Goal: Task Accomplishment & Management: Manage account settings

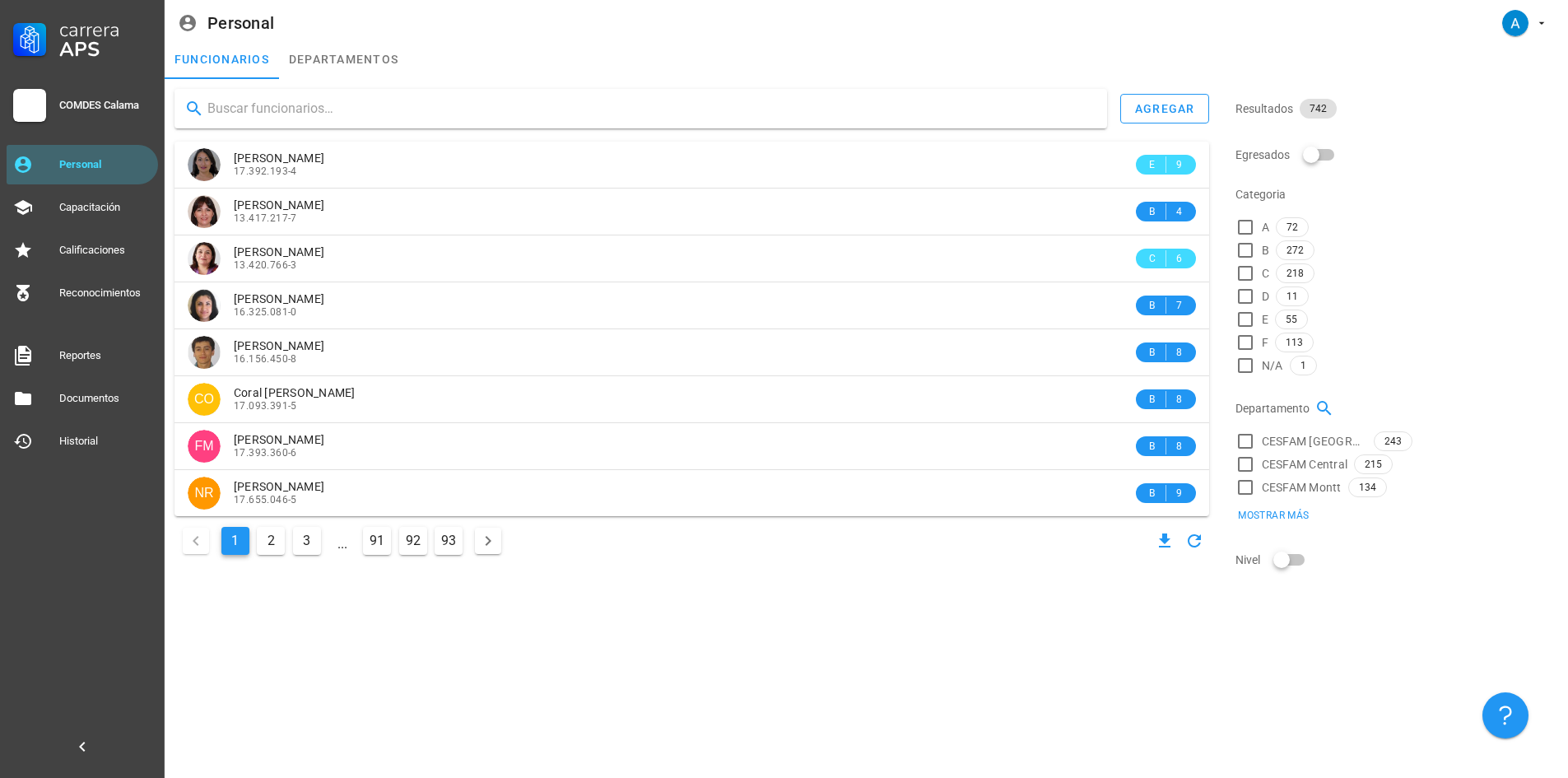
click at [288, 94] on div at bounding box center [641, 108] width 932 height 40
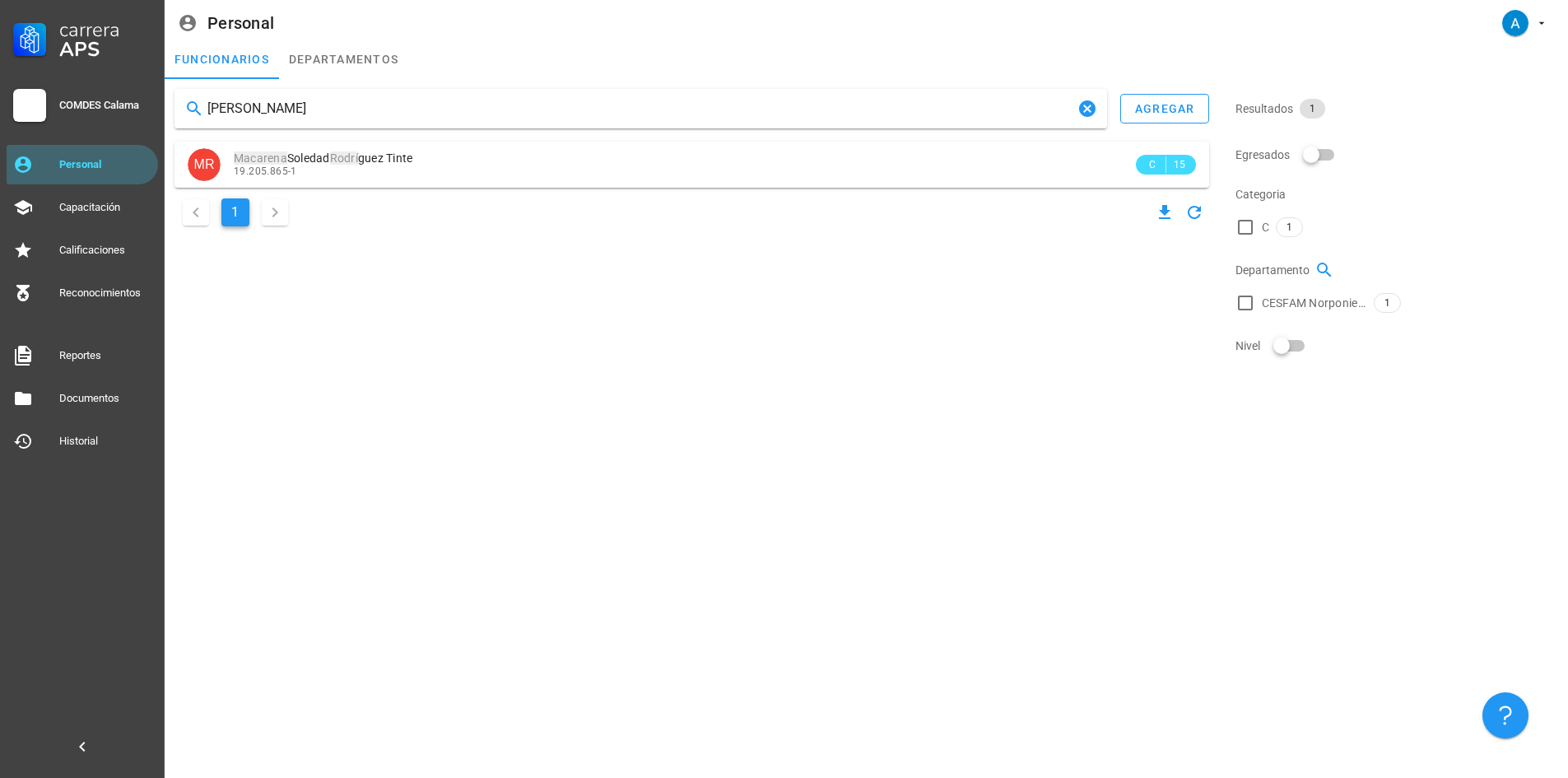
type input "[PERSON_NAME]"
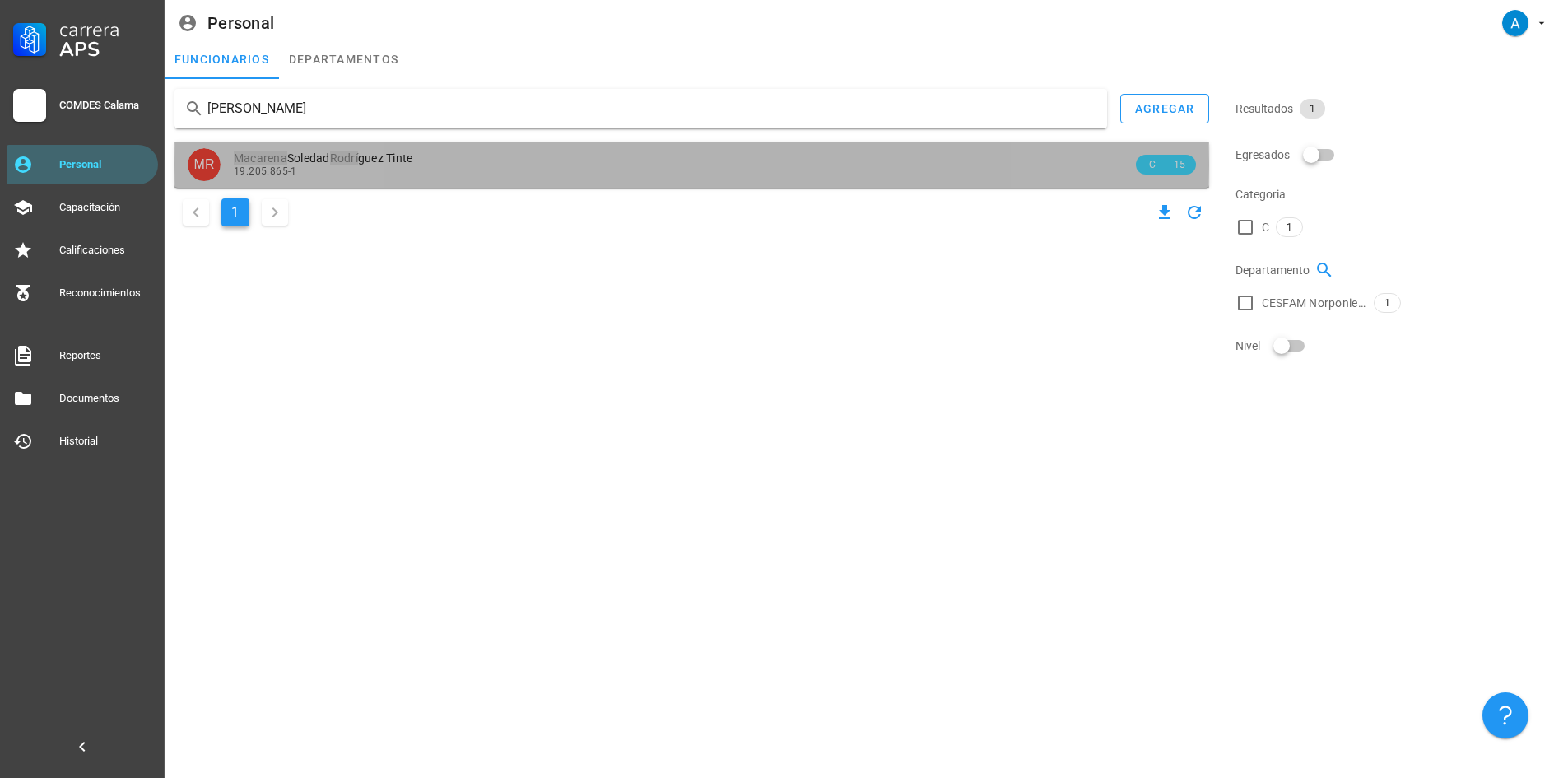
click at [378, 169] on div "19.205.865-1" at bounding box center [683, 170] width 899 height 11
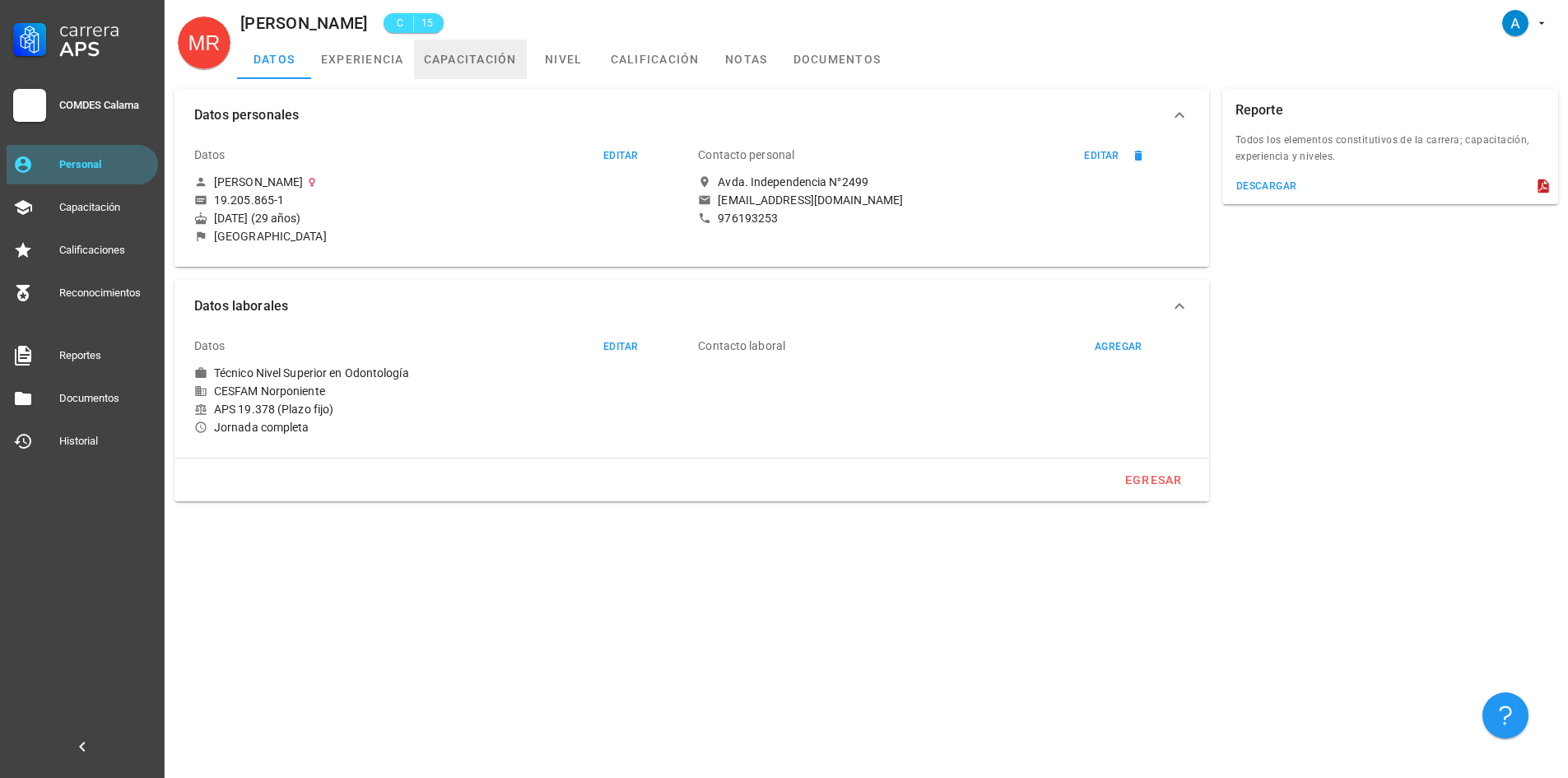
click at [460, 62] on link "capacitación" at bounding box center [471, 59] width 112 height 40
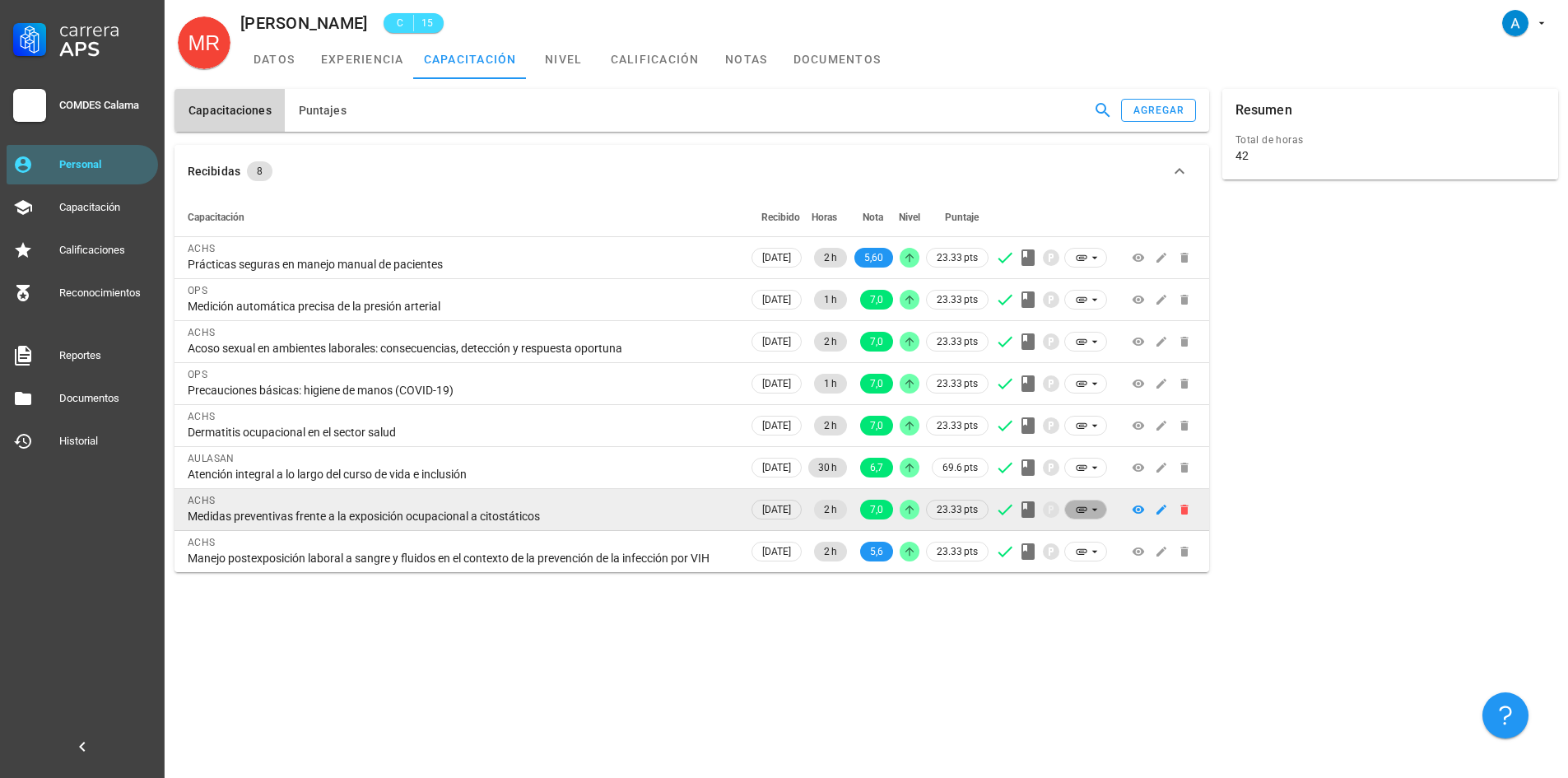
click at [1083, 514] on icon at bounding box center [1081, 509] width 13 height 13
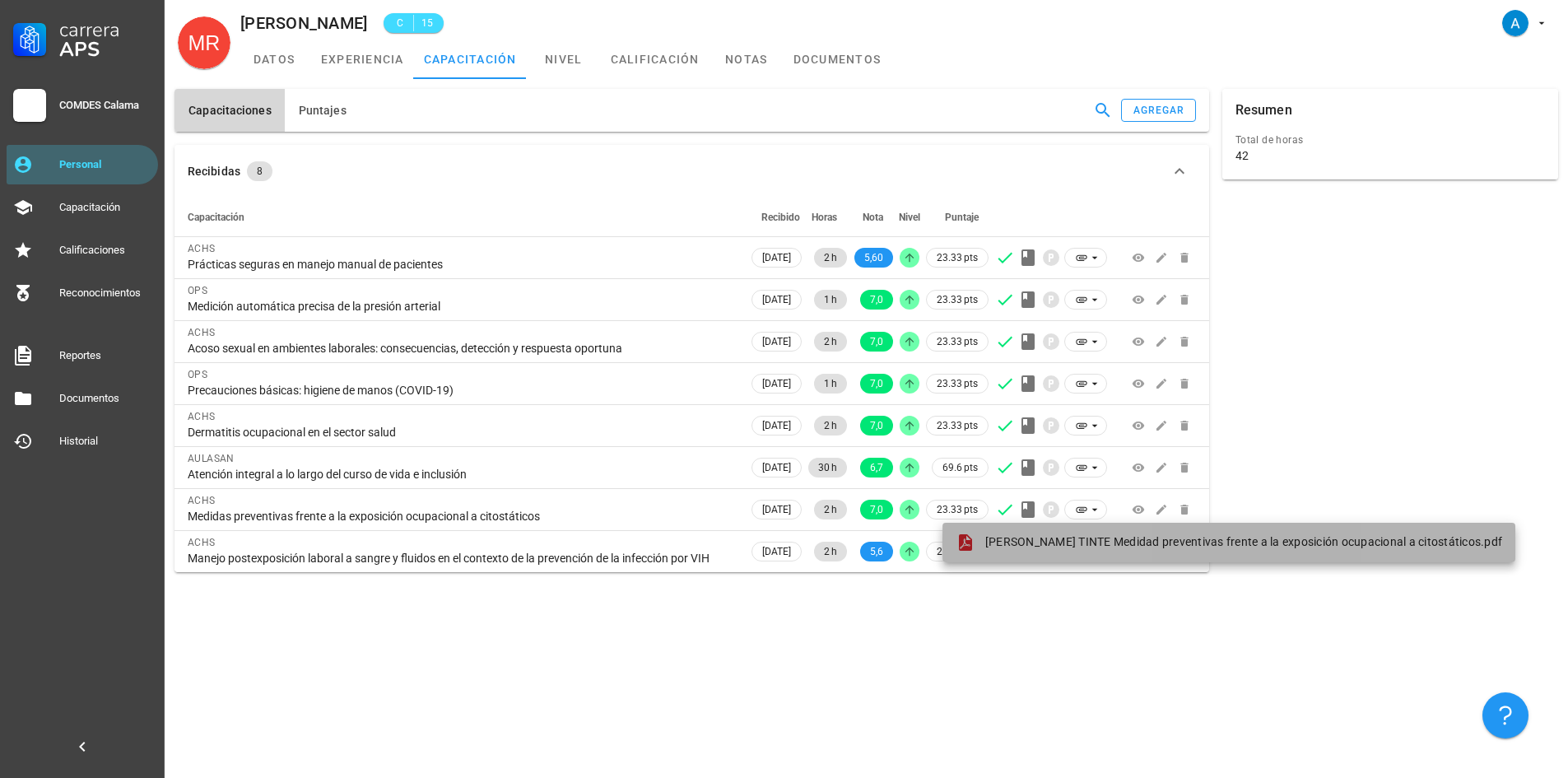
click at [1109, 533] on div "[PERSON_NAME] TINTE Medidad preventivas frente a la exposición ocupacional a ci…" at bounding box center [1228, 543] width 547 height 20
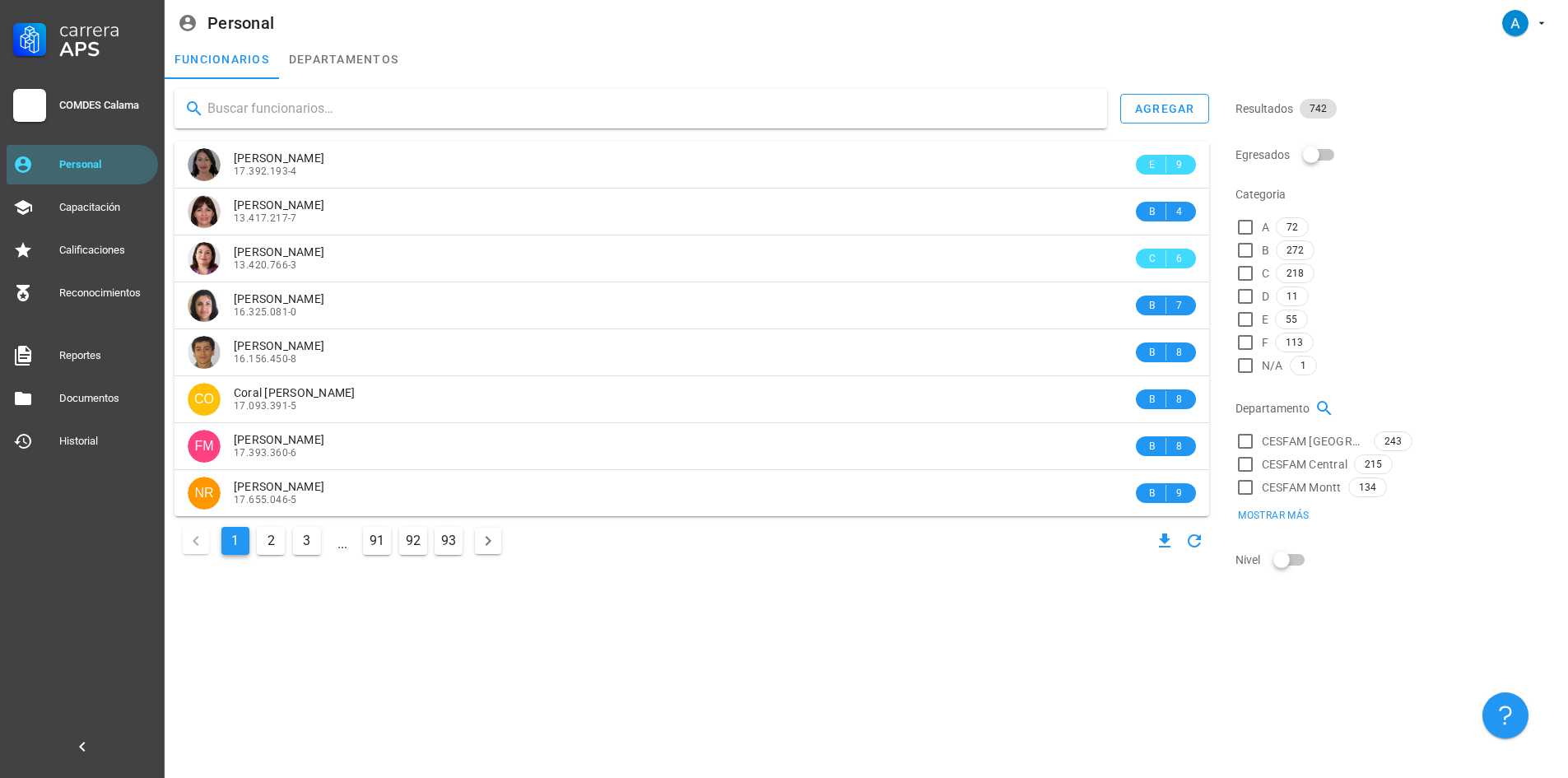
click at [325, 108] on input "text" at bounding box center [651, 109] width 887 height 26
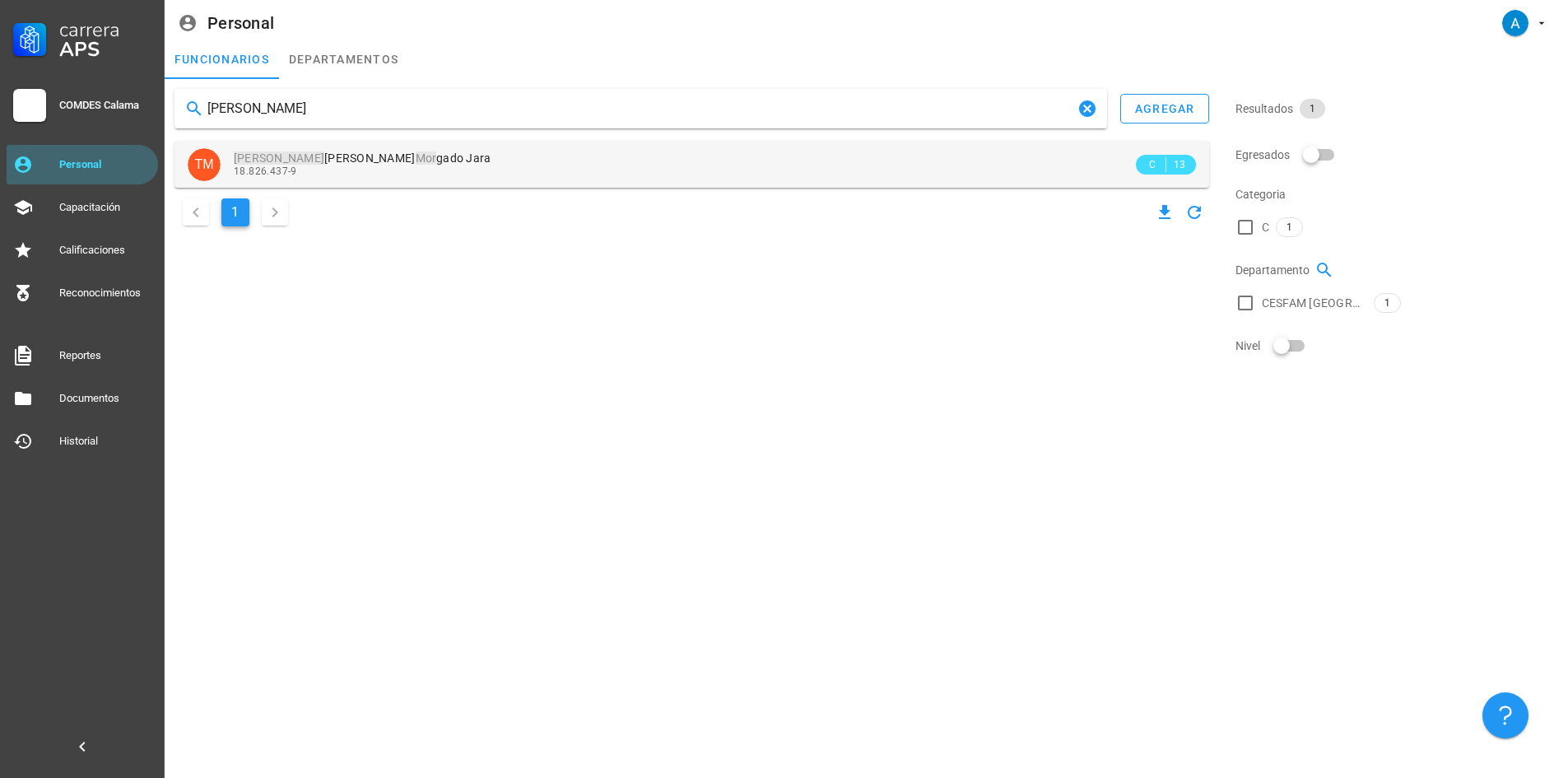
type input "[PERSON_NAME]"
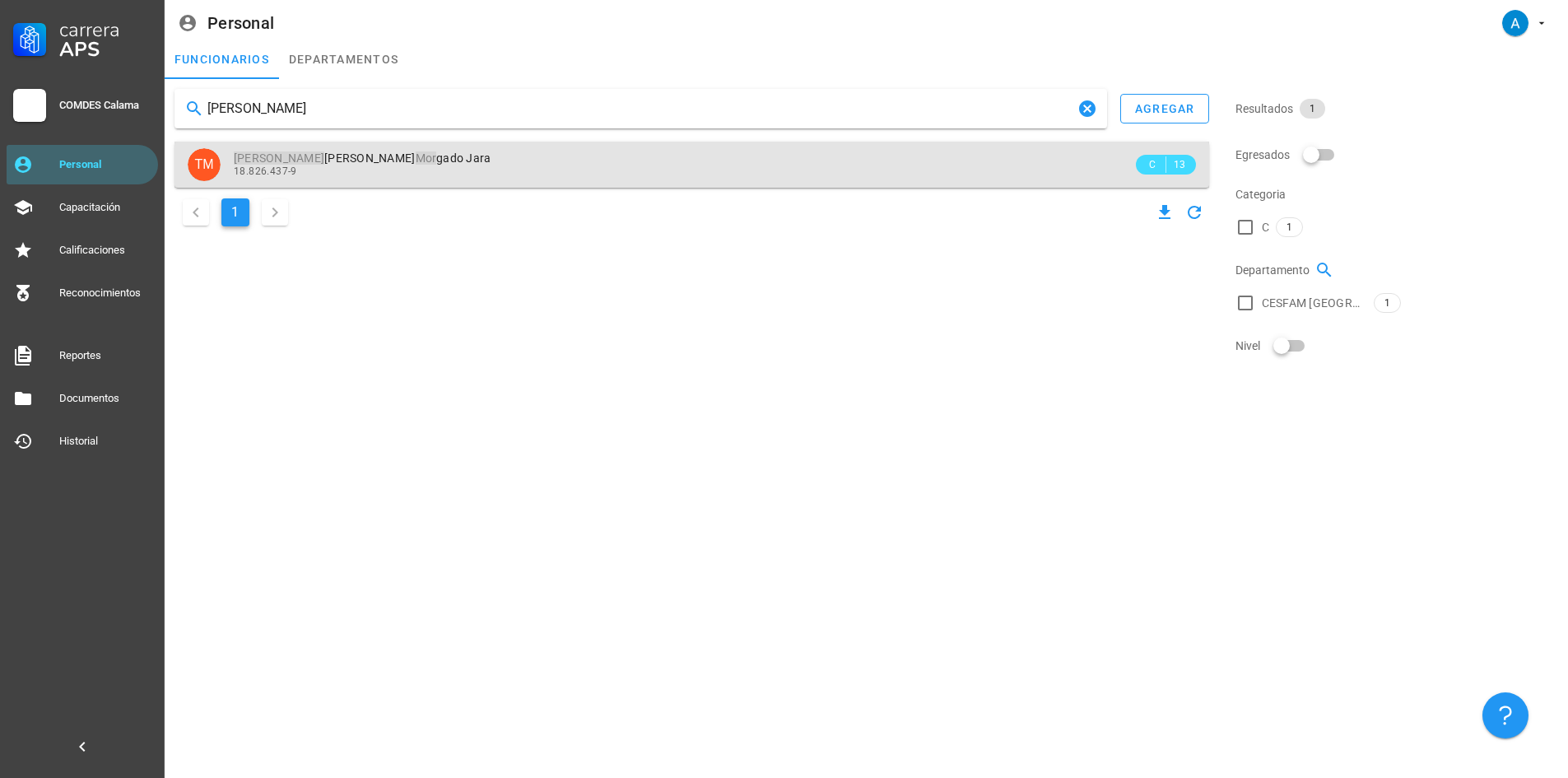
click at [407, 161] on span "[PERSON_NAME] Jara" at bounding box center [362, 158] width 257 height 13
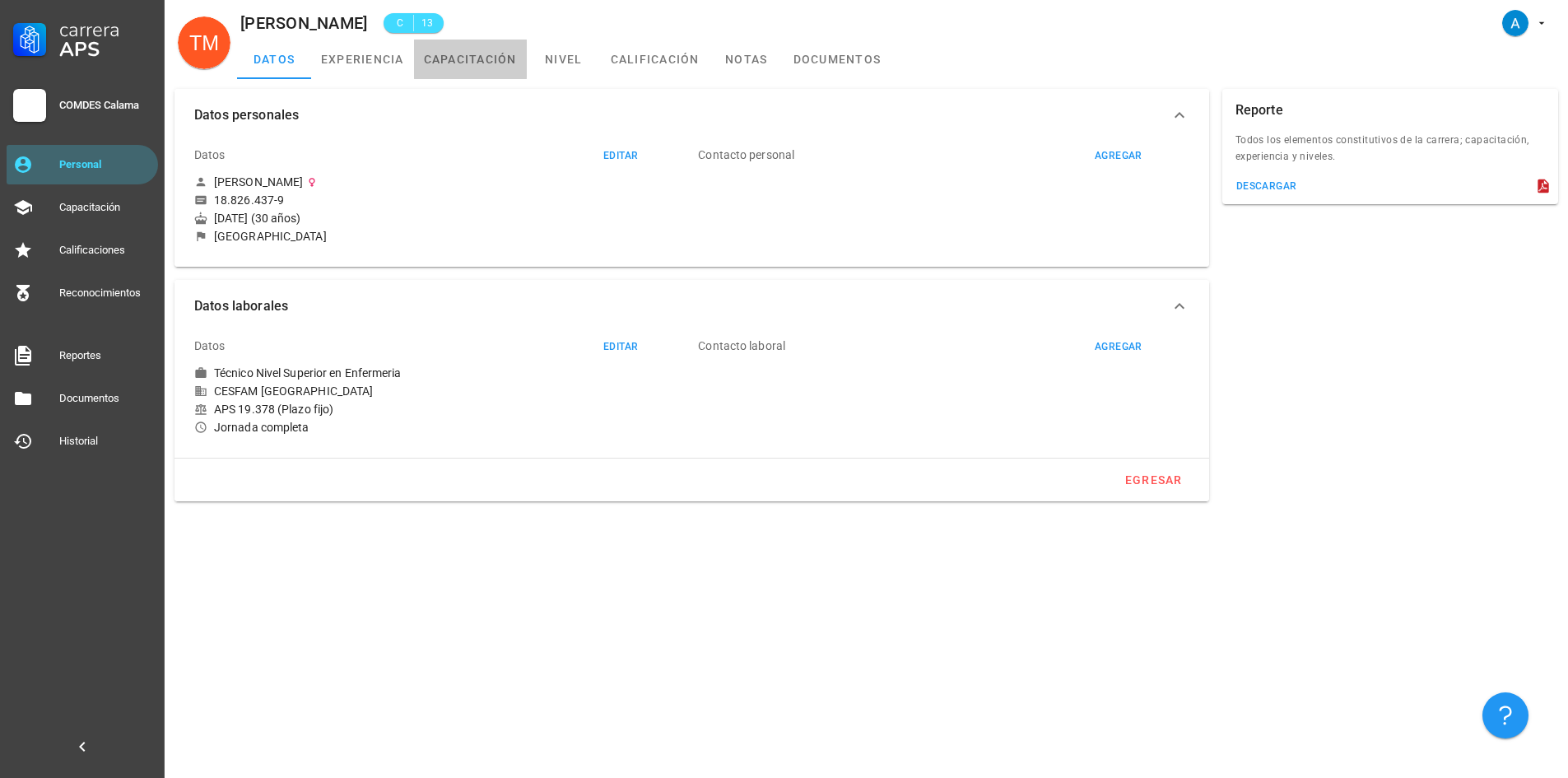
click at [455, 54] on link "capacitación" at bounding box center [471, 59] width 112 height 40
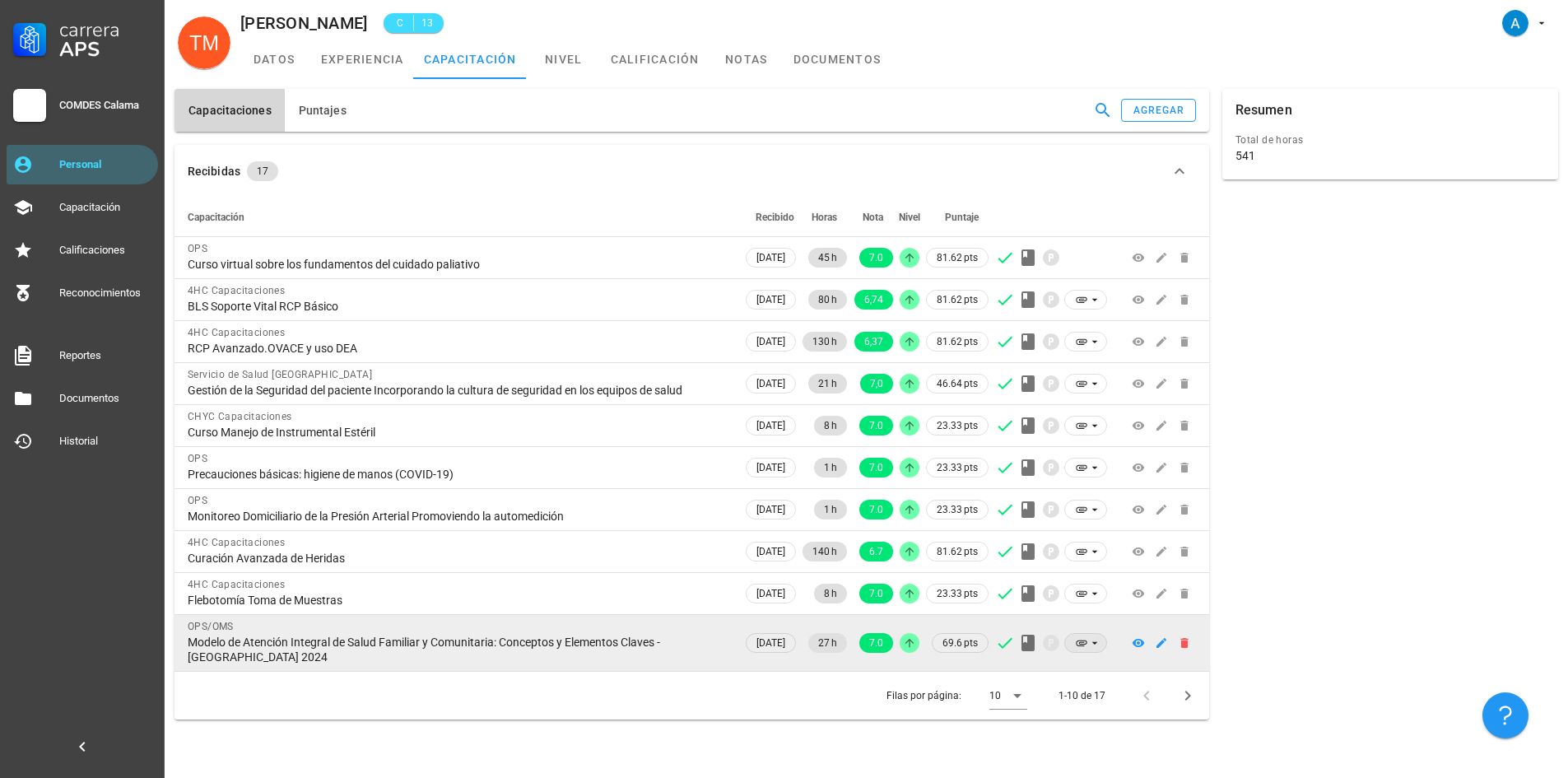
click at [1079, 640] on icon at bounding box center [1081, 643] width 11 height 6
click at [1088, 648] on icon at bounding box center [1094, 643] width 13 height 13
click at [1080, 644] on icon at bounding box center [1081, 643] width 11 height 6
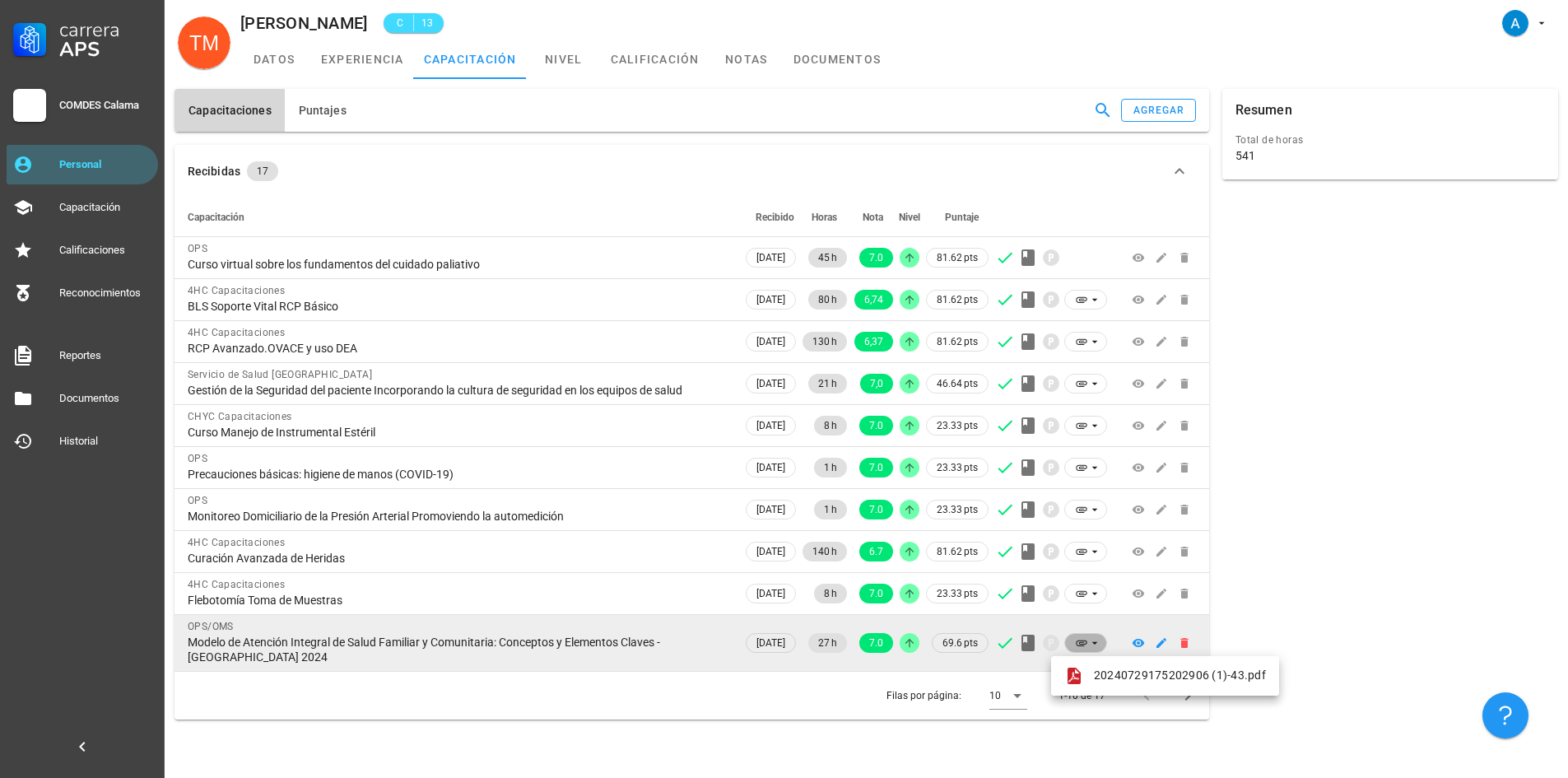
click at [1095, 642] on icon at bounding box center [1094, 643] width 6 height 3
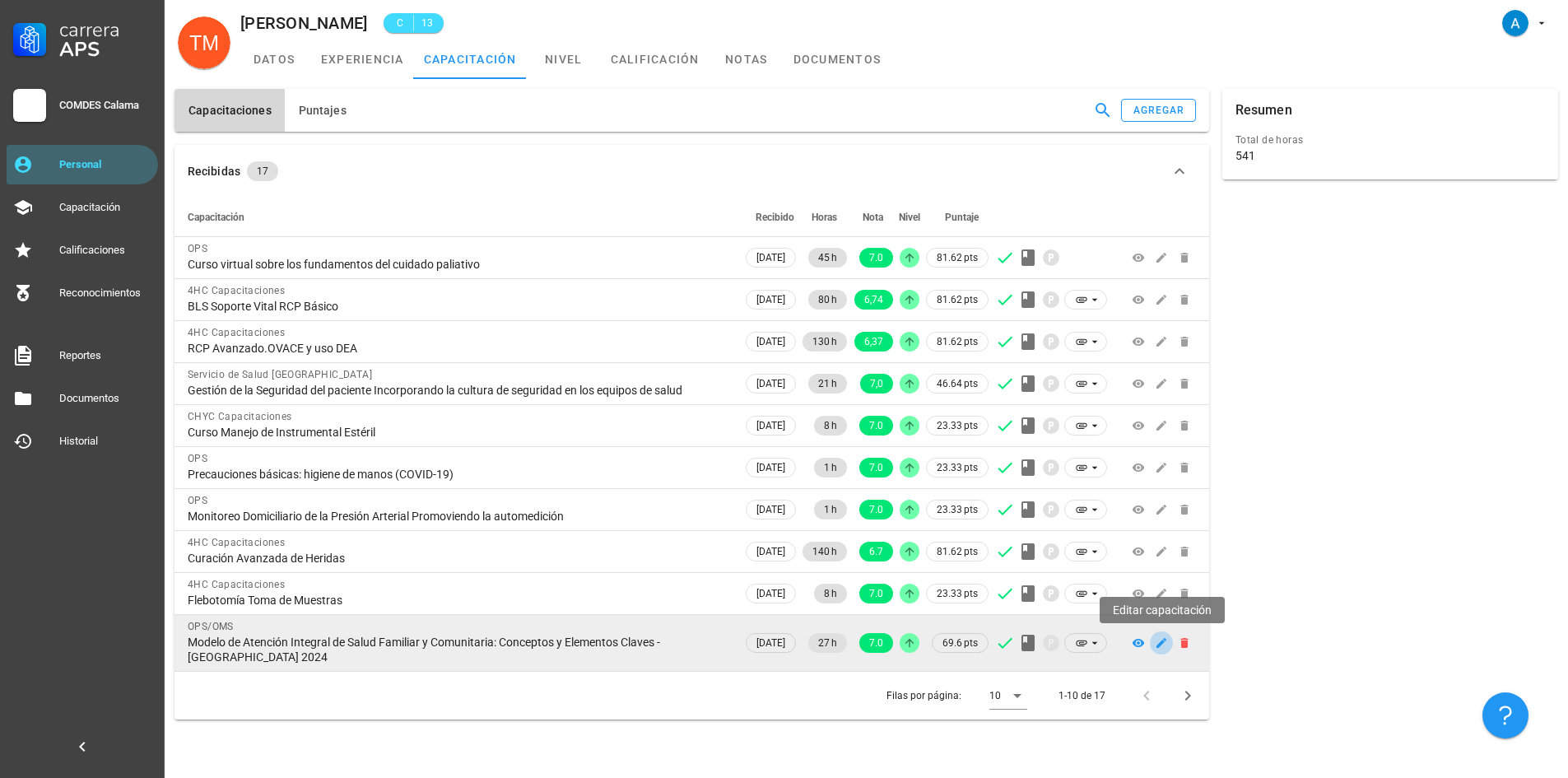
click at [1161, 649] on icon "button" at bounding box center [1161, 643] width 13 height 13
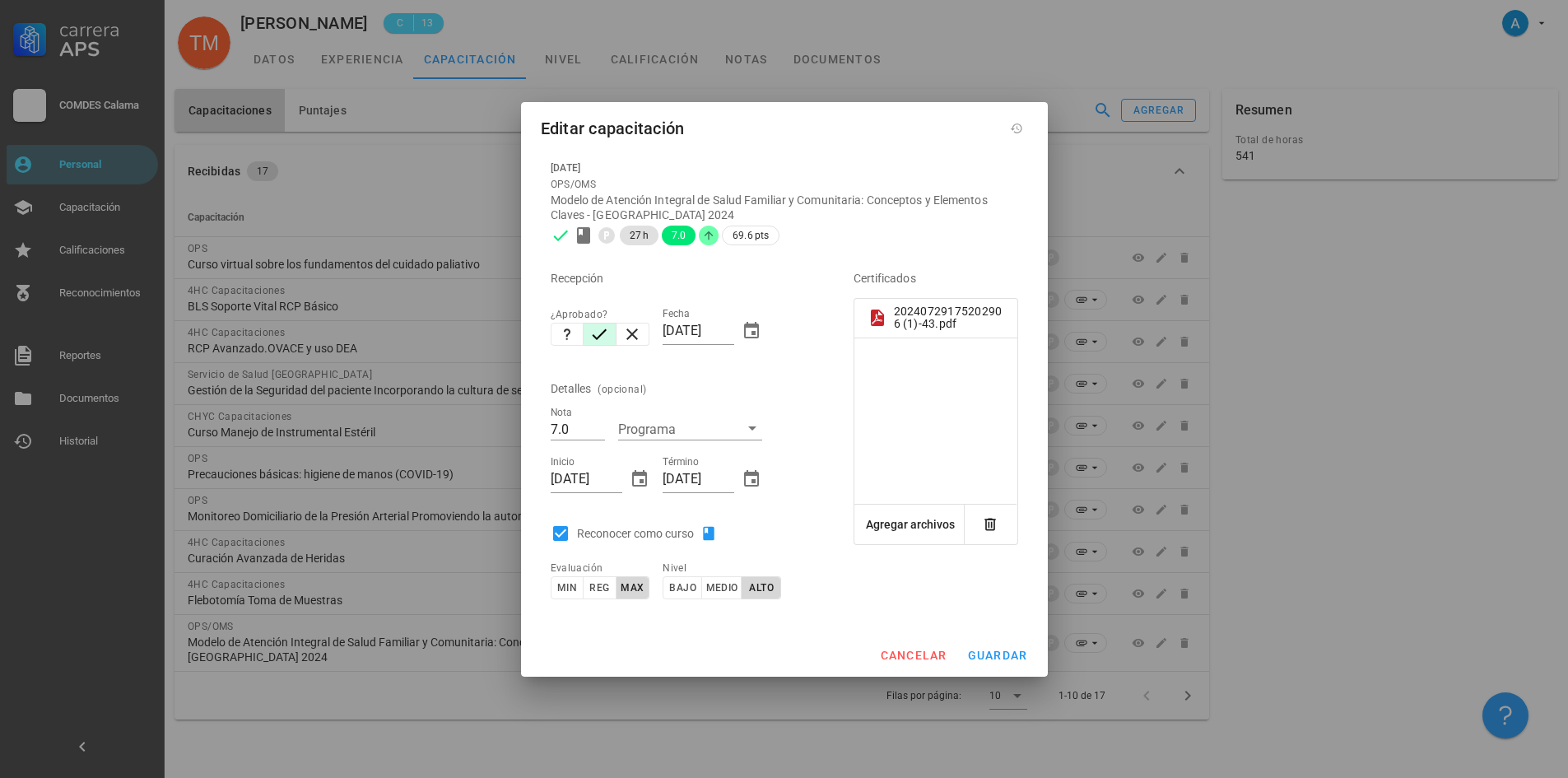
click at [999, 405] on div at bounding box center [936, 421] width 163 height 126
click at [931, 652] on span "cancelar" at bounding box center [912, 655] width 68 height 13
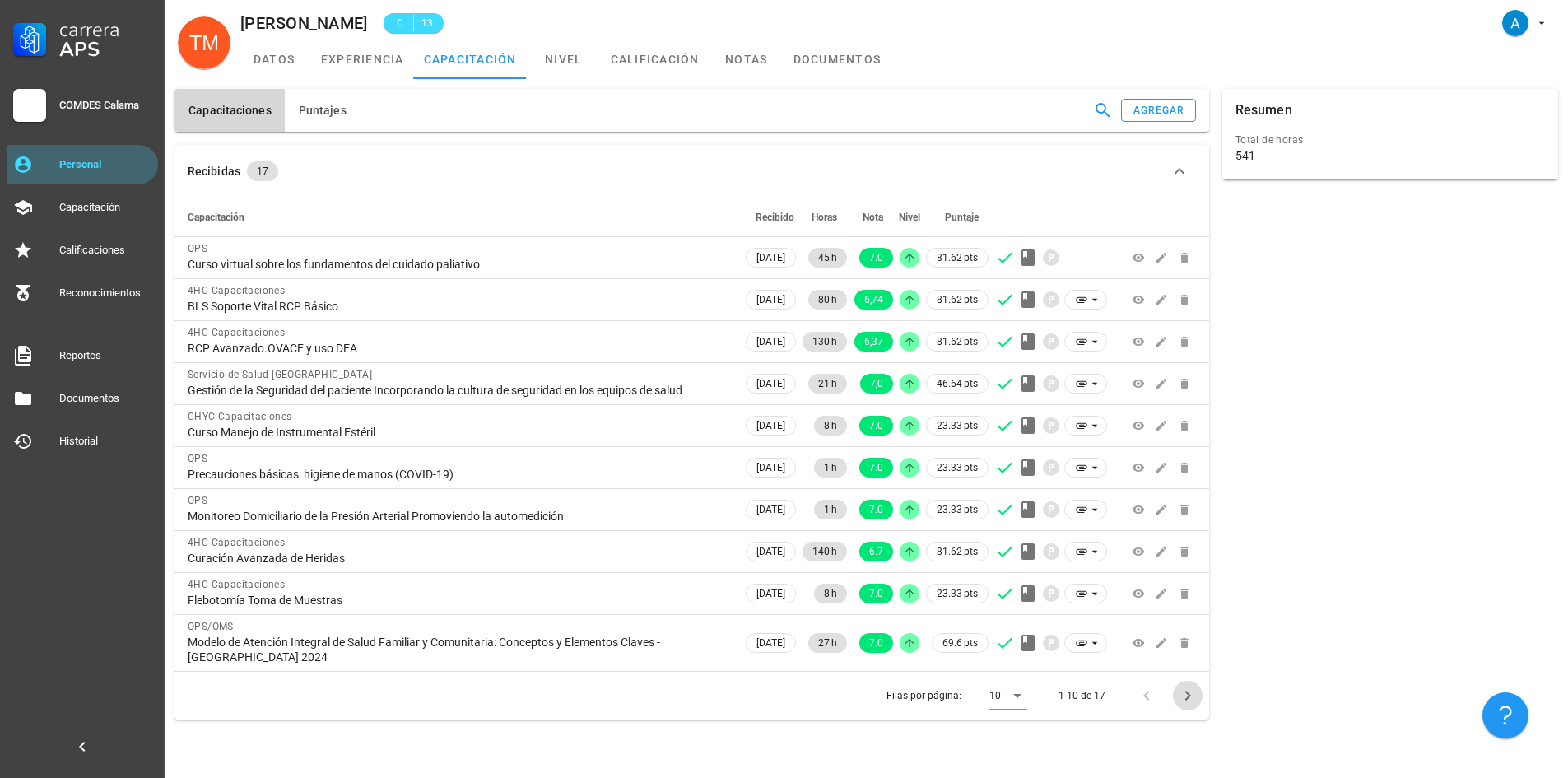
click at [1185, 699] on icon "Página siguiente" at bounding box center [1187, 695] width 6 height 10
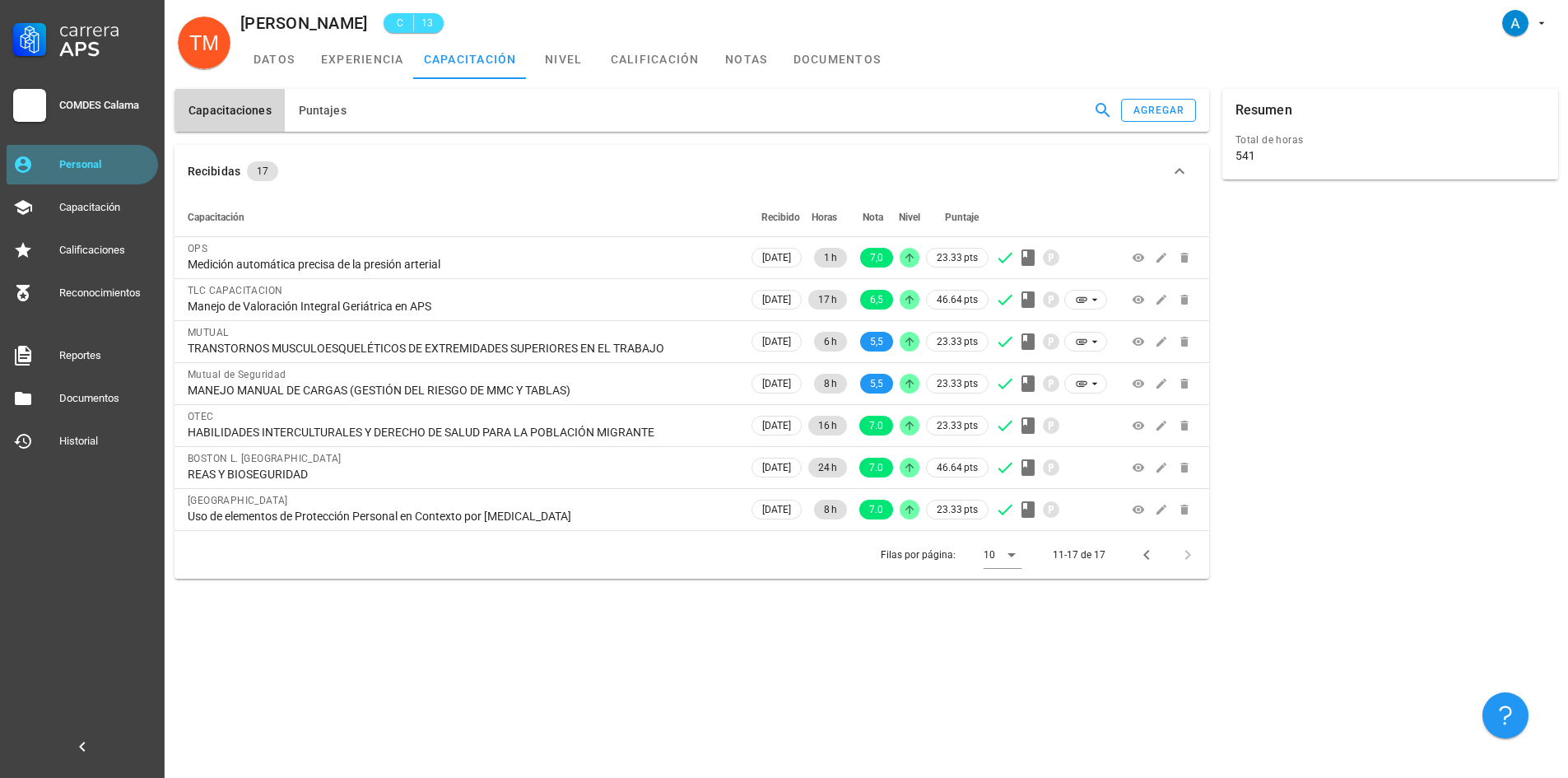
click at [123, 158] on div "Personal" at bounding box center [105, 164] width 92 height 13
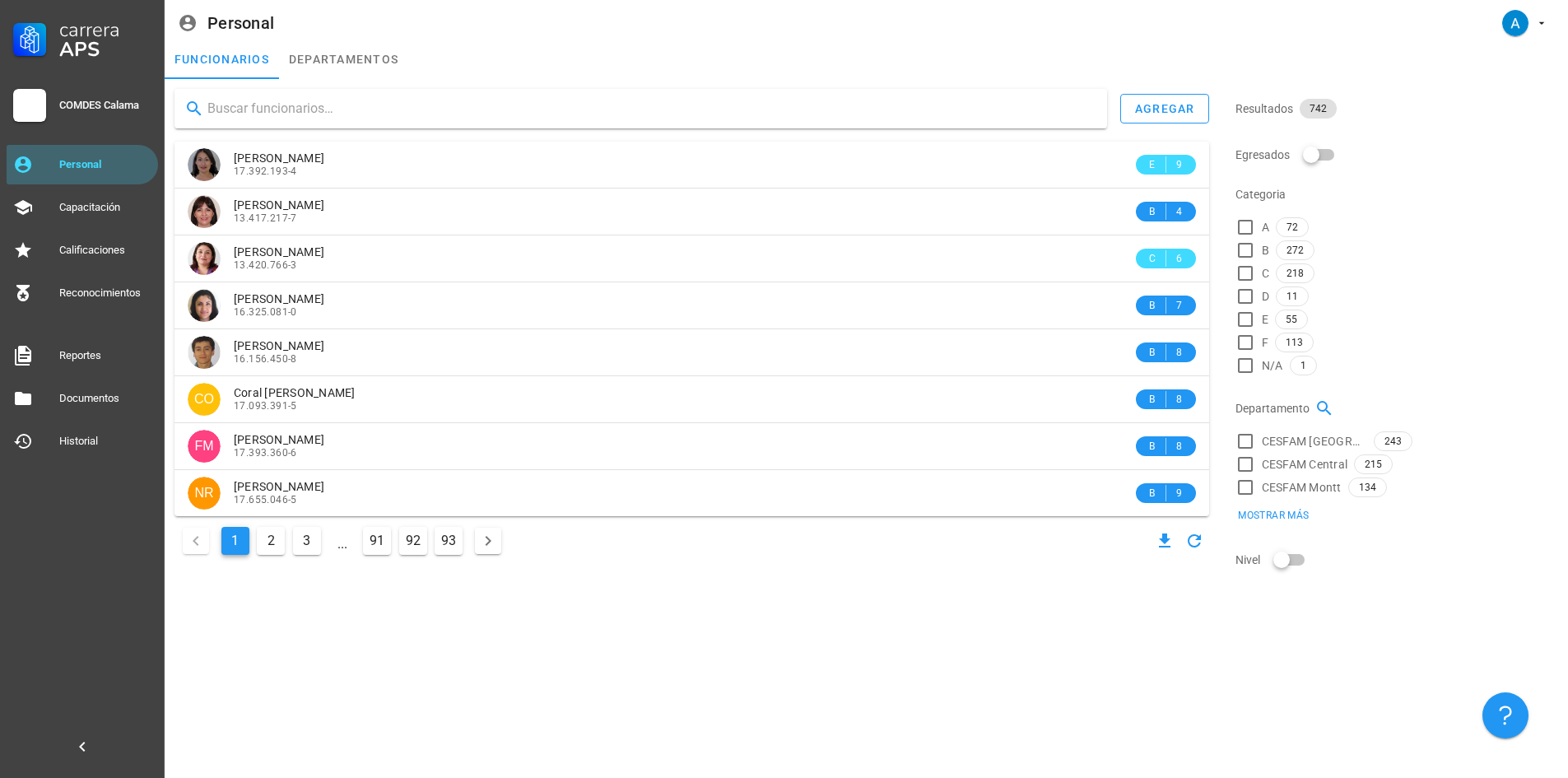
click at [284, 96] on input "text" at bounding box center [651, 109] width 887 height 26
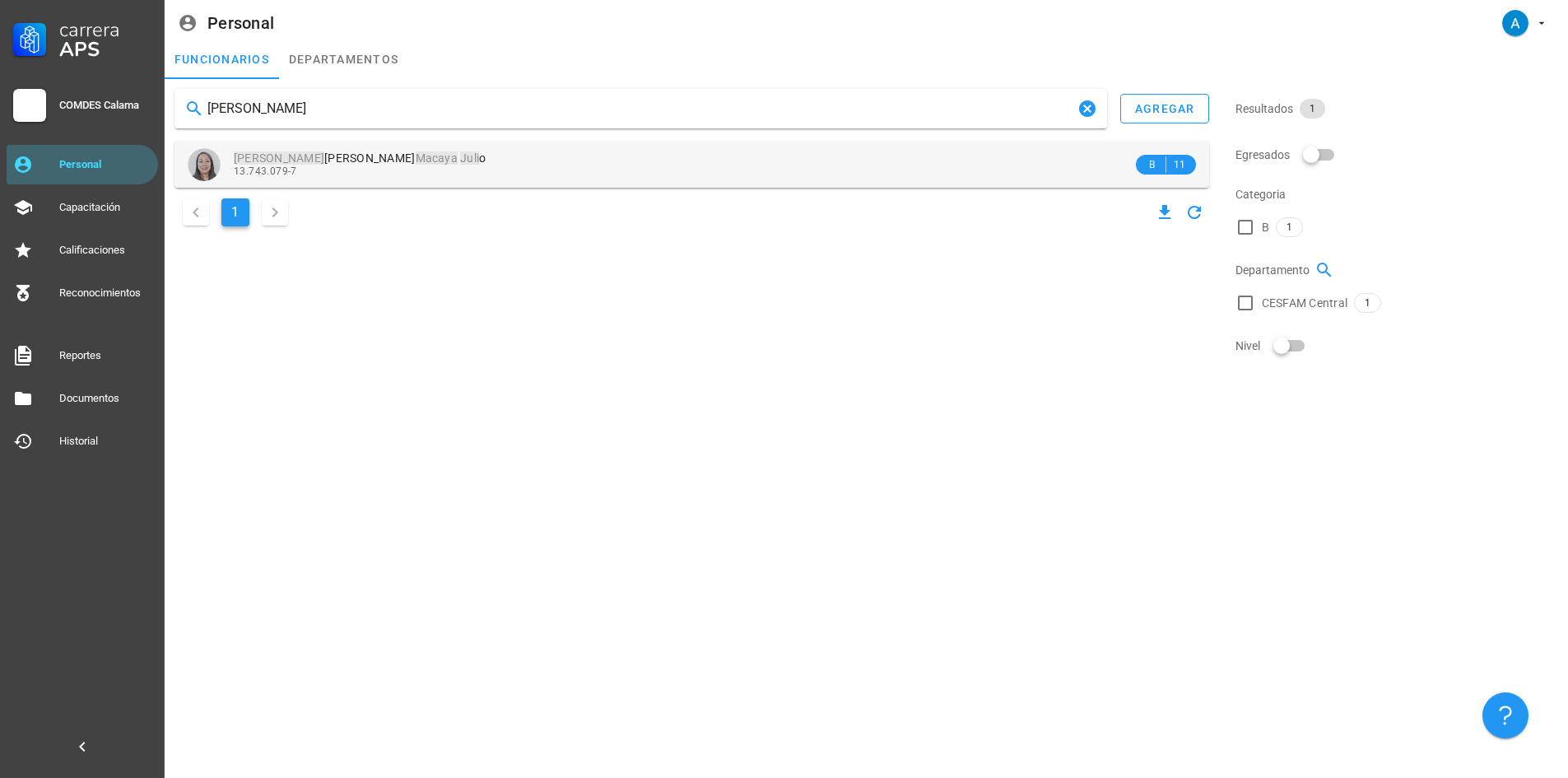
type input "[PERSON_NAME]"
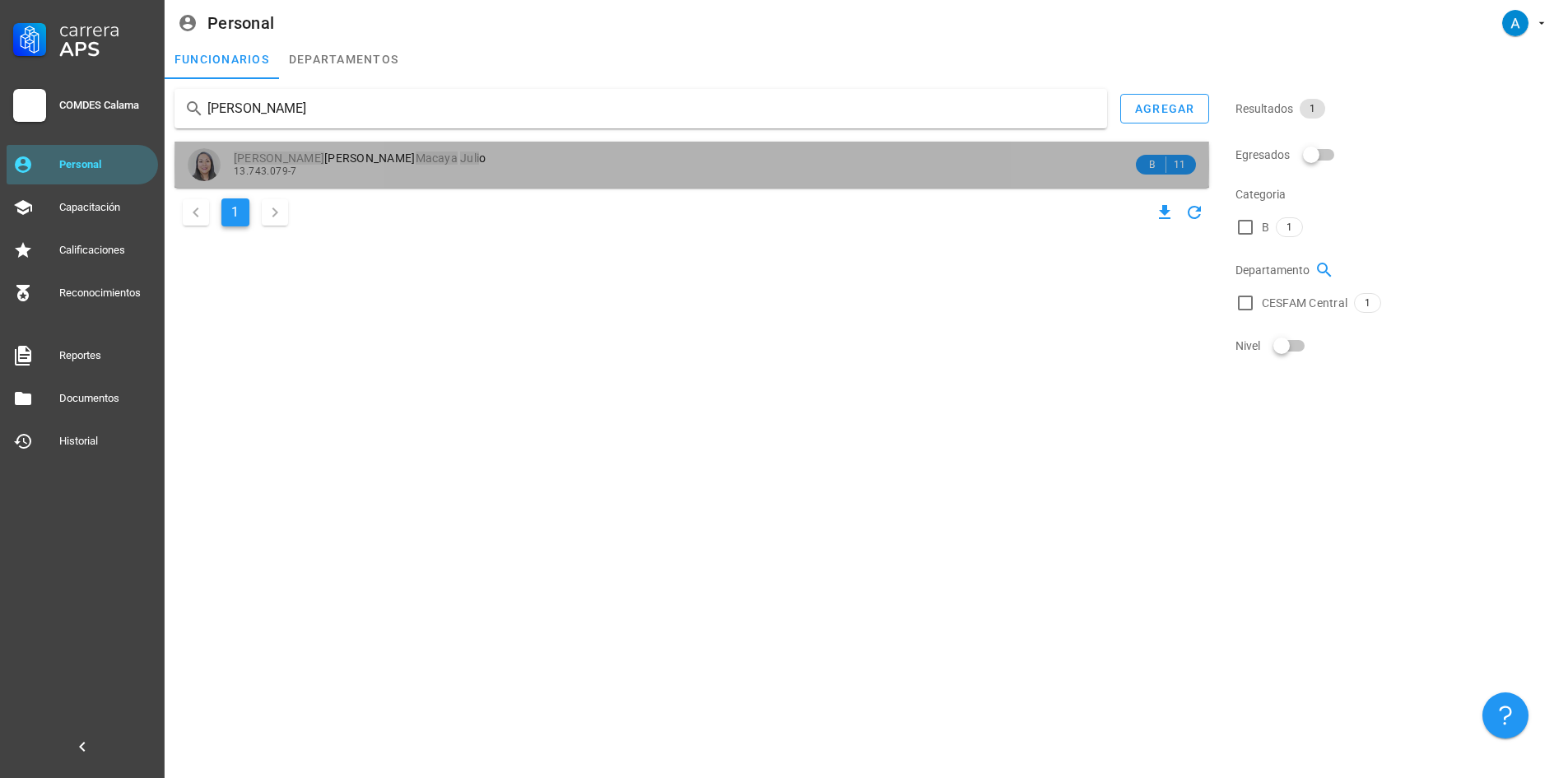
click at [356, 151] on div "[PERSON_NAME] o 13.743.079-7" at bounding box center [683, 164] width 899 height 46
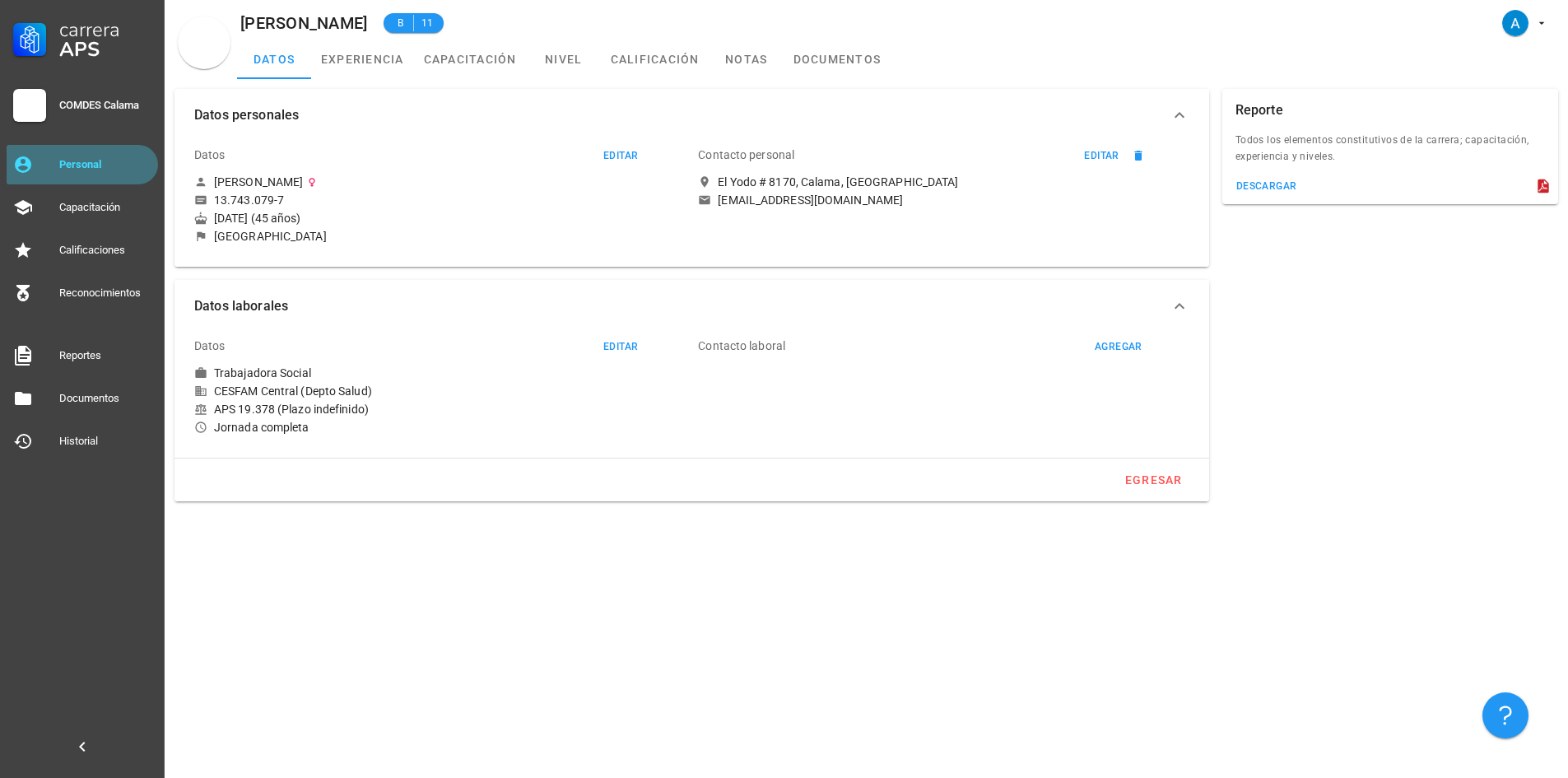
click at [126, 163] on div "Personal" at bounding box center [105, 164] width 92 height 13
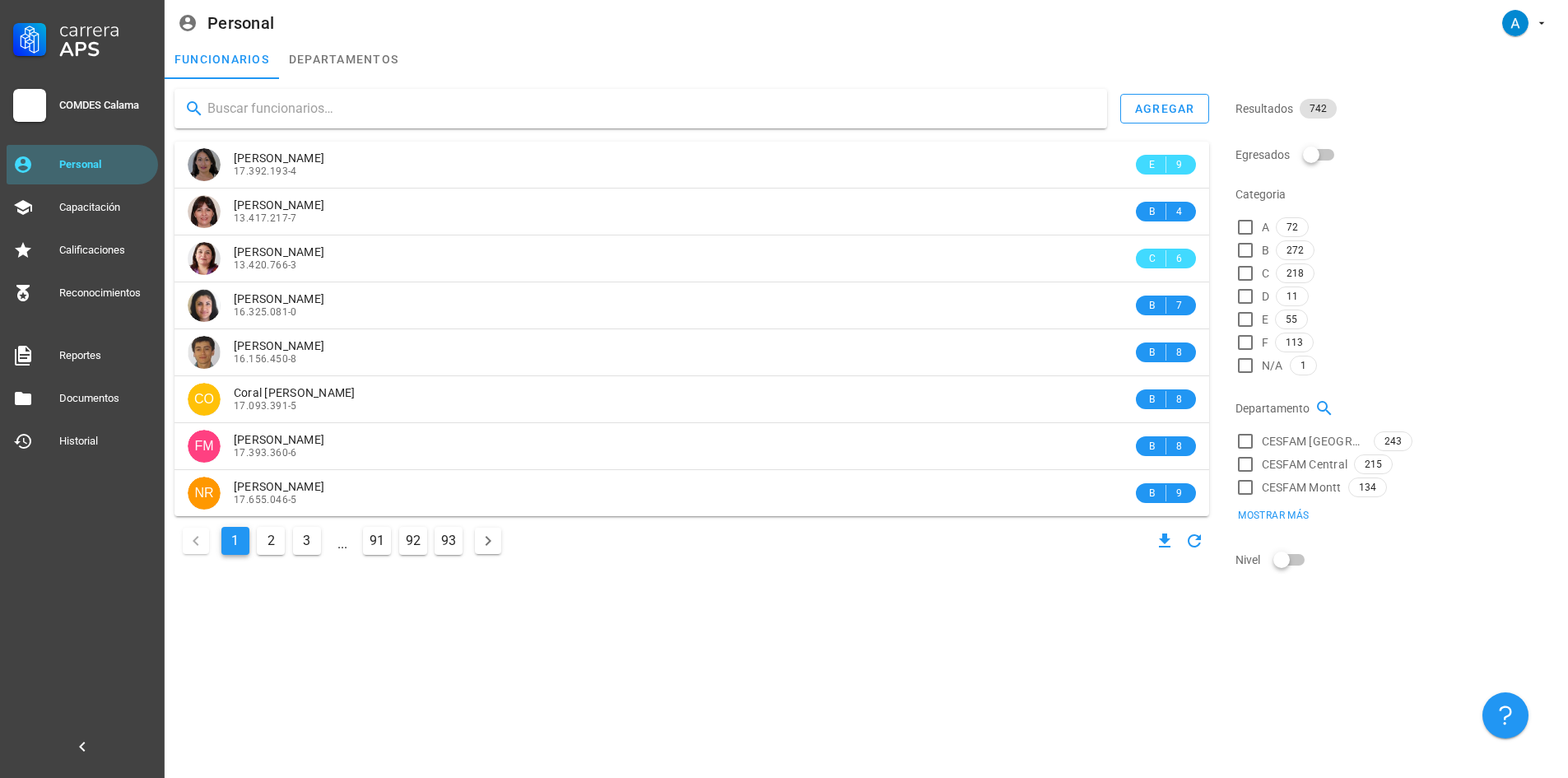
click at [318, 110] on input "text" at bounding box center [651, 109] width 887 height 26
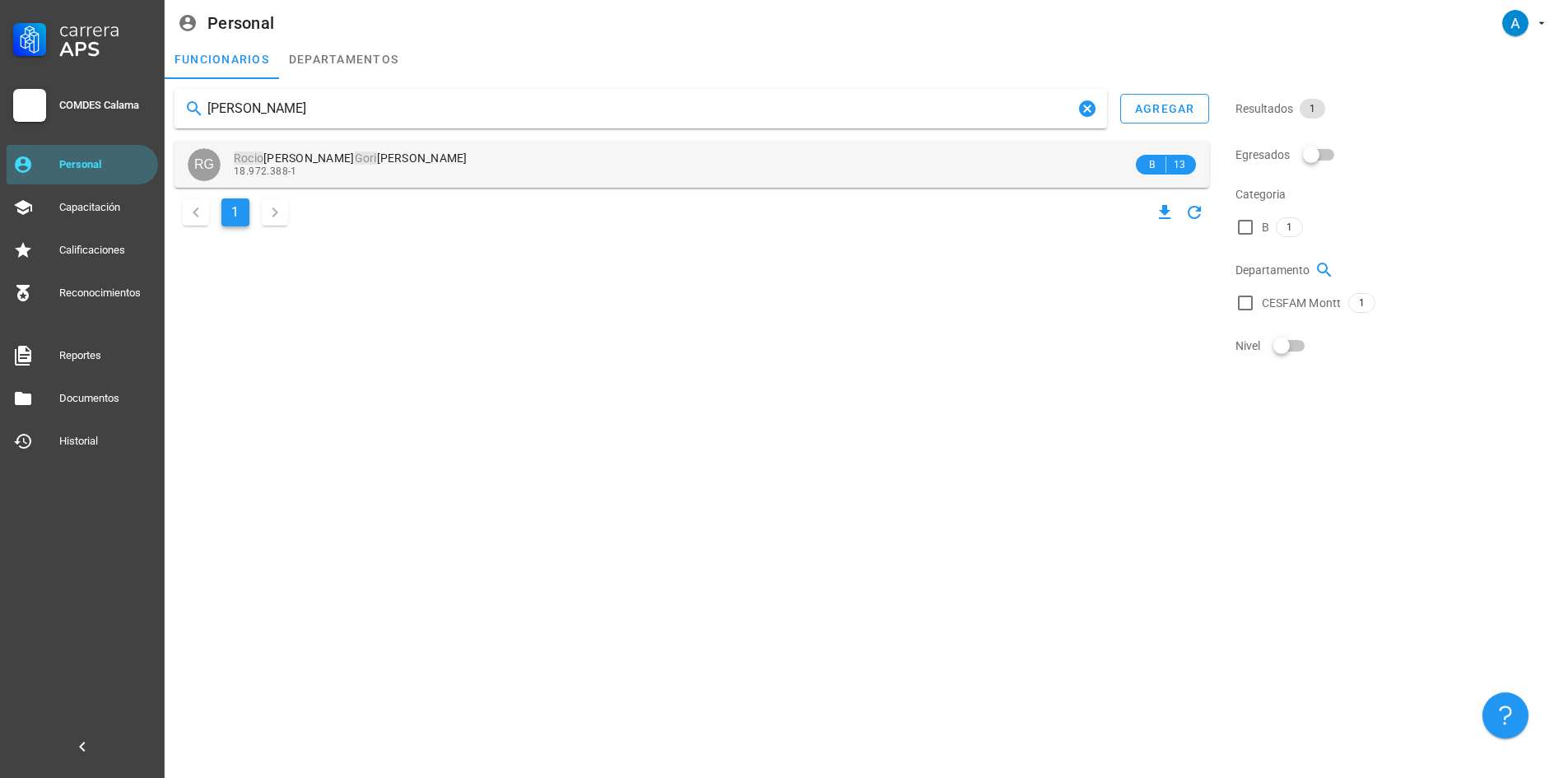
type input "[PERSON_NAME]"
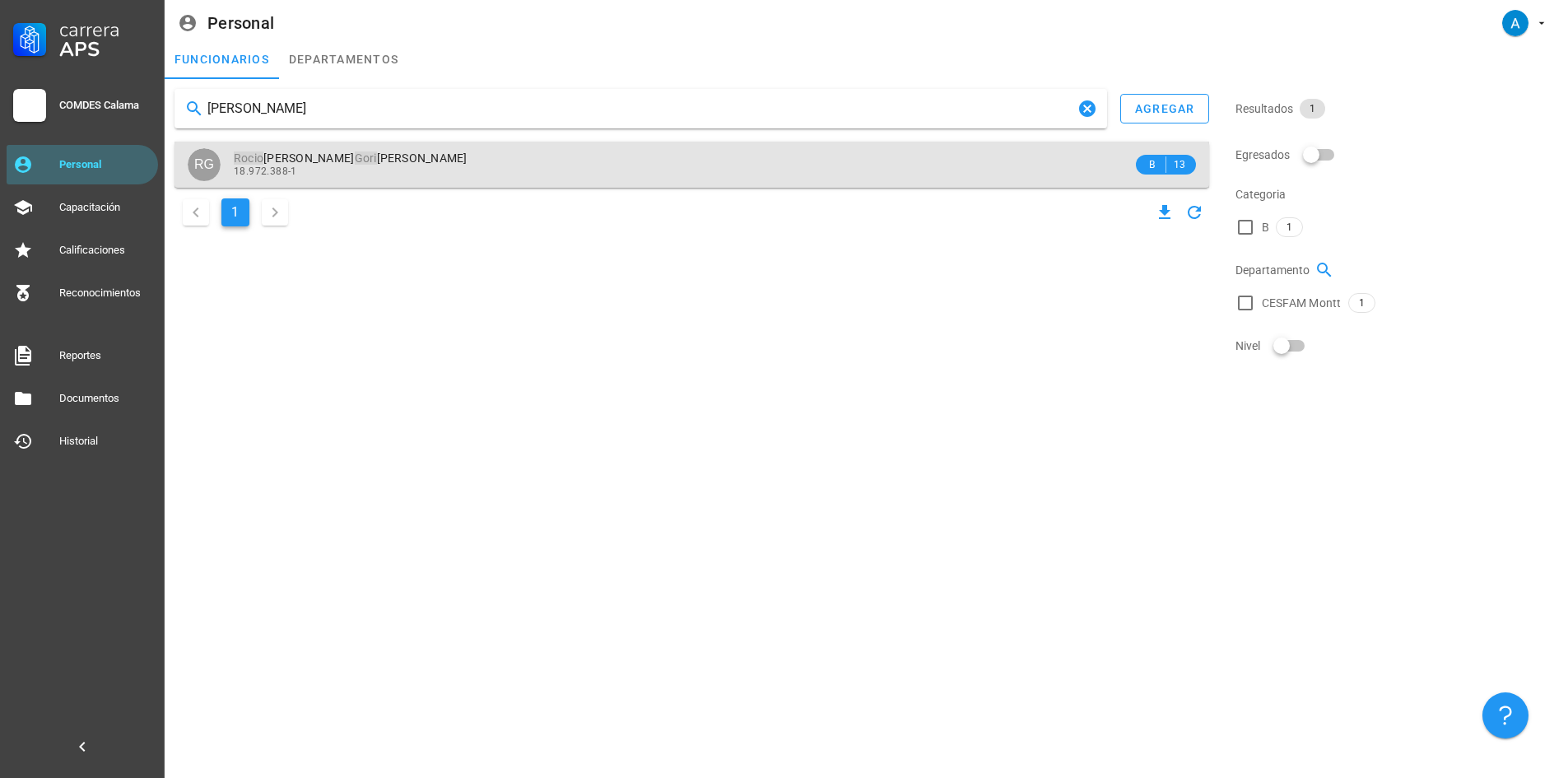
click at [389, 162] on span "[PERSON_NAME] Salva" at bounding box center [350, 158] width 234 height 13
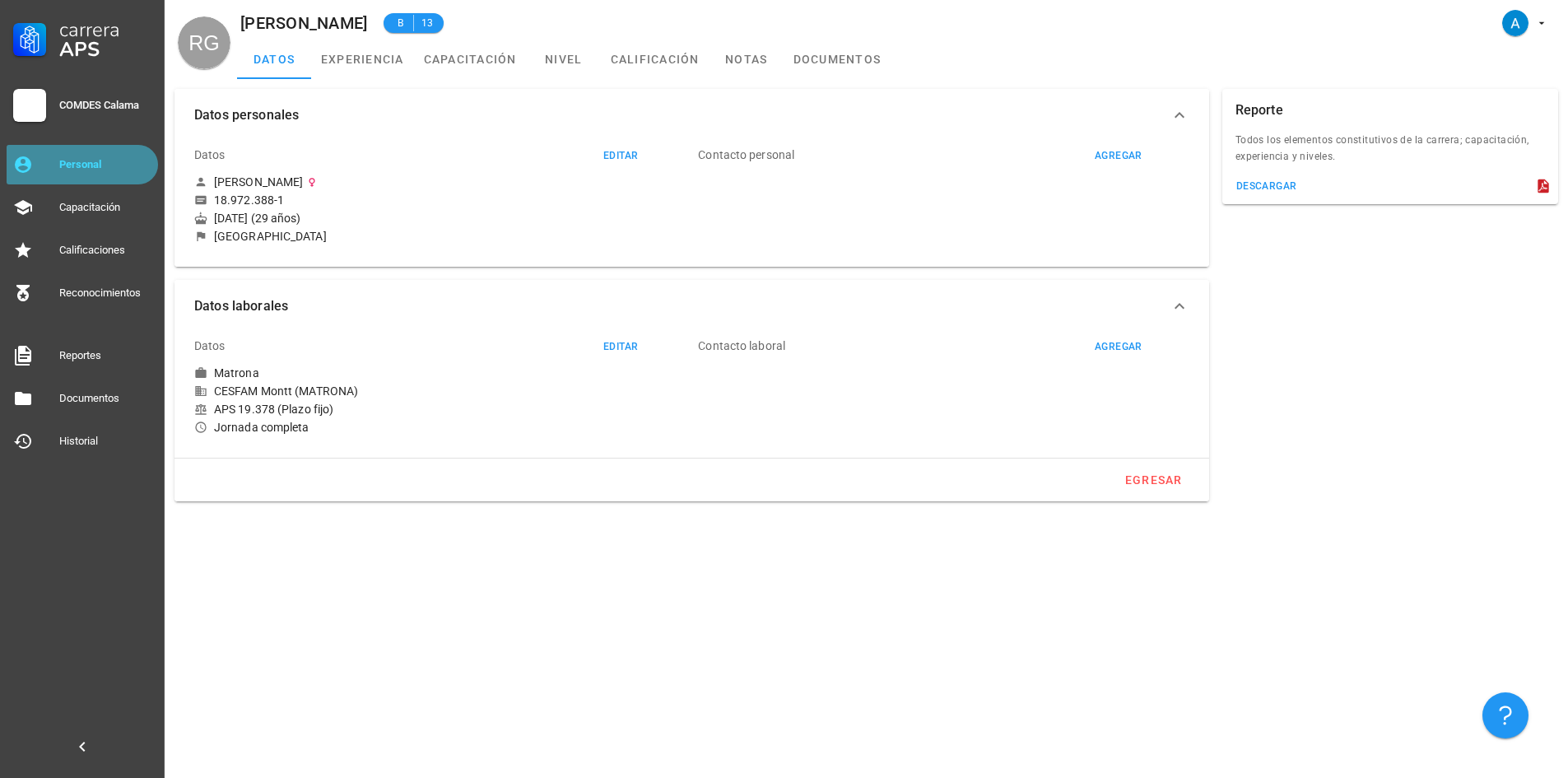
click at [114, 169] on div "Personal" at bounding box center [105, 164] width 92 height 13
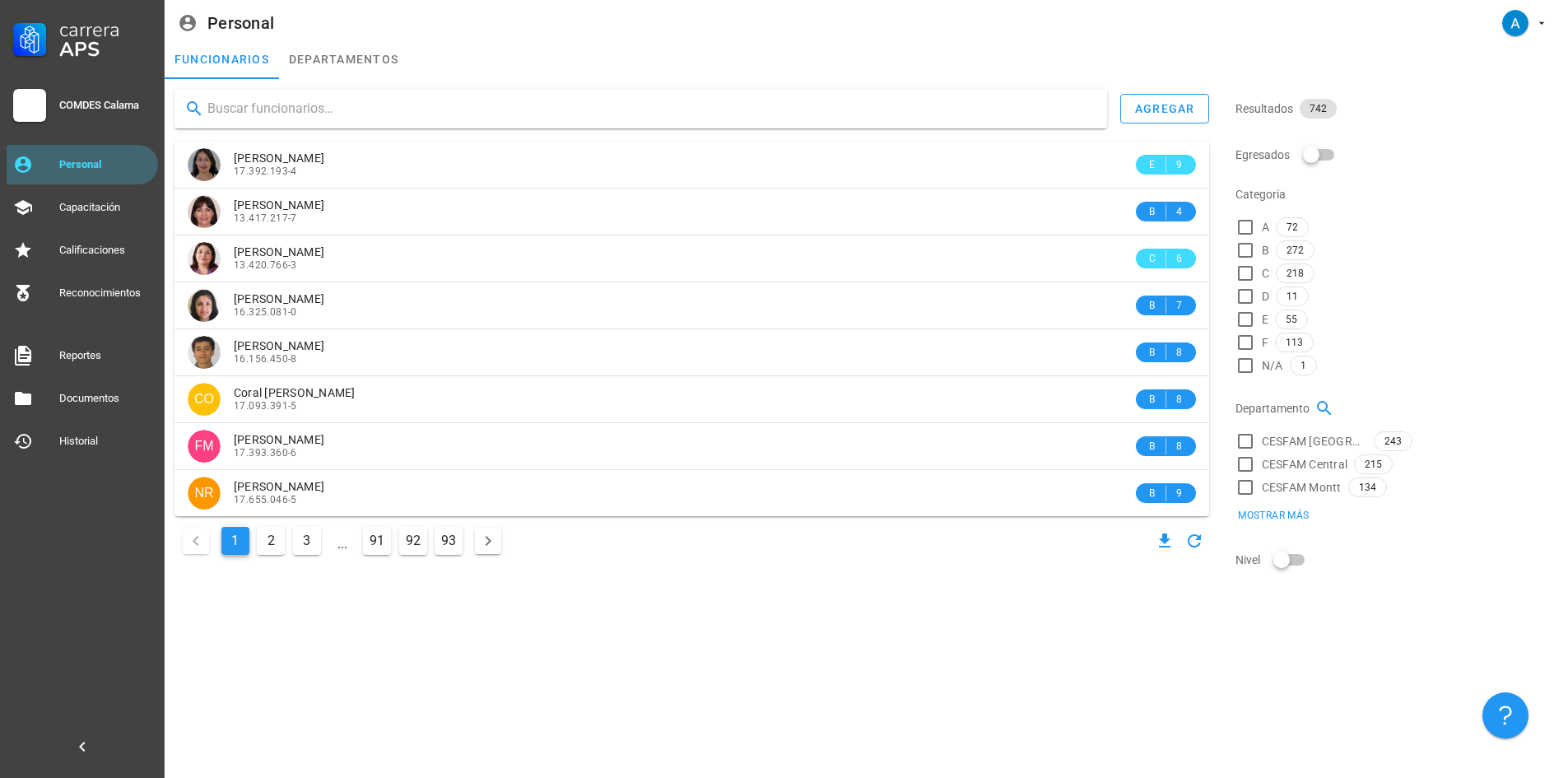
click at [271, 106] on input "text" at bounding box center [651, 109] width 887 height 26
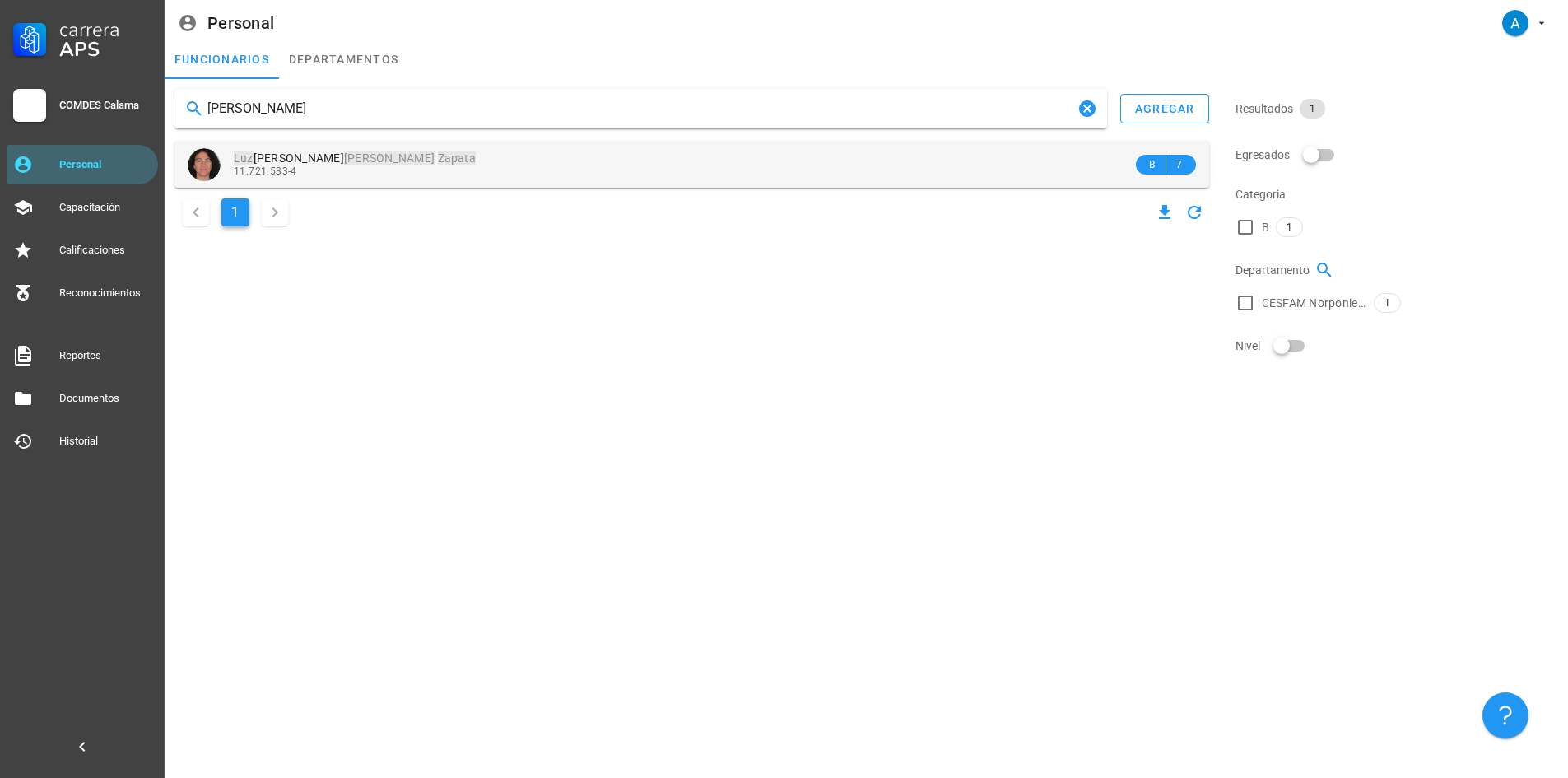
type input "[PERSON_NAME]"
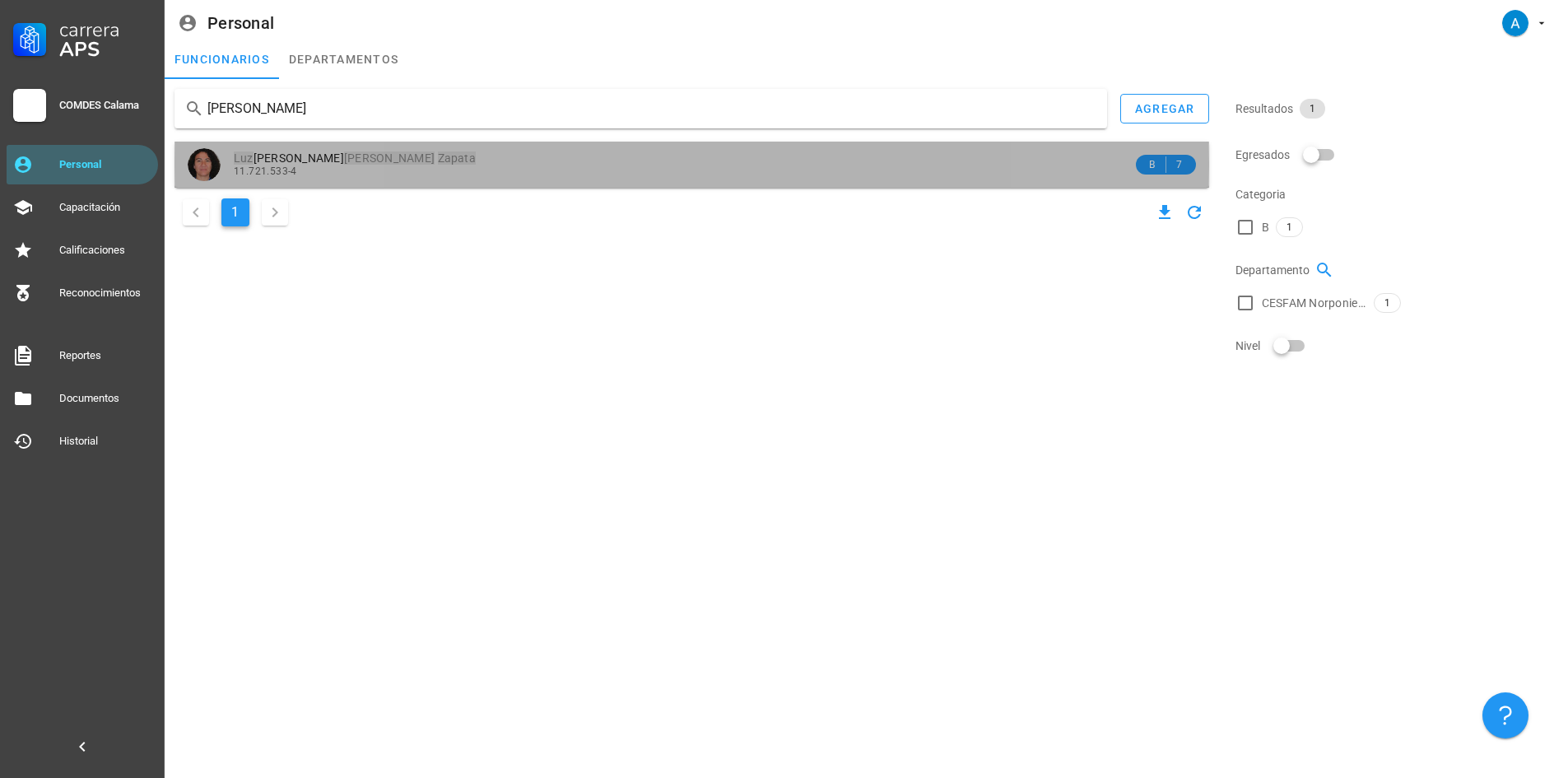
click at [438, 162] on mark "Zapata" at bounding box center [457, 158] width 39 height 13
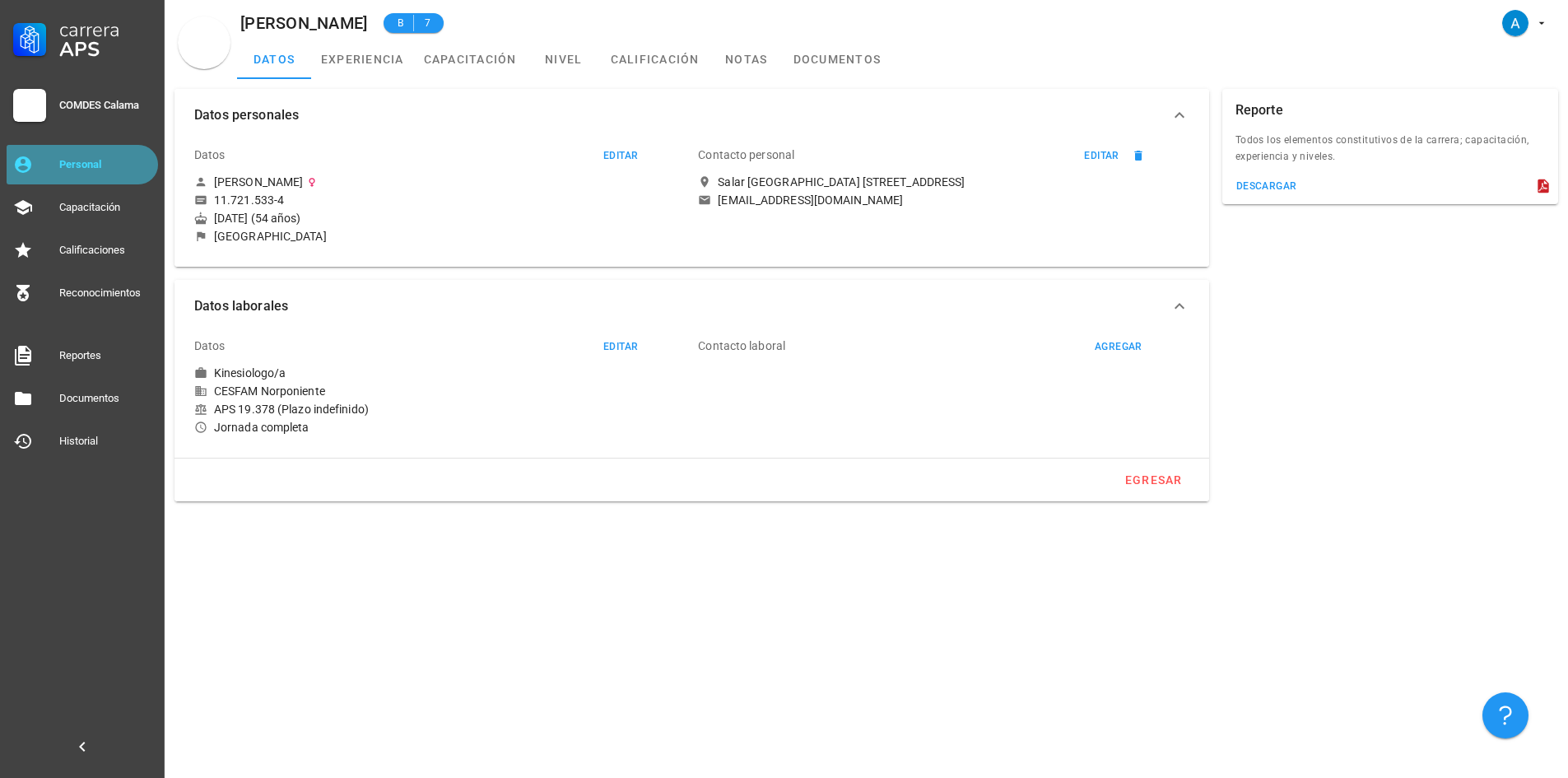
click at [98, 154] on div "Personal" at bounding box center [105, 165] width 92 height 26
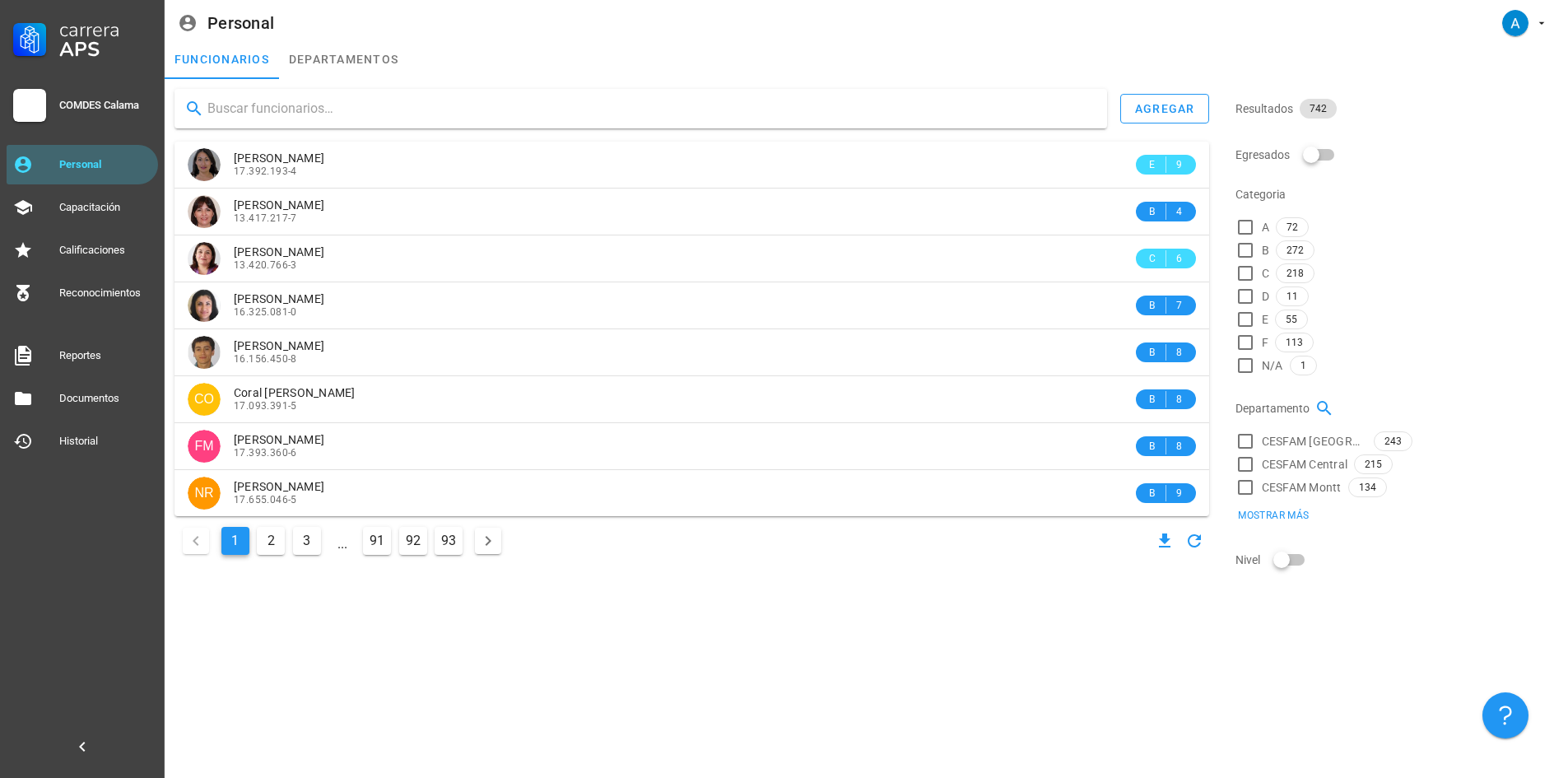
click at [270, 107] on input "text" at bounding box center [651, 109] width 887 height 26
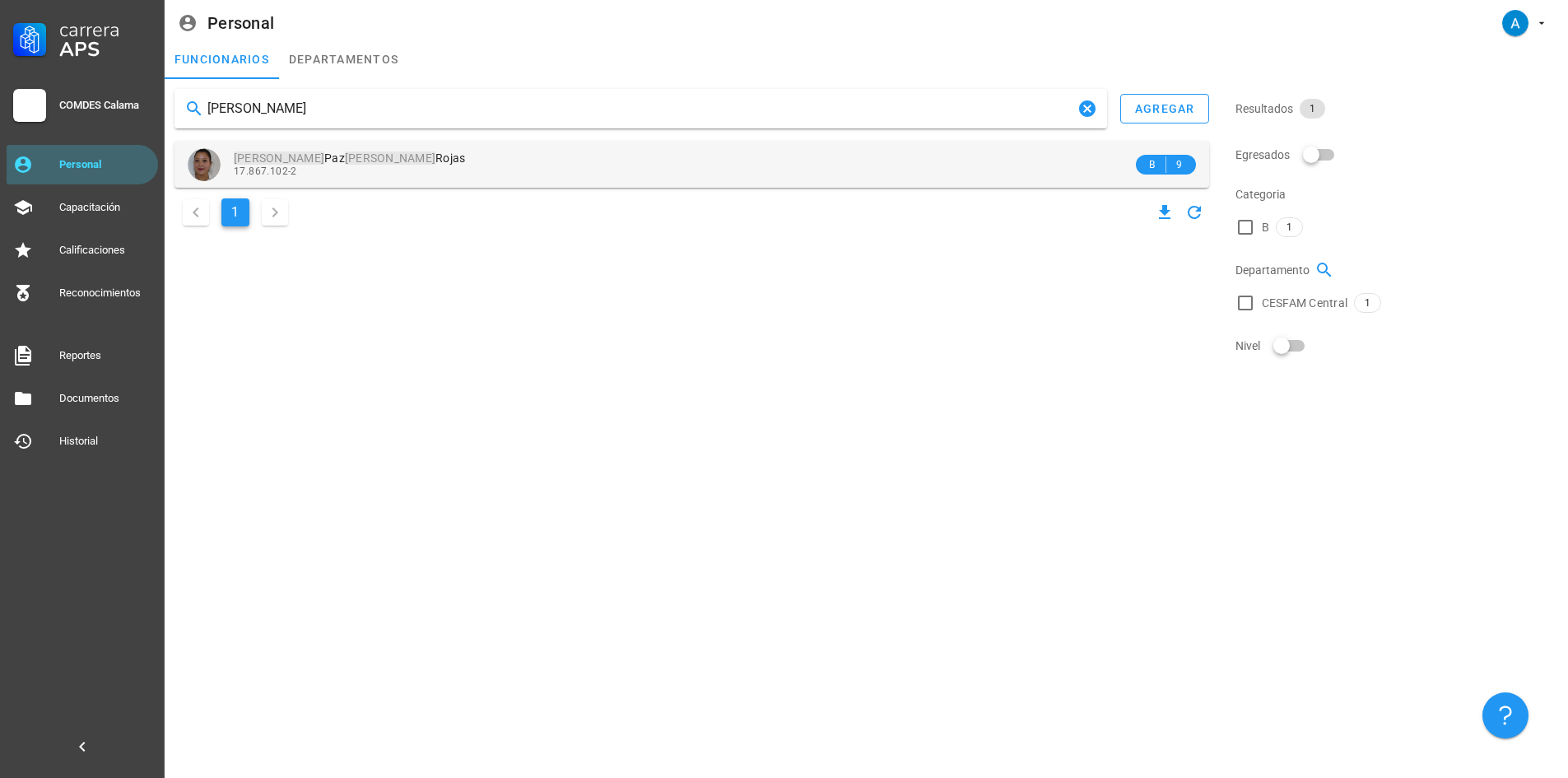
type input "[PERSON_NAME]"
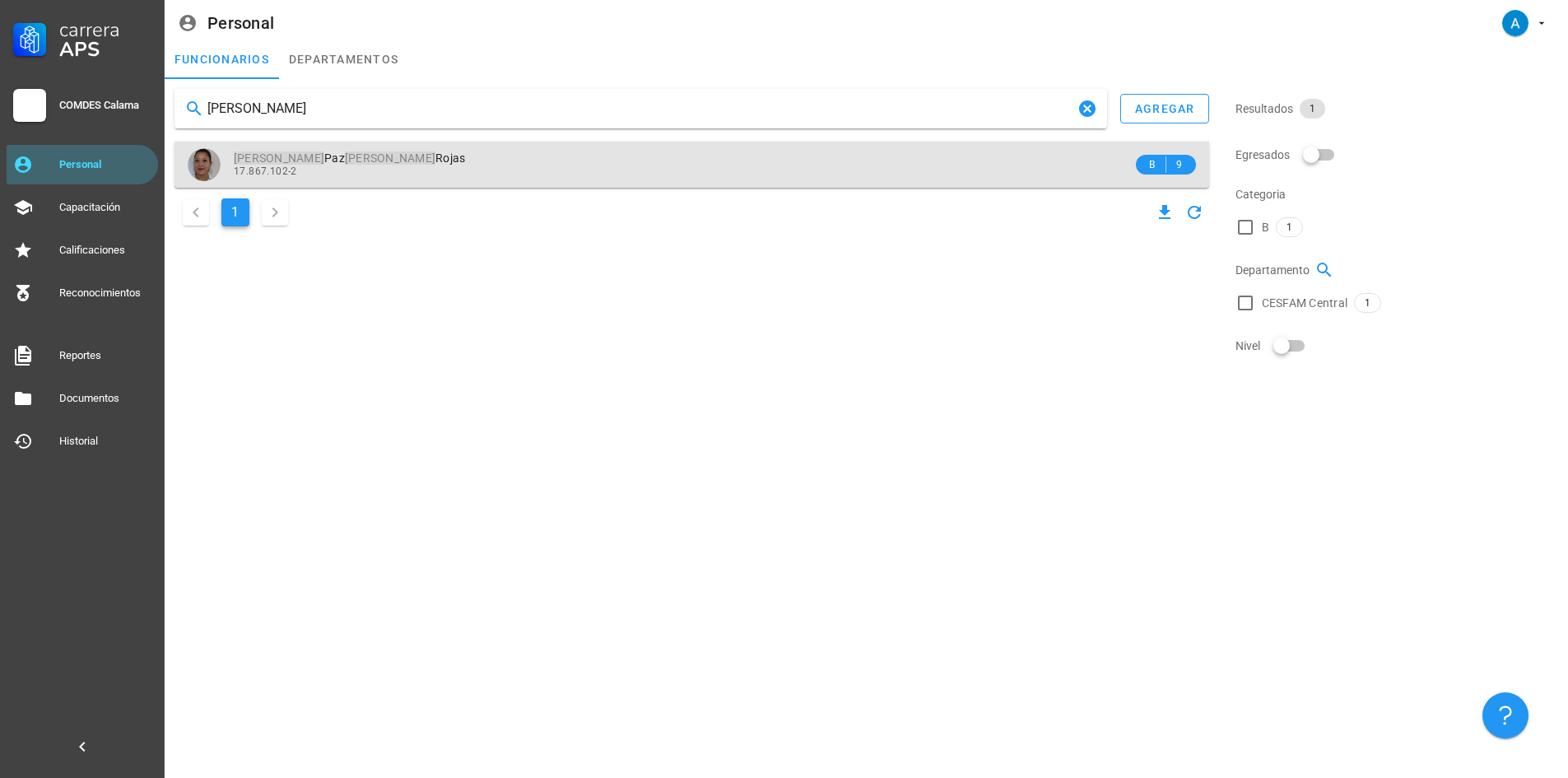
click at [365, 150] on div "[PERSON_NAME] 17.867.102-2" at bounding box center [683, 164] width 899 height 46
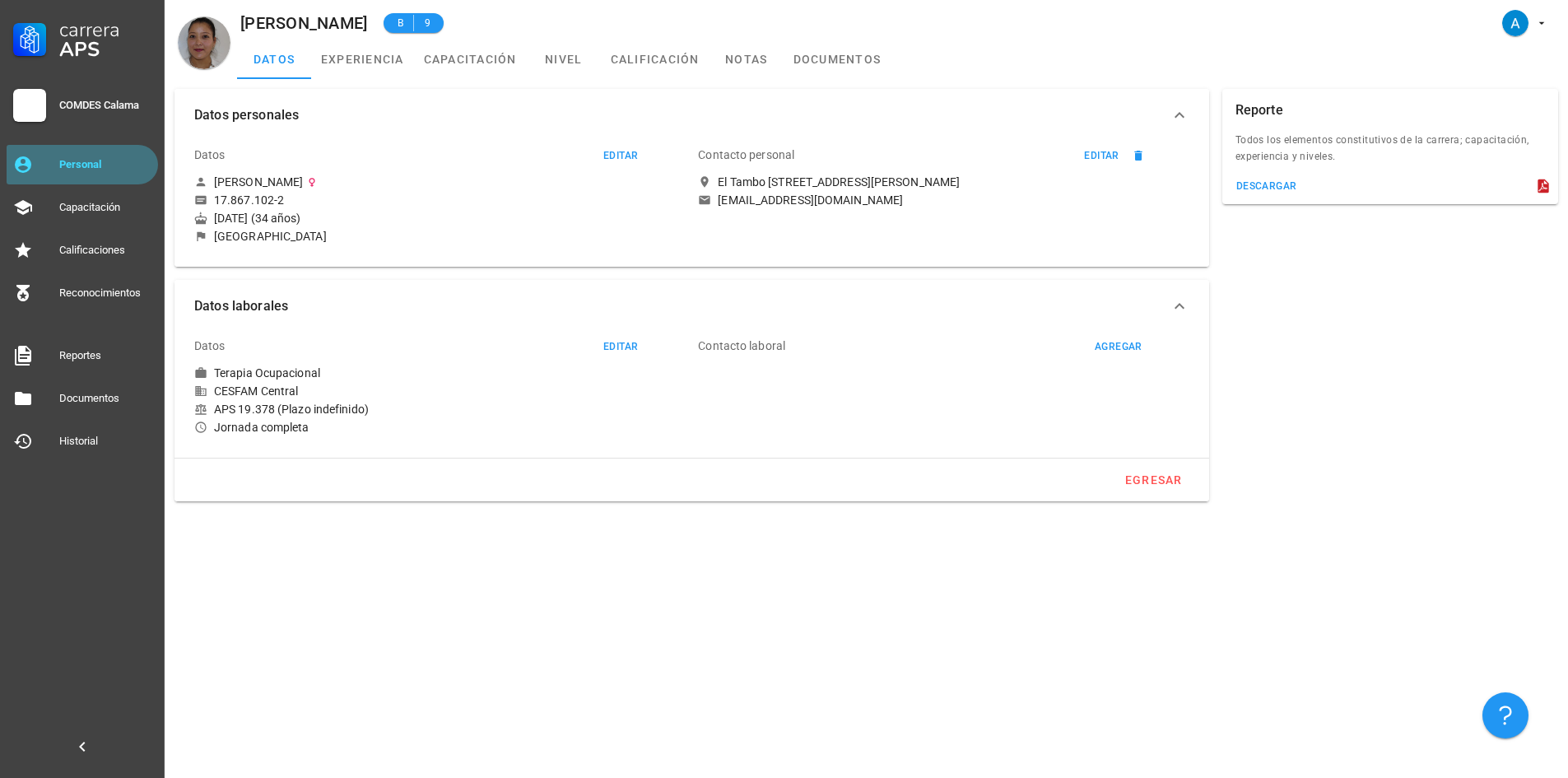
click at [126, 169] on div "Personal" at bounding box center [105, 164] width 92 height 13
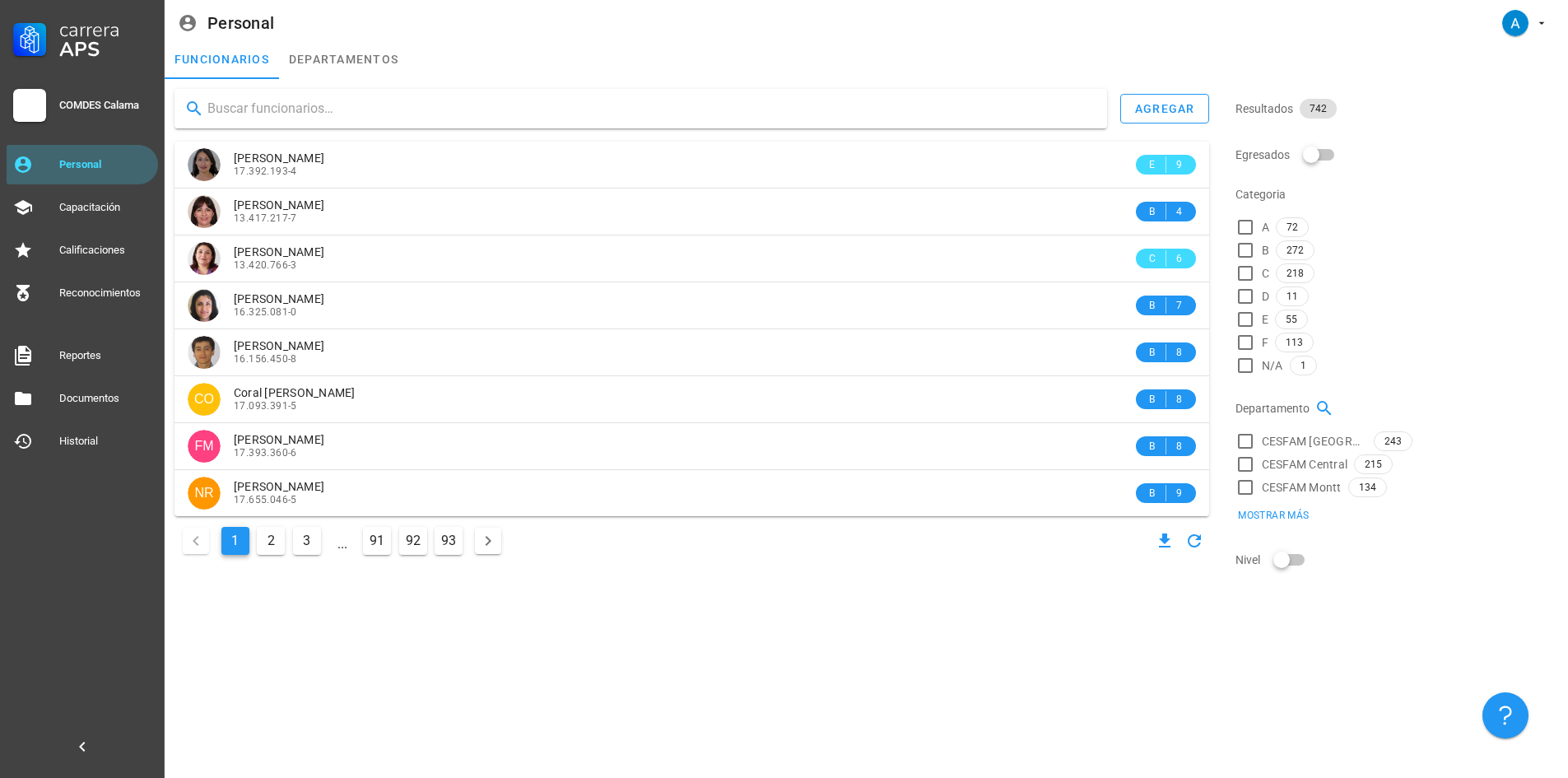
click at [276, 104] on input "text" at bounding box center [651, 109] width 887 height 26
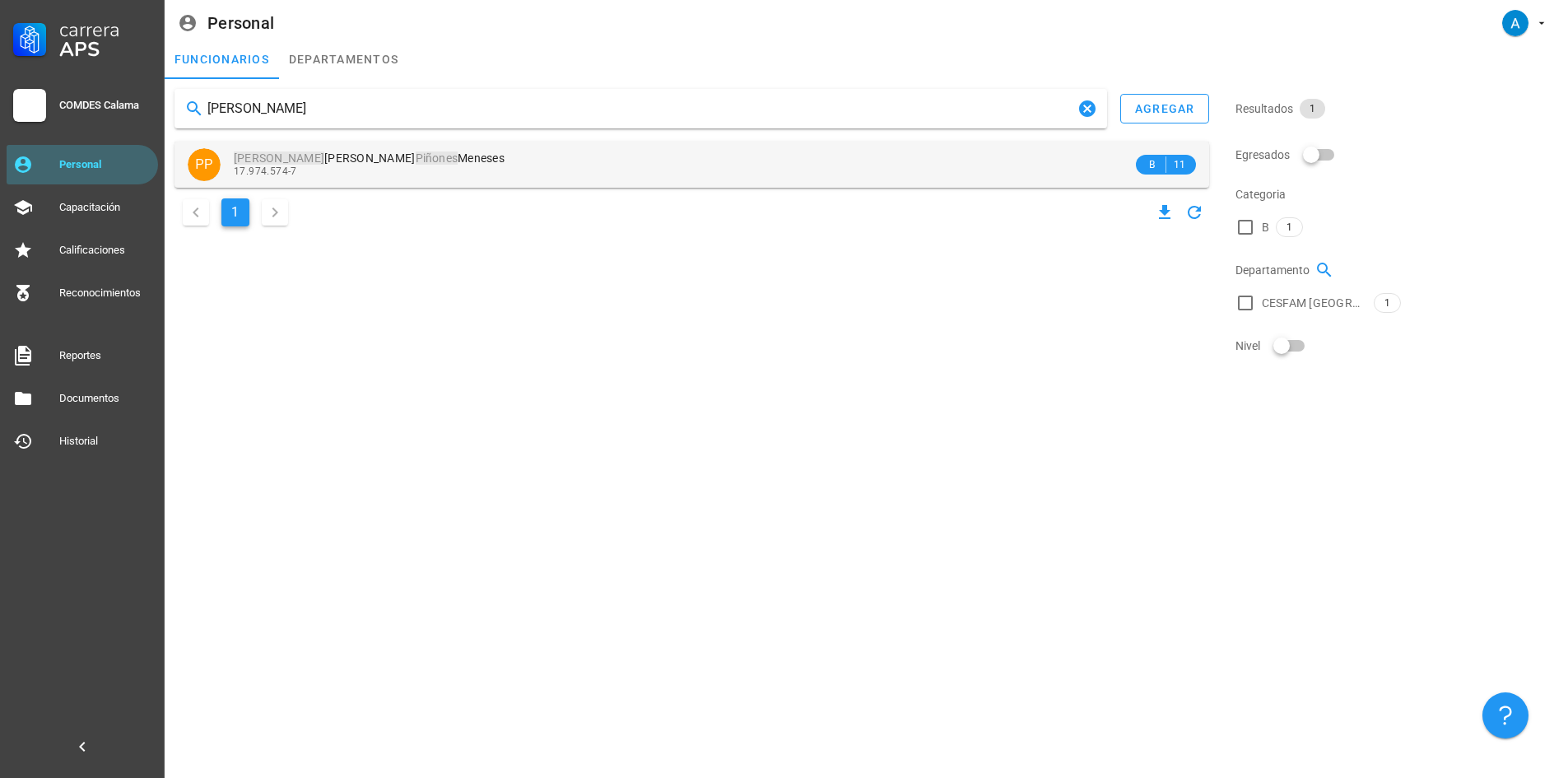
type input "[PERSON_NAME]"
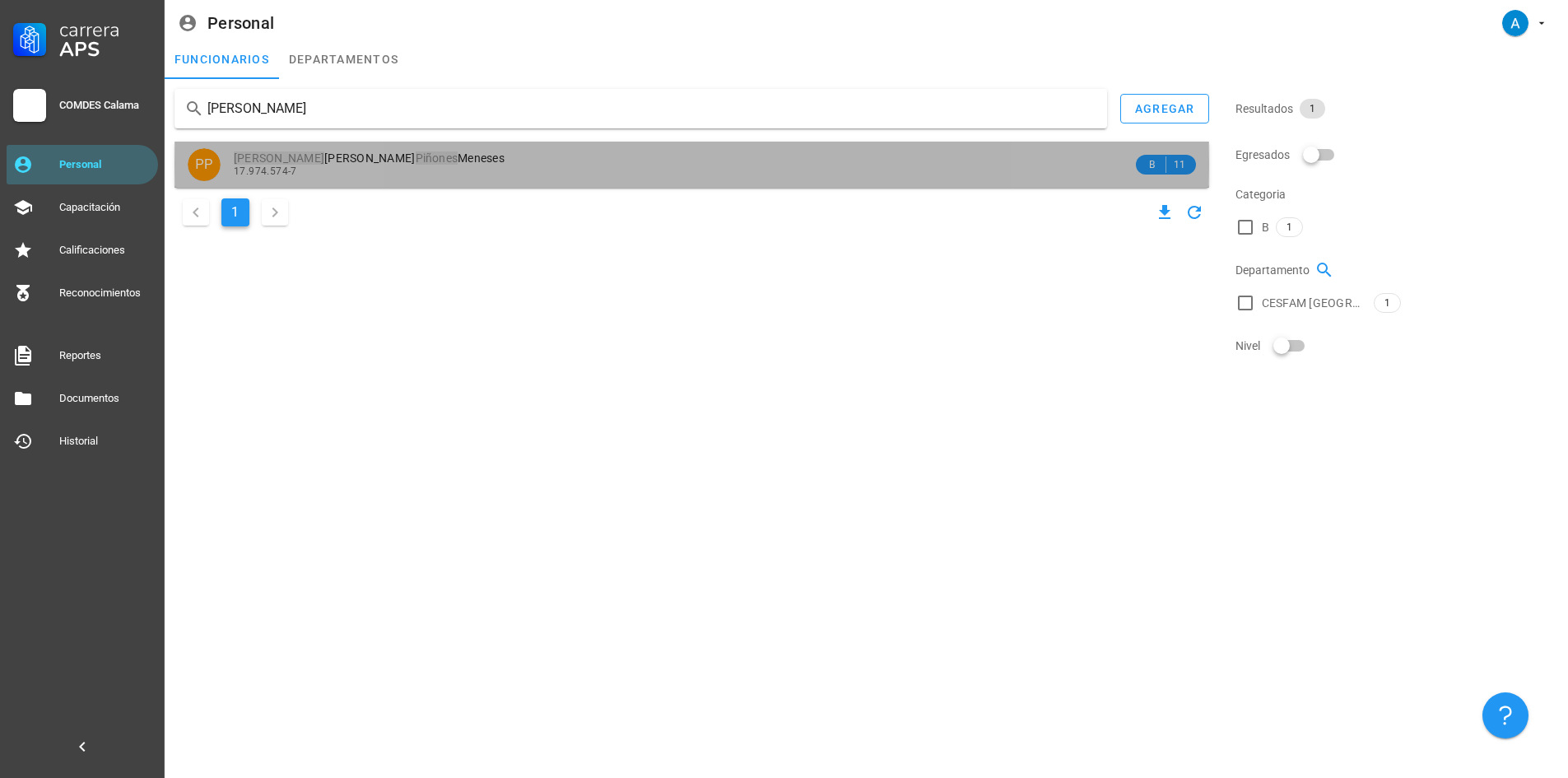
click at [360, 161] on span "[PERSON_NAME]" at bounding box center [369, 158] width 270 height 13
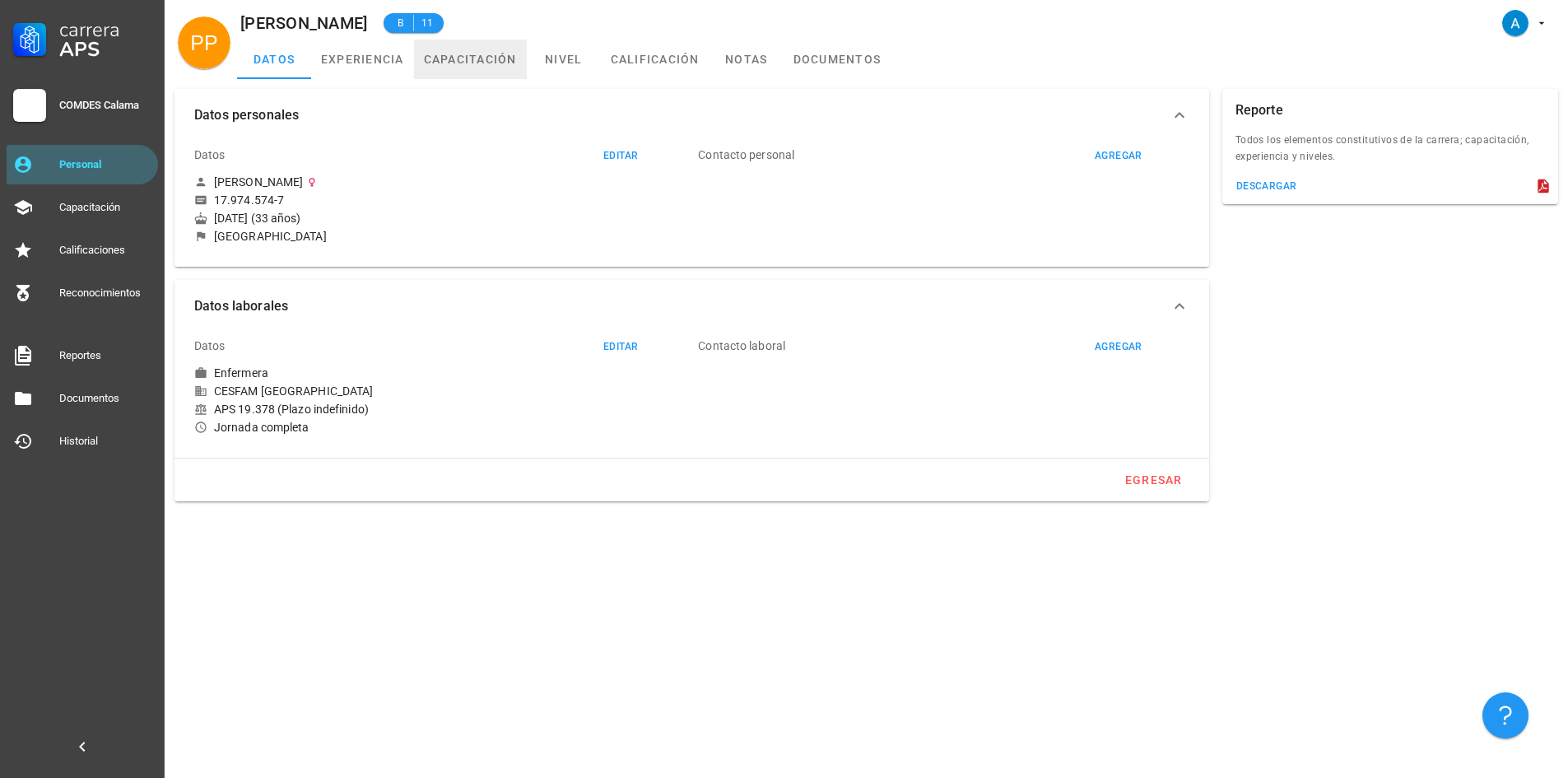
click at [461, 63] on link "capacitación" at bounding box center [471, 59] width 112 height 40
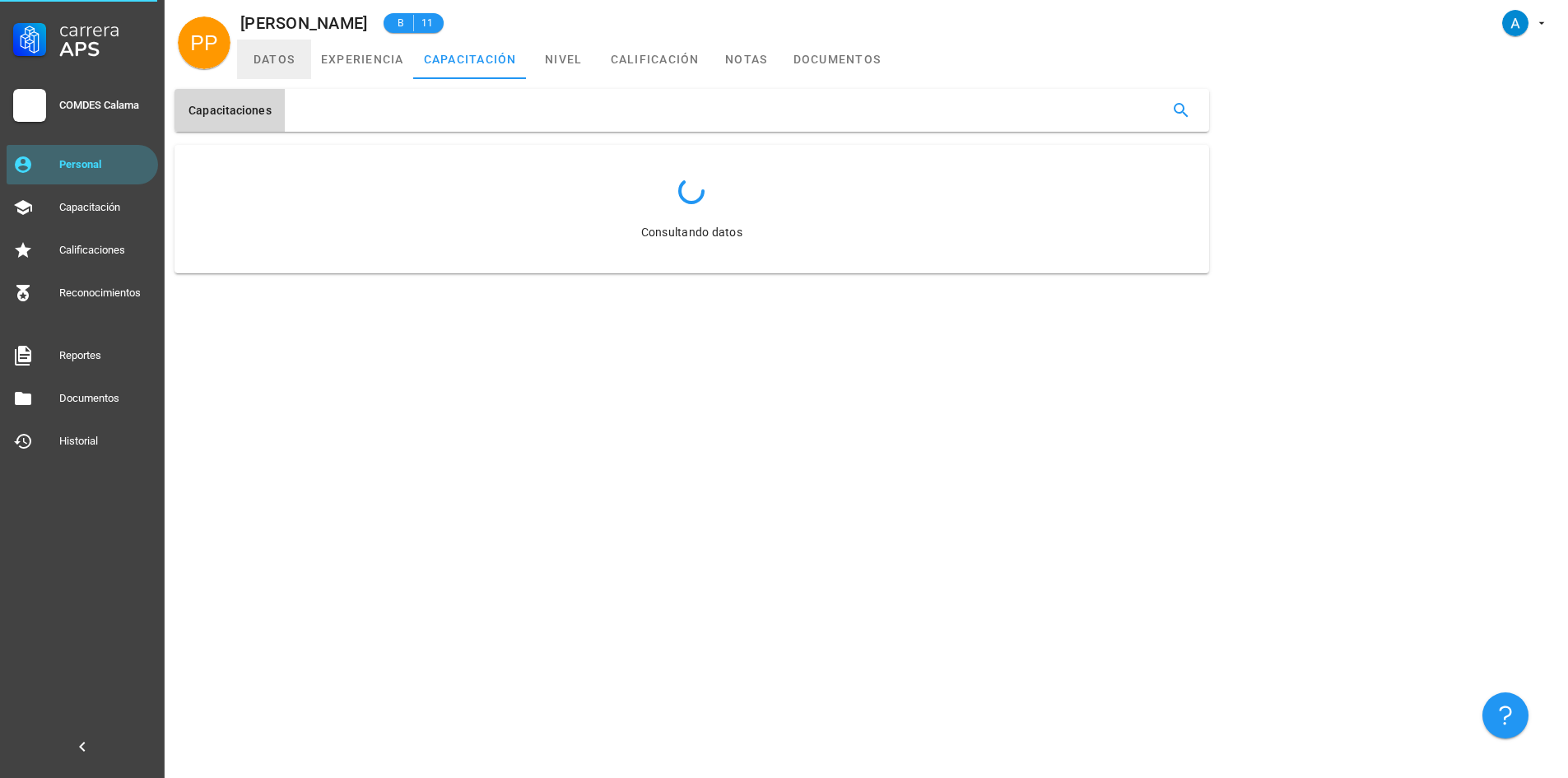
click at [279, 62] on link "datos" at bounding box center [274, 59] width 74 height 40
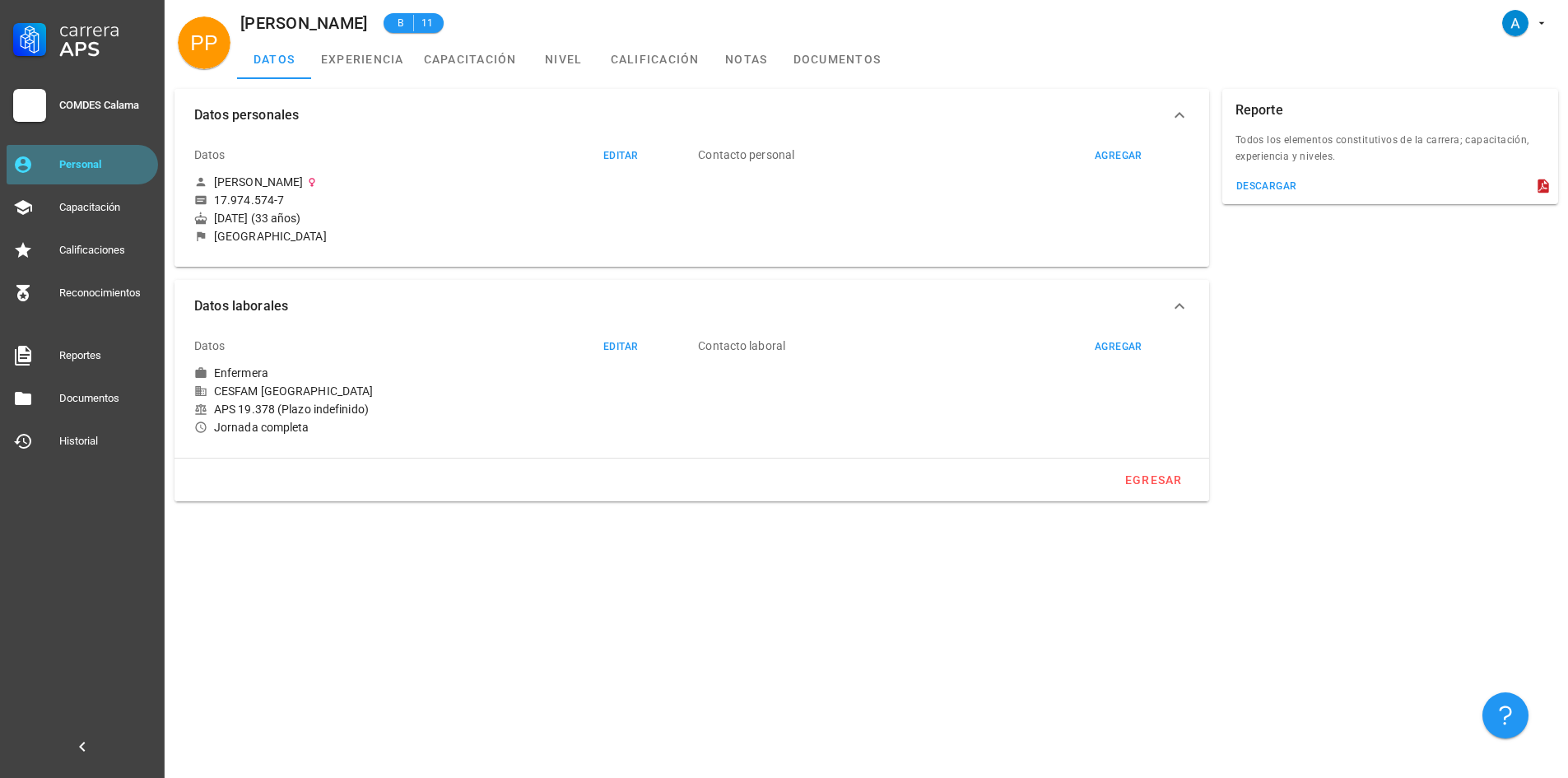
click at [87, 156] on div "Personal" at bounding box center [105, 165] width 92 height 26
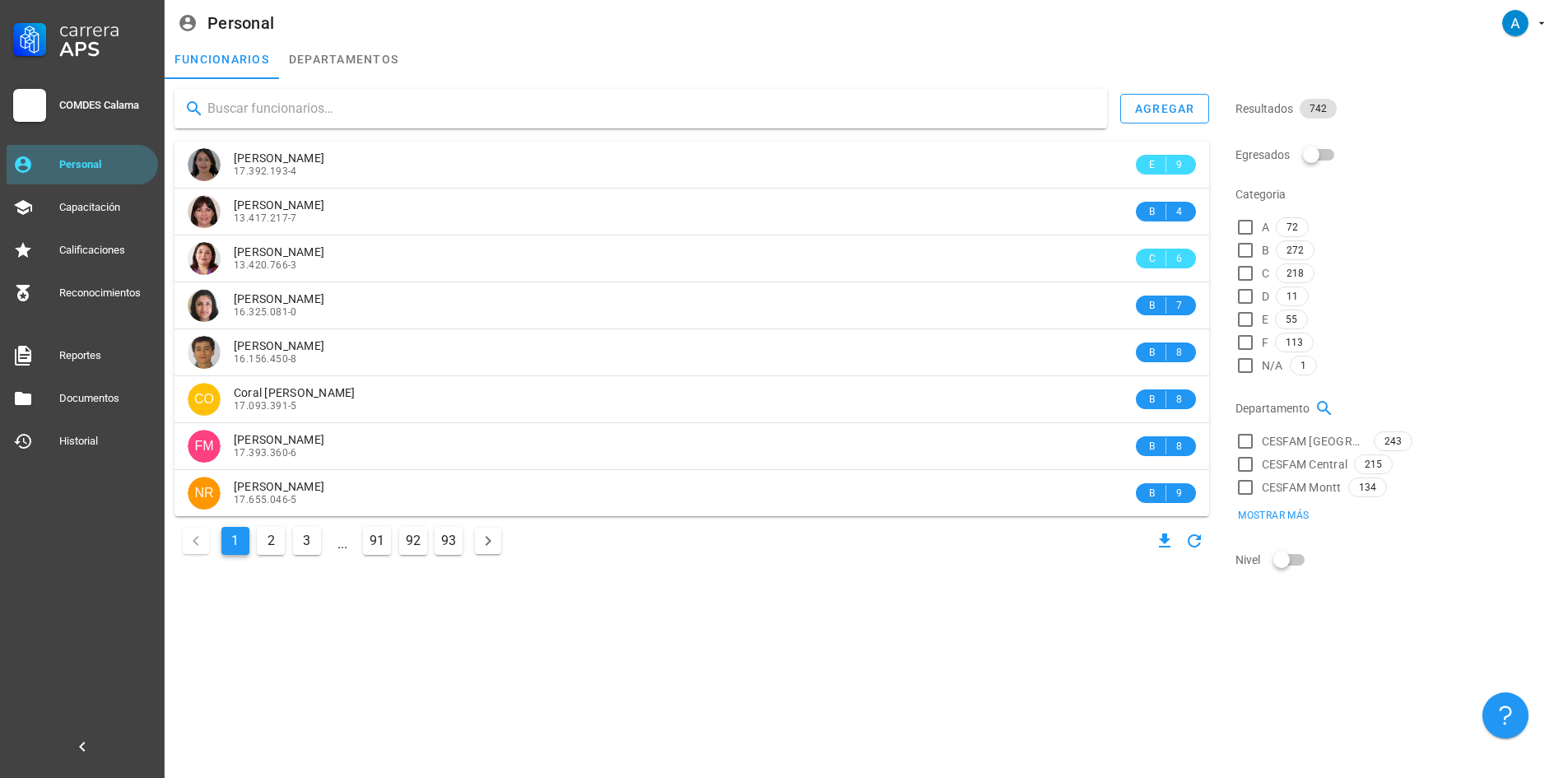
click at [323, 102] on input "text" at bounding box center [651, 109] width 887 height 26
click at [273, 109] on input "text" at bounding box center [651, 109] width 887 height 26
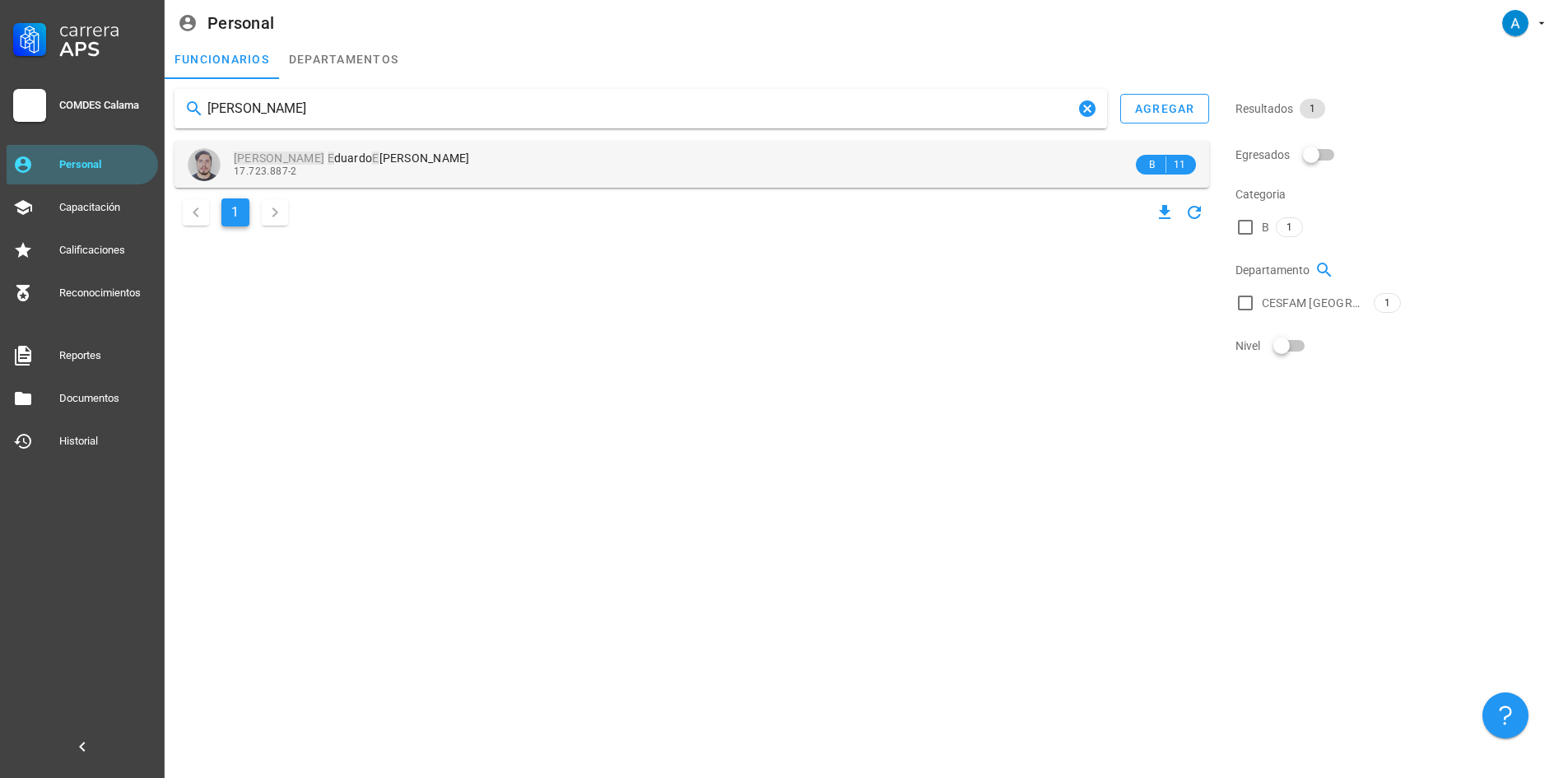
type input "[PERSON_NAME]"
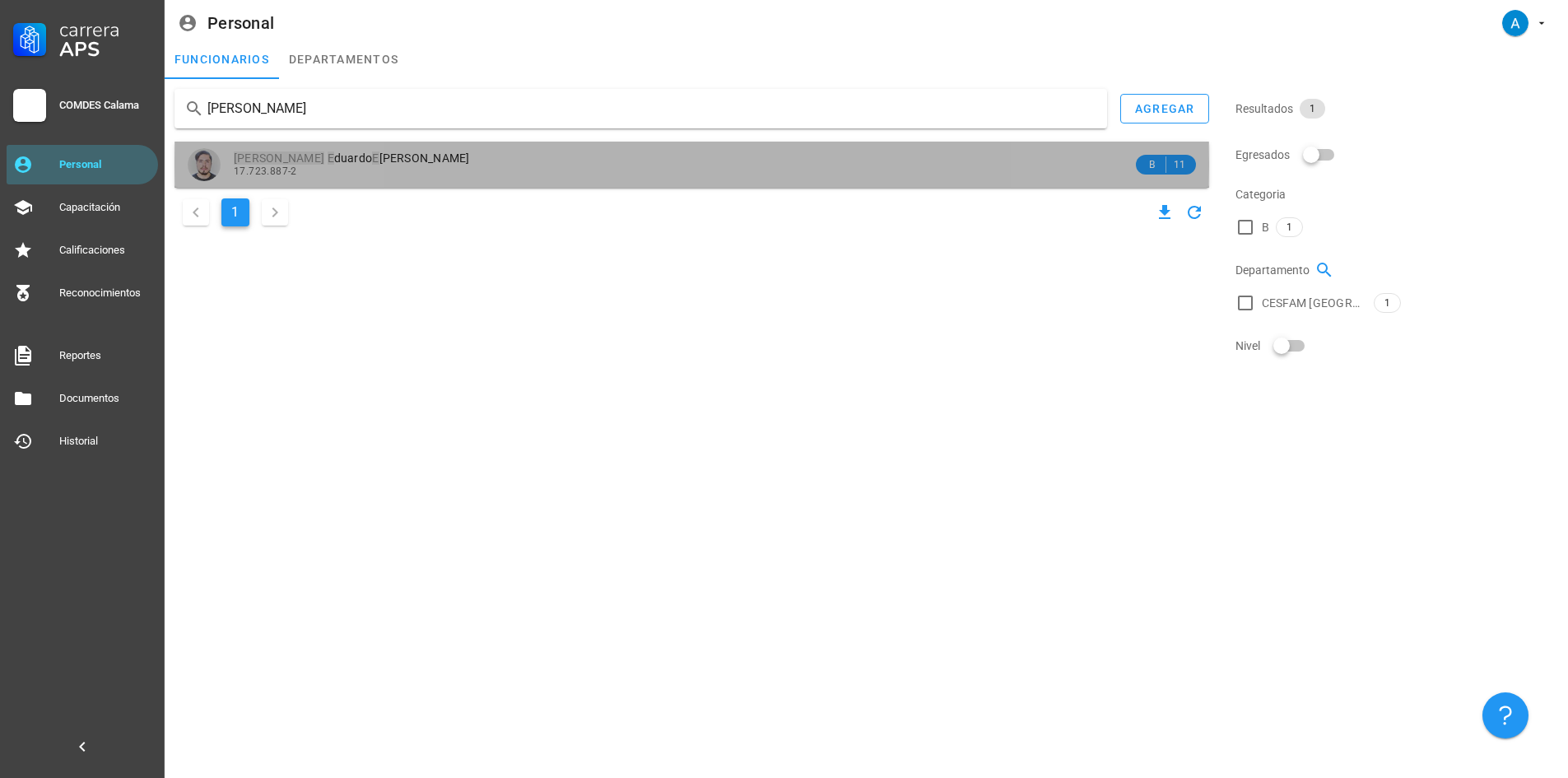
click at [321, 169] on div "17.723.887-2" at bounding box center [683, 170] width 899 height 11
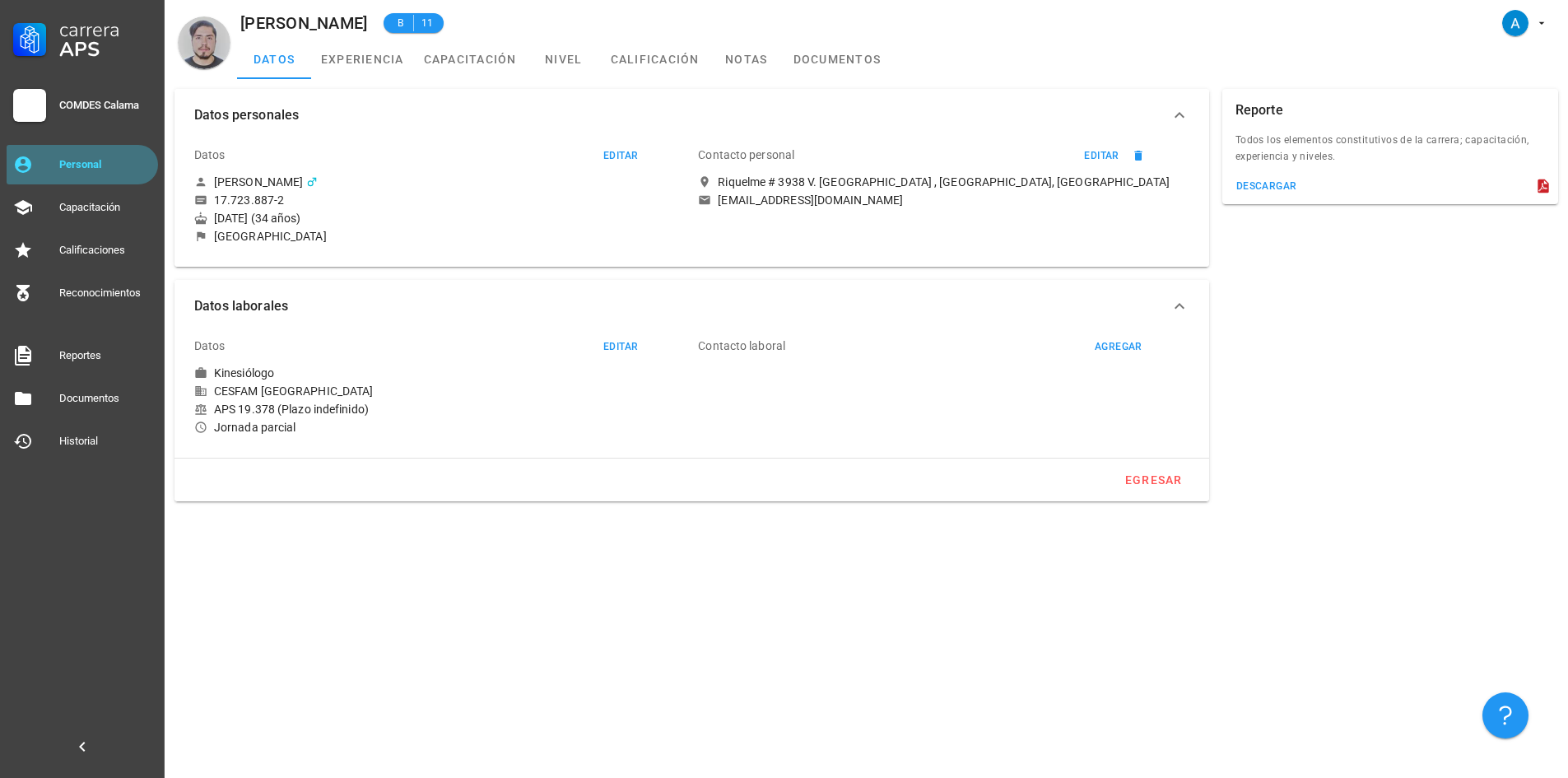
click at [87, 158] on div "Personal" at bounding box center [105, 164] width 92 height 13
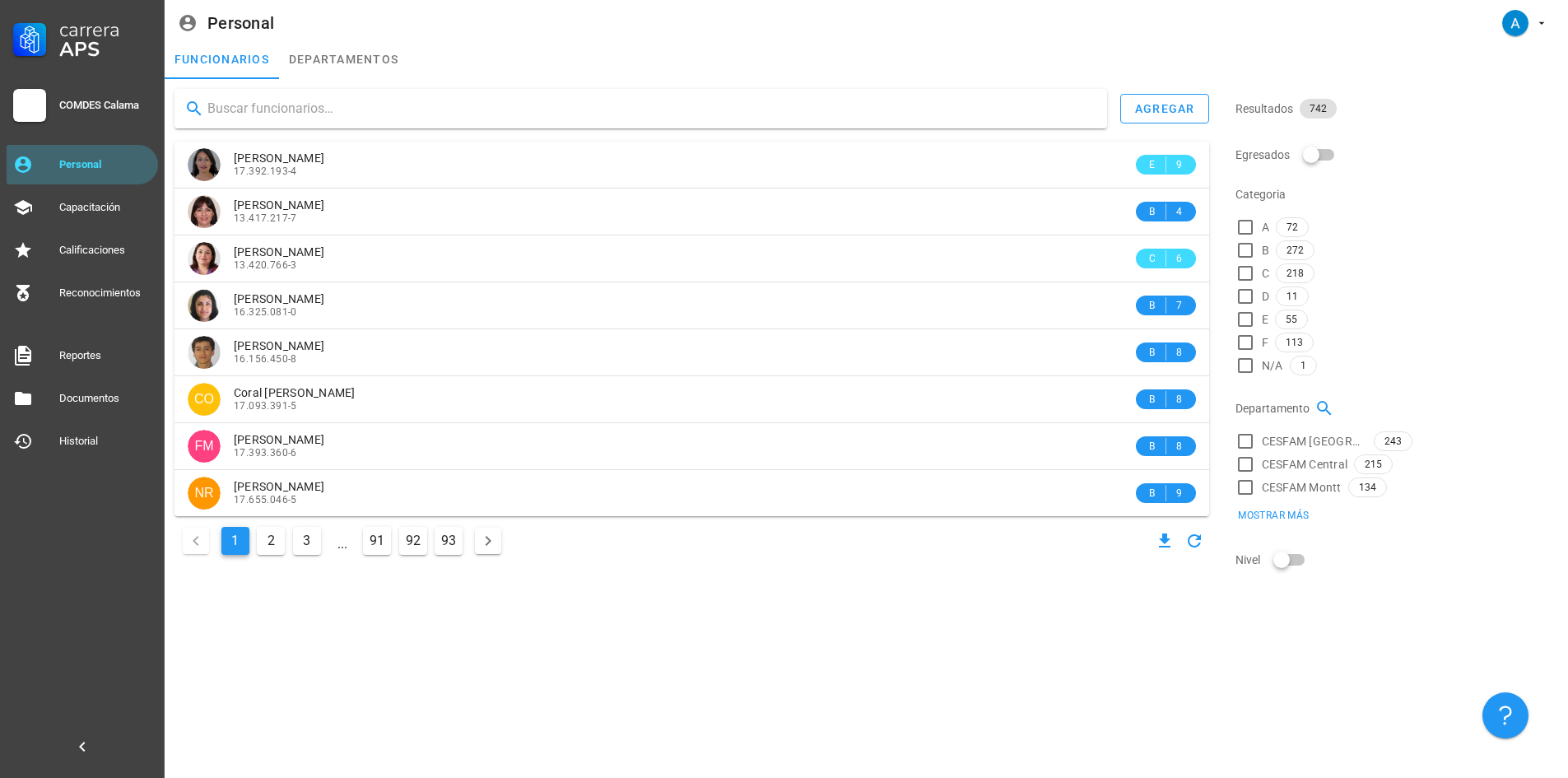
click at [249, 102] on input "text" at bounding box center [651, 109] width 887 height 26
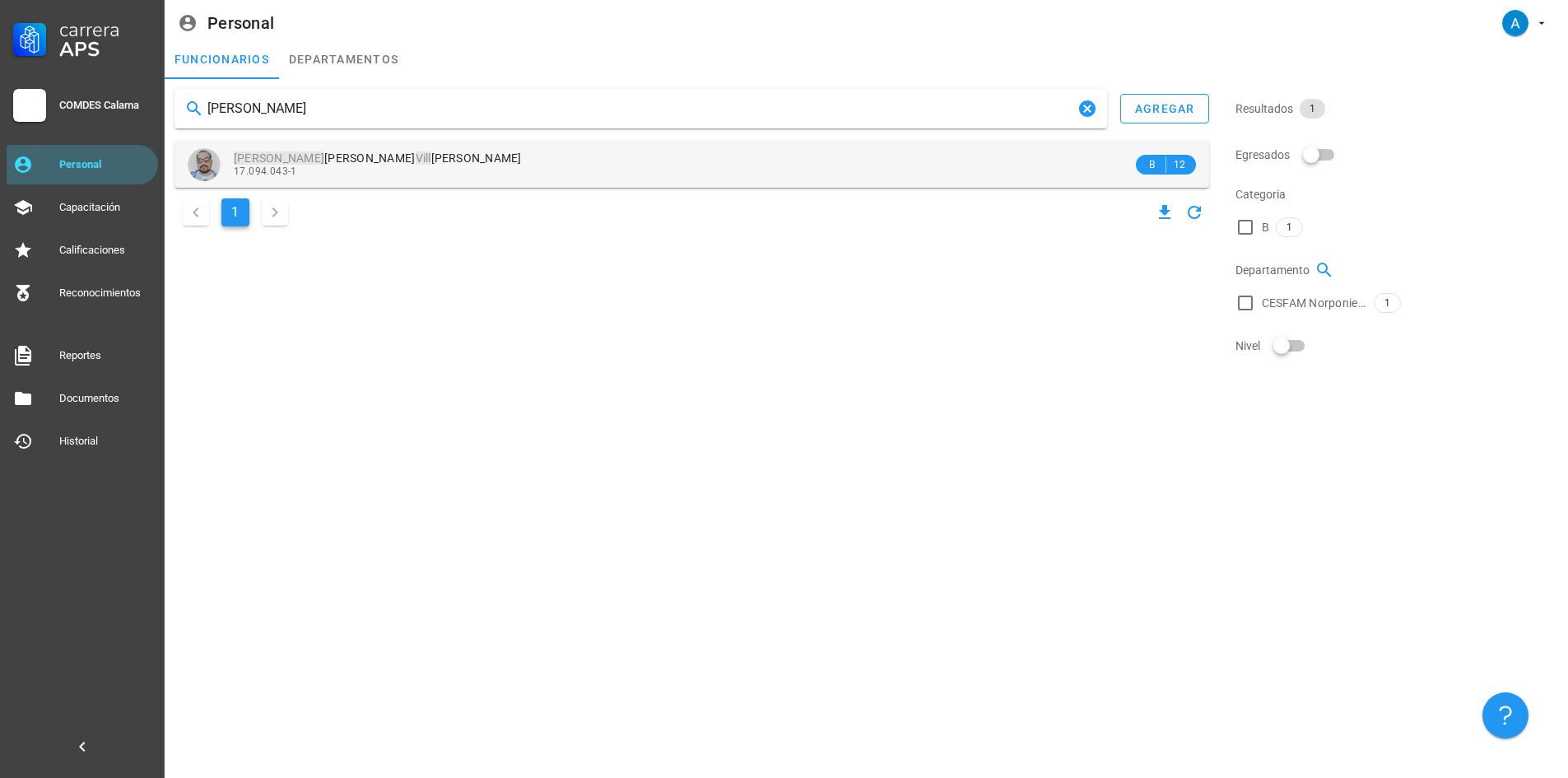
type input "[PERSON_NAME]"
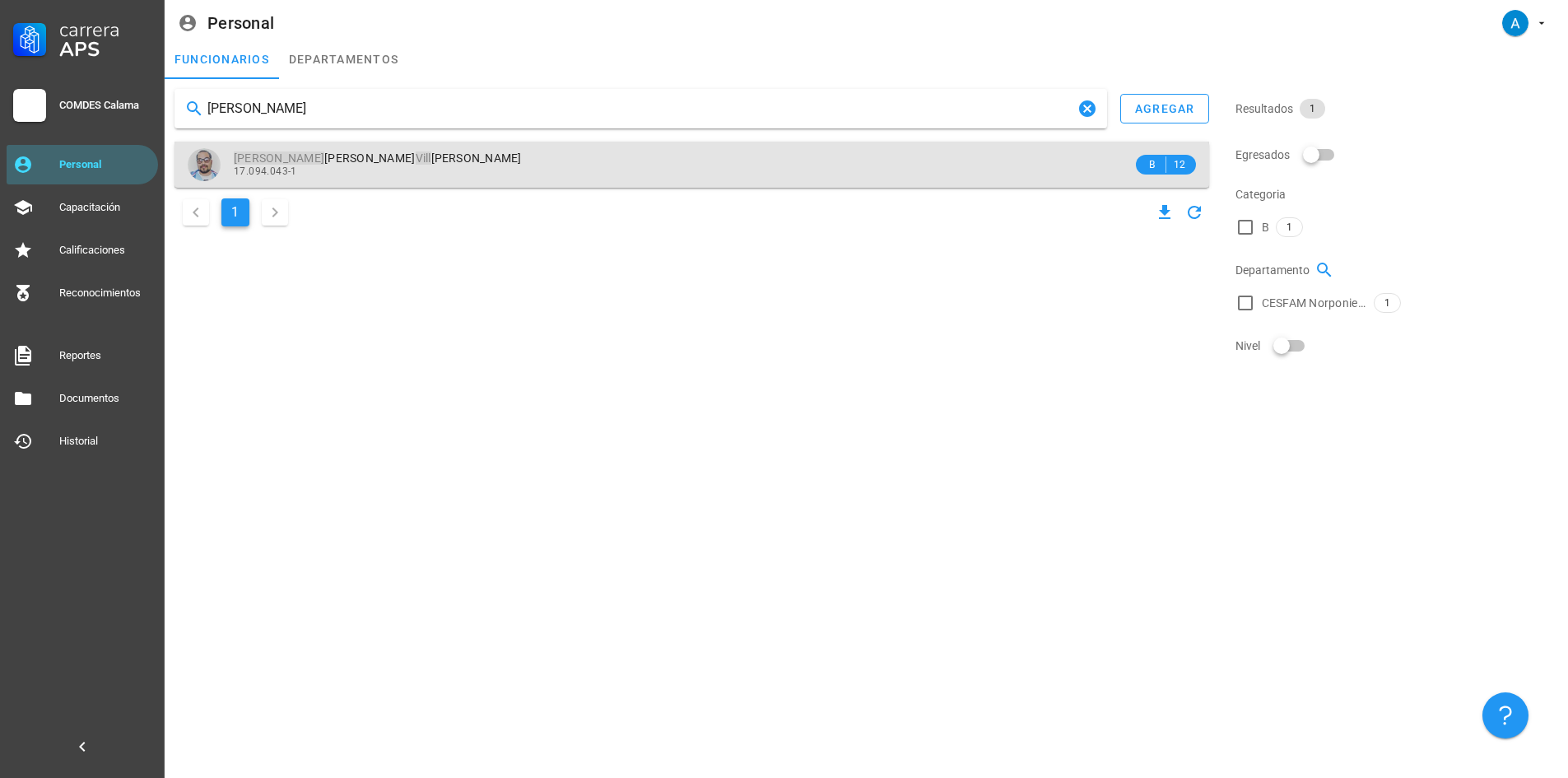
click at [339, 153] on span "[PERSON_NAME] [PERSON_NAME]" at bounding box center [378, 158] width 288 height 13
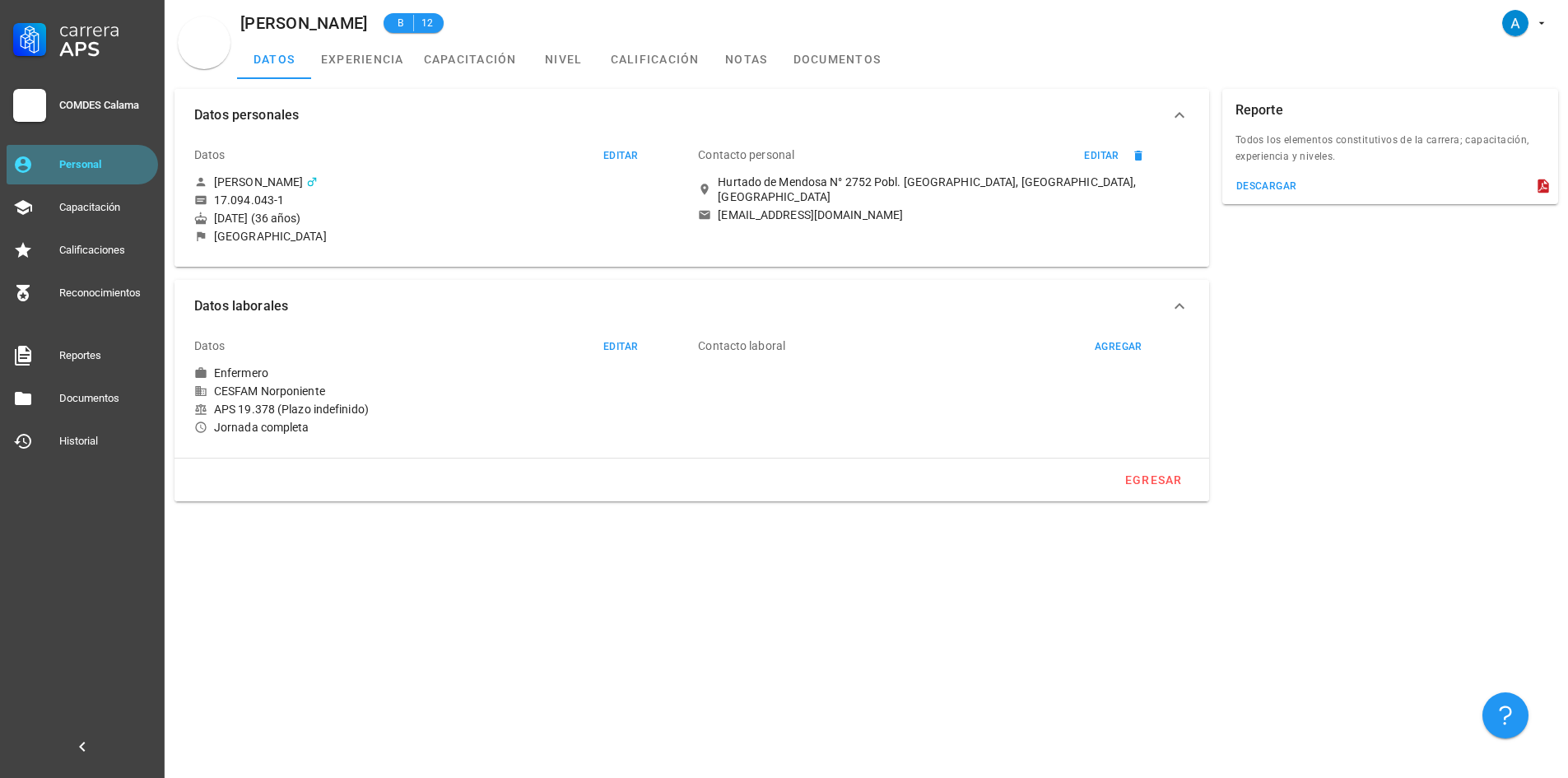
drag, startPoint x: 119, startPoint y: 164, endPoint x: 119, endPoint y: 149, distance: 15.0
click at [119, 164] on div "Personal" at bounding box center [105, 164] width 92 height 13
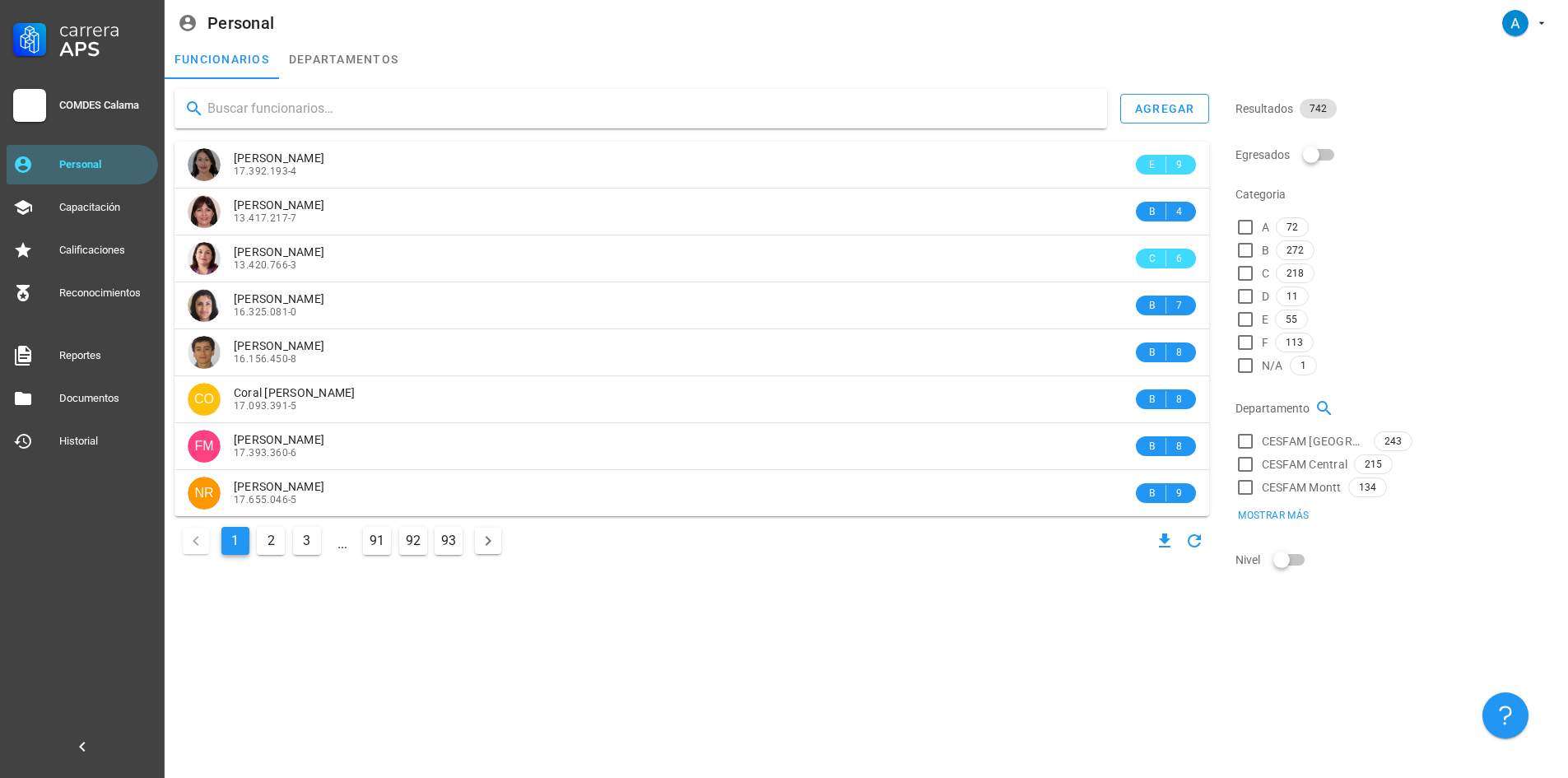
click at [273, 105] on input "text" at bounding box center [651, 109] width 887 height 26
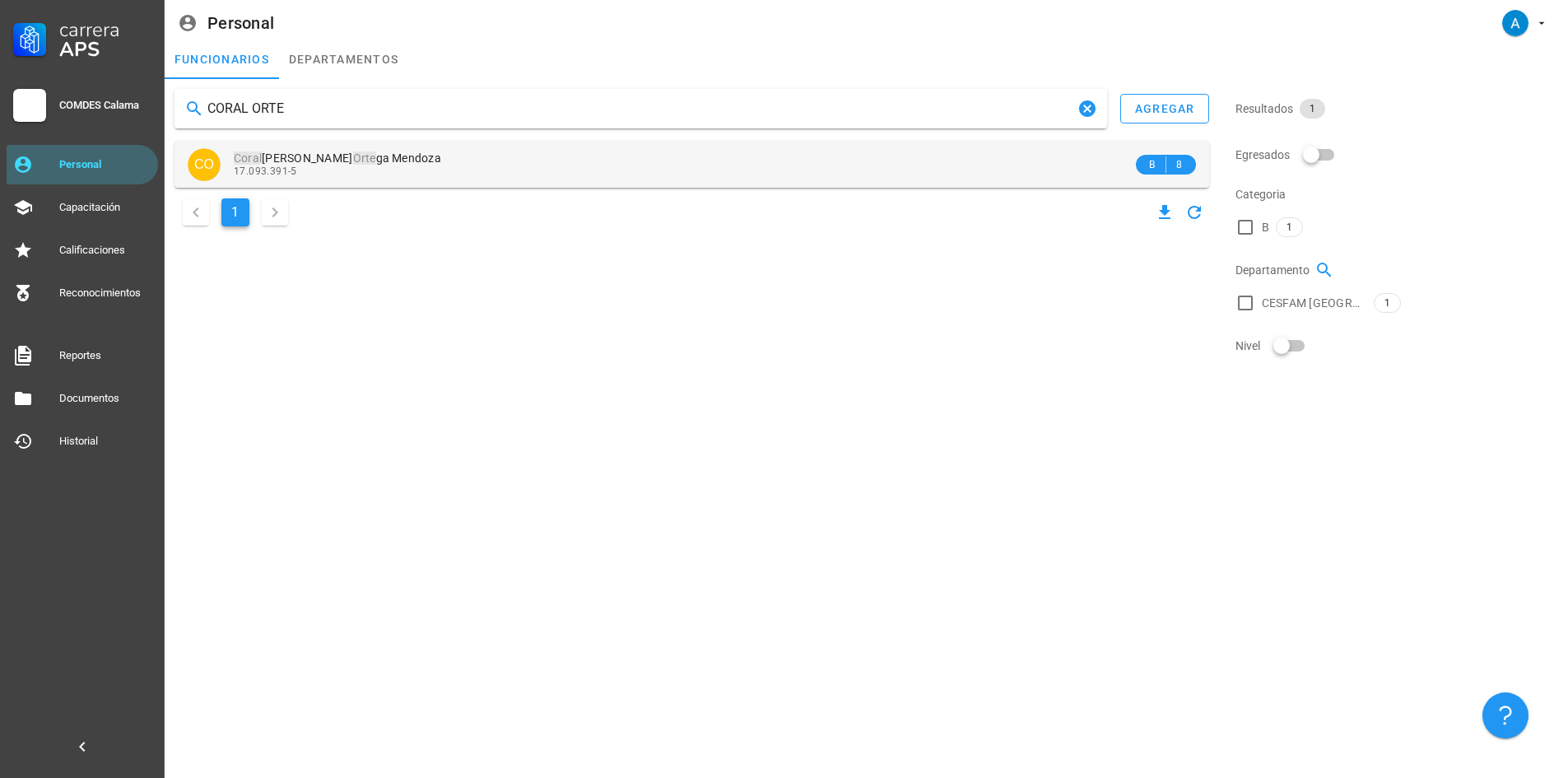
type input "CORAL ORTE"
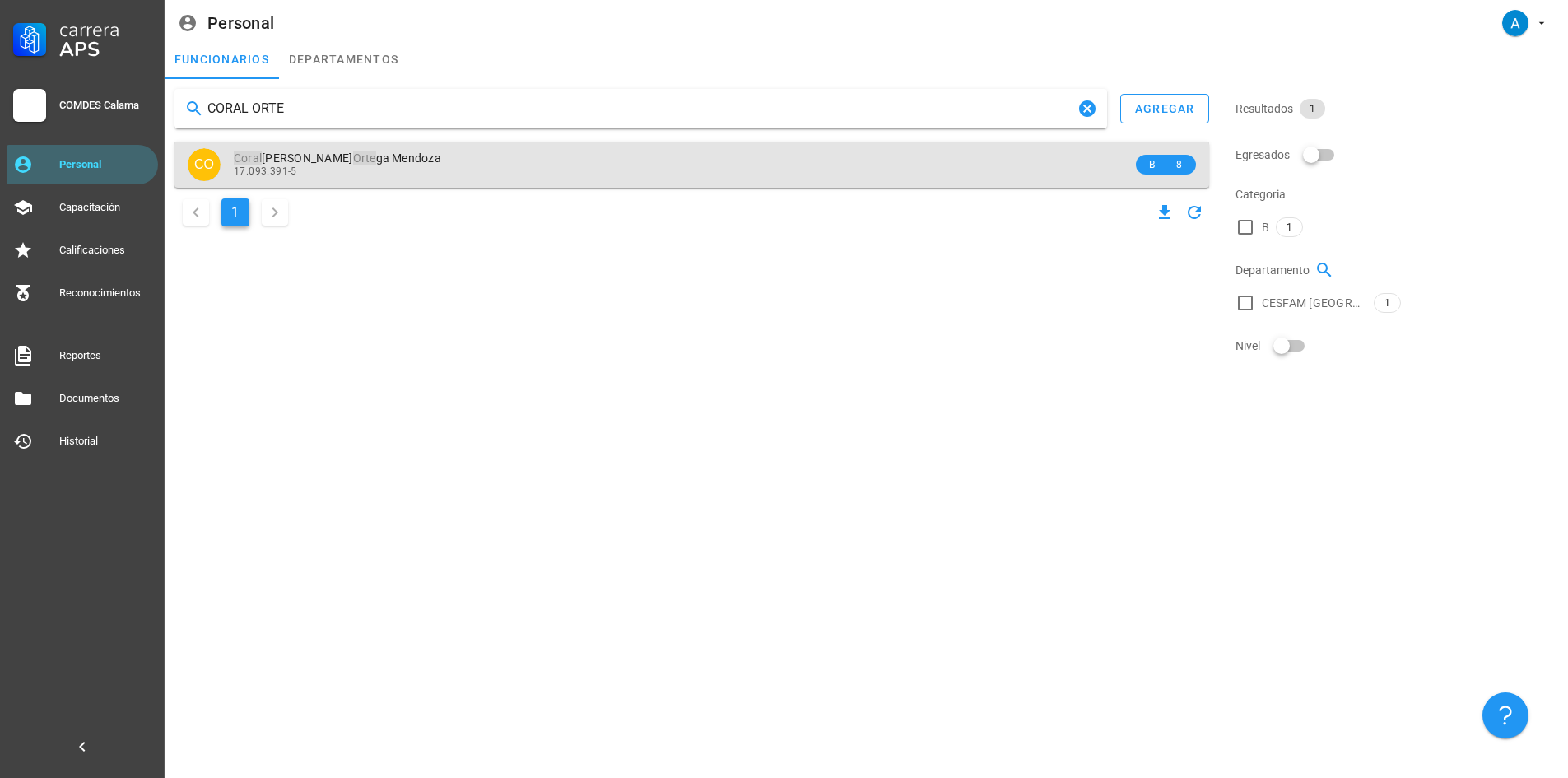
click at [298, 165] on div "17.093.391-5" at bounding box center [683, 170] width 899 height 11
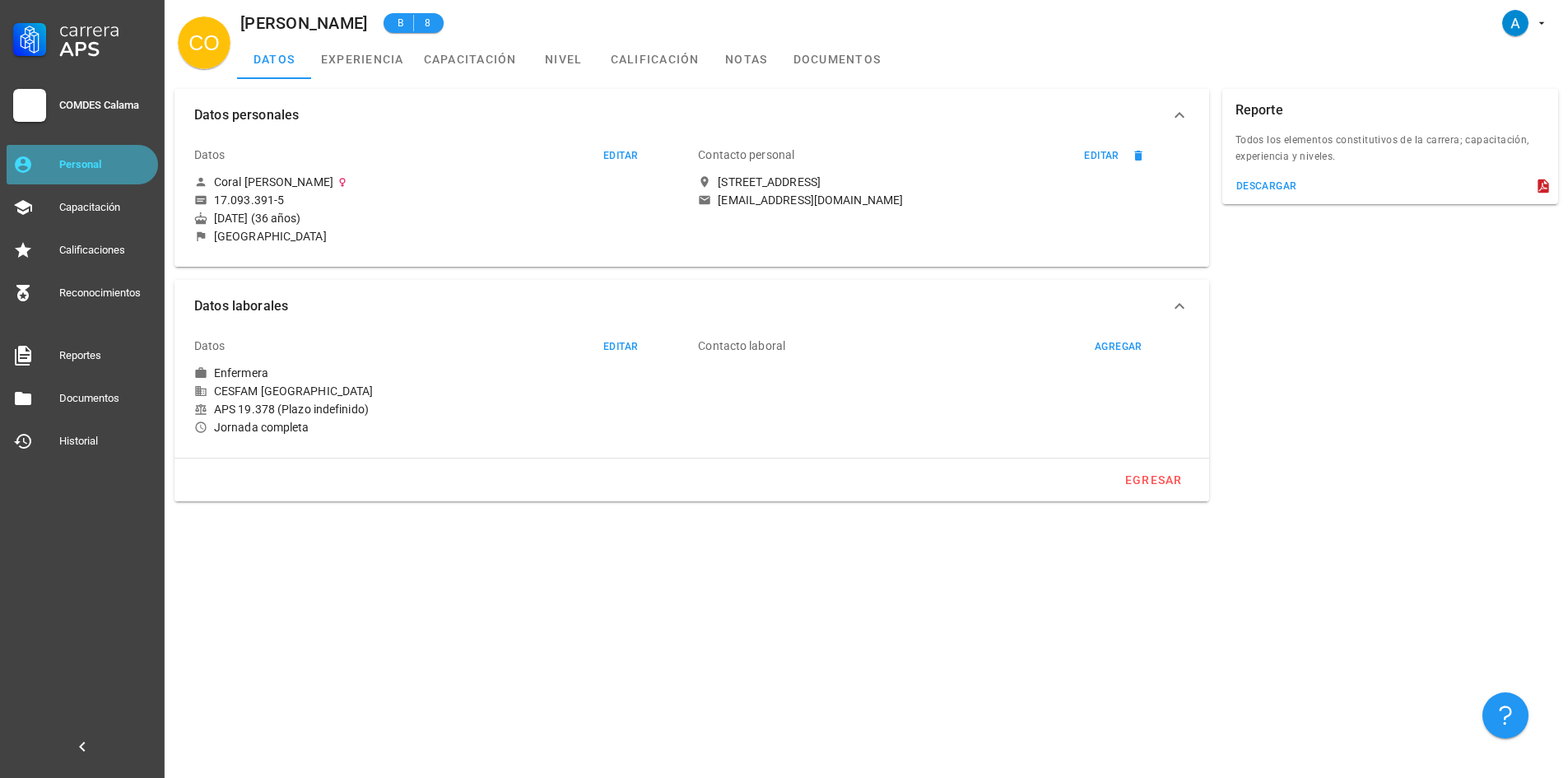
click at [112, 162] on div "Personal" at bounding box center [105, 164] width 92 height 13
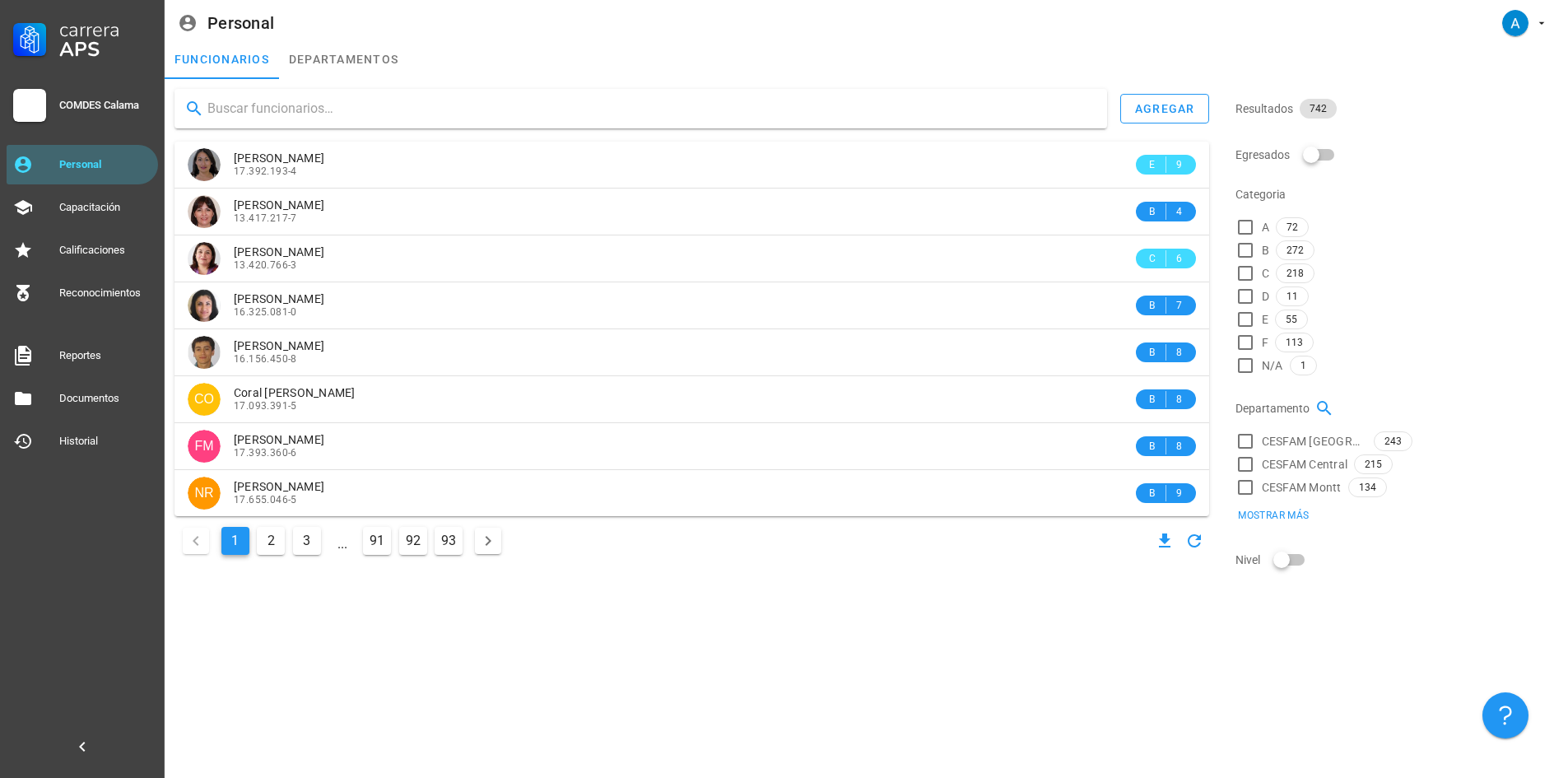
click at [318, 110] on input "text" at bounding box center [651, 109] width 887 height 26
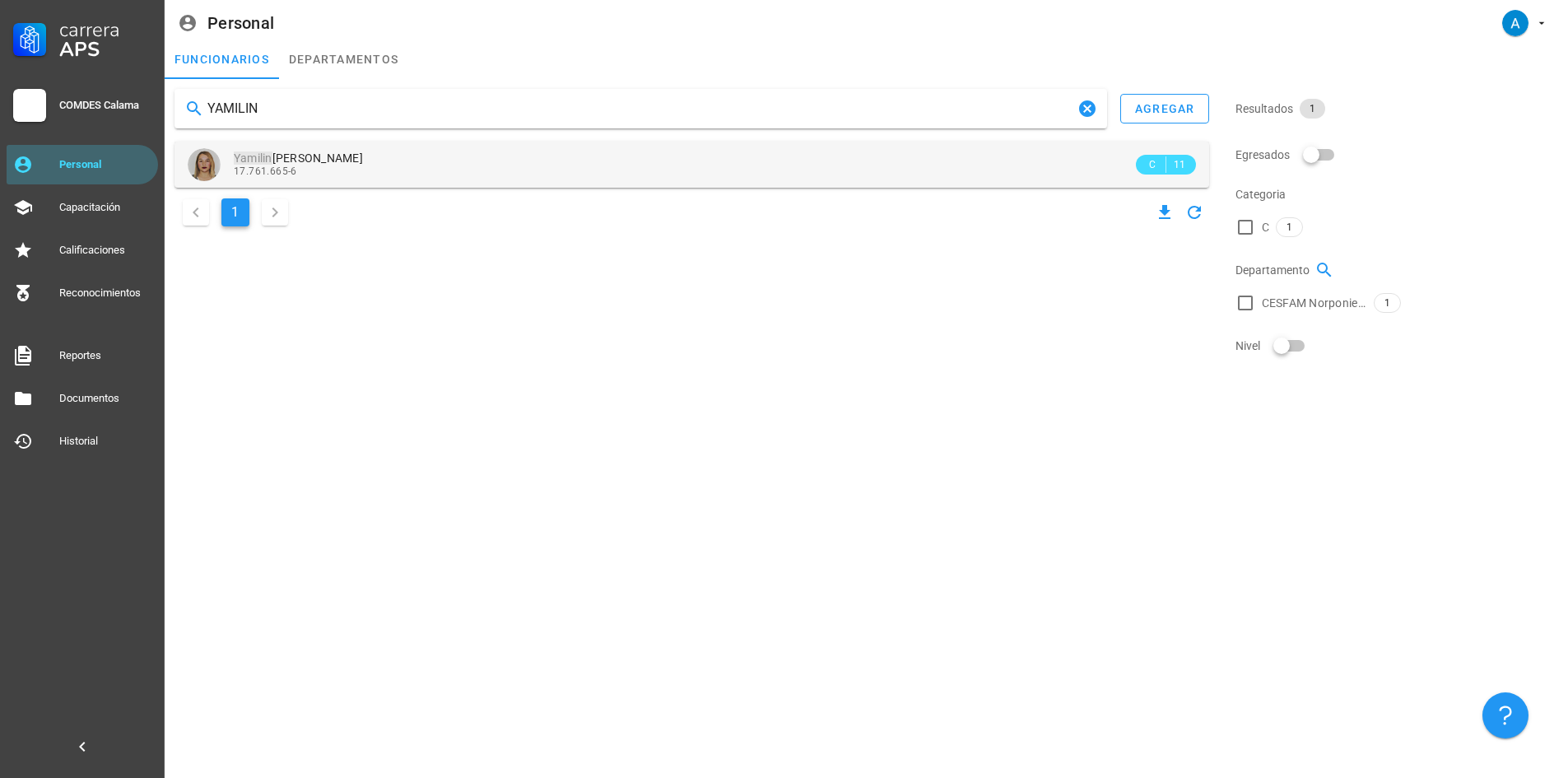
type input "YAMILIN"
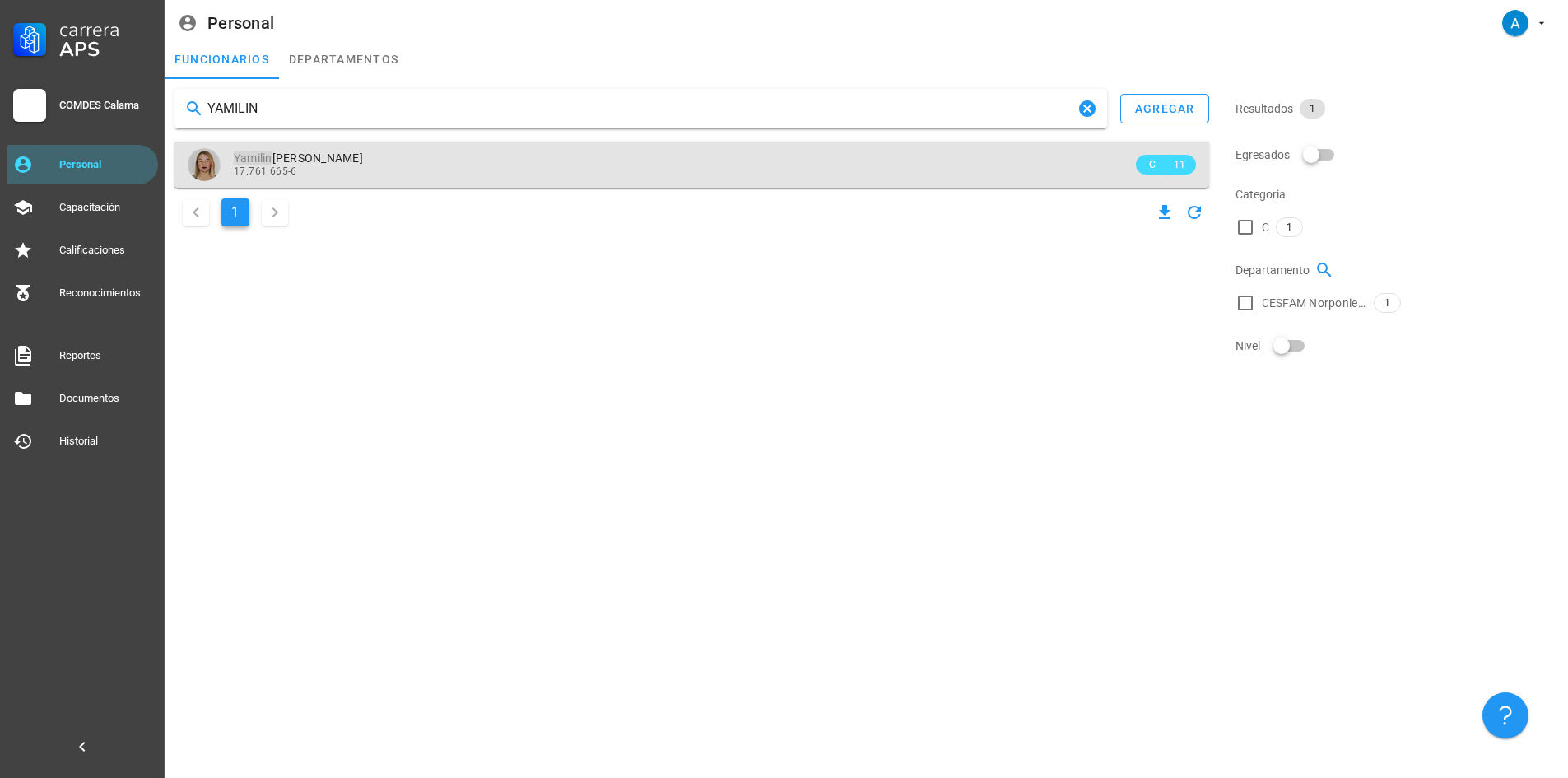
click at [389, 151] on div "Yamilin [PERSON_NAME] 17.761.665-6" at bounding box center [683, 164] width 899 height 46
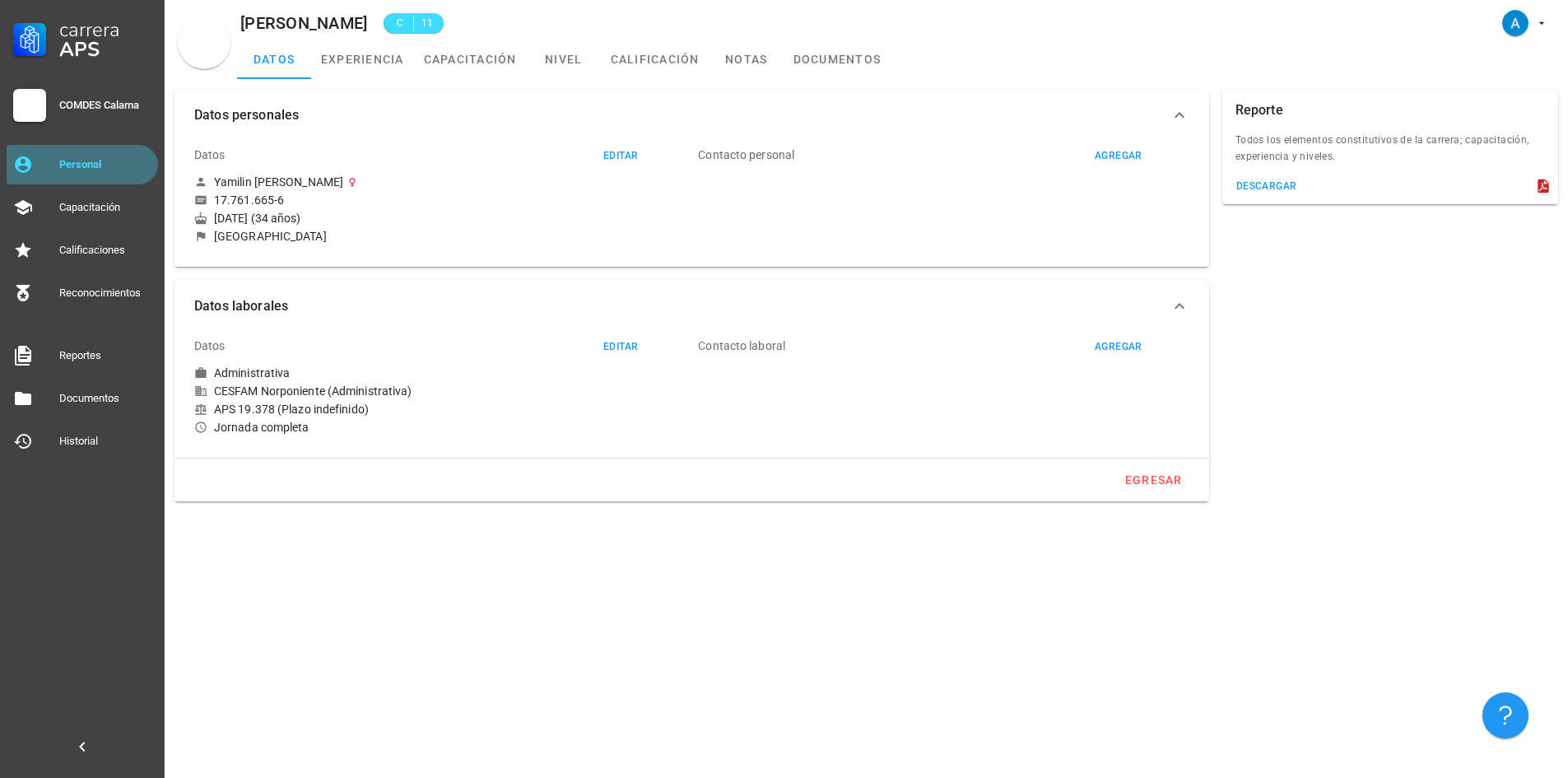
click at [99, 168] on div "Personal" at bounding box center [105, 164] width 92 height 13
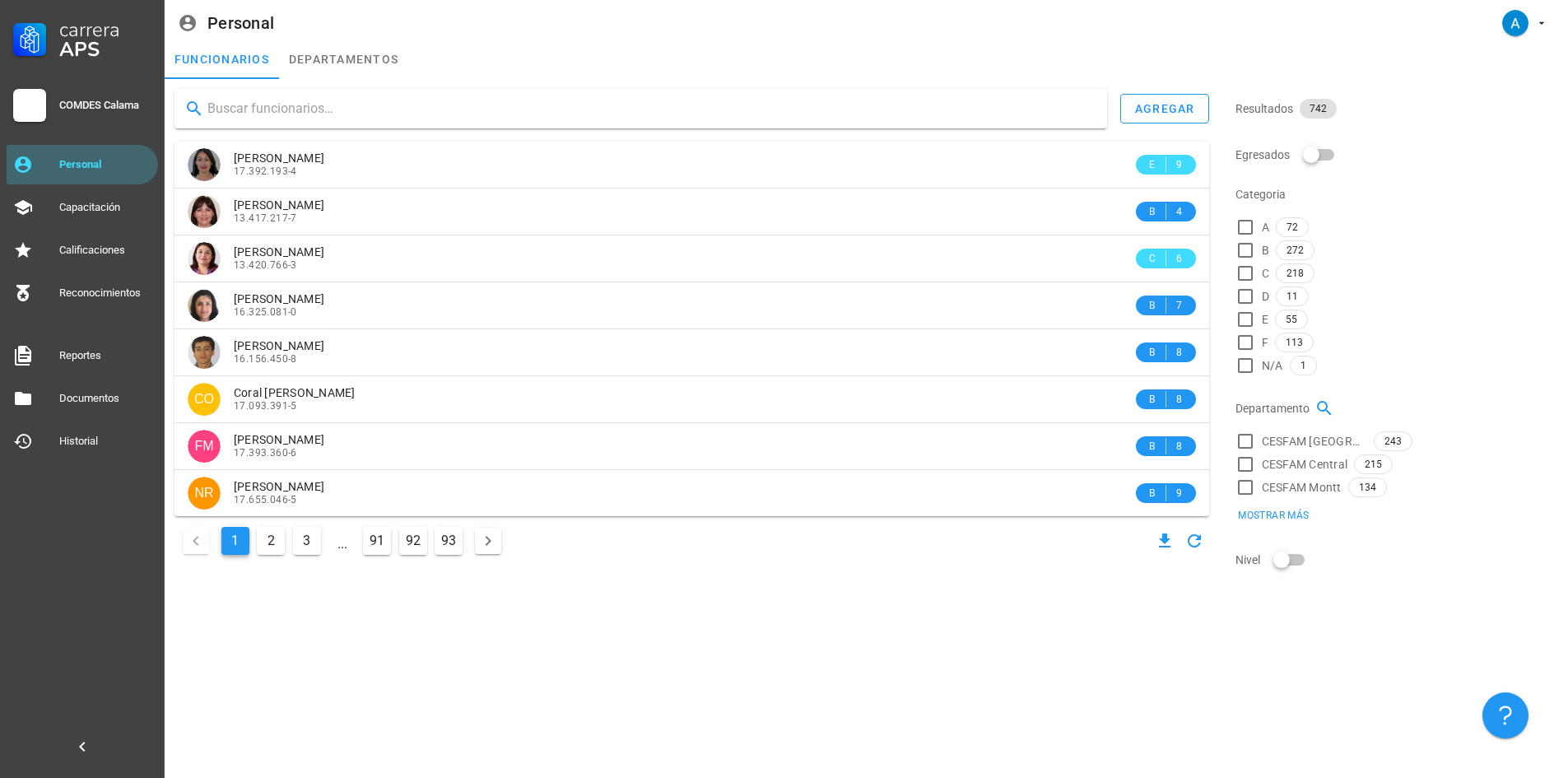
click at [241, 106] on input "text" at bounding box center [651, 109] width 887 height 26
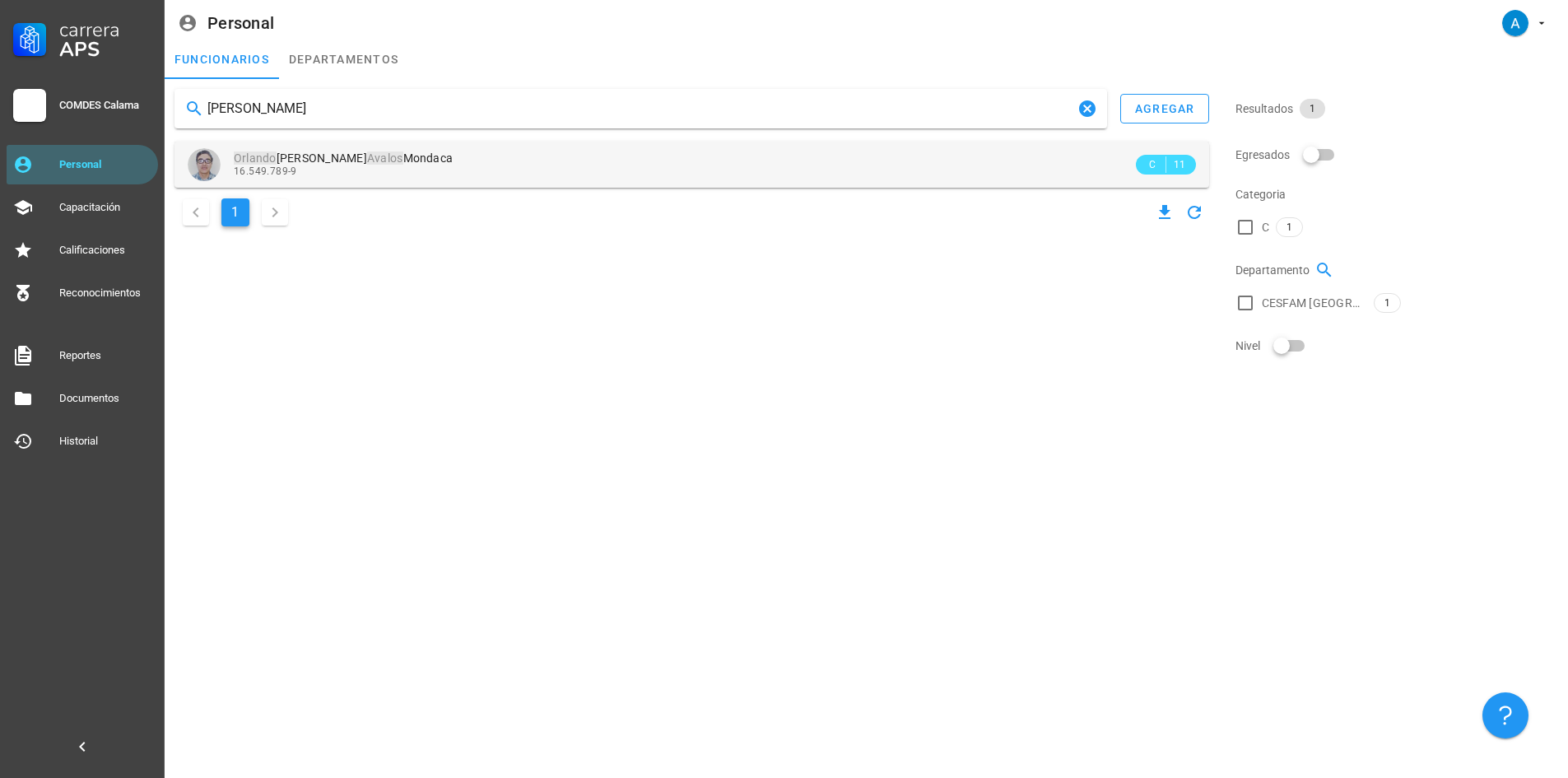
type input "[PERSON_NAME]"
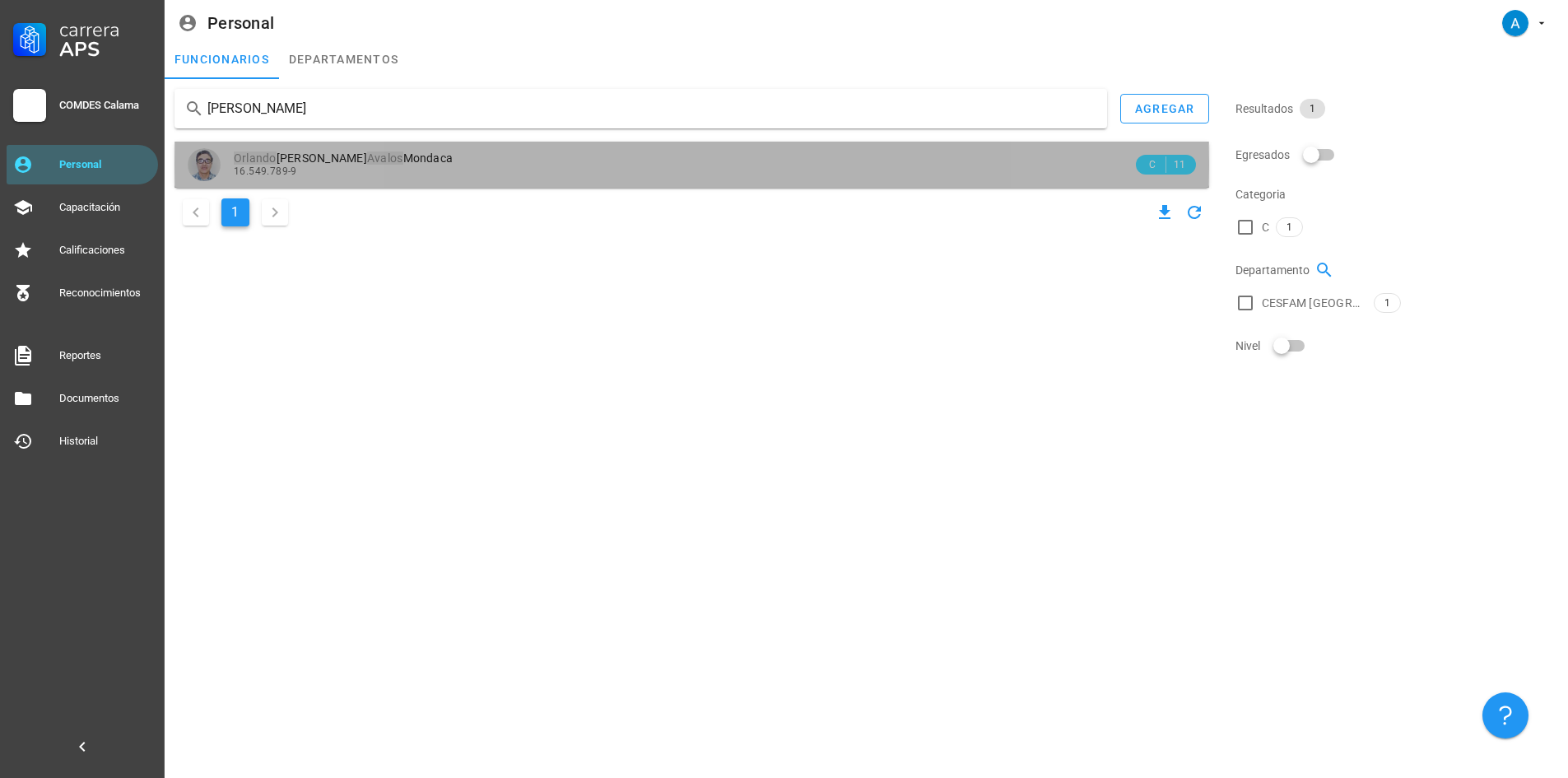
click at [281, 173] on span "16.549.789-9" at bounding box center [265, 170] width 63 height 11
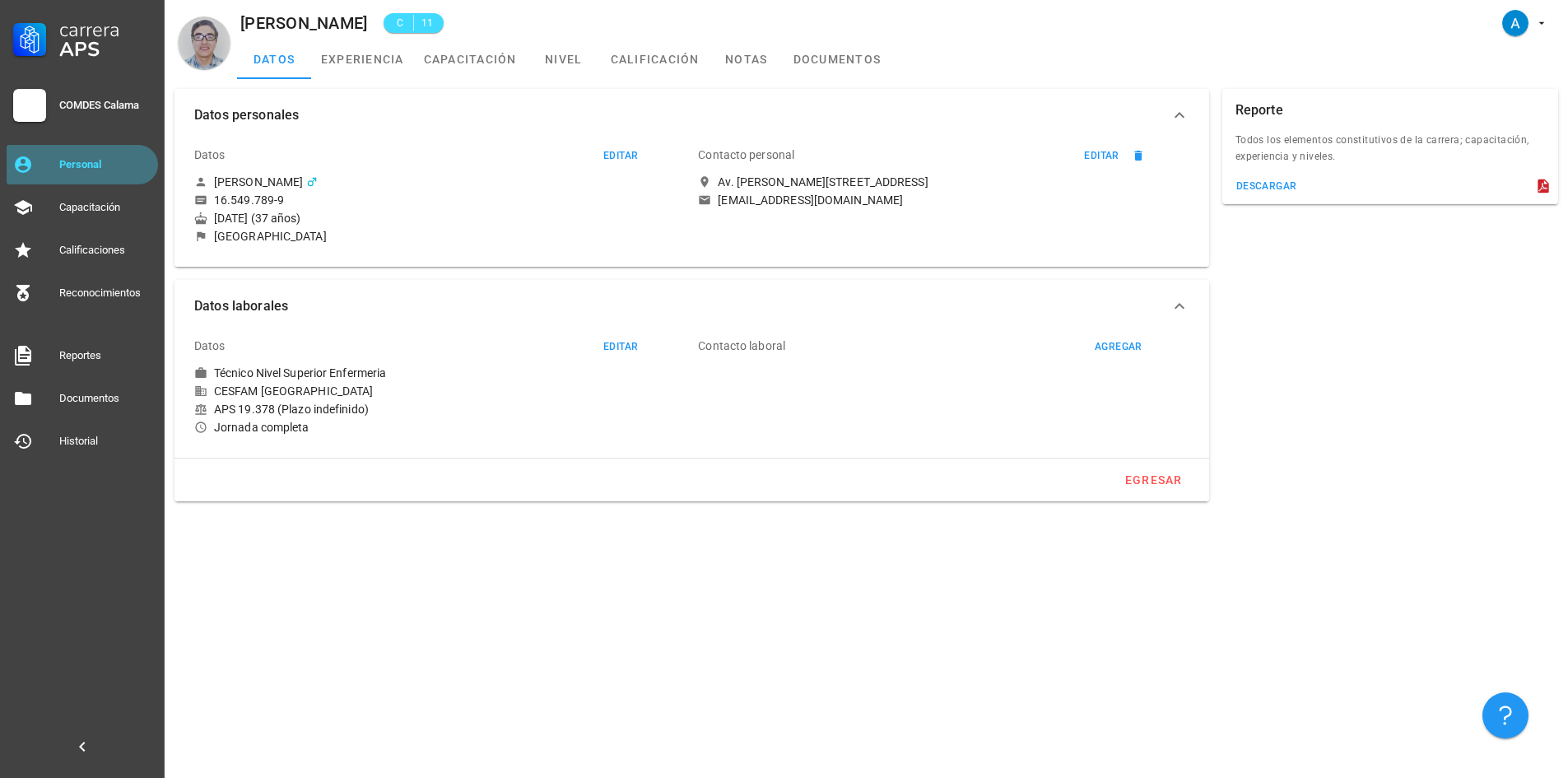
click at [121, 167] on div "Personal" at bounding box center [105, 164] width 92 height 13
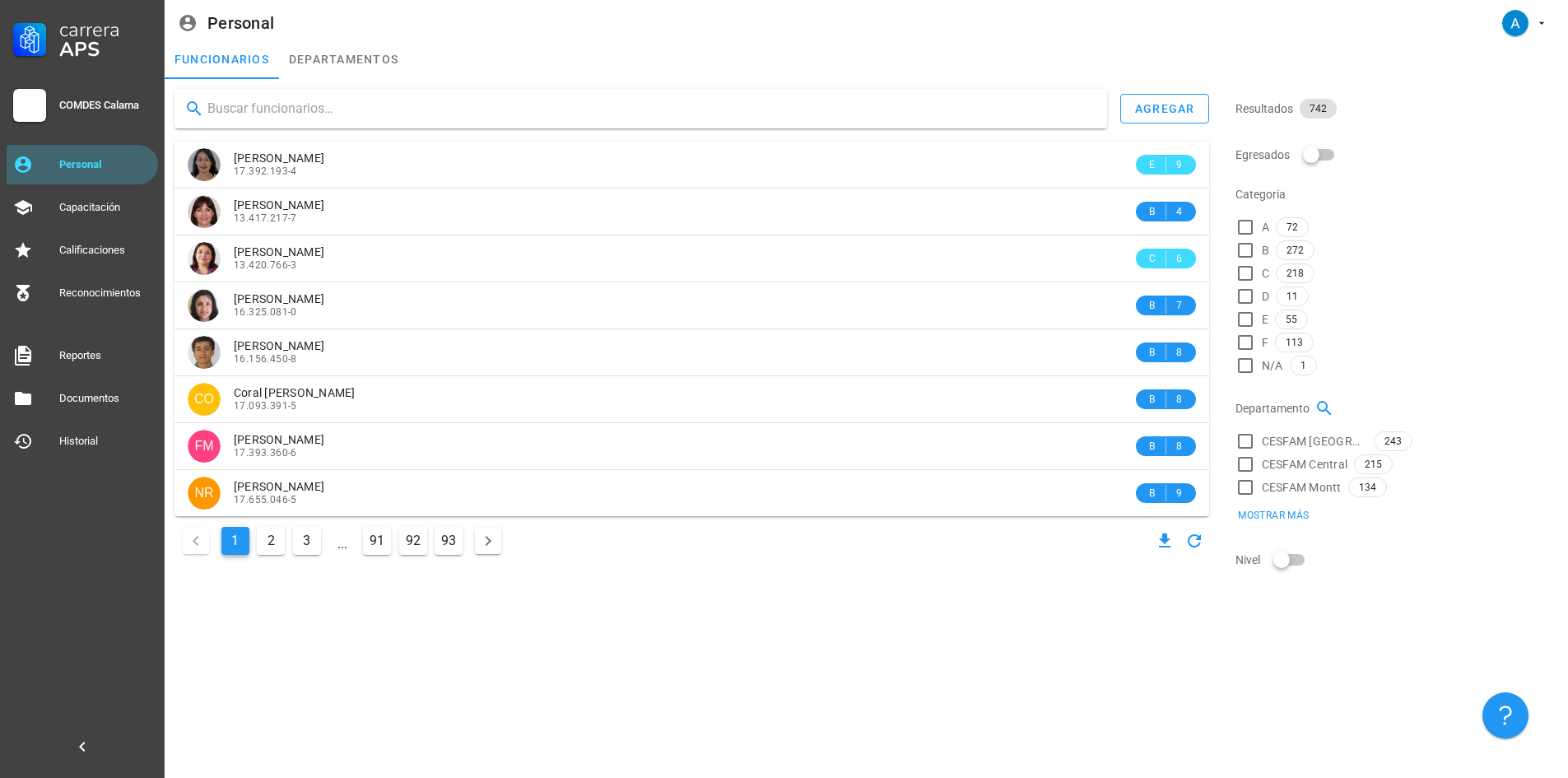
click at [270, 115] on input "text" at bounding box center [651, 109] width 887 height 26
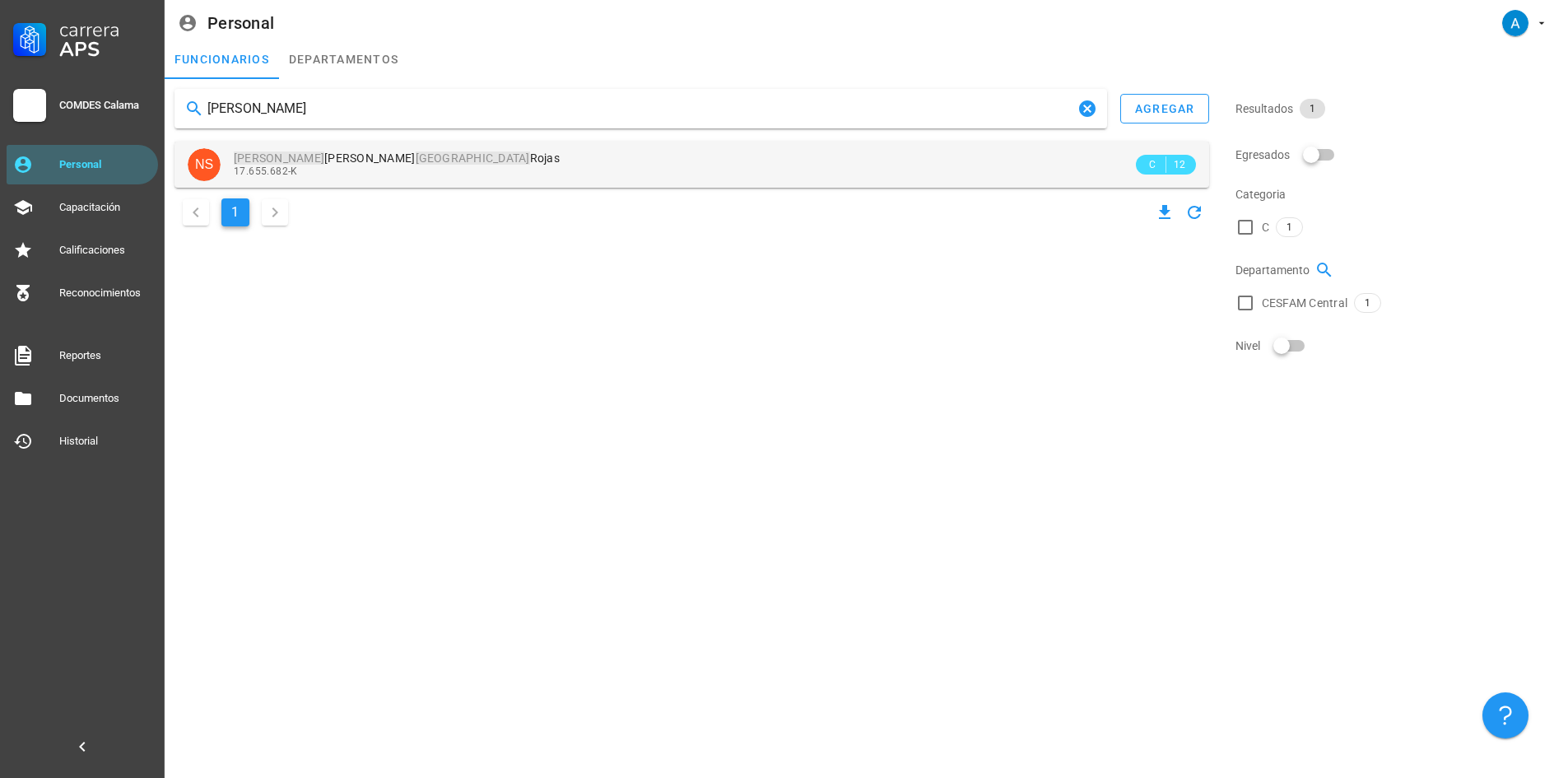
type input "[PERSON_NAME]"
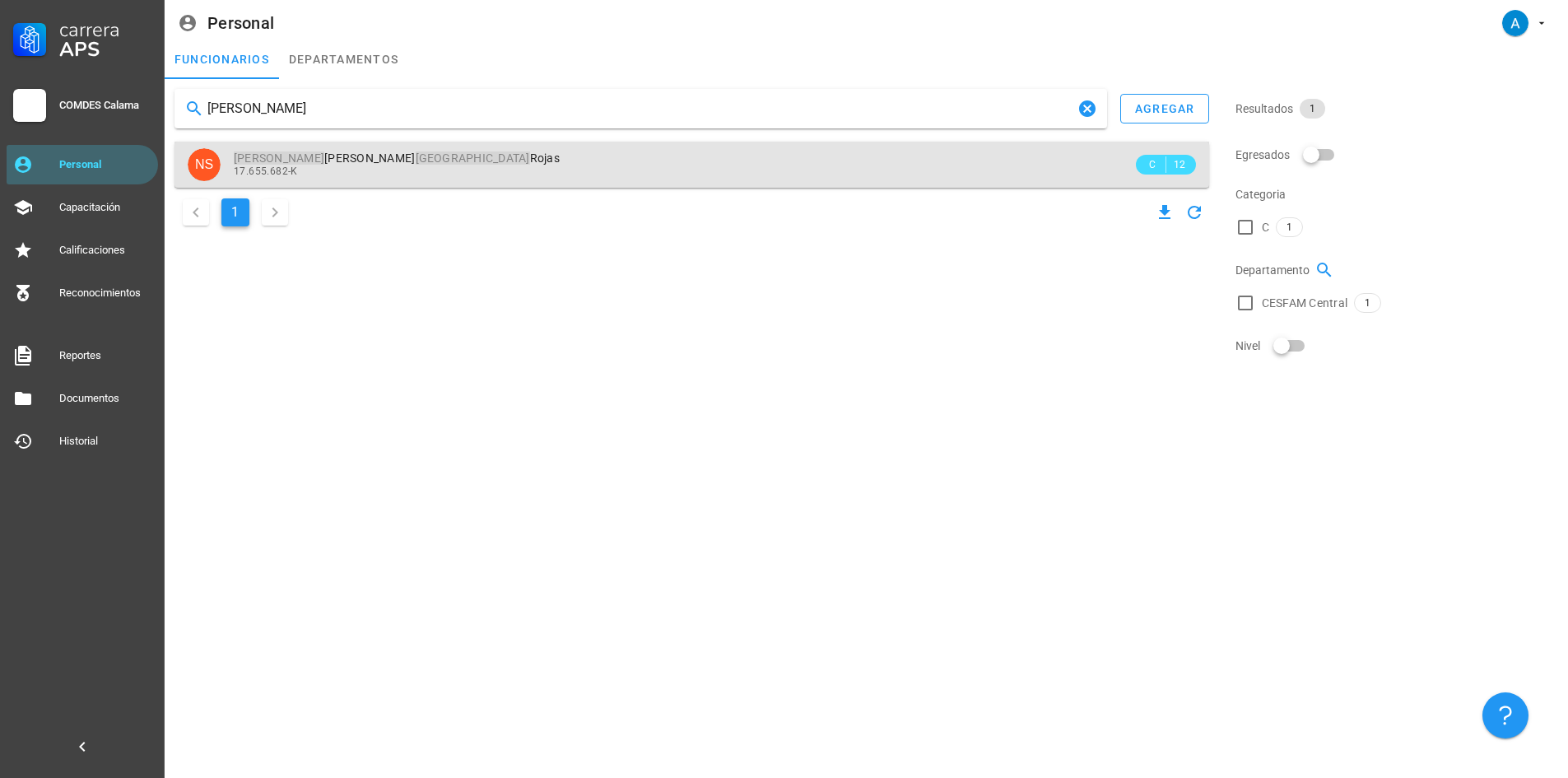
click at [374, 156] on span "[PERSON_NAME]" at bounding box center [396, 158] width 326 height 13
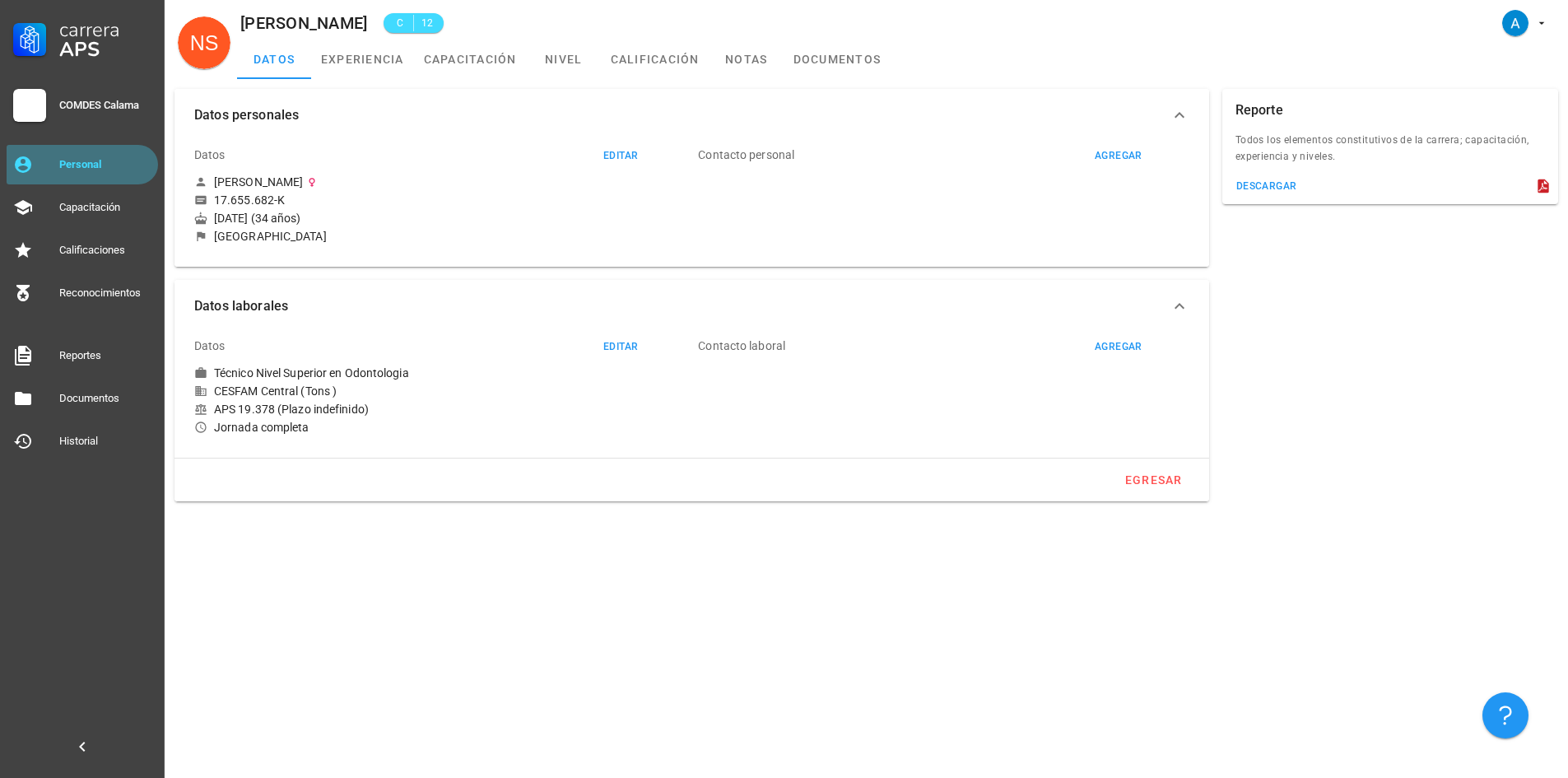
click at [88, 161] on div "Personal" at bounding box center [105, 164] width 92 height 13
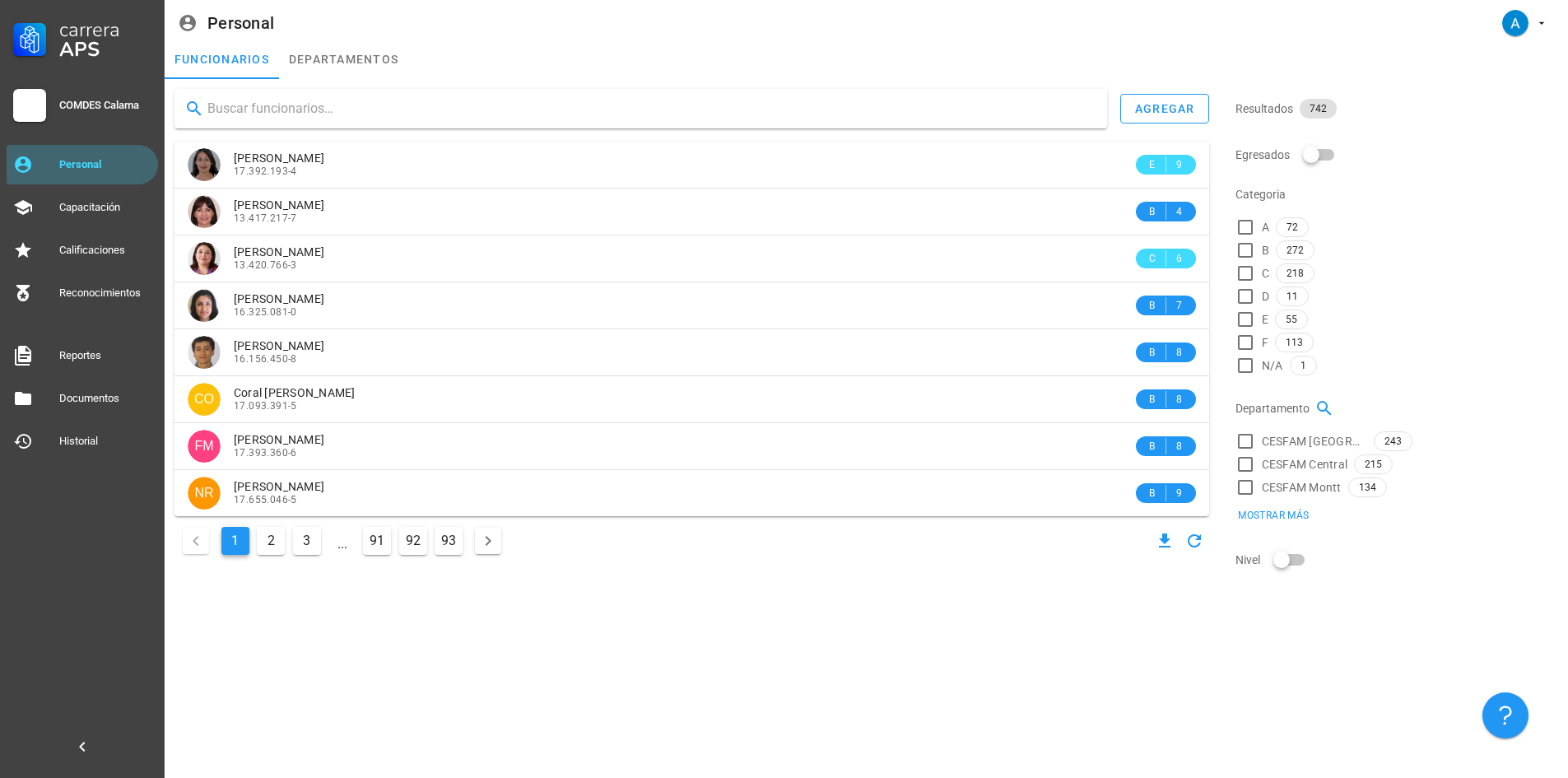
click at [248, 95] on div at bounding box center [641, 108] width 932 height 40
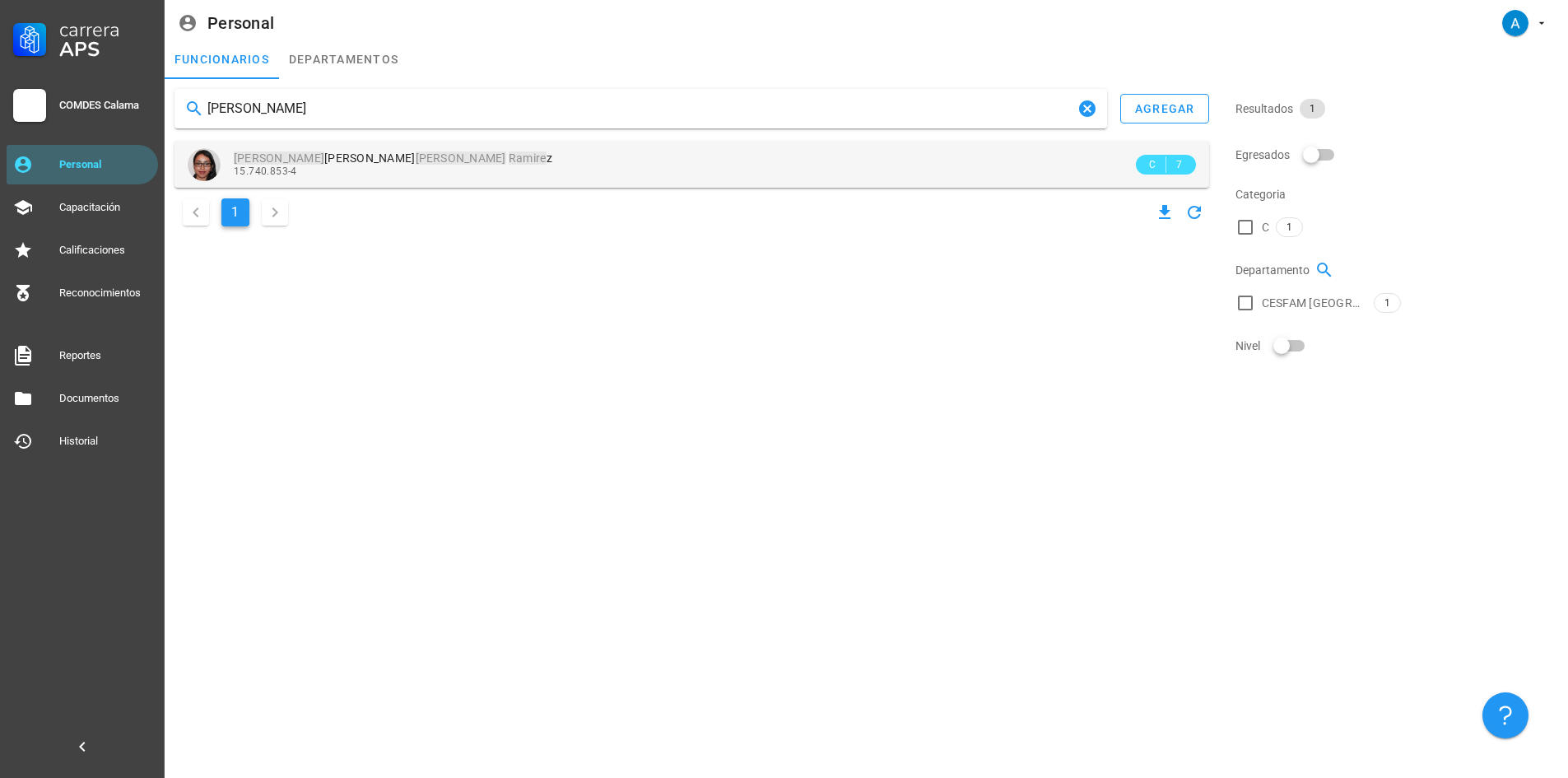
type input "[PERSON_NAME]"
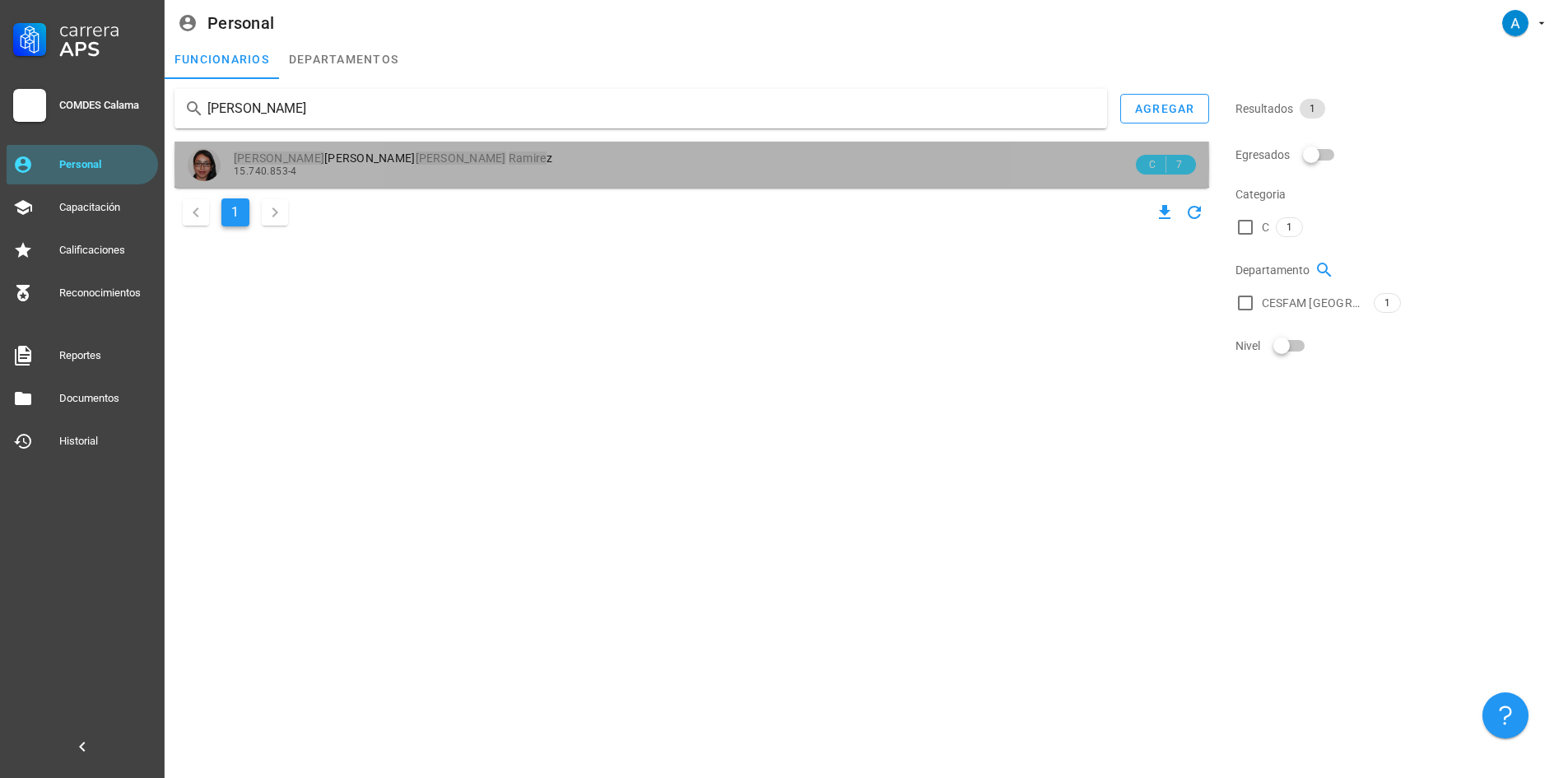
click at [415, 162] on mark "[PERSON_NAME]" at bounding box center [460, 158] width 90 height 13
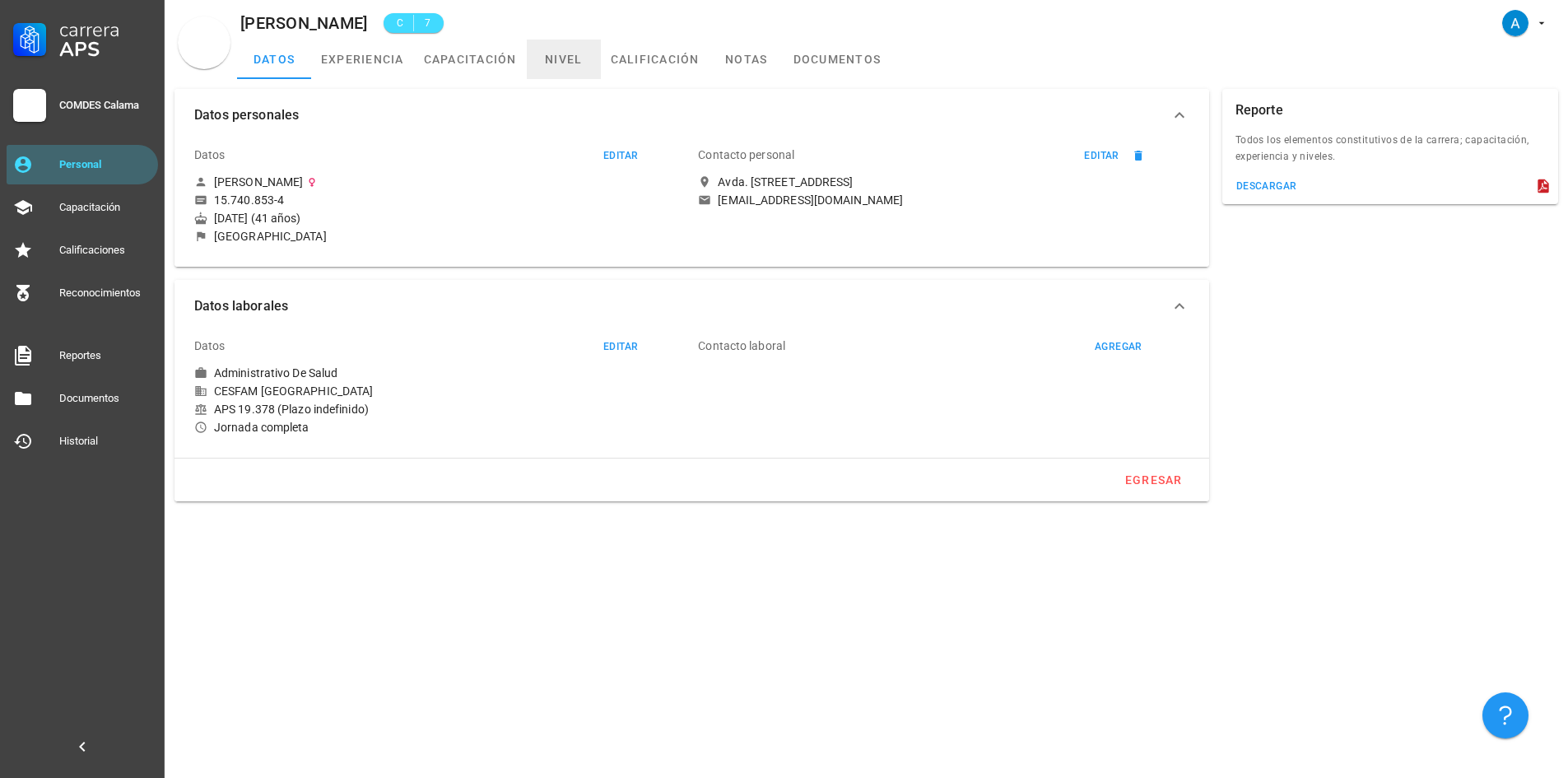
click at [574, 61] on link "nivel" at bounding box center [564, 59] width 74 height 40
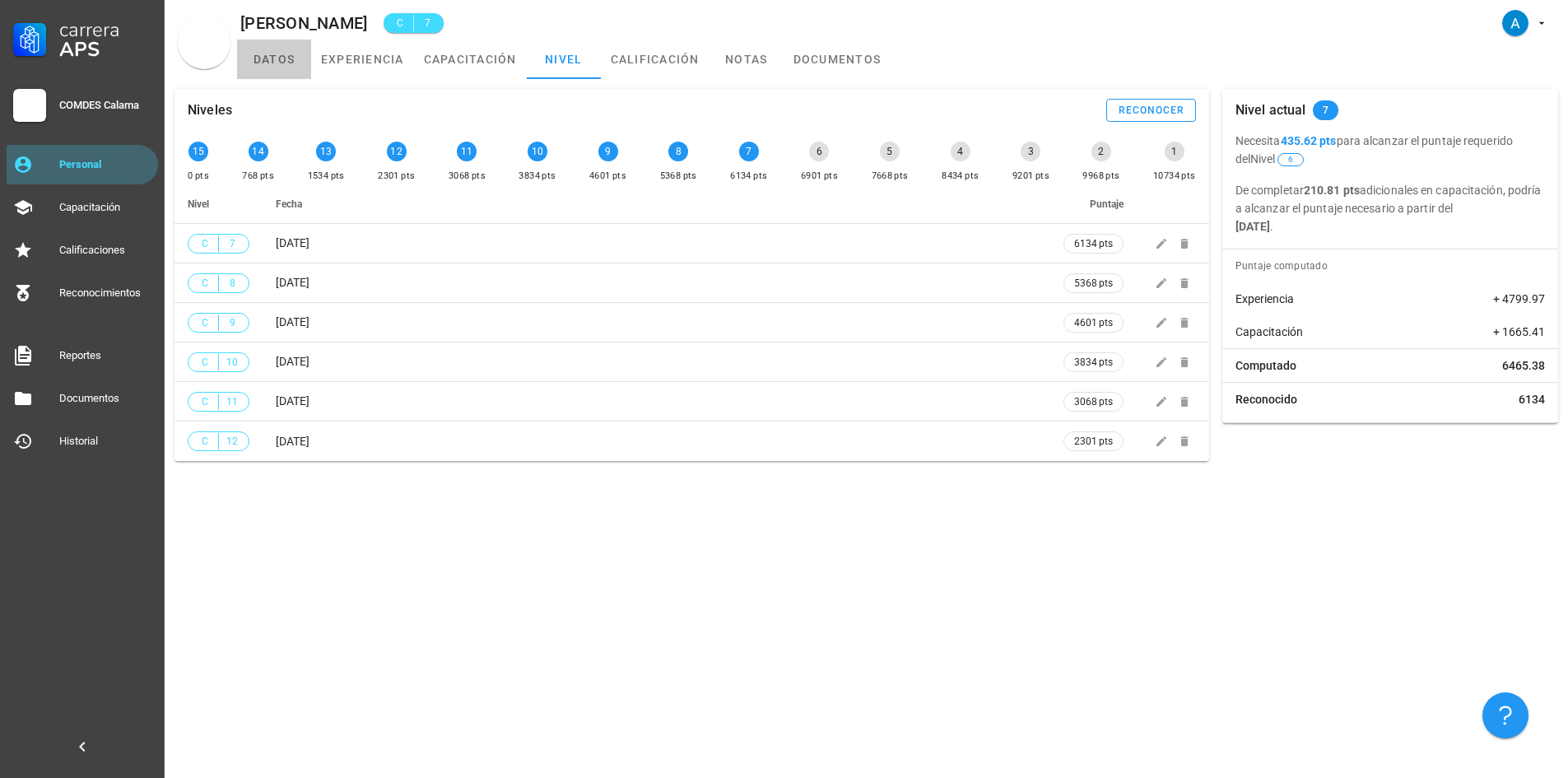
click at [281, 68] on link "datos" at bounding box center [274, 59] width 74 height 40
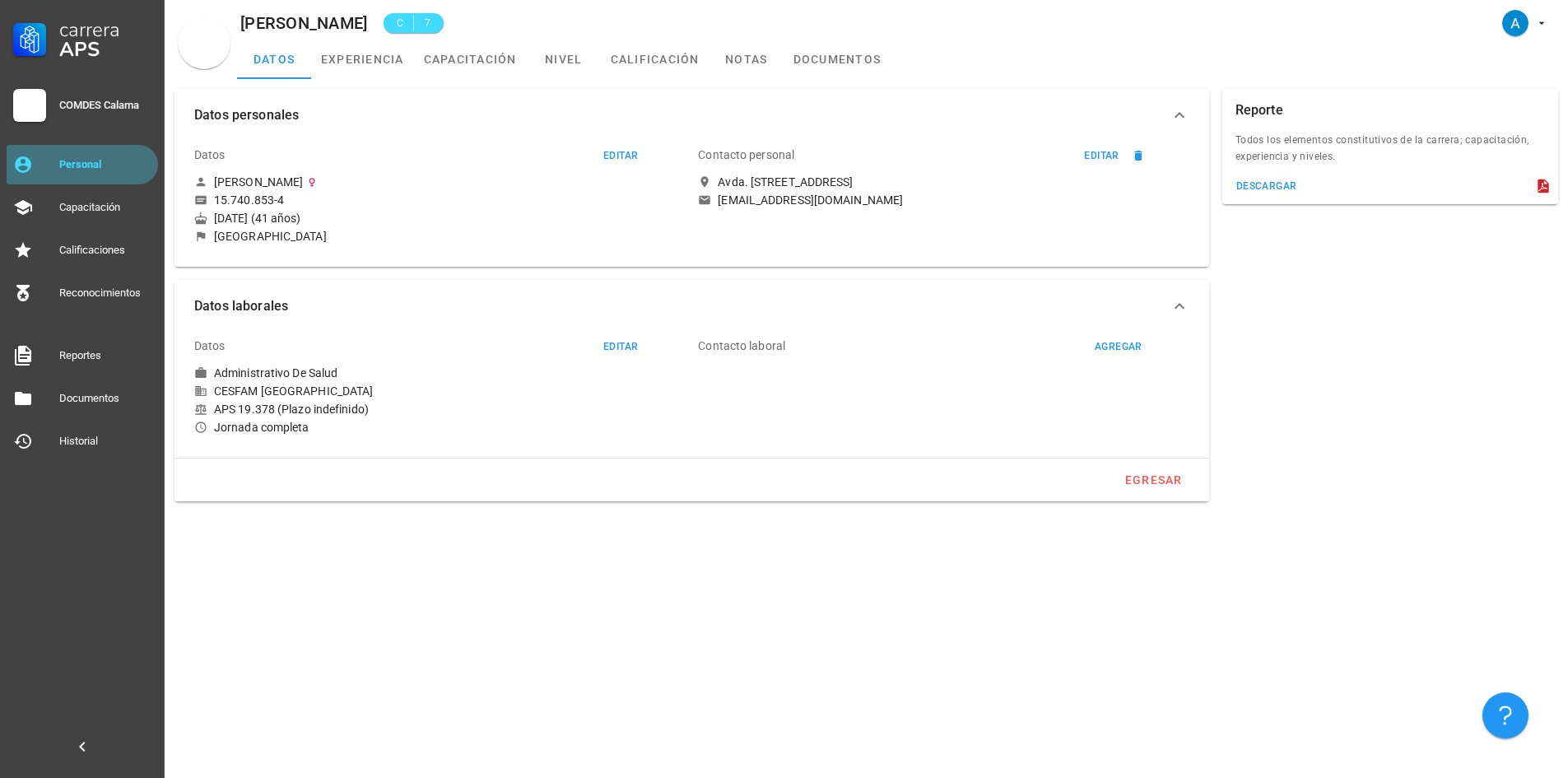
click at [125, 160] on div "Personal" at bounding box center [105, 164] width 92 height 13
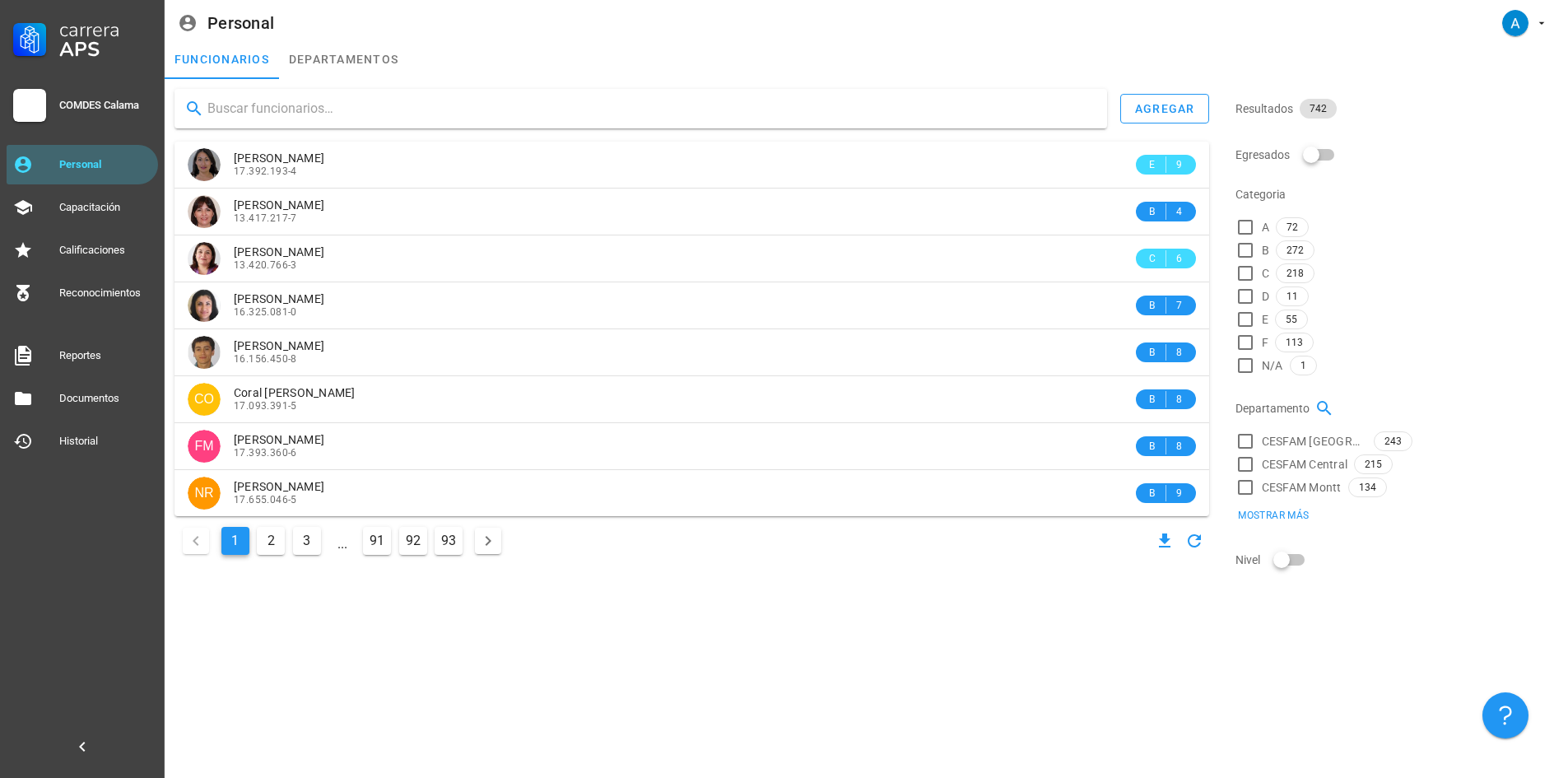
click at [290, 93] on div at bounding box center [641, 108] width 932 height 40
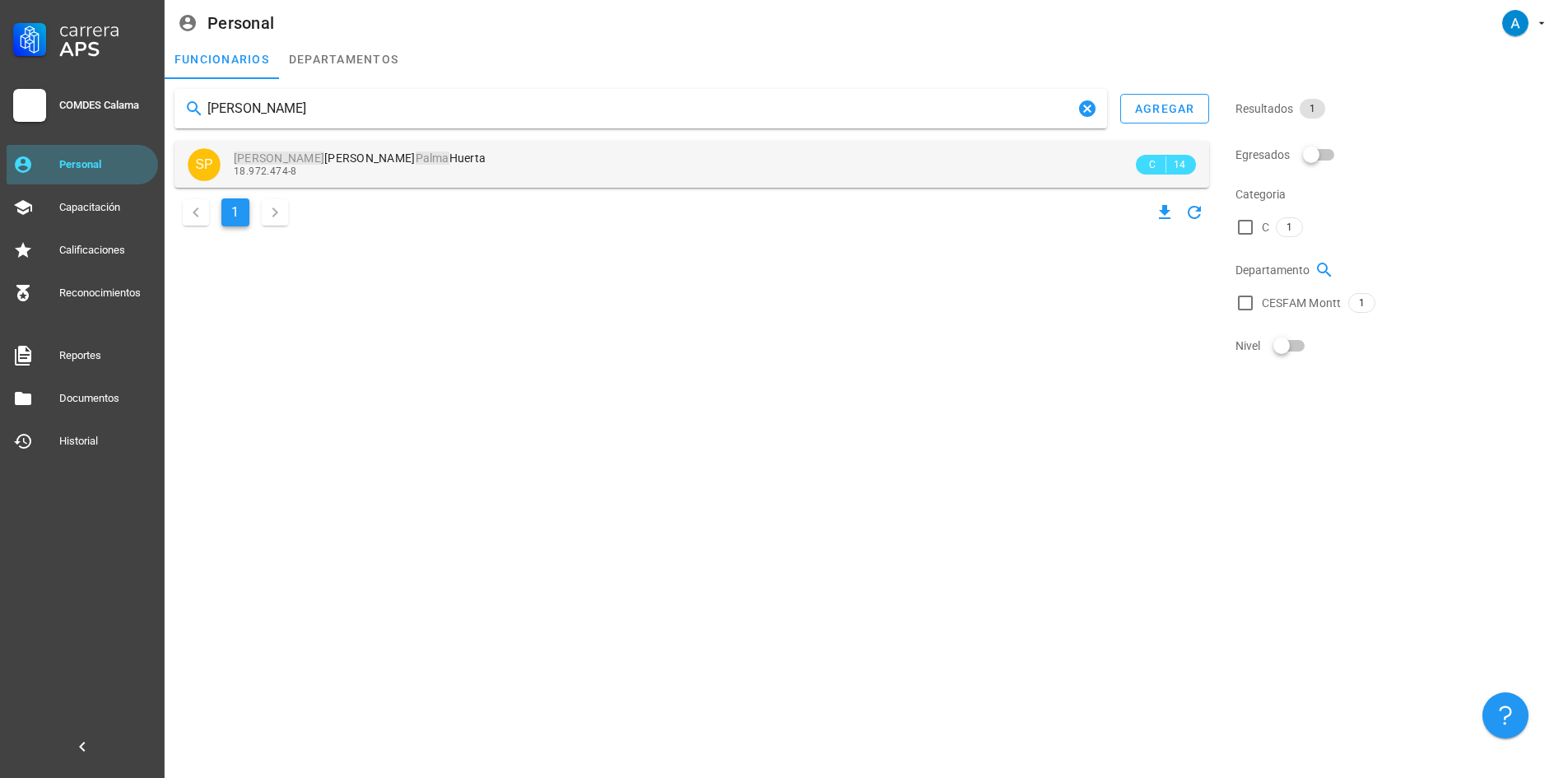
type input "[PERSON_NAME]"
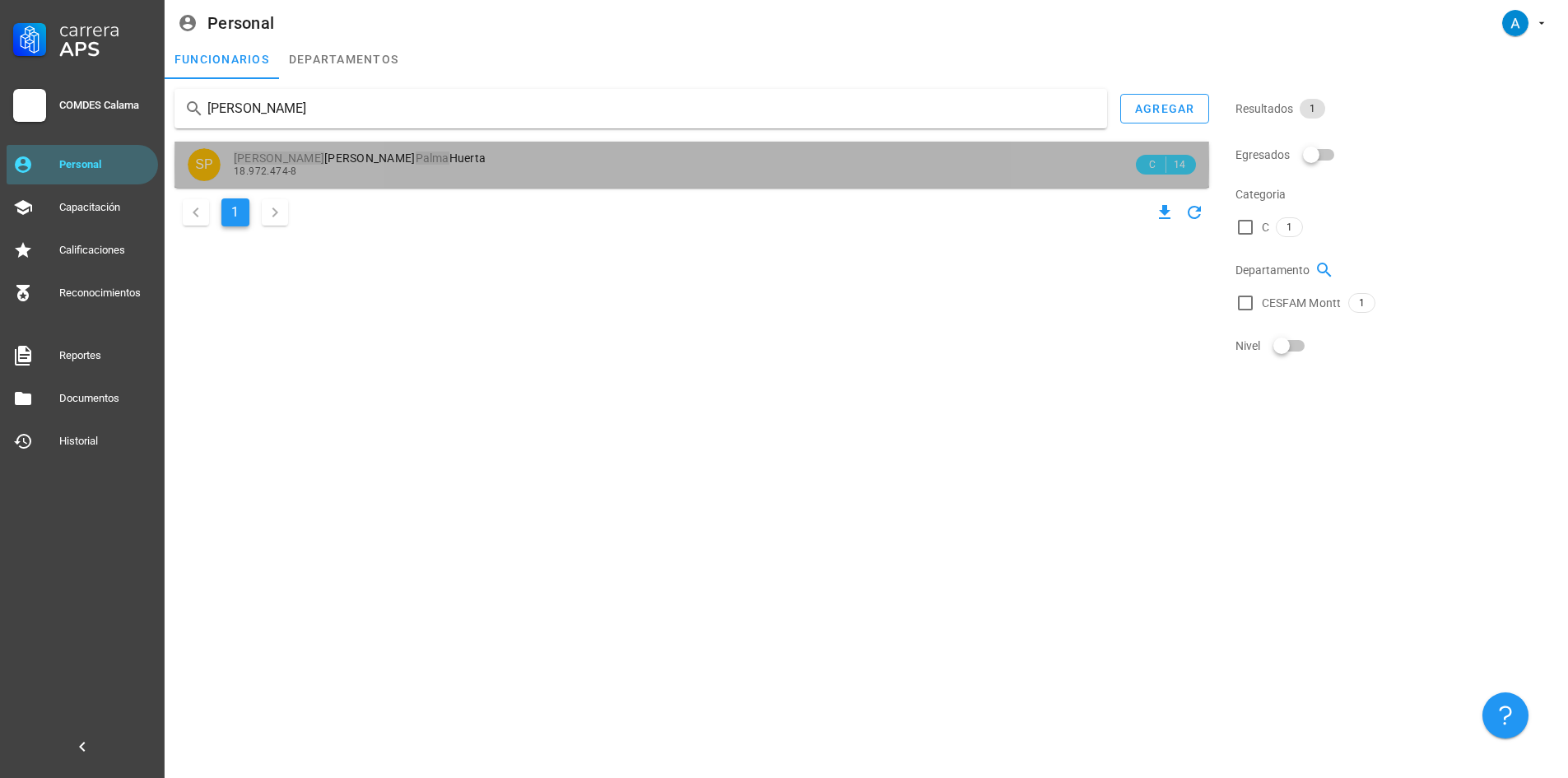
click at [266, 165] on span "[PERSON_NAME]" at bounding box center [359, 158] width 252 height 13
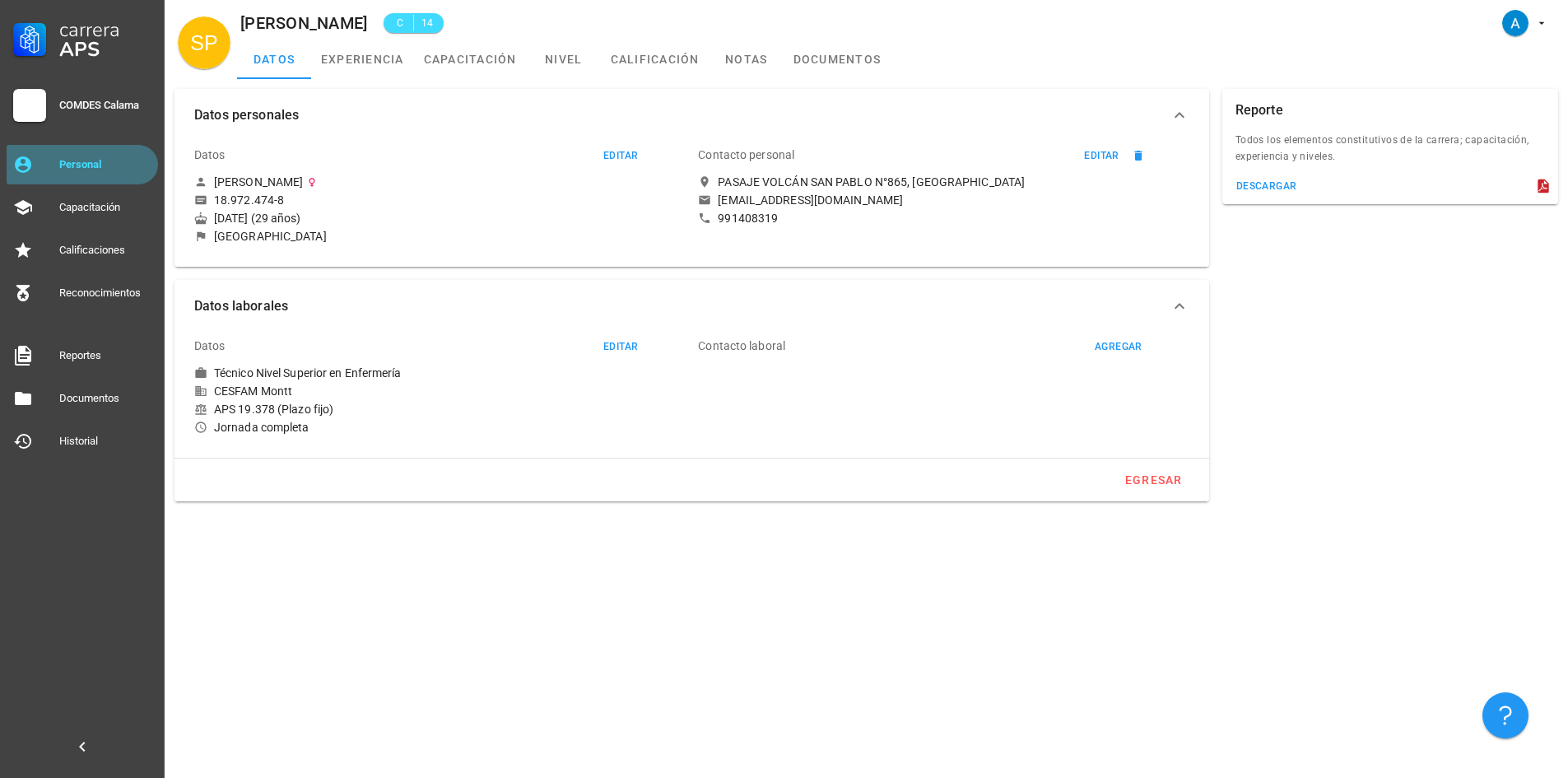
click at [75, 174] on div "Personal" at bounding box center [105, 165] width 92 height 26
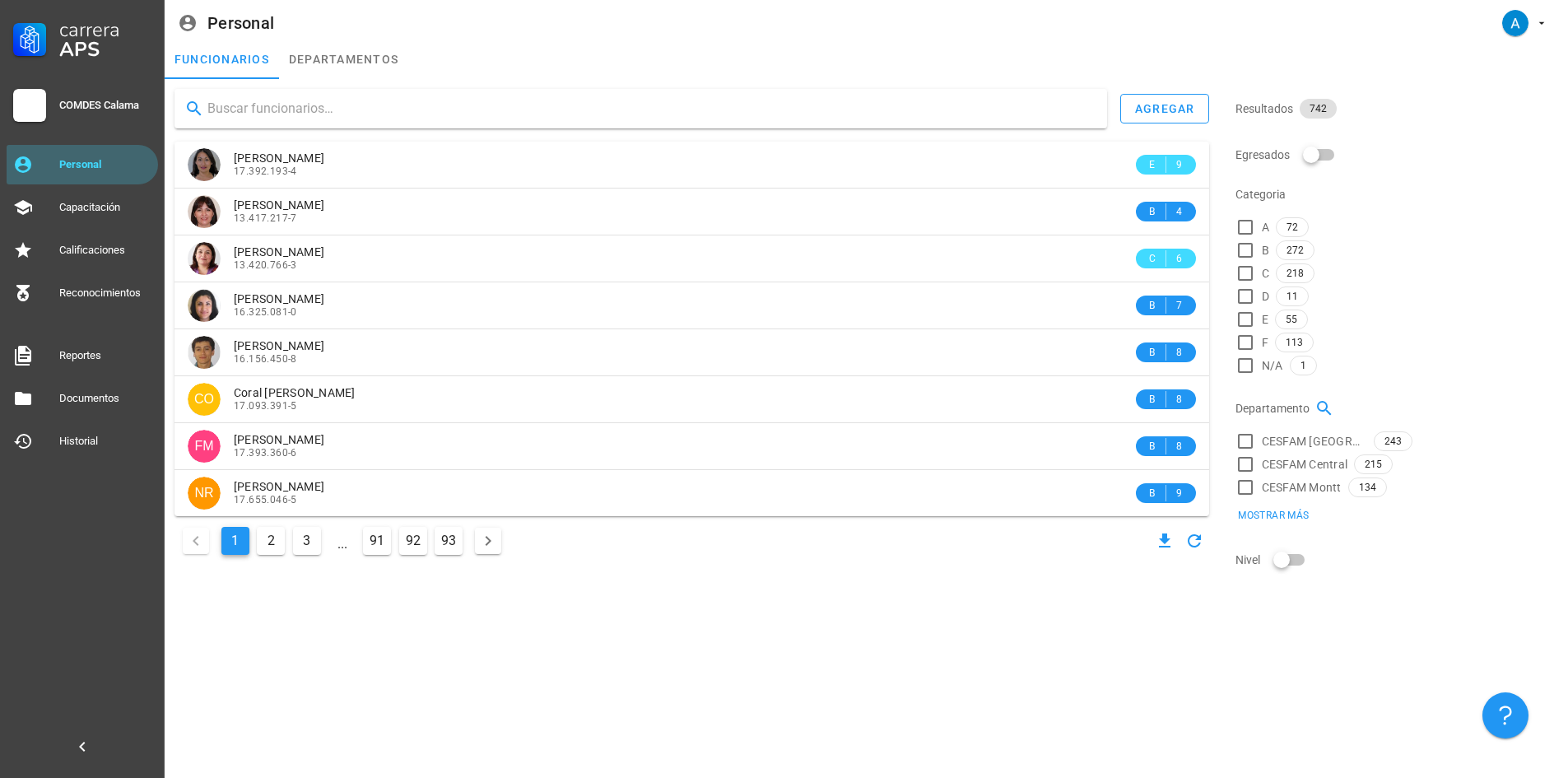
click at [244, 104] on input "text" at bounding box center [651, 109] width 887 height 26
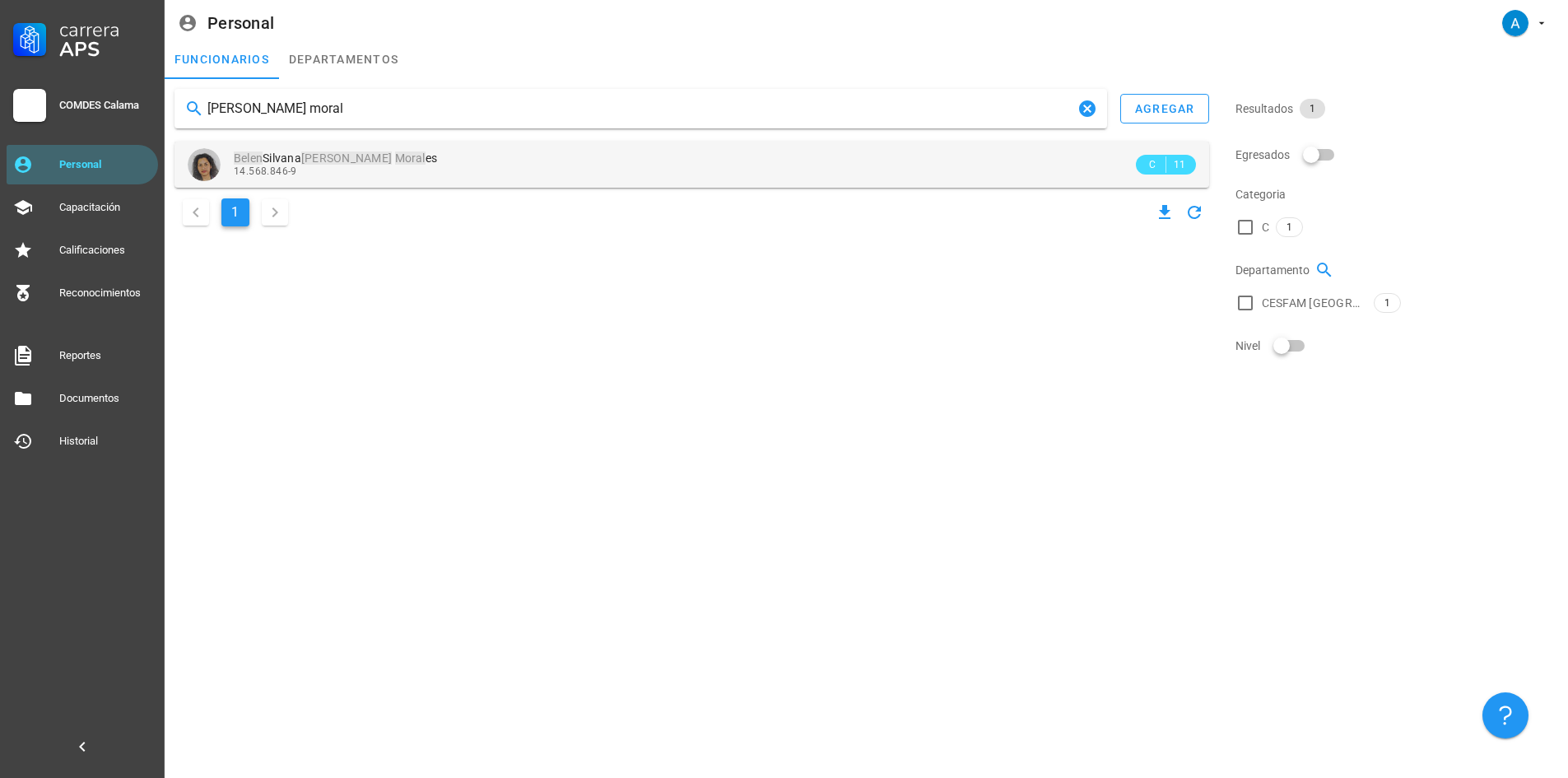
type input "[PERSON_NAME] moral"
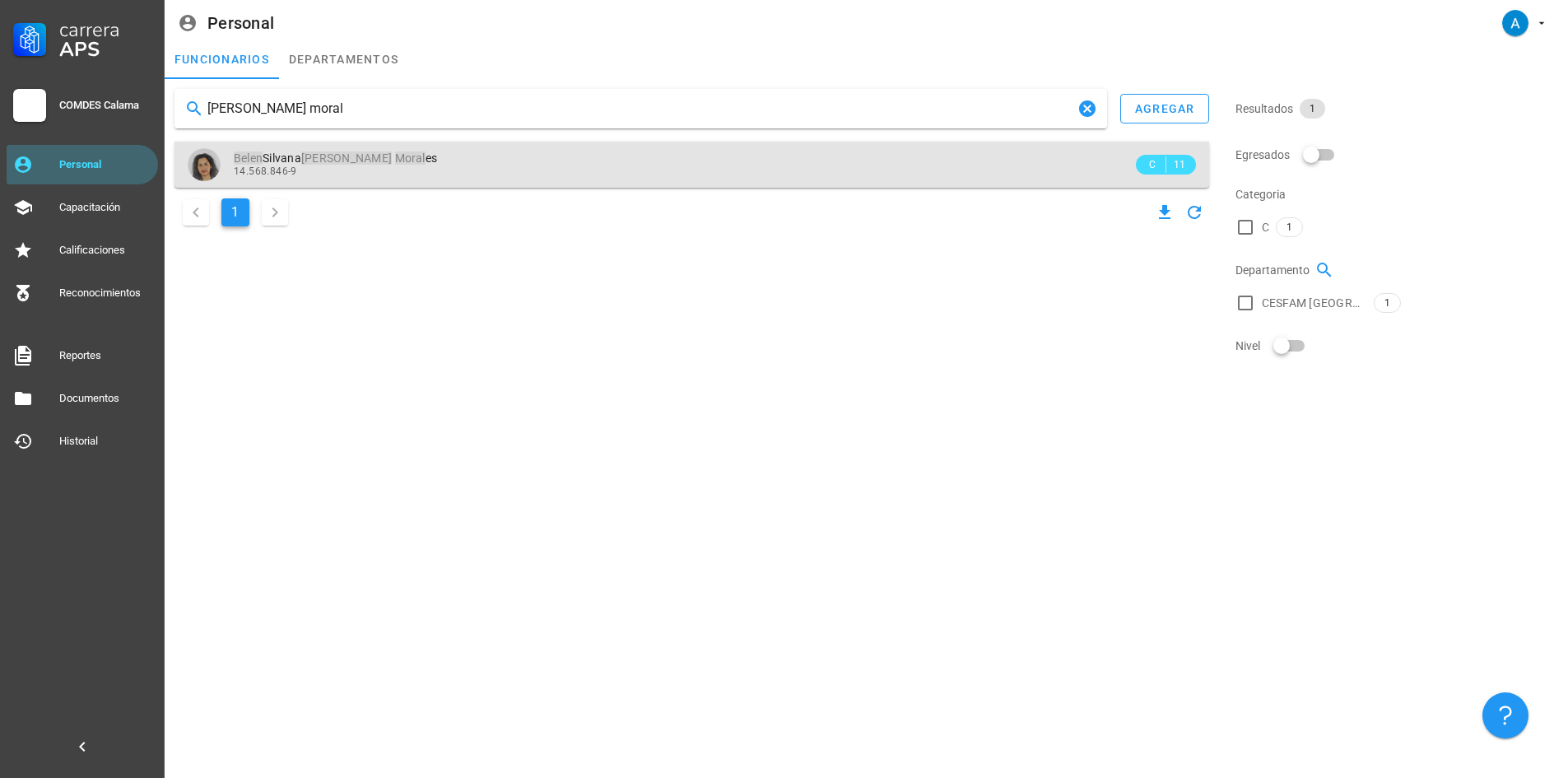
click at [337, 174] on div "14.568.846-9" at bounding box center [683, 170] width 899 height 11
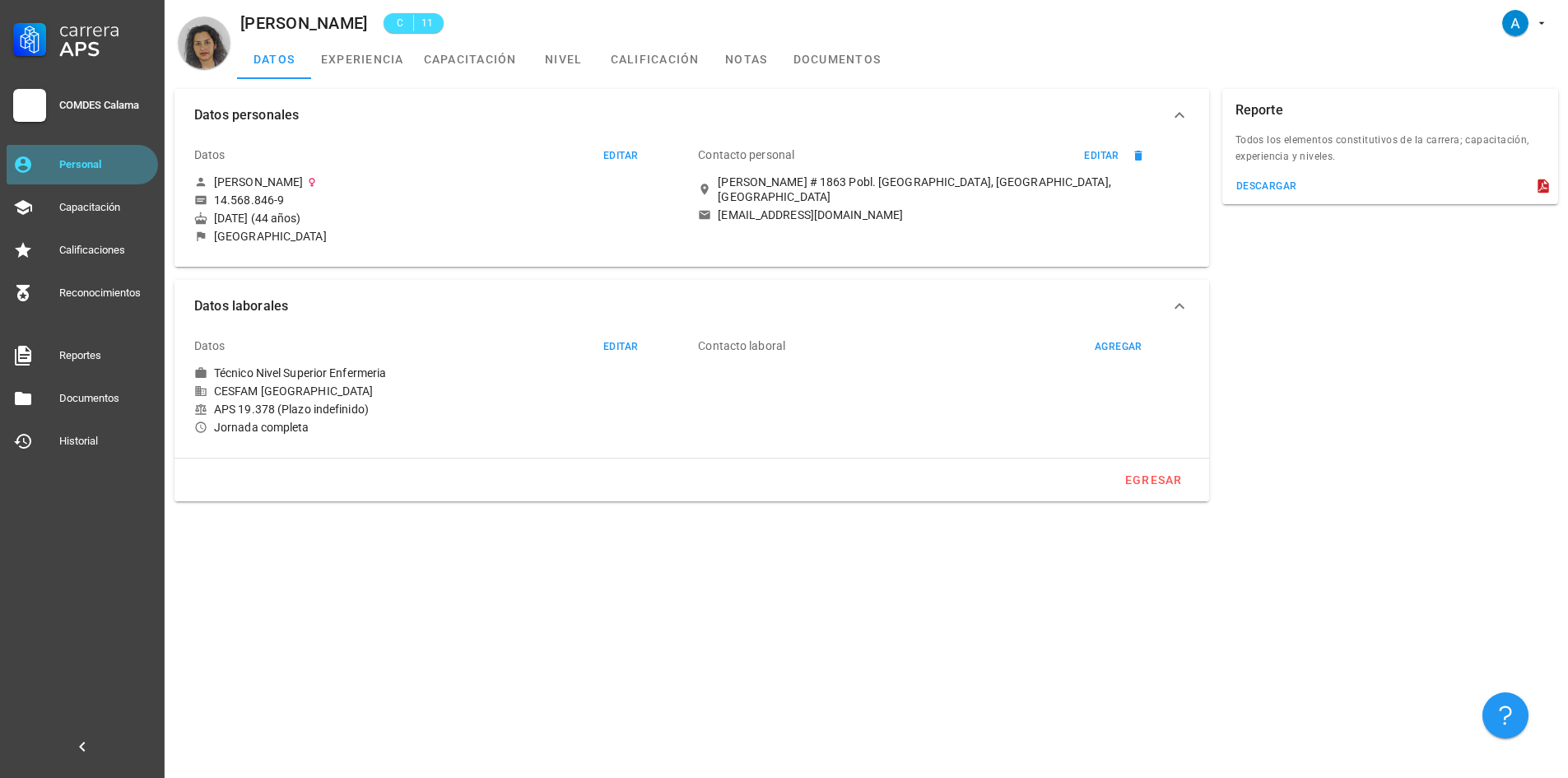
click at [125, 165] on div "Personal" at bounding box center [105, 164] width 92 height 13
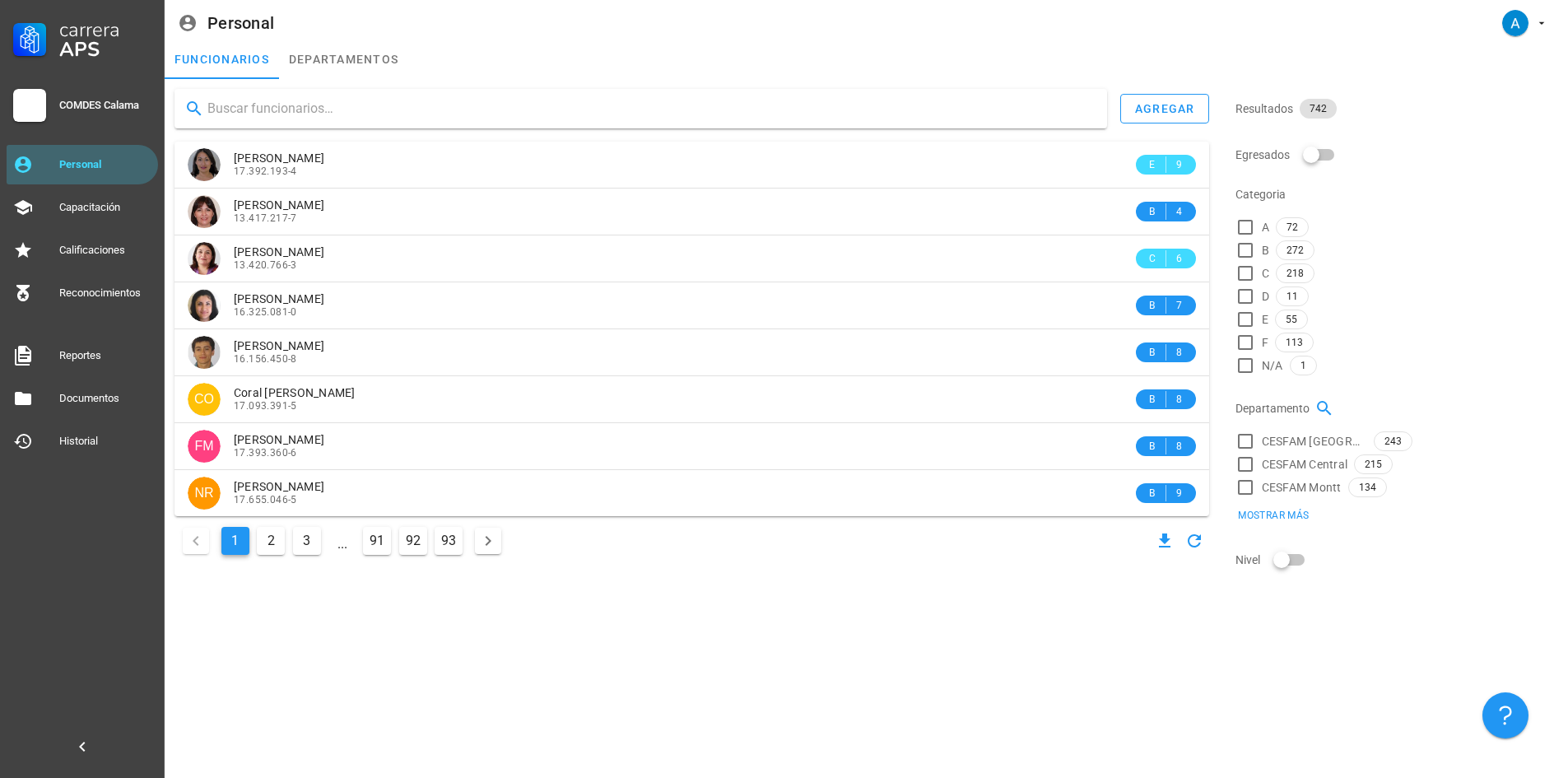
click at [257, 93] on div at bounding box center [641, 108] width 932 height 40
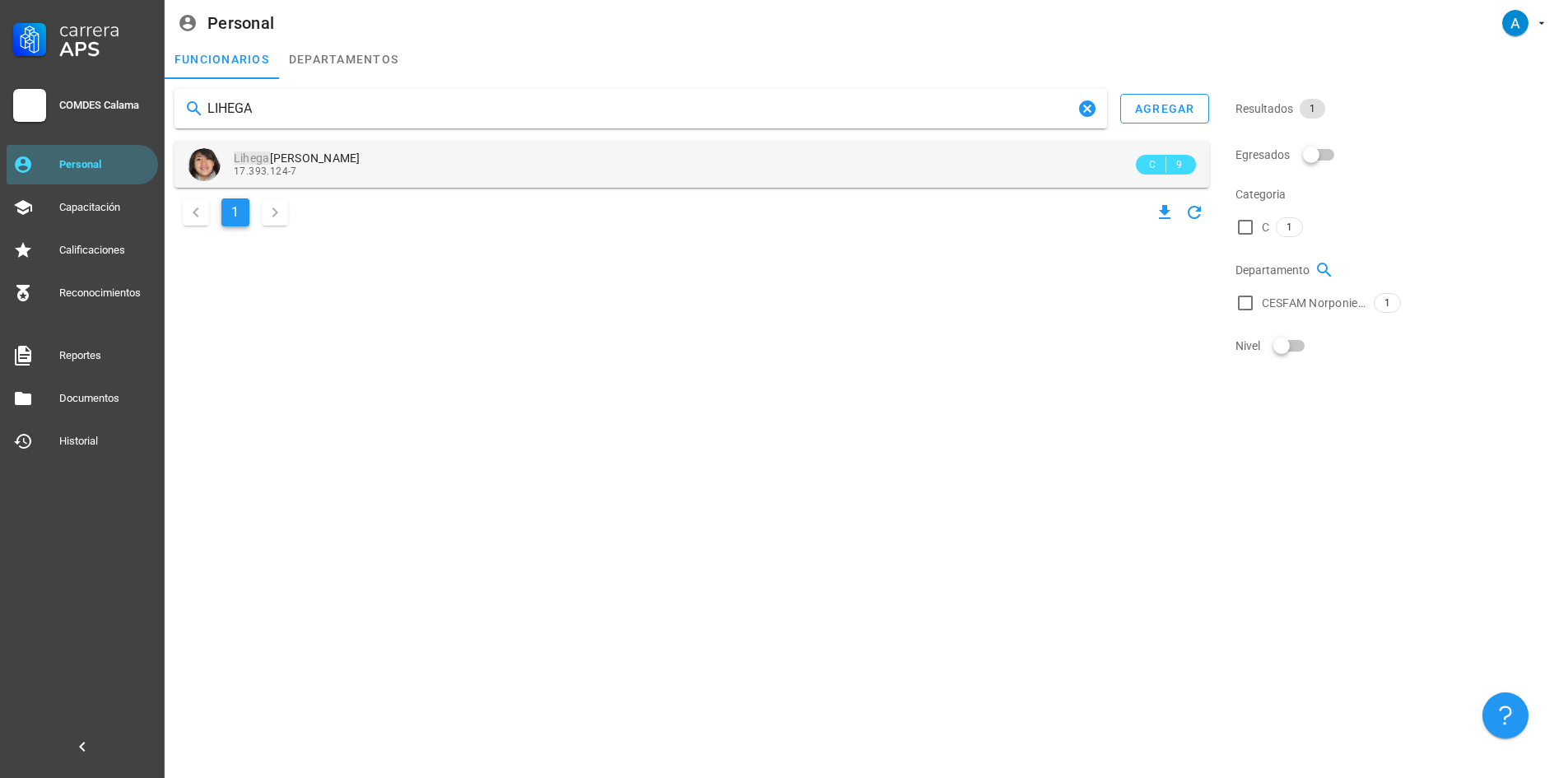
type input "LIHEGA"
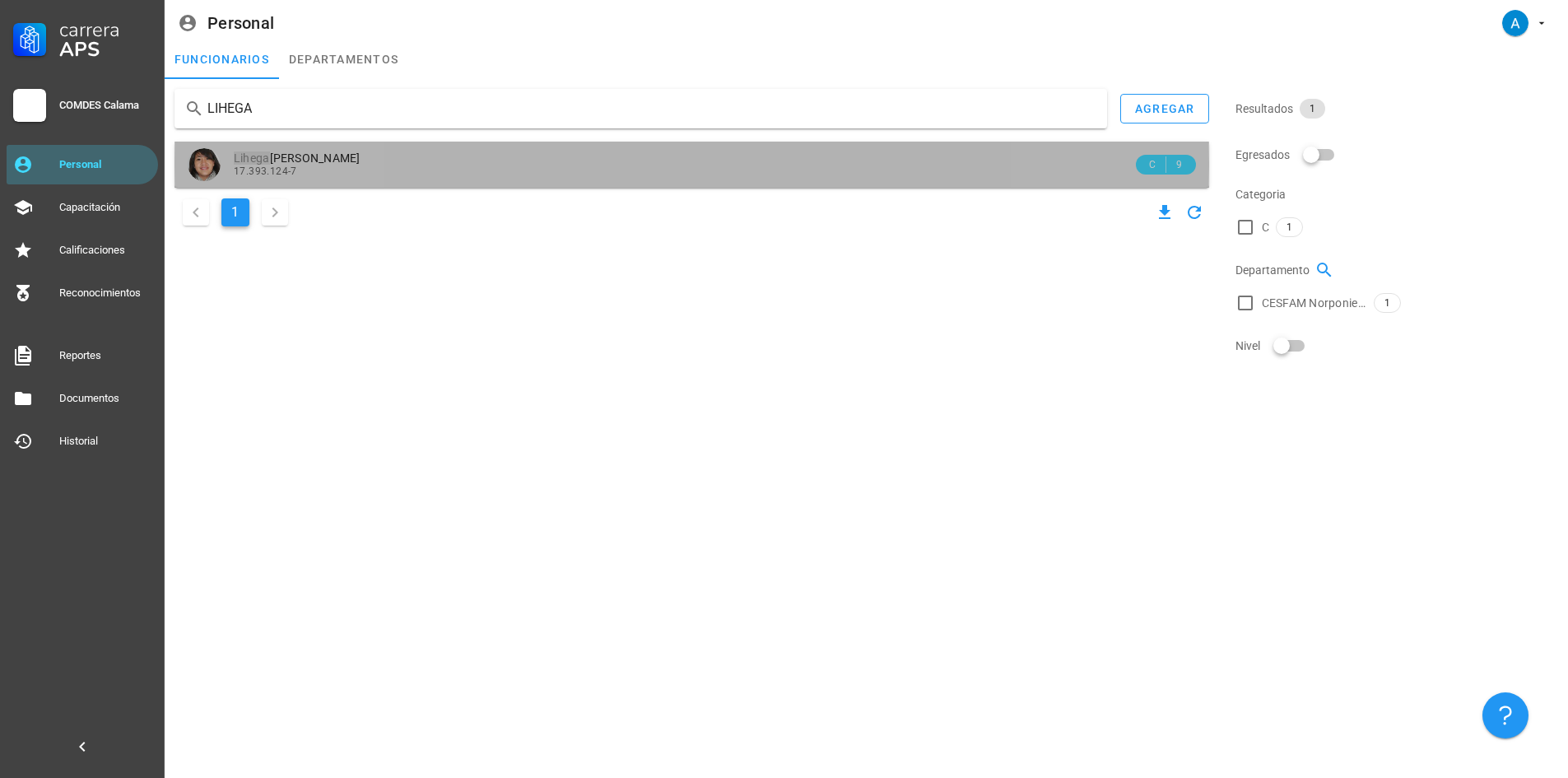
click at [270, 156] on span "Lihega [PERSON_NAME]" at bounding box center [297, 158] width 126 height 13
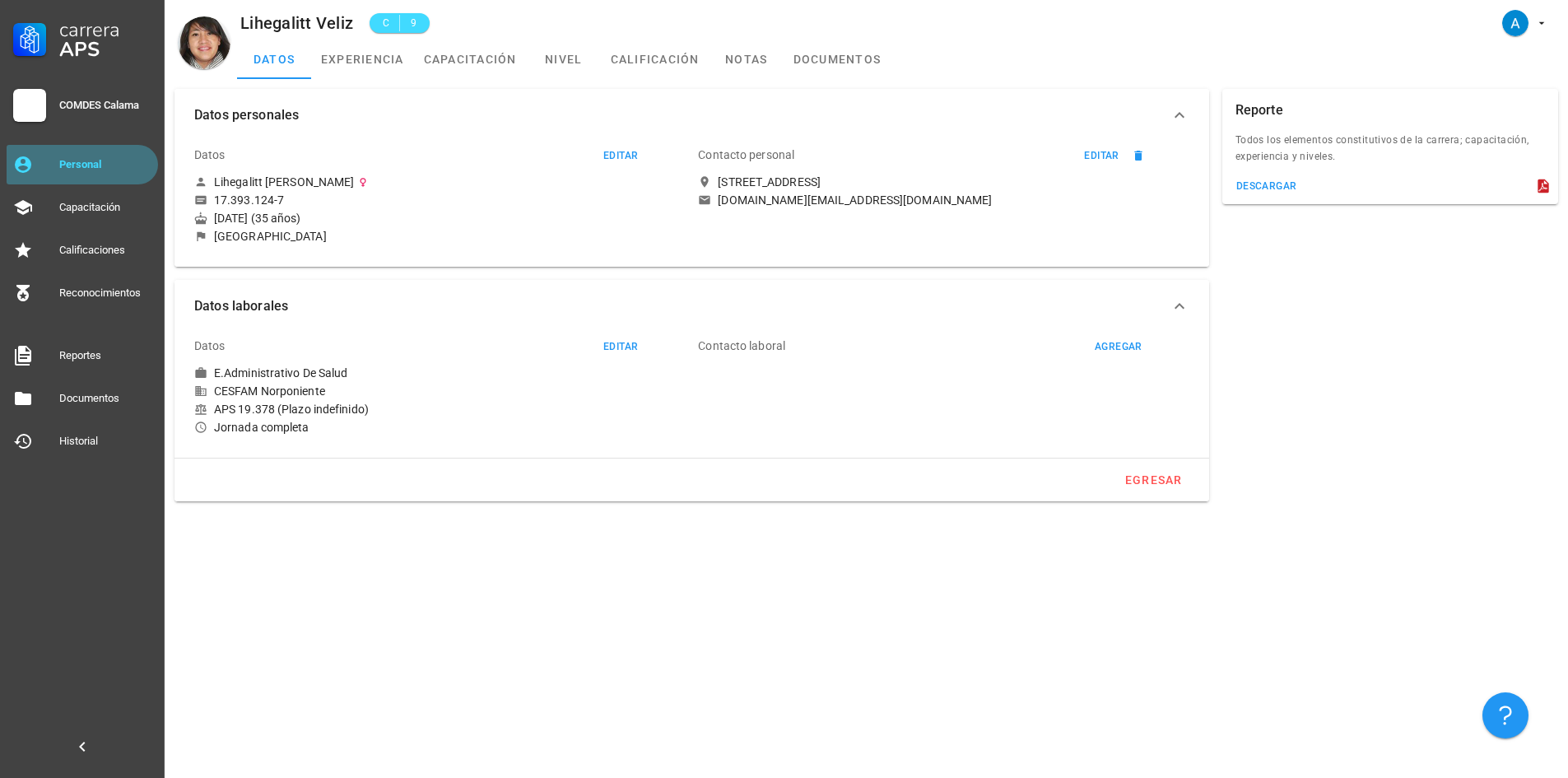
click at [94, 165] on div "Personal" at bounding box center [105, 164] width 92 height 13
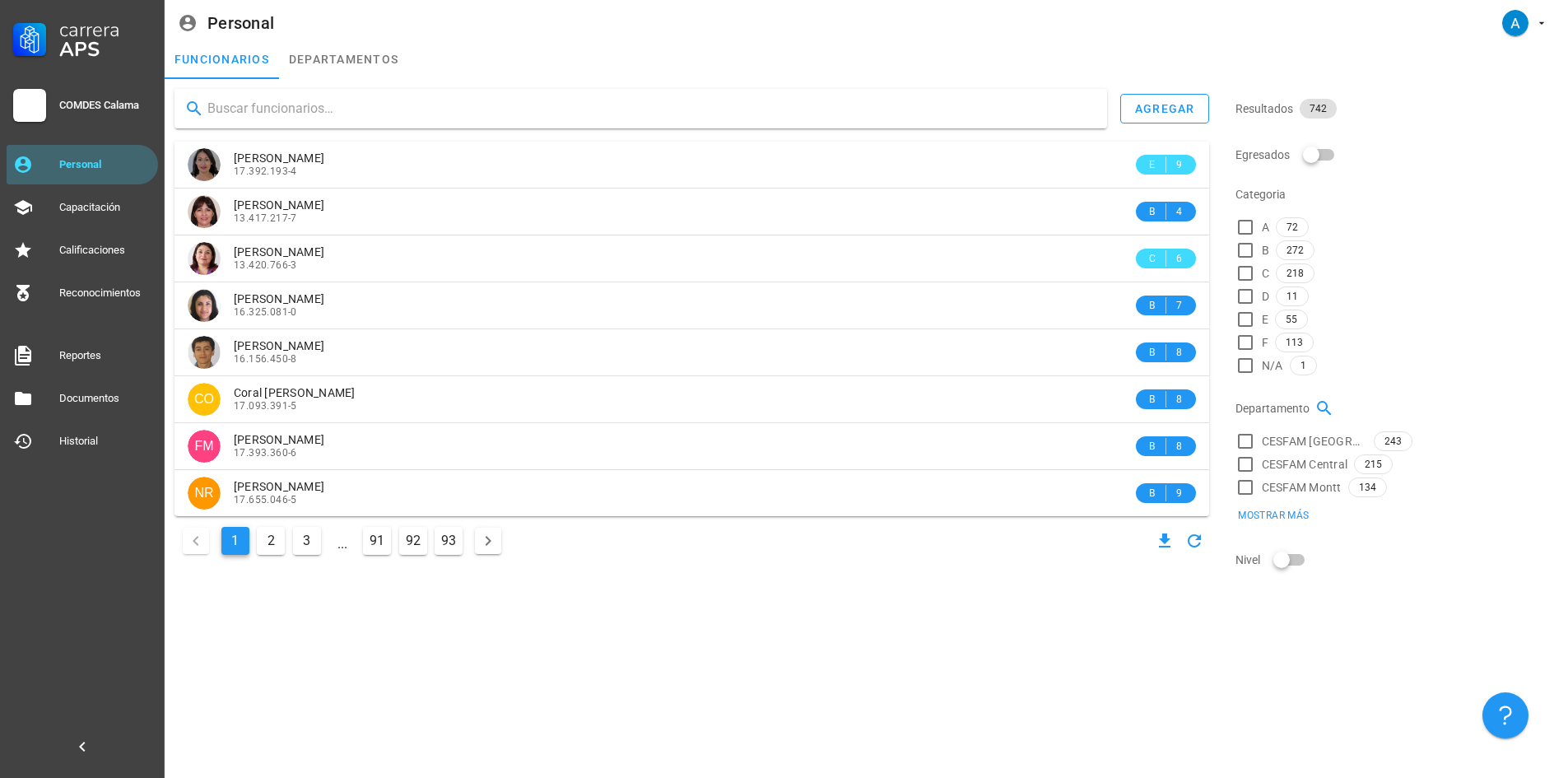
click at [302, 112] on input "text" at bounding box center [651, 109] width 887 height 26
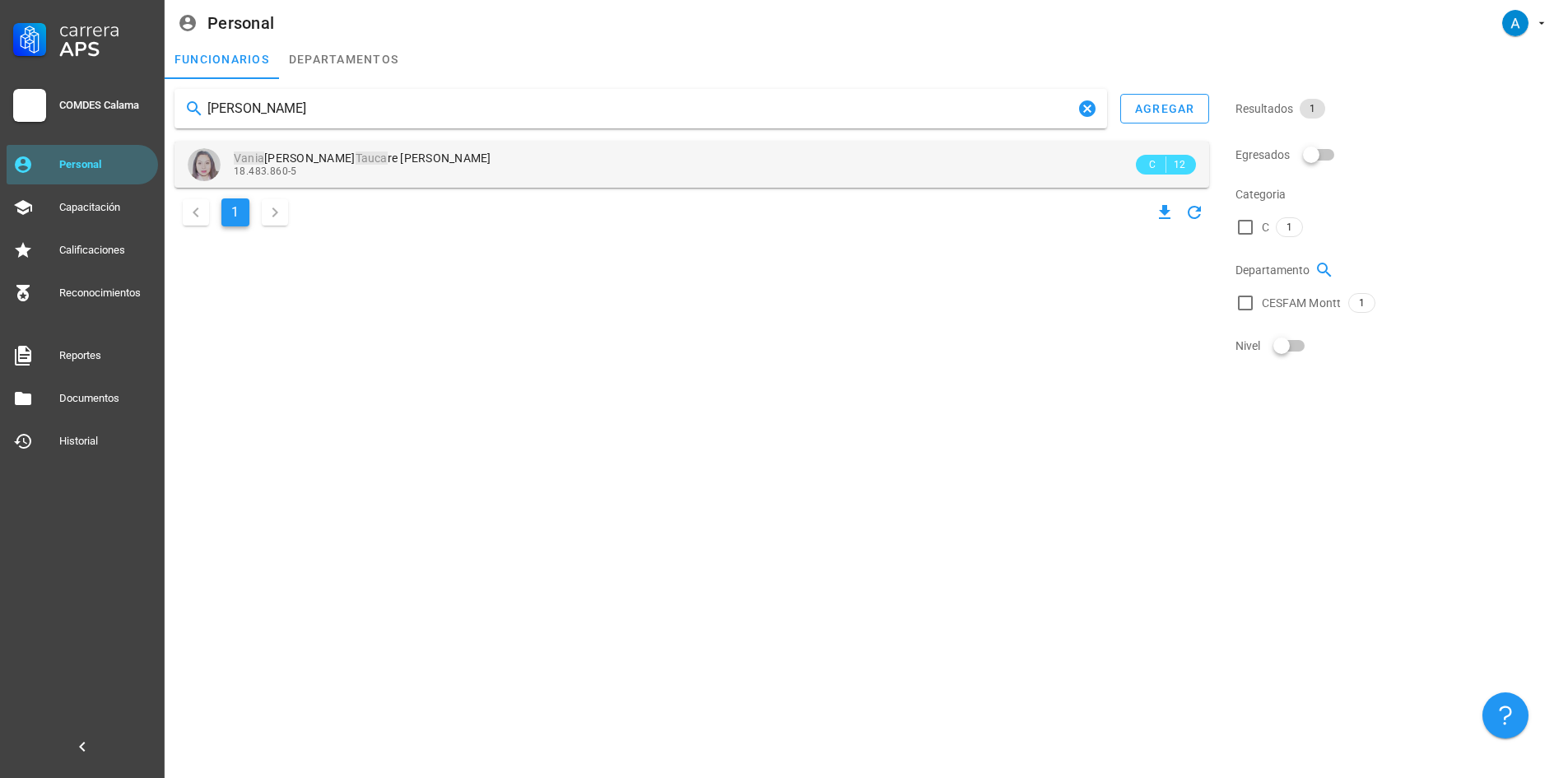
type input "[PERSON_NAME]"
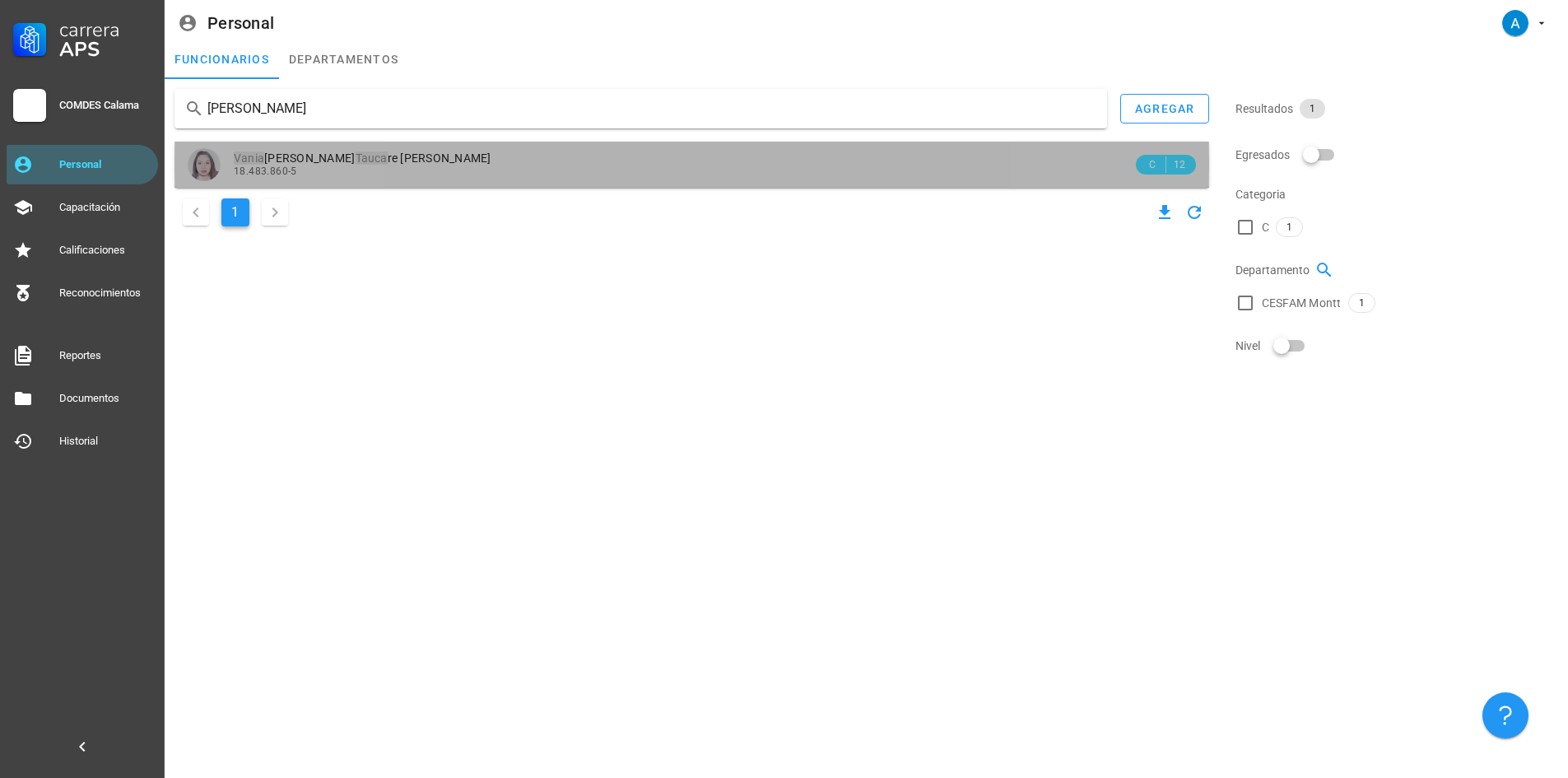
click at [356, 163] on mark "Tauca" at bounding box center [371, 158] width 32 height 13
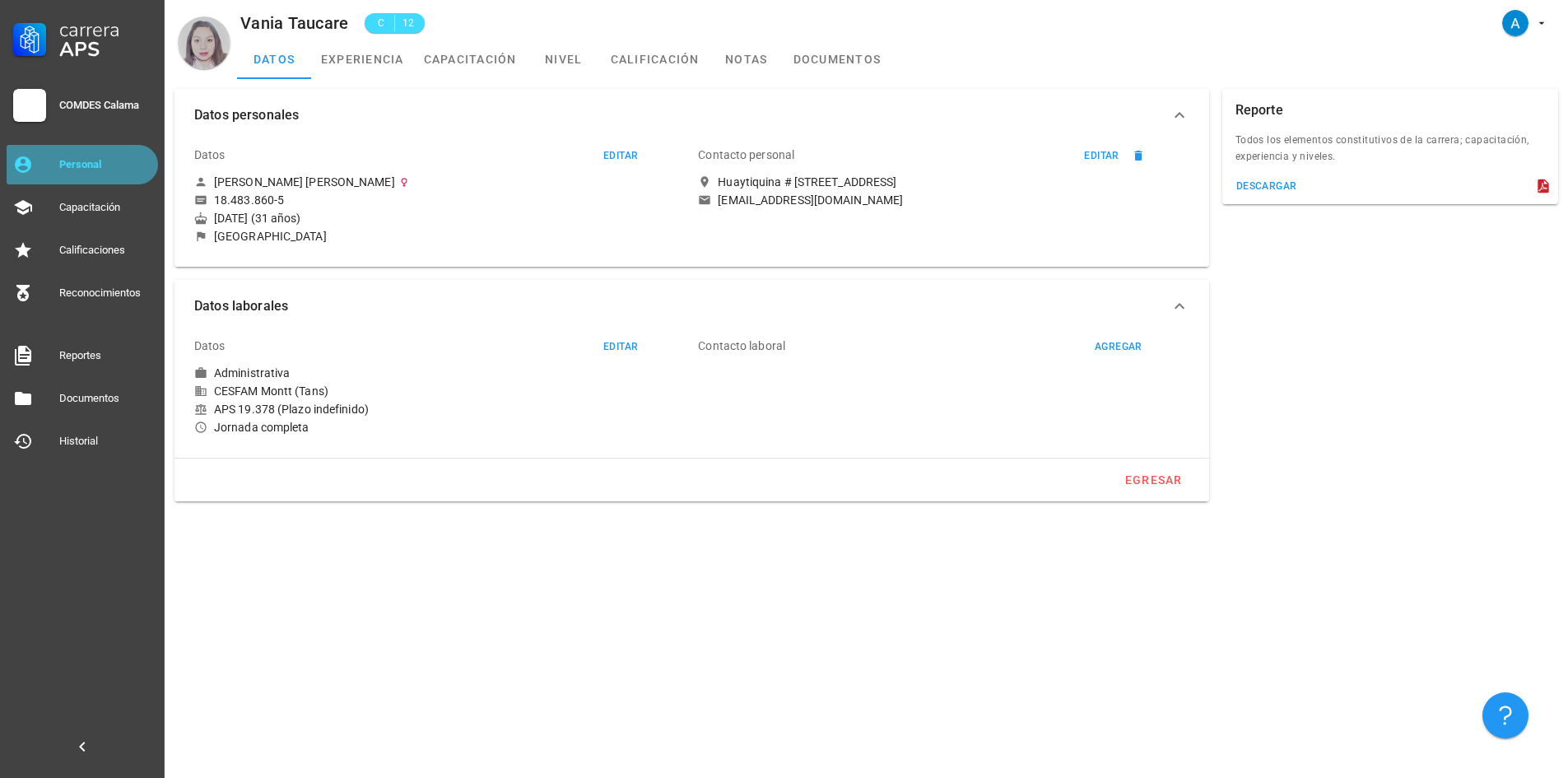
click at [127, 168] on div "Personal" at bounding box center [105, 164] width 92 height 13
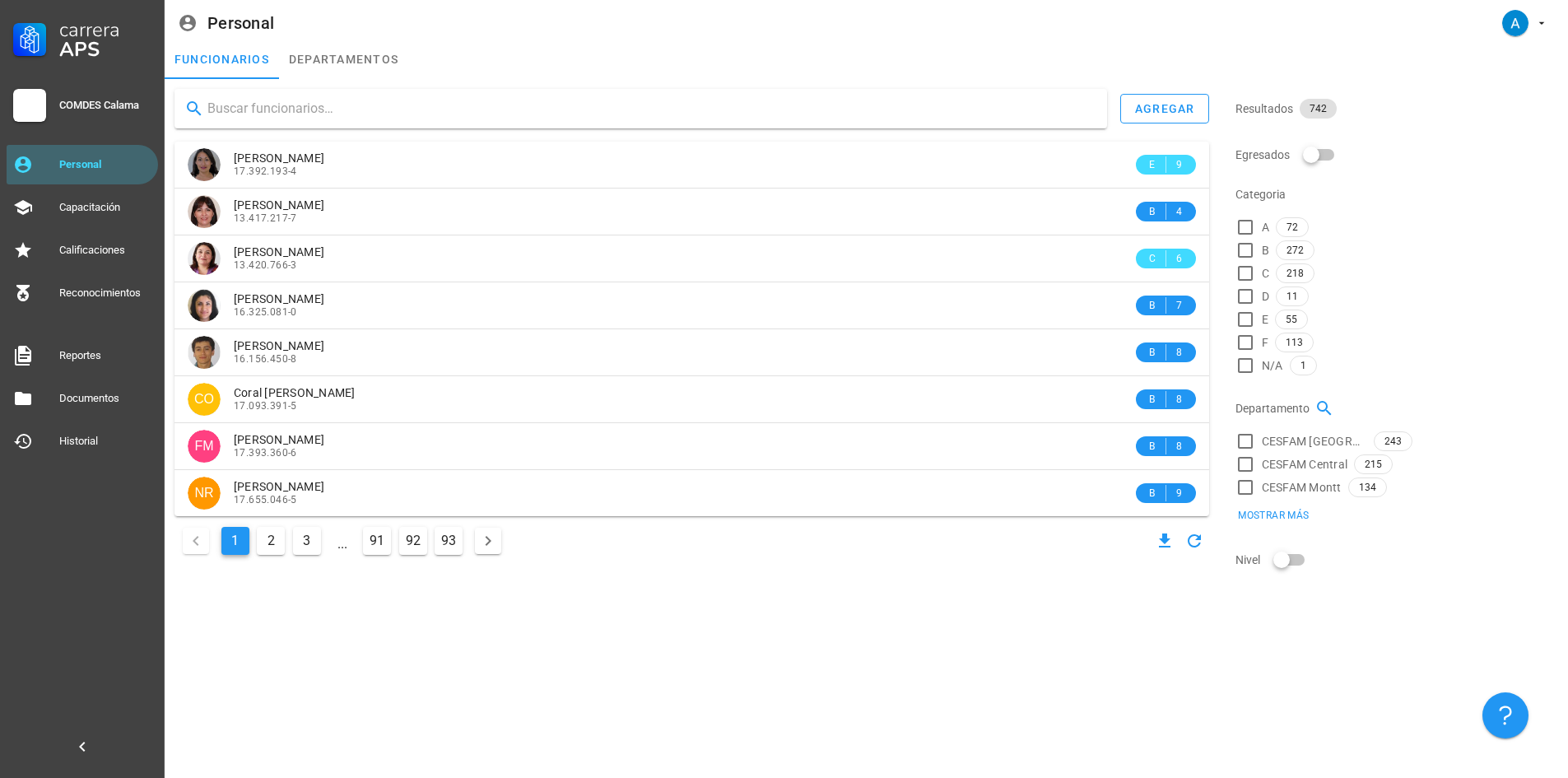
click at [246, 107] on input "text" at bounding box center [651, 109] width 887 height 26
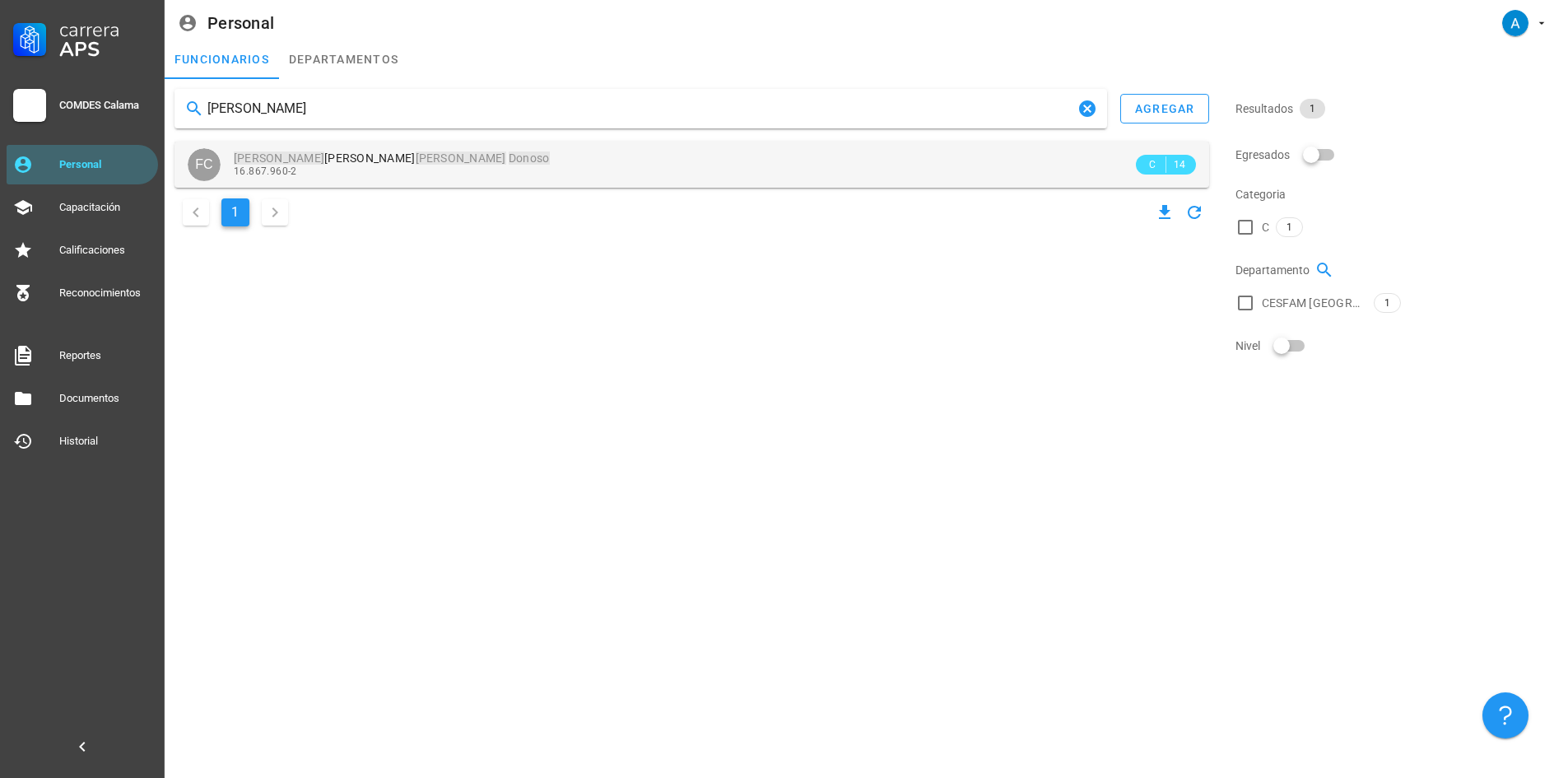
type input "[PERSON_NAME]"
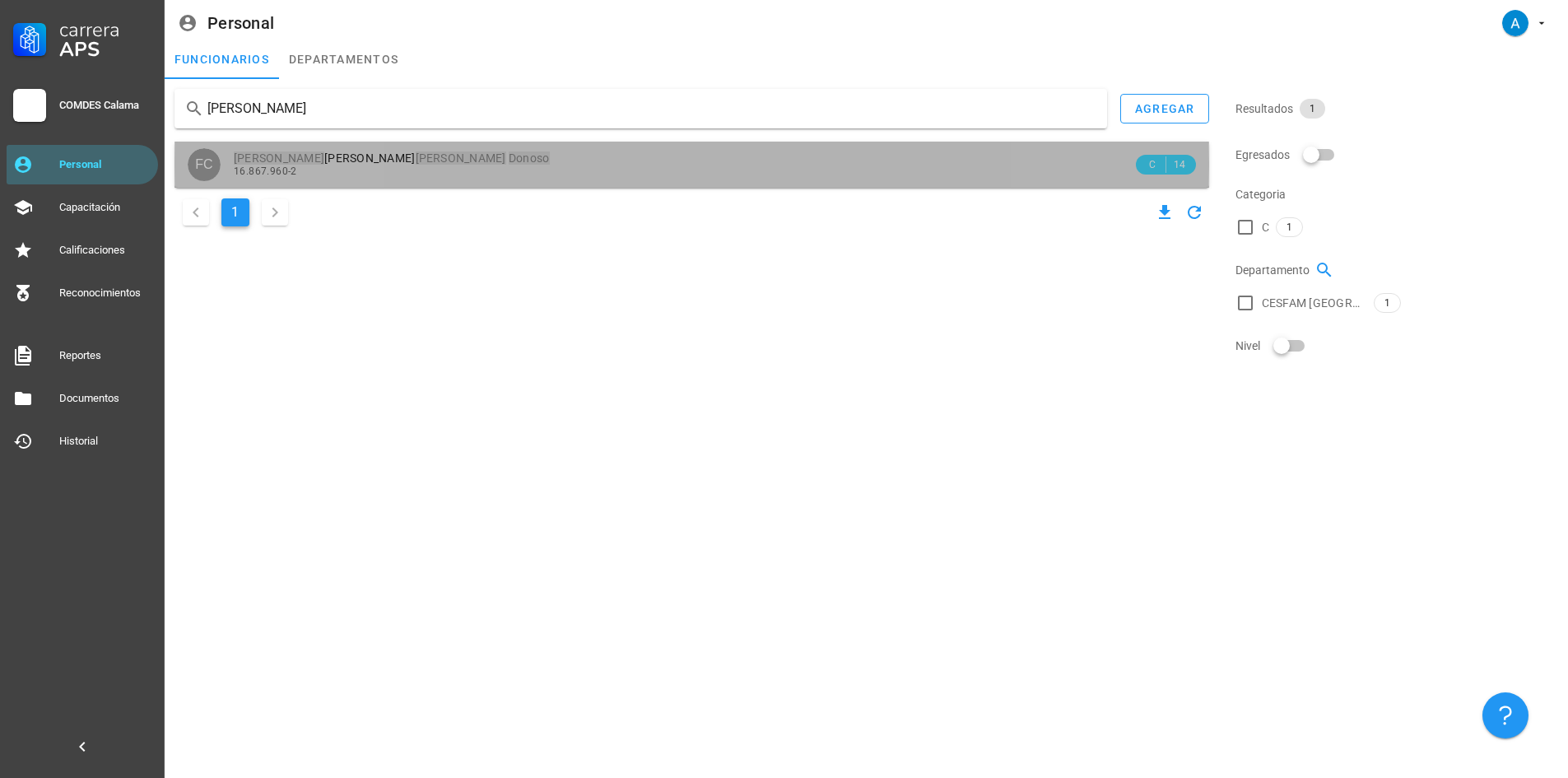
click at [346, 170] on div "16.867.960-2" at bounding box center [683, 170] width 899 height 11
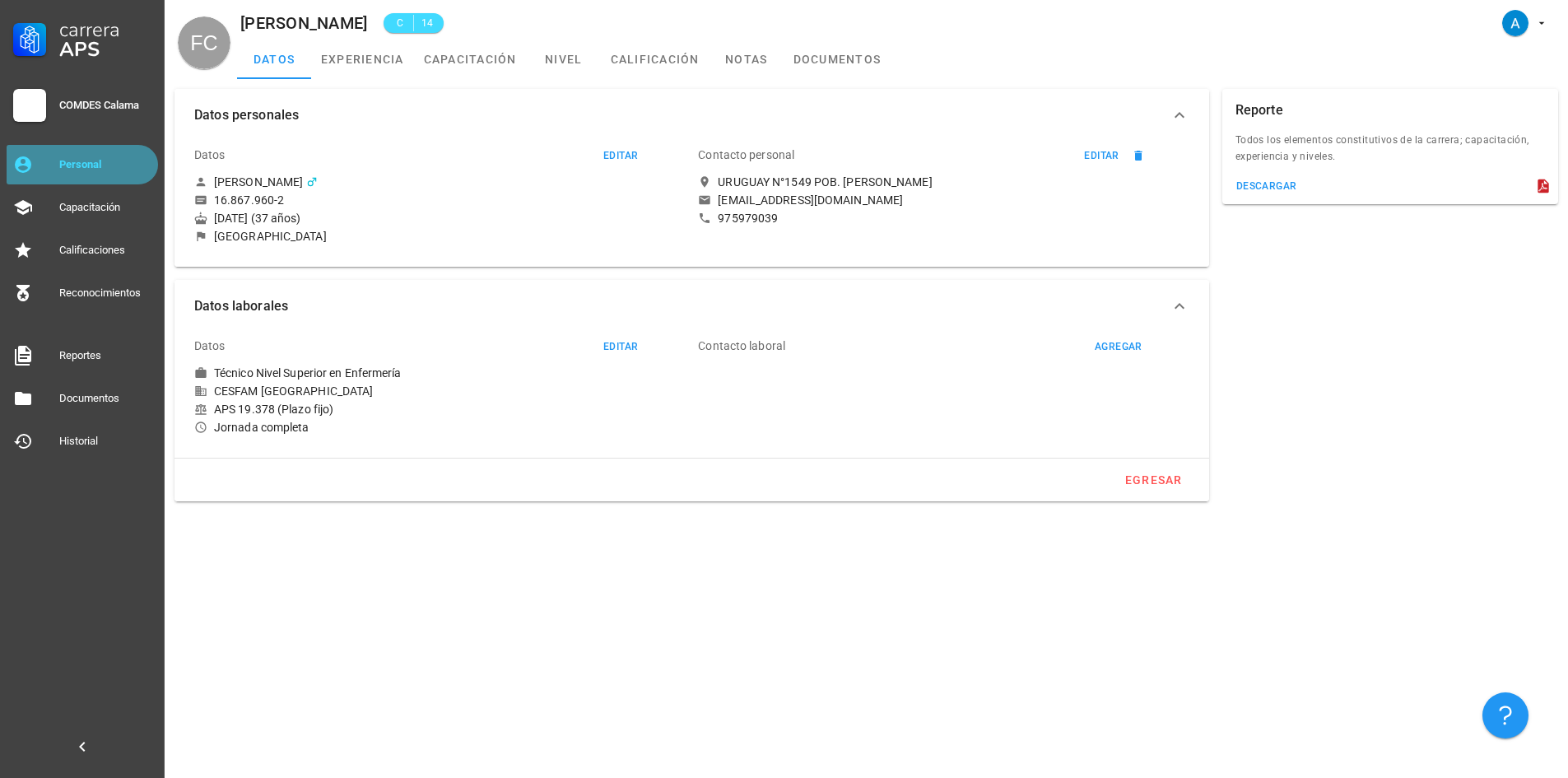
click at [85, 151] on link "Personal" at bounding box center [83, 164] width 152 height 40
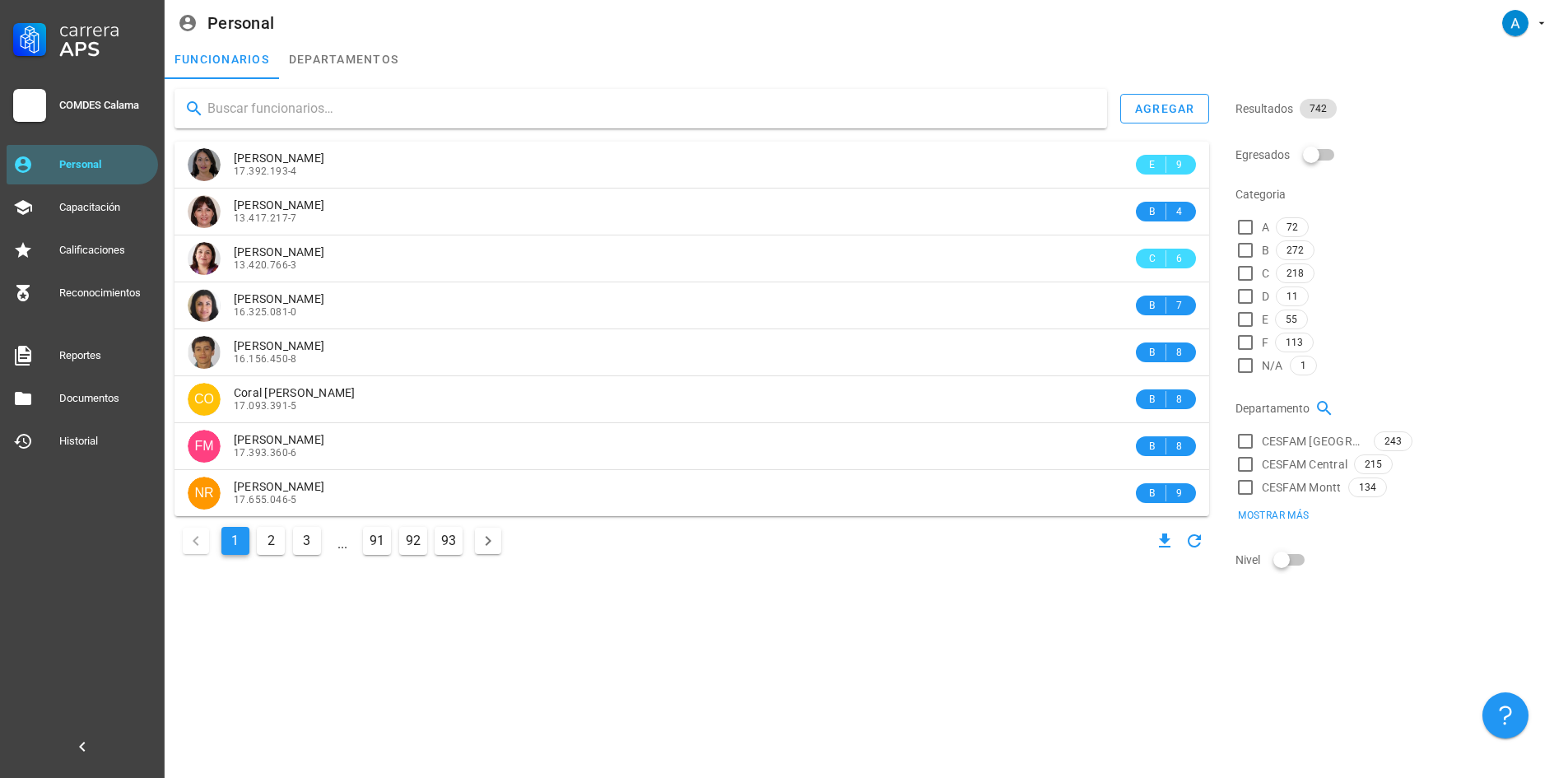
click at [276, 101] on input "text" at bounding box center [651, 109] width 887 height 26
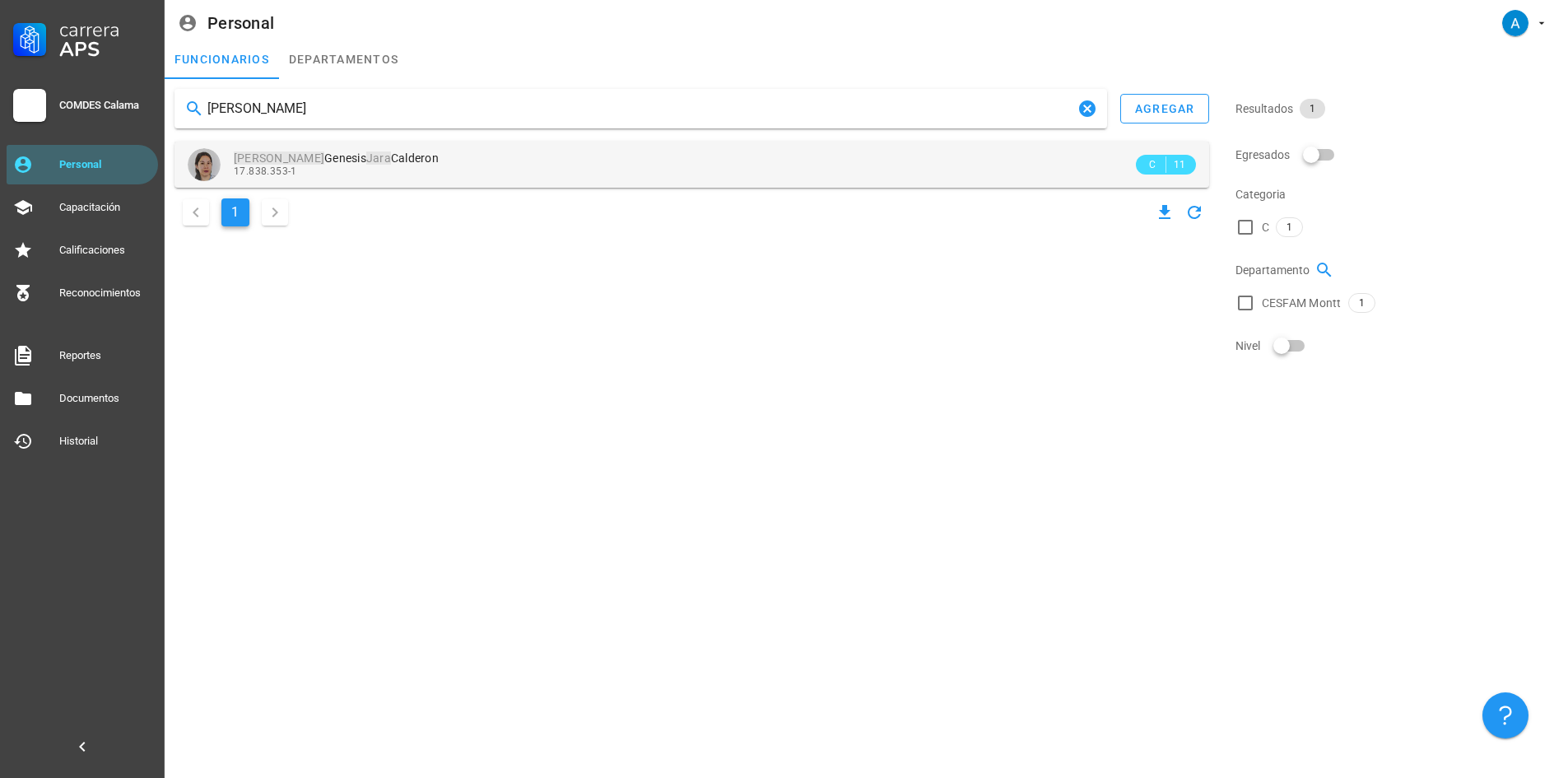
type input "[PERSON_NAME]"
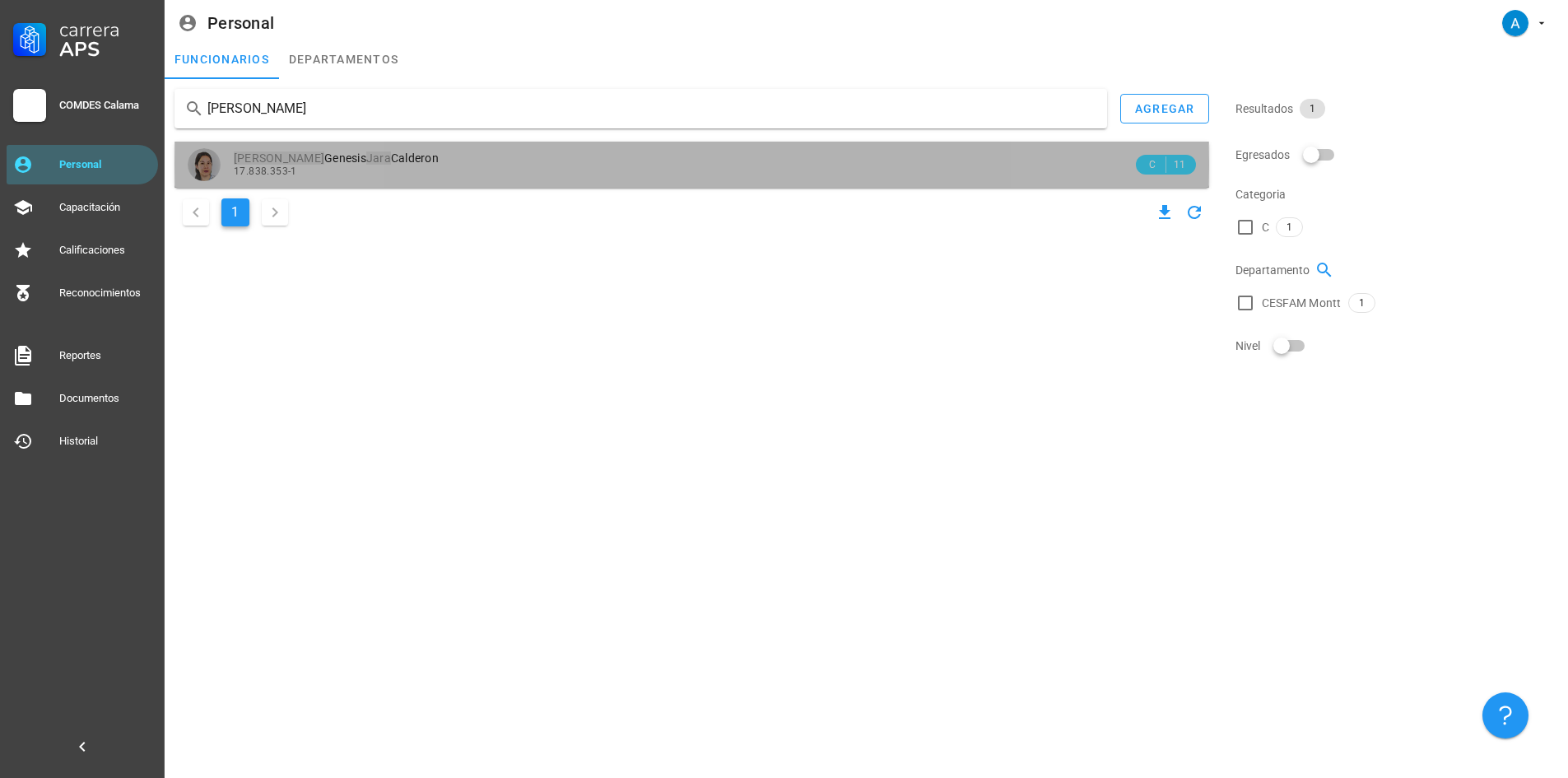
click at [357, 155] on span "[PERSON_NAME] [PERSON_NAME]" at bounding box center [335, 158] width 205 height 13
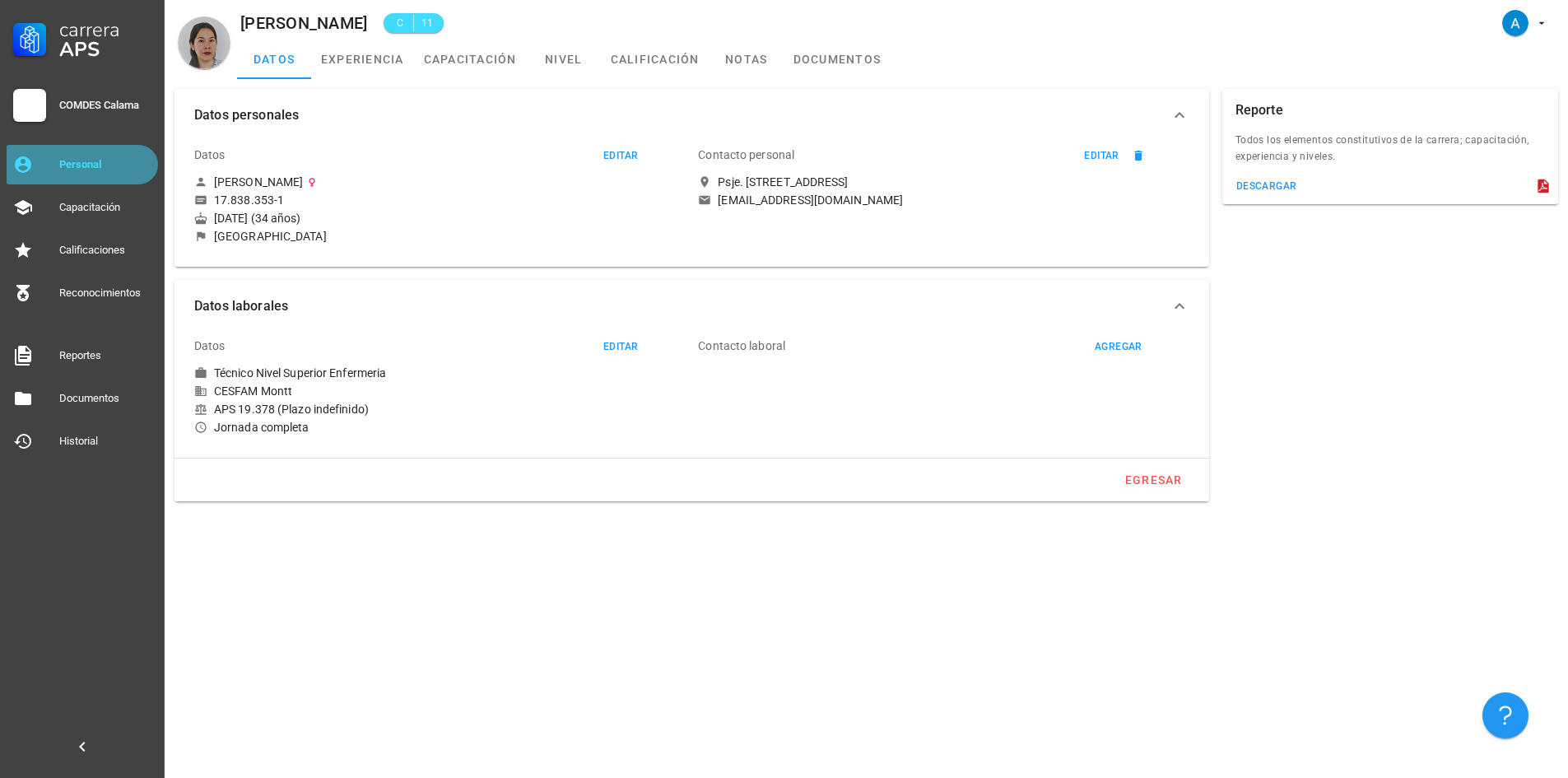
click at [106, 158] on div "Personal" at bounding box center [105, 164] width 92 height 13
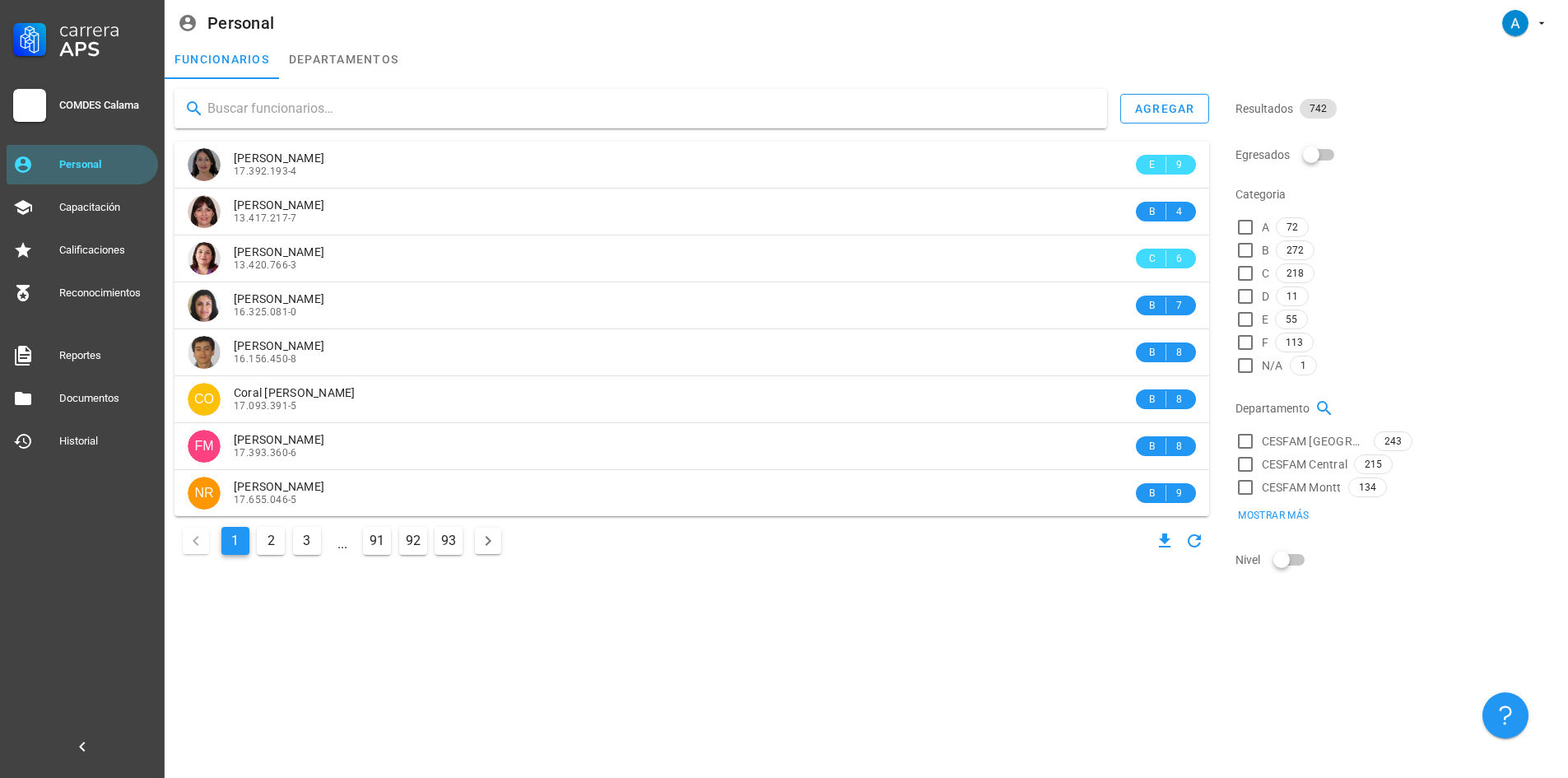
click at [295, 107] on input "text" at bounding box center [651, 109] width 887 height 26
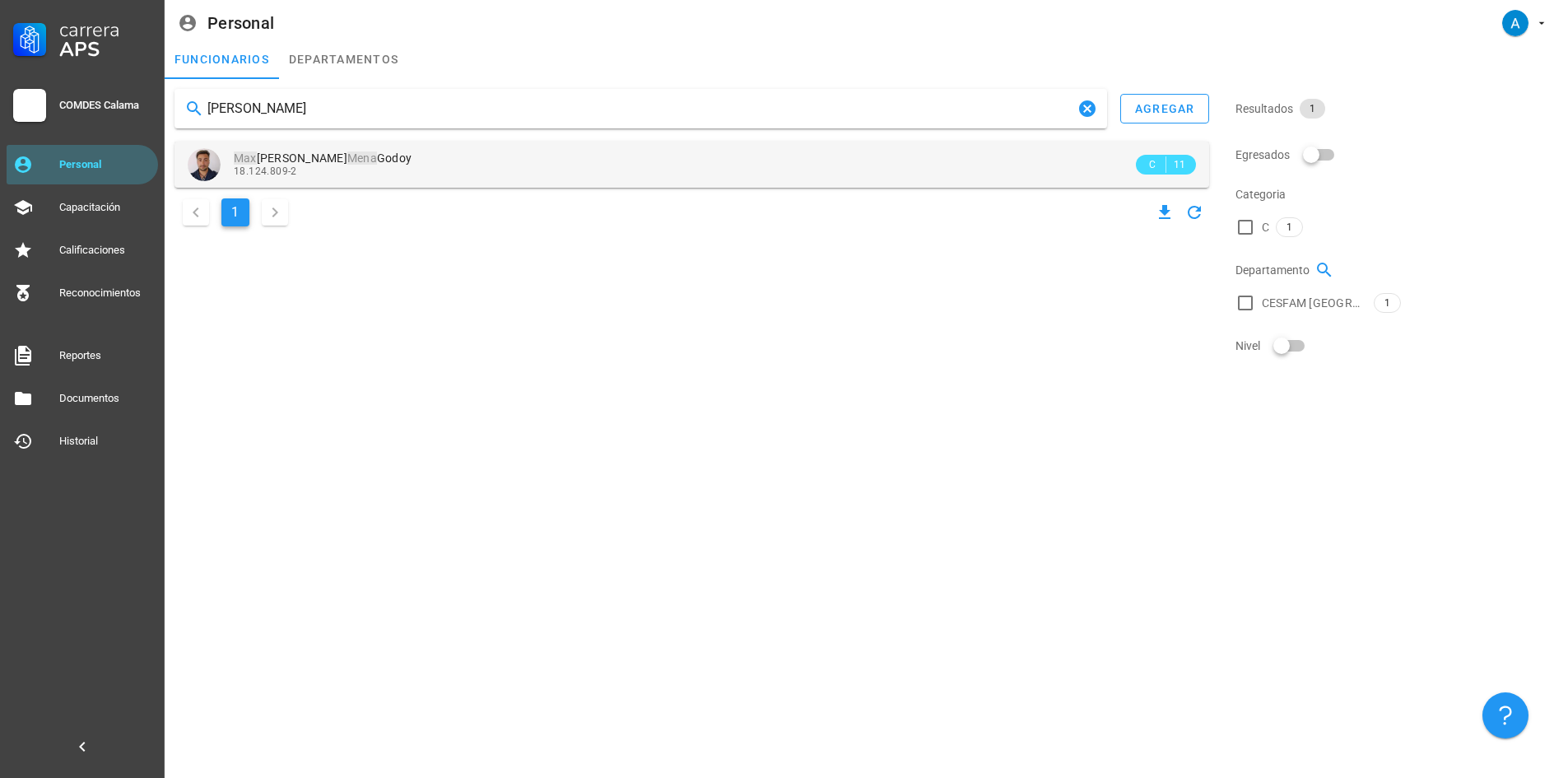
type input "[PERSON_NAME]"
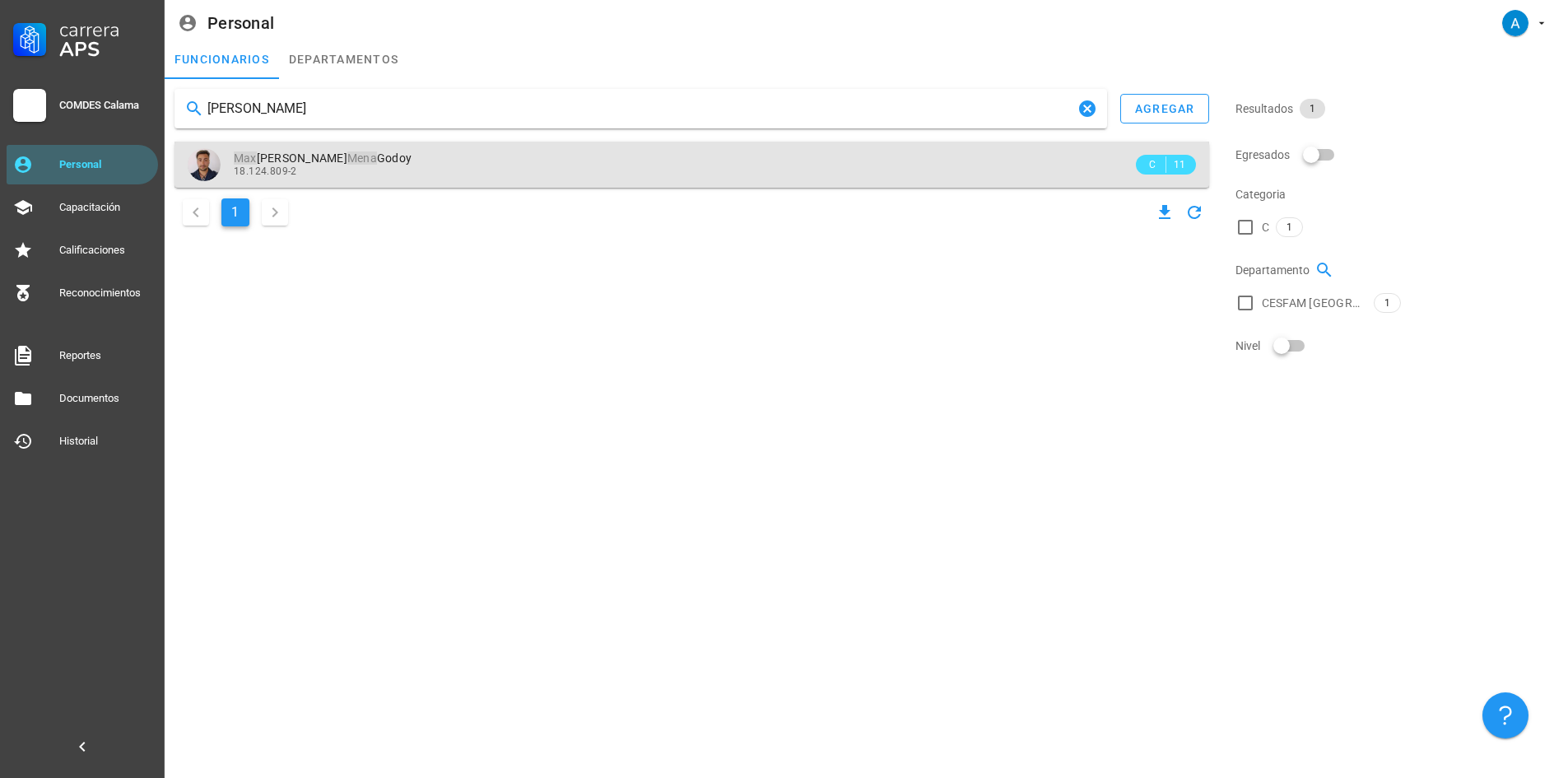
click at [349, 148] on div "[PERSON_NAME] 18.124.809-2" at bounding box center [683, 164] width 899 height 46
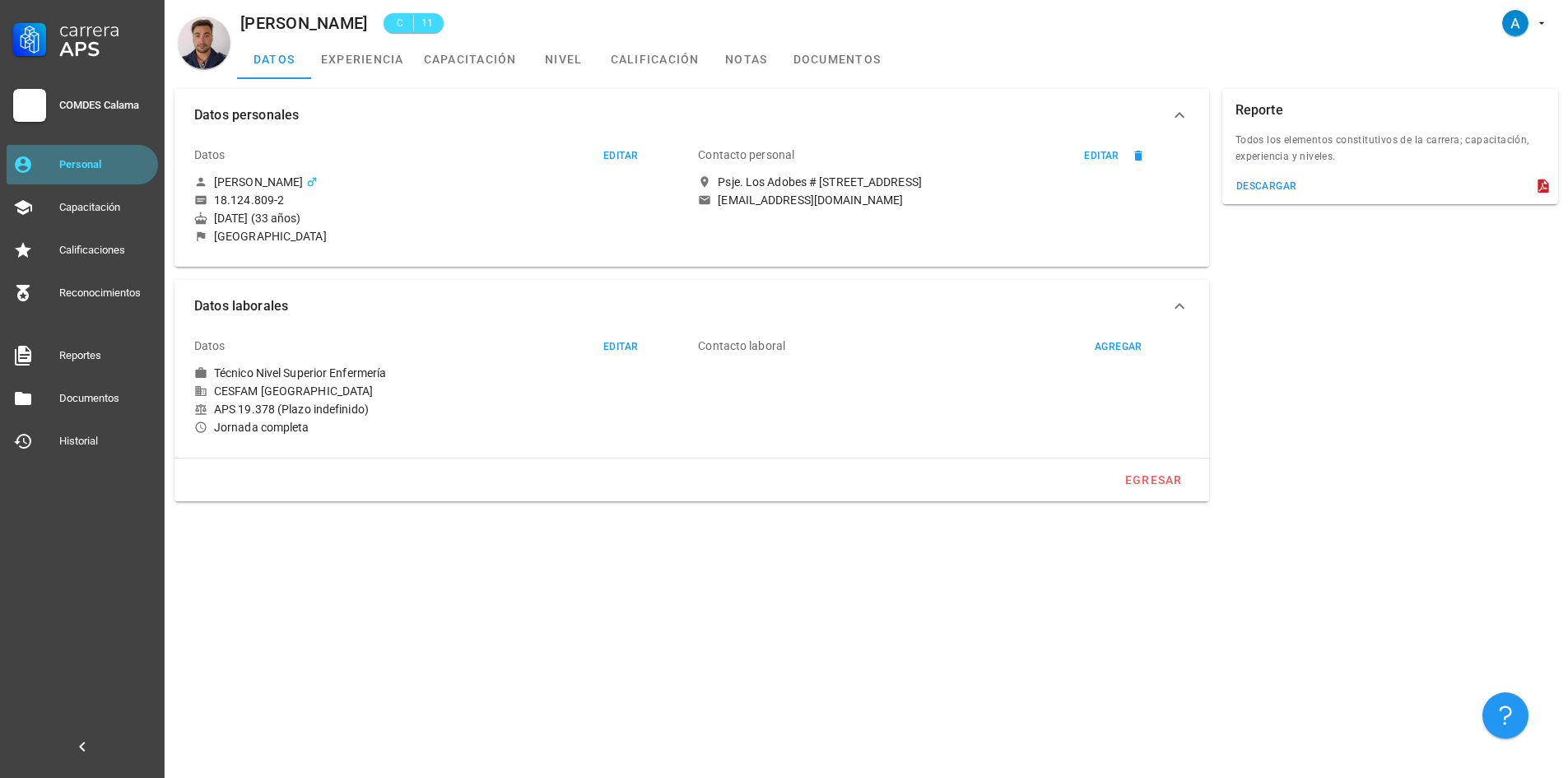
click at [113, 153] on div "Personal" at bounding box center [105, 165] width 92 height 26
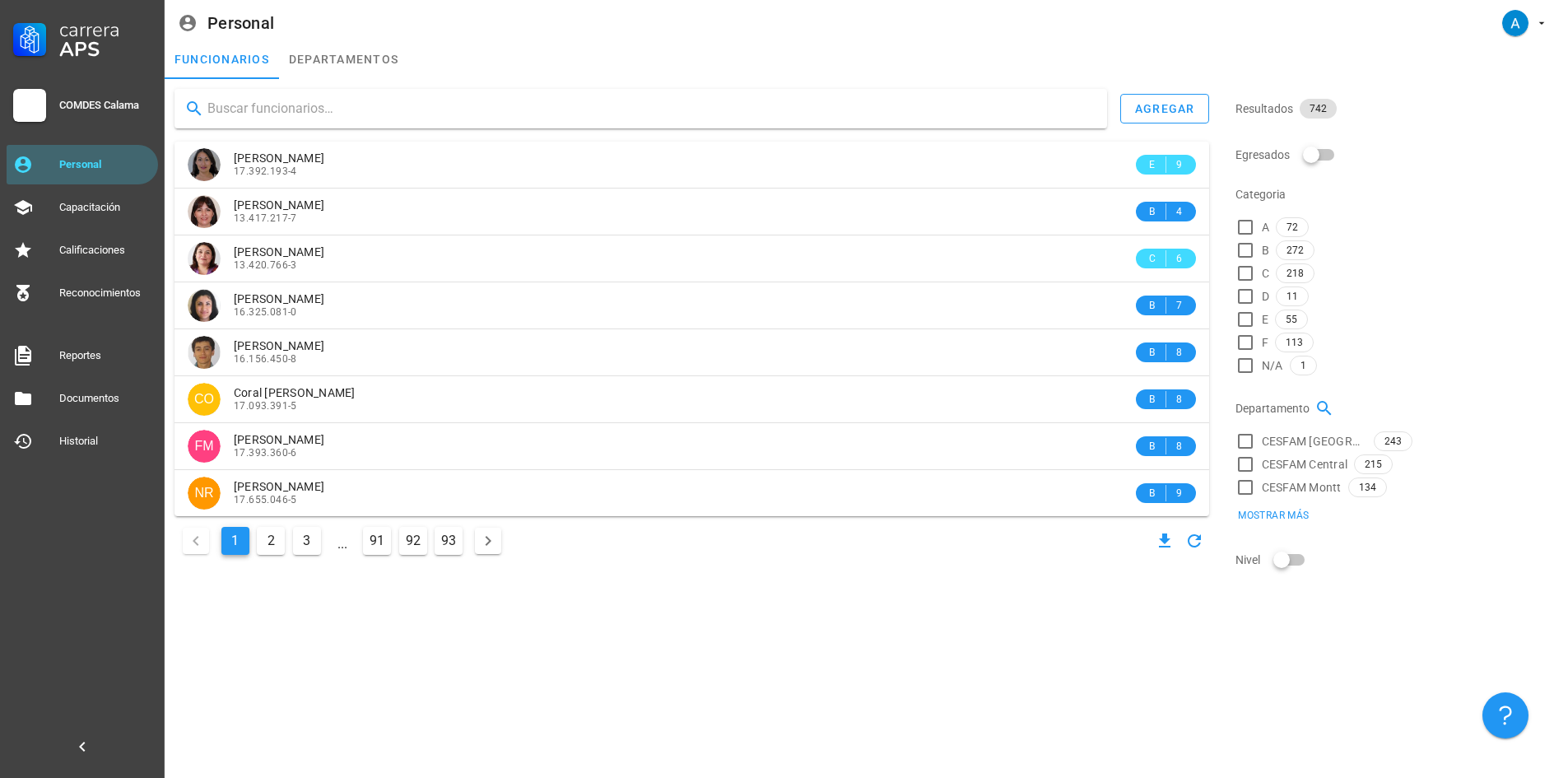
click at [272, 102] on input "text" at bounding box center [651, 109] width 887 height 26
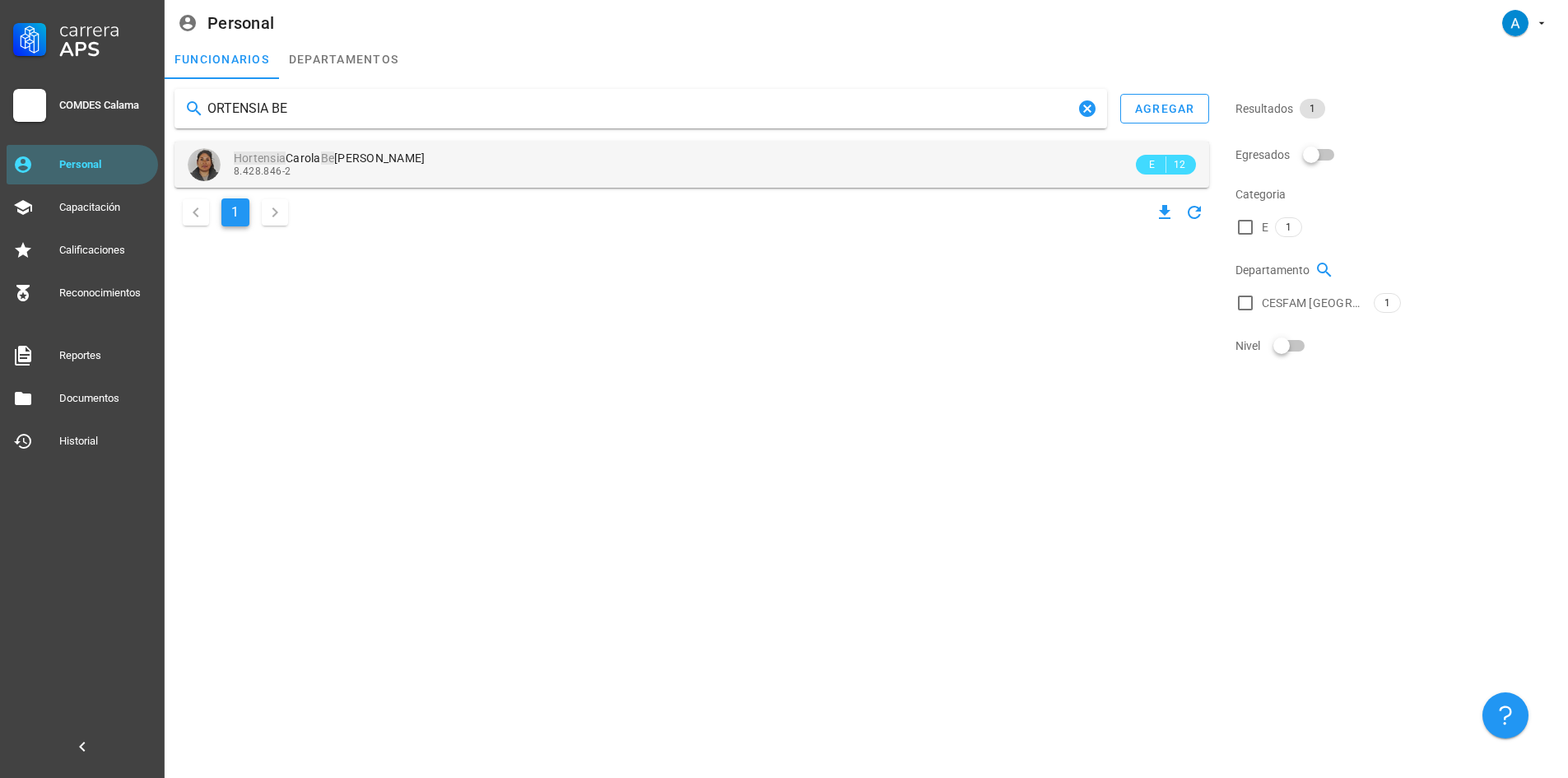
type input "ORTENSIA BE"
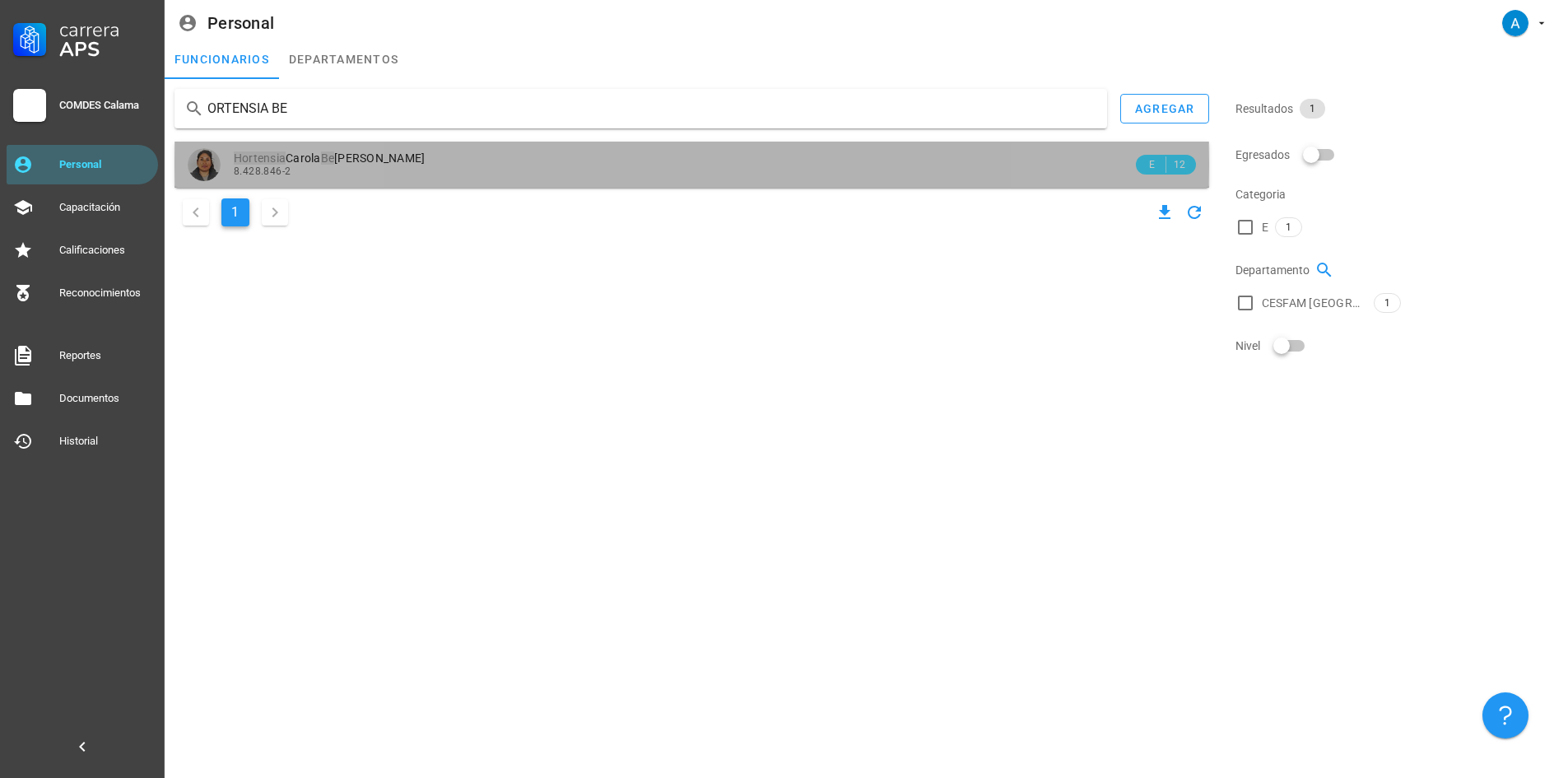
click at [376, 152] on span "[PERSON_NAME] Be cerra Apala" at bounding box center [329, 158] width 191 height 13
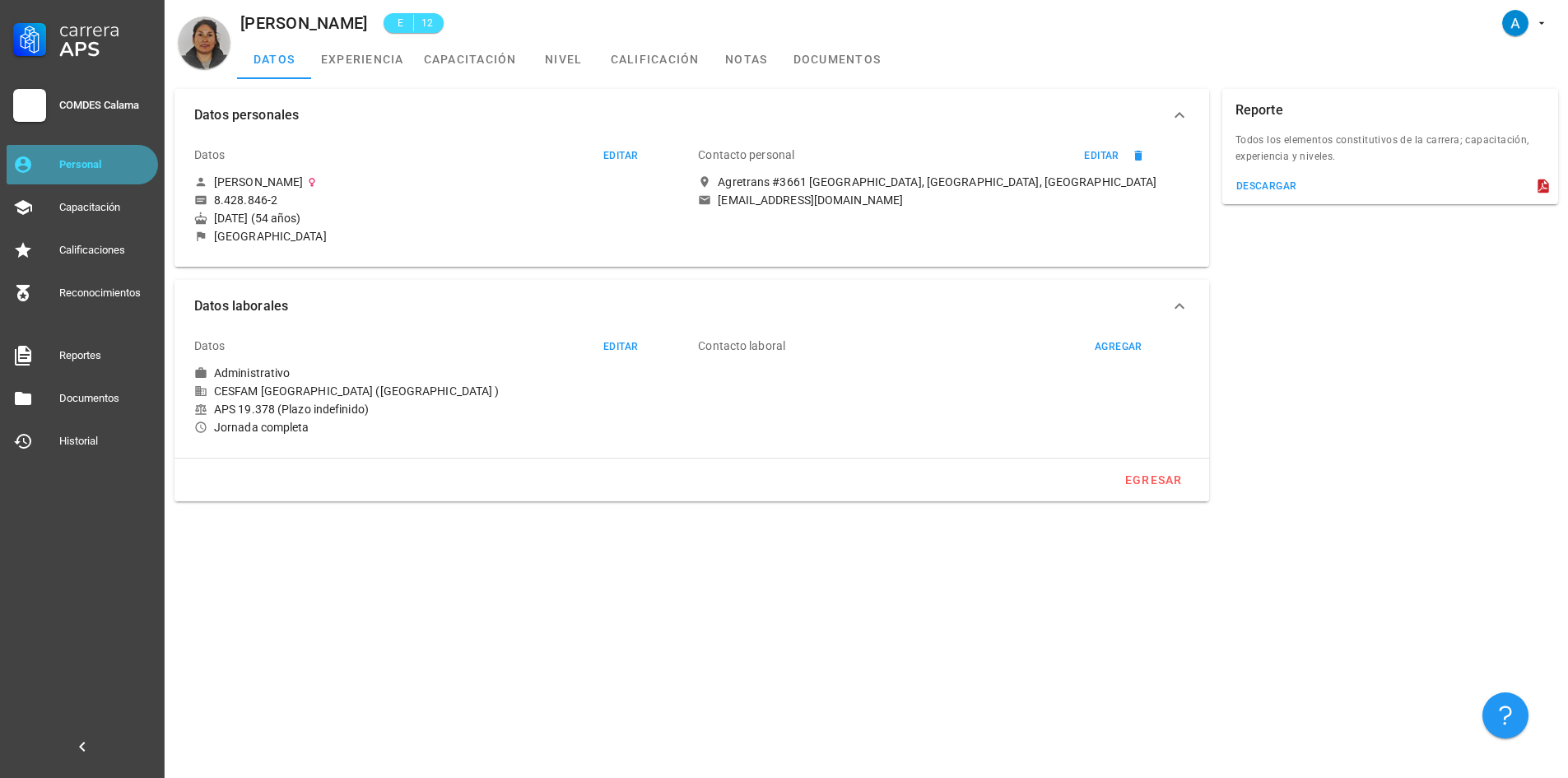
click at [110, 157] on div "Personal" at bounding box center [105, 165] width 92 height 26
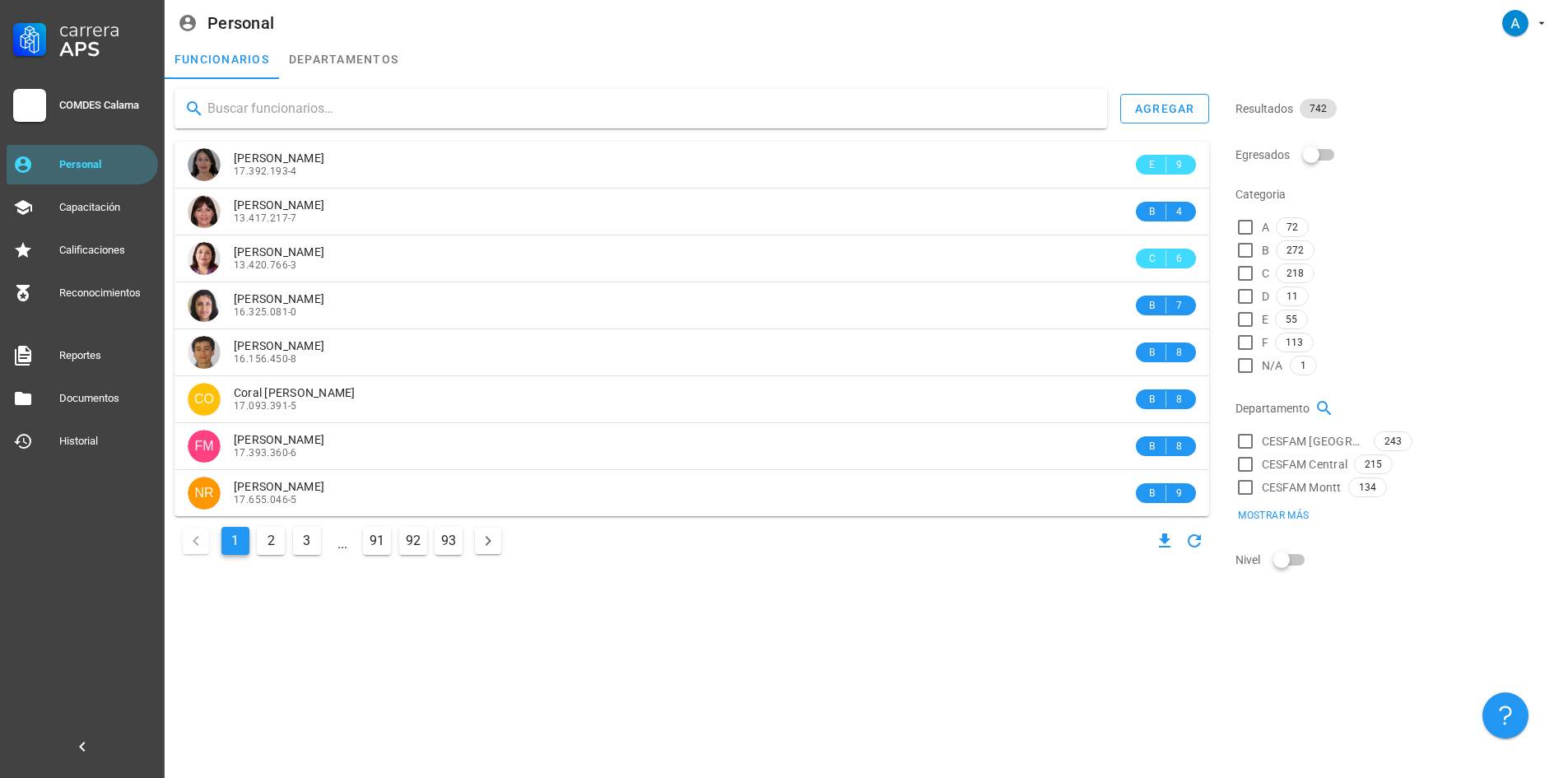
click at [241, 97] on input "text" at bounding box center [651, 109] width 887 height 26
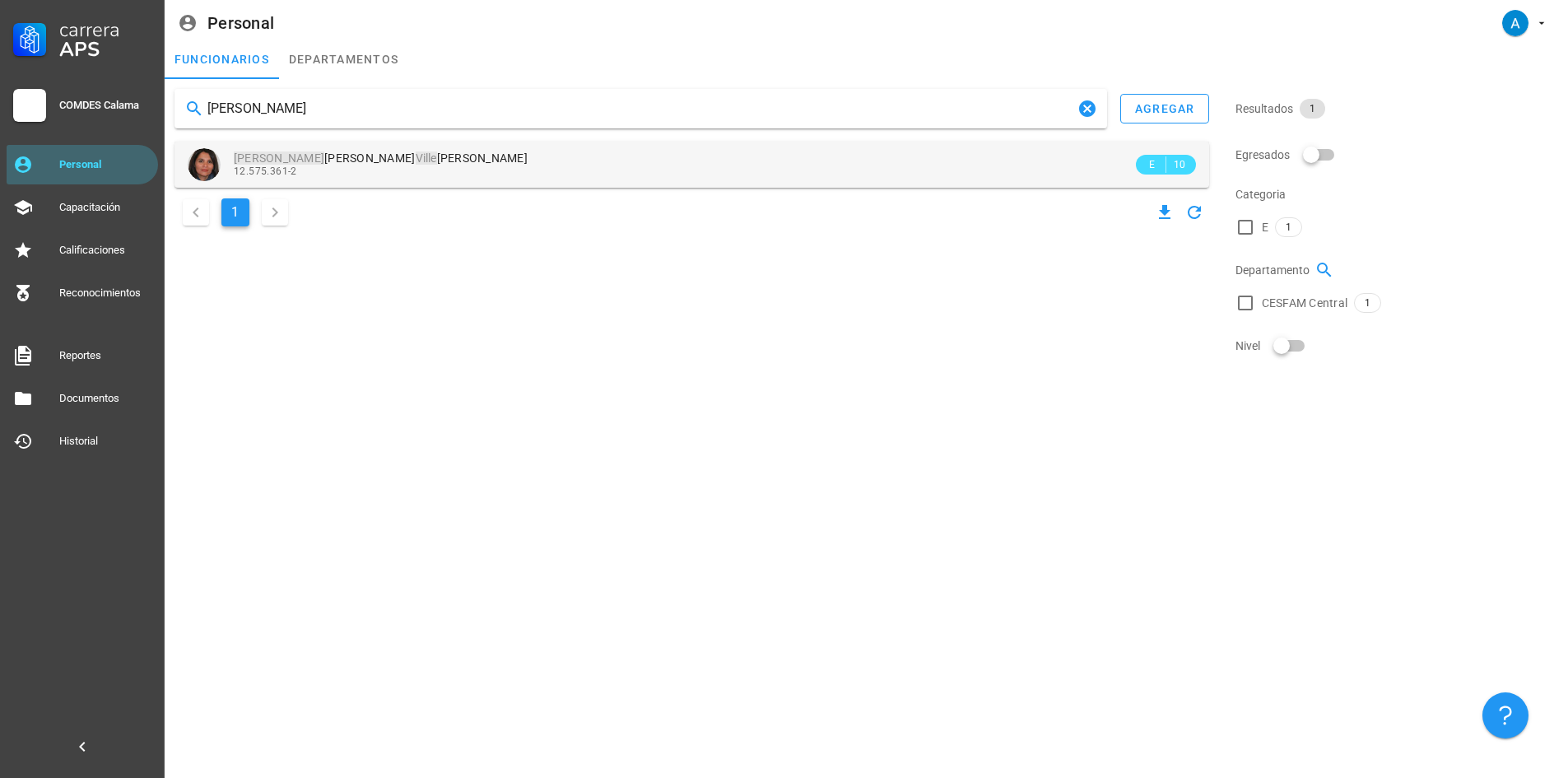
type input "[PERSON_NAME]"
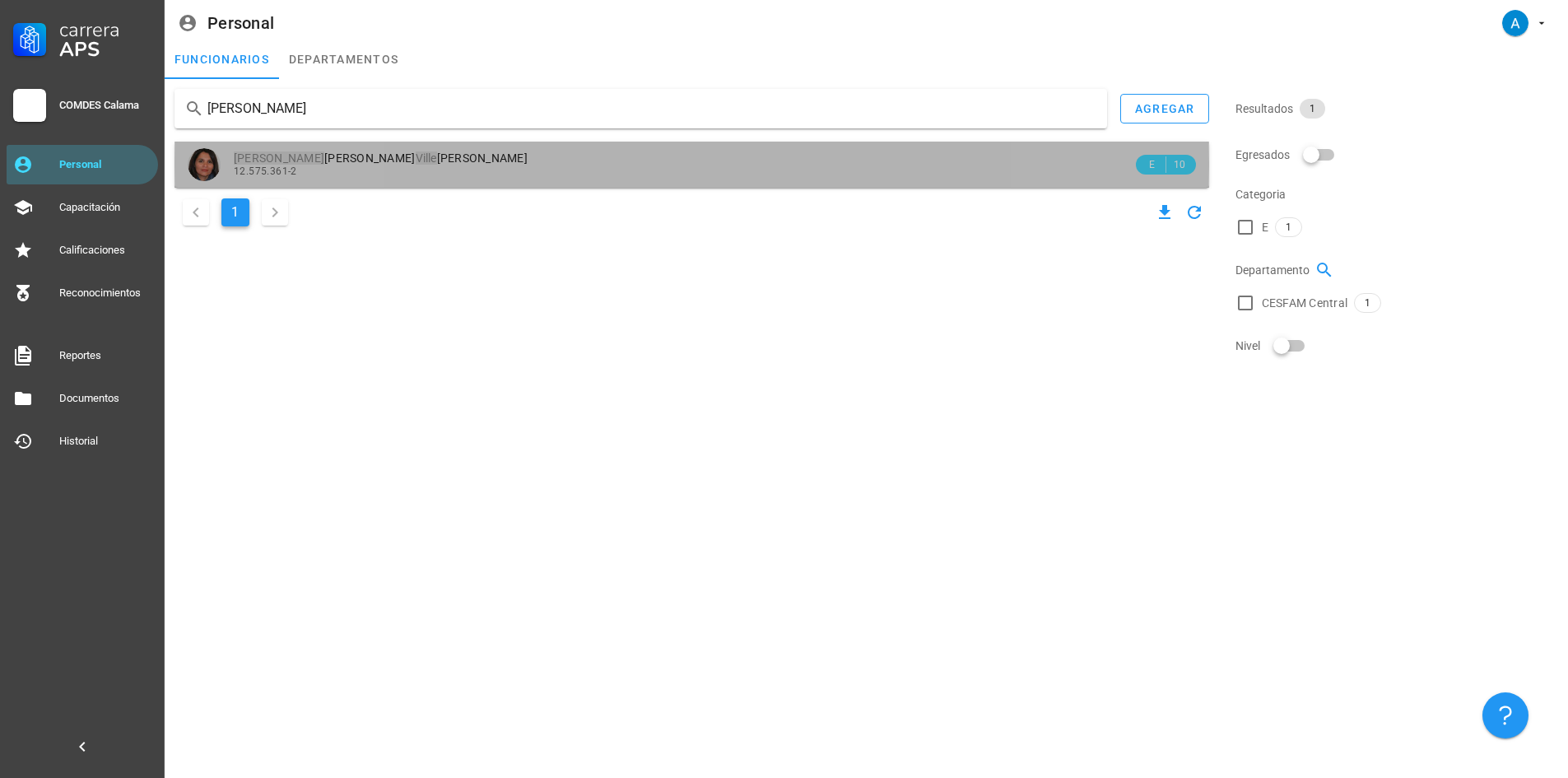
click at [343, 176] on div "12.575.361-2" at bounding box center [683, 170] width 899 height 11
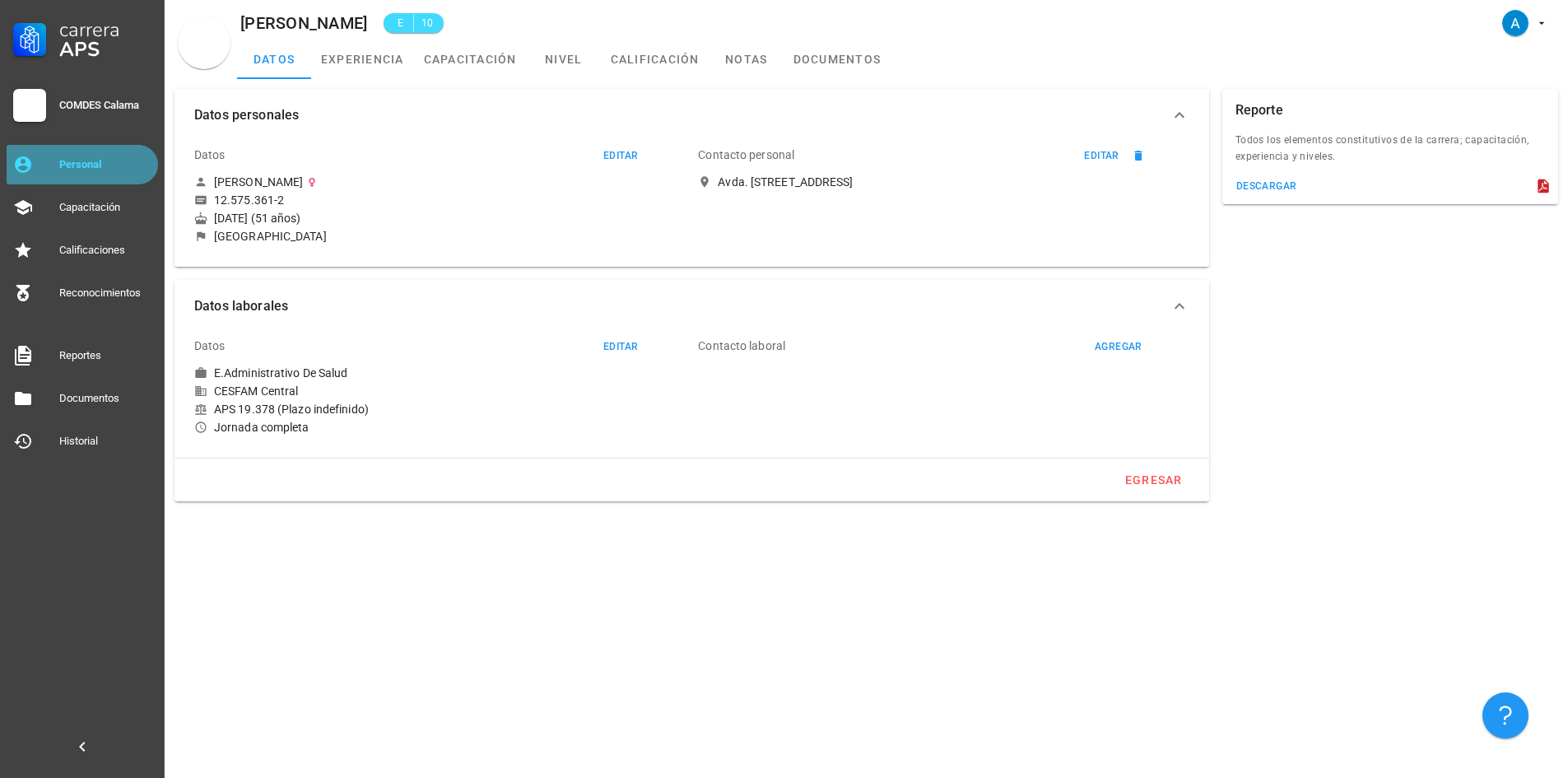
click at [113, 154] on div "Personal" at bounding box center [105, 165] width 92 height 26
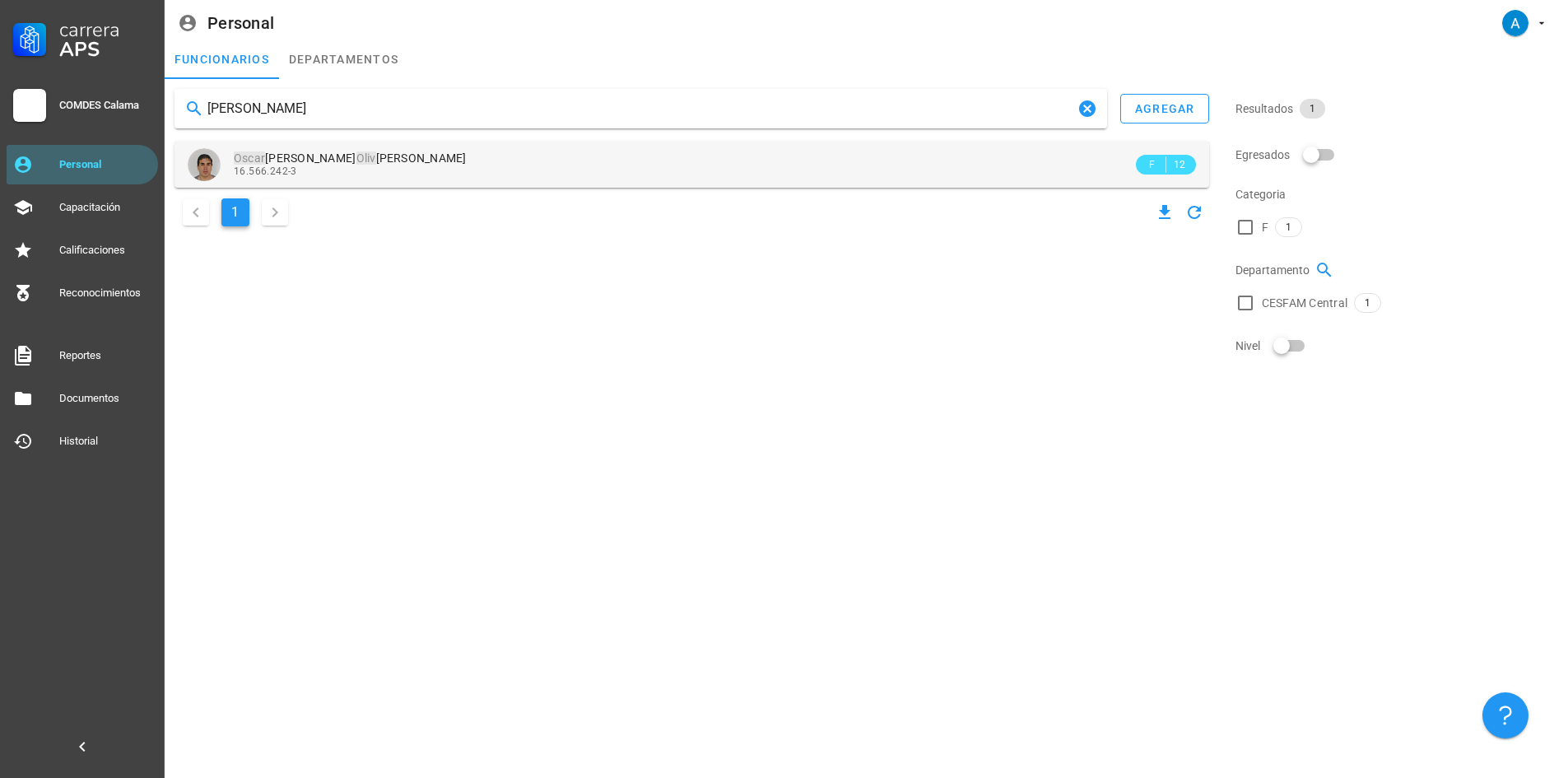
type input "[PERSON_NAME]"
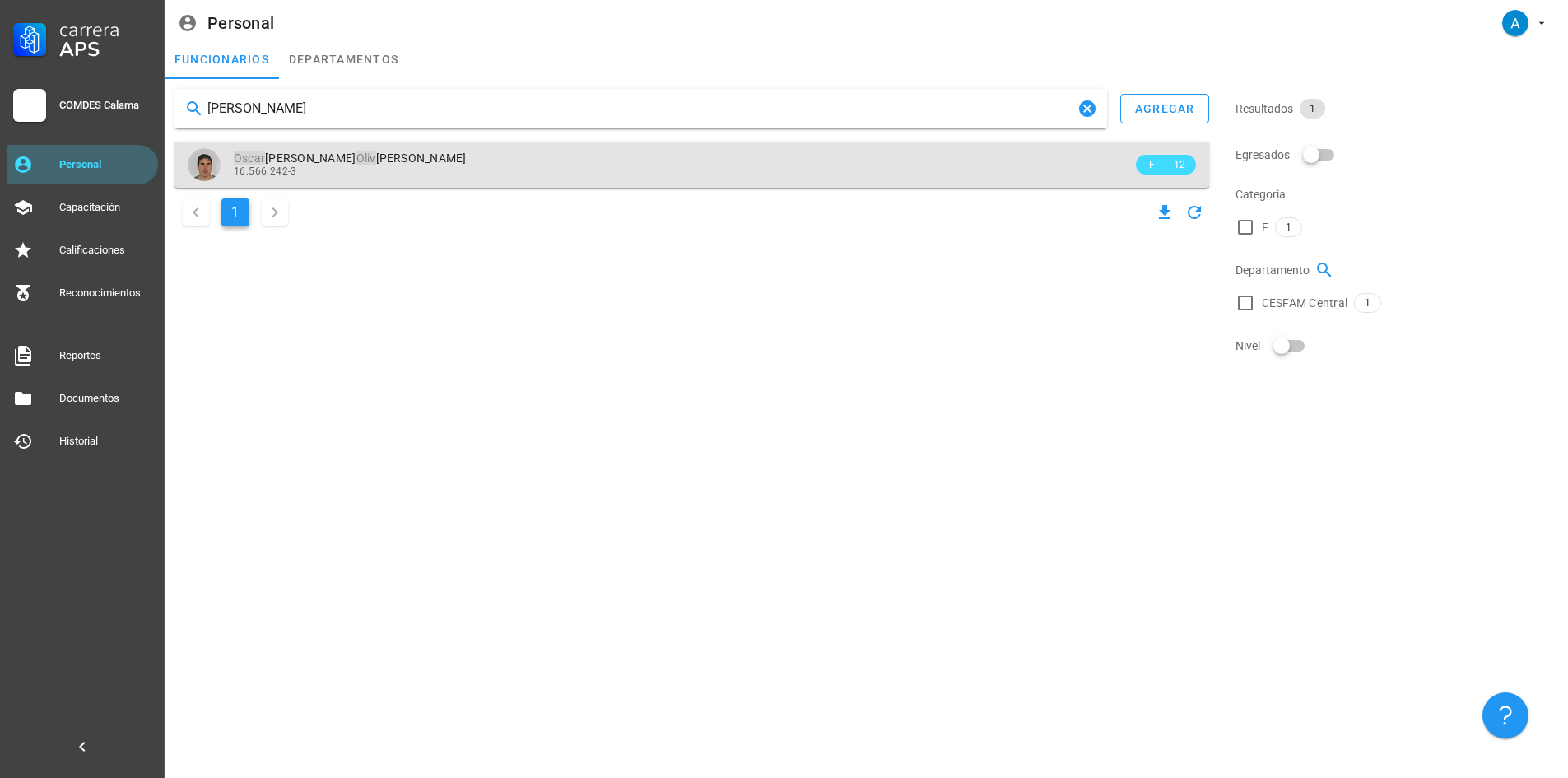
click at [366, 164] on span "[PERSON_NAME] [PERSON_NAME]" at bounding box center [349, 158] width 233 height 13
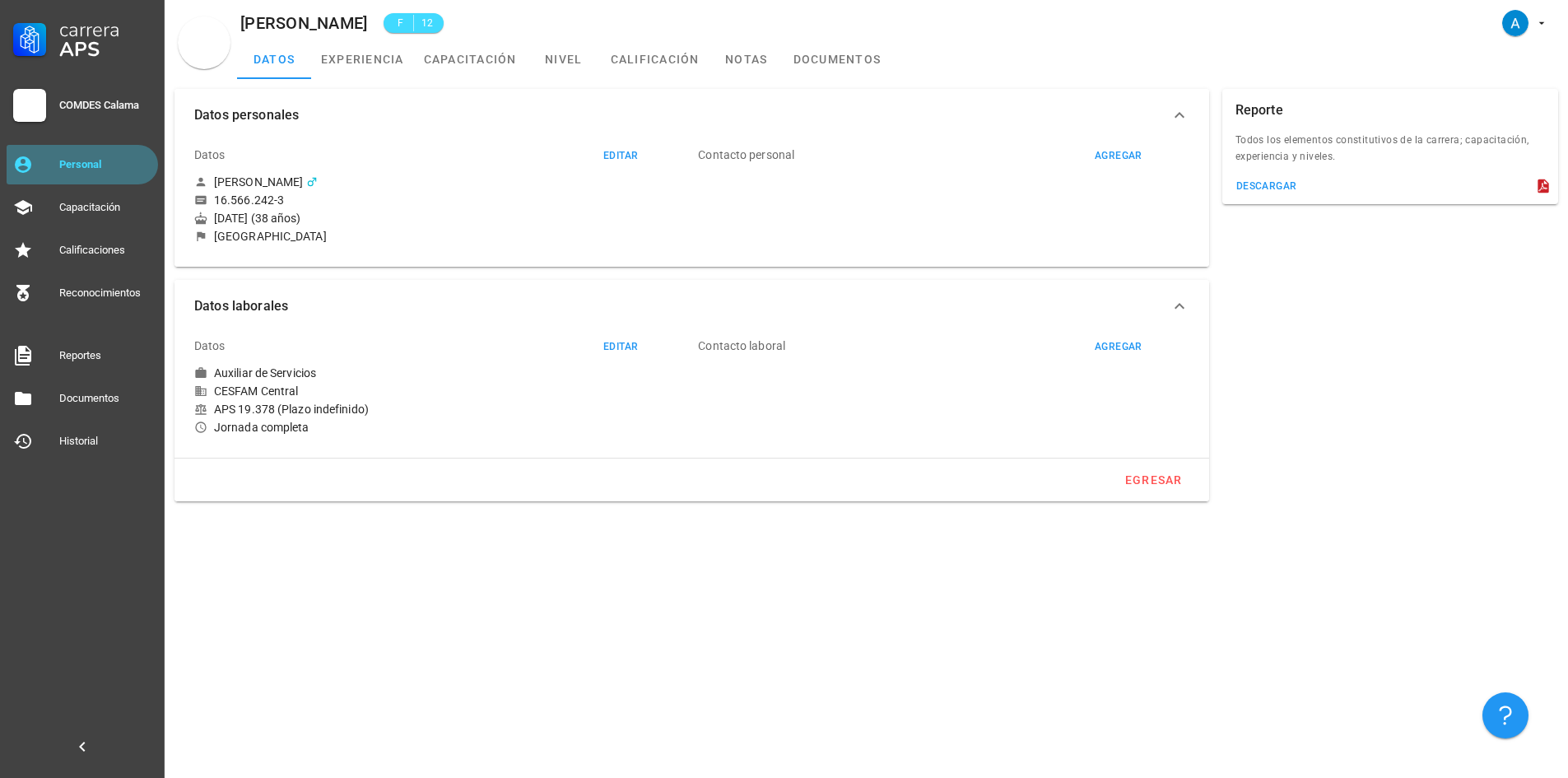
click at [112, 165] on div "Personal" at bounding box center [105, 164] width 92 height 13
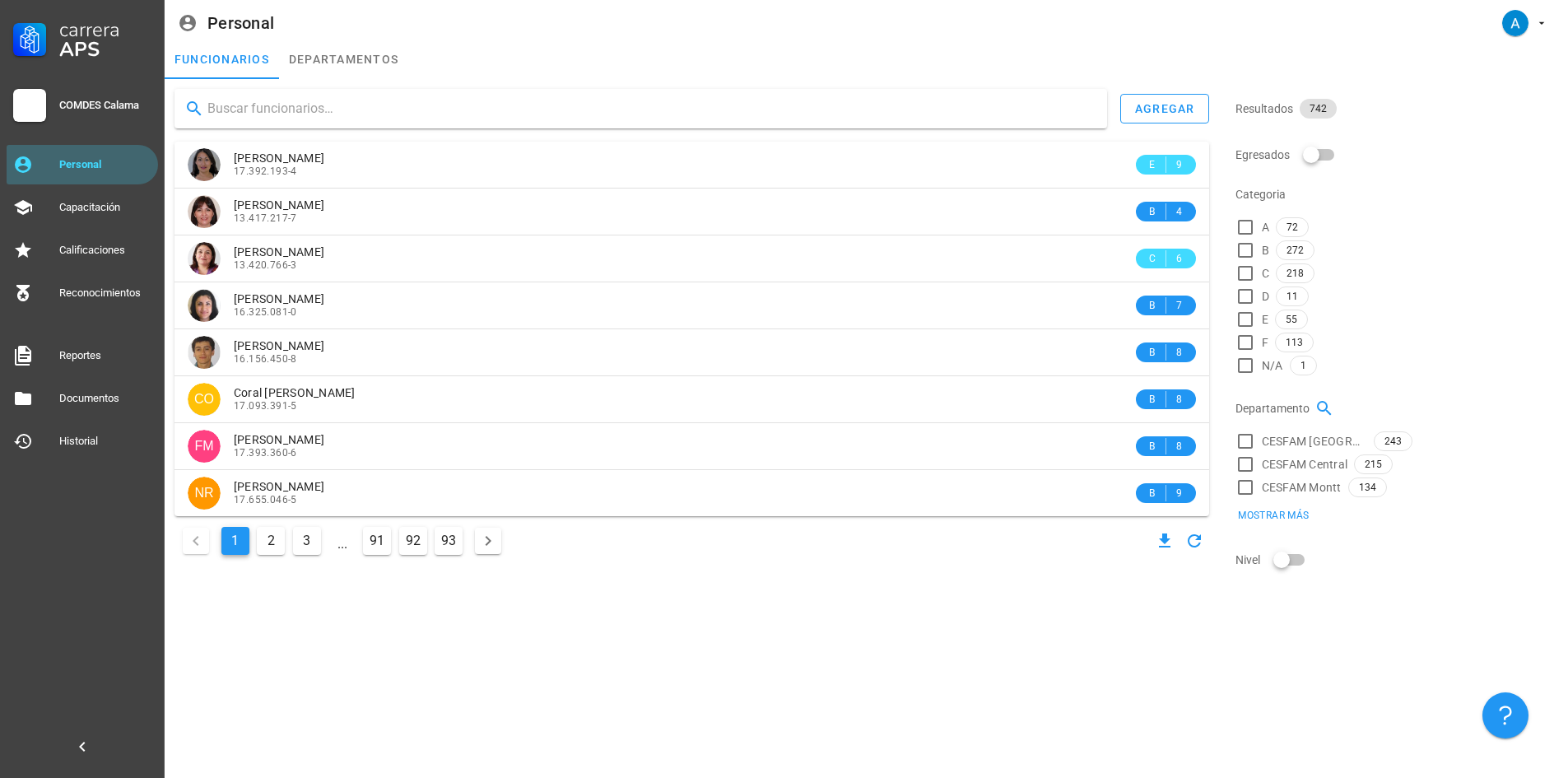
click at [297, 97] on input "text" at bounding box center [651, 109] width 887 height 26
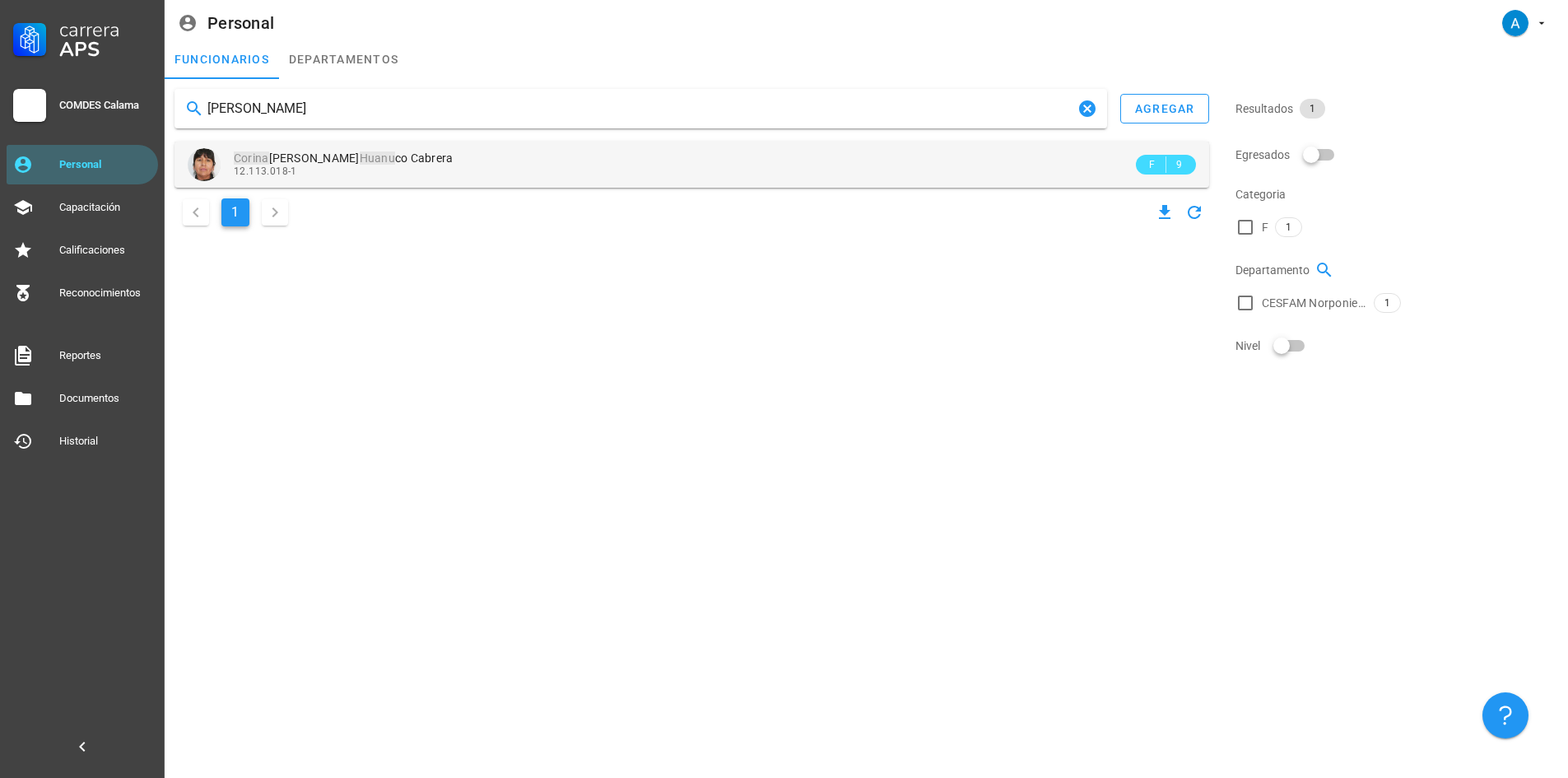
type input "[PERSON_NAME]"
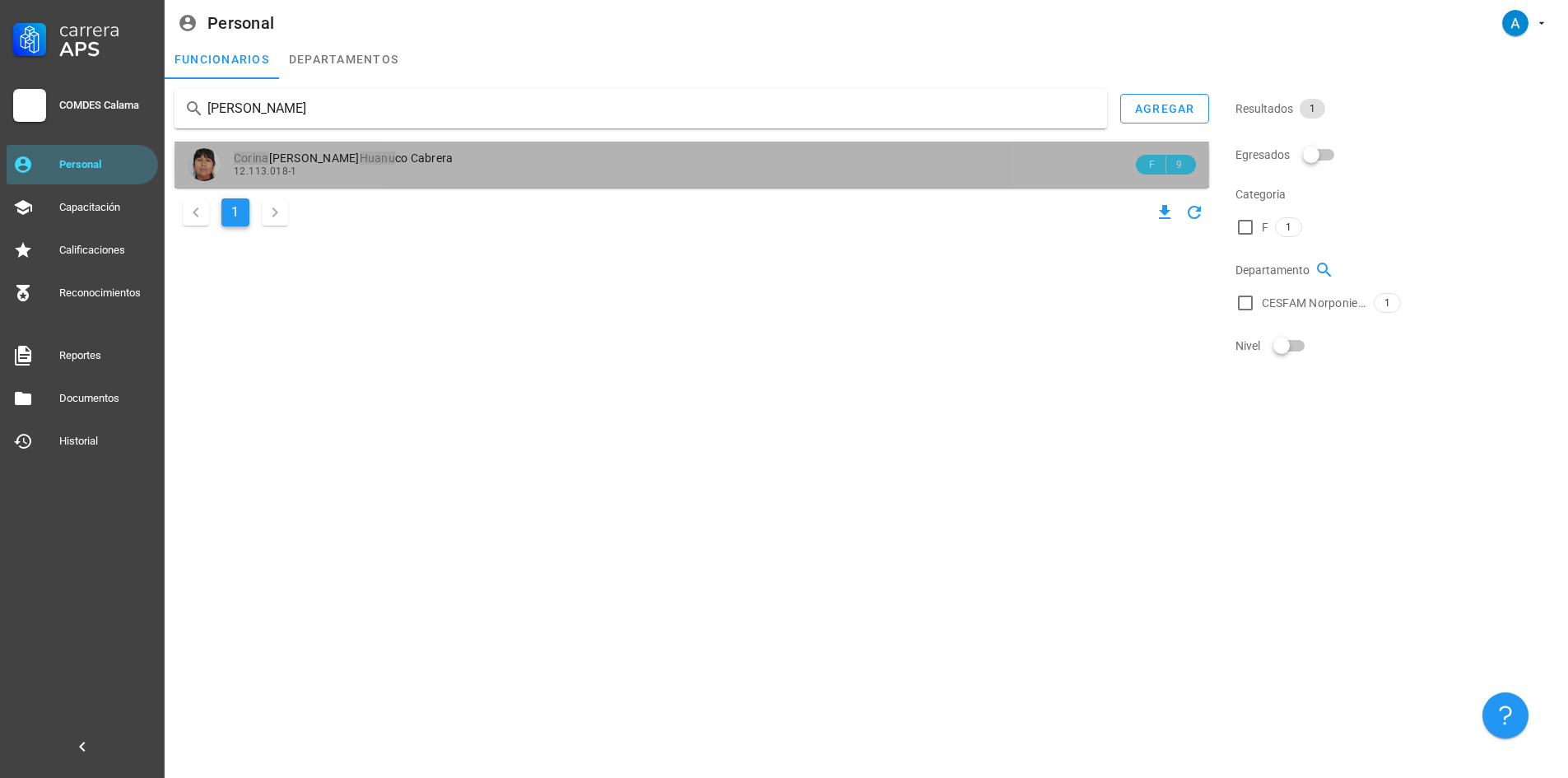
click at [360, 162] on mark "Huanu" at bounding box center [378, 158] width 35 height 13
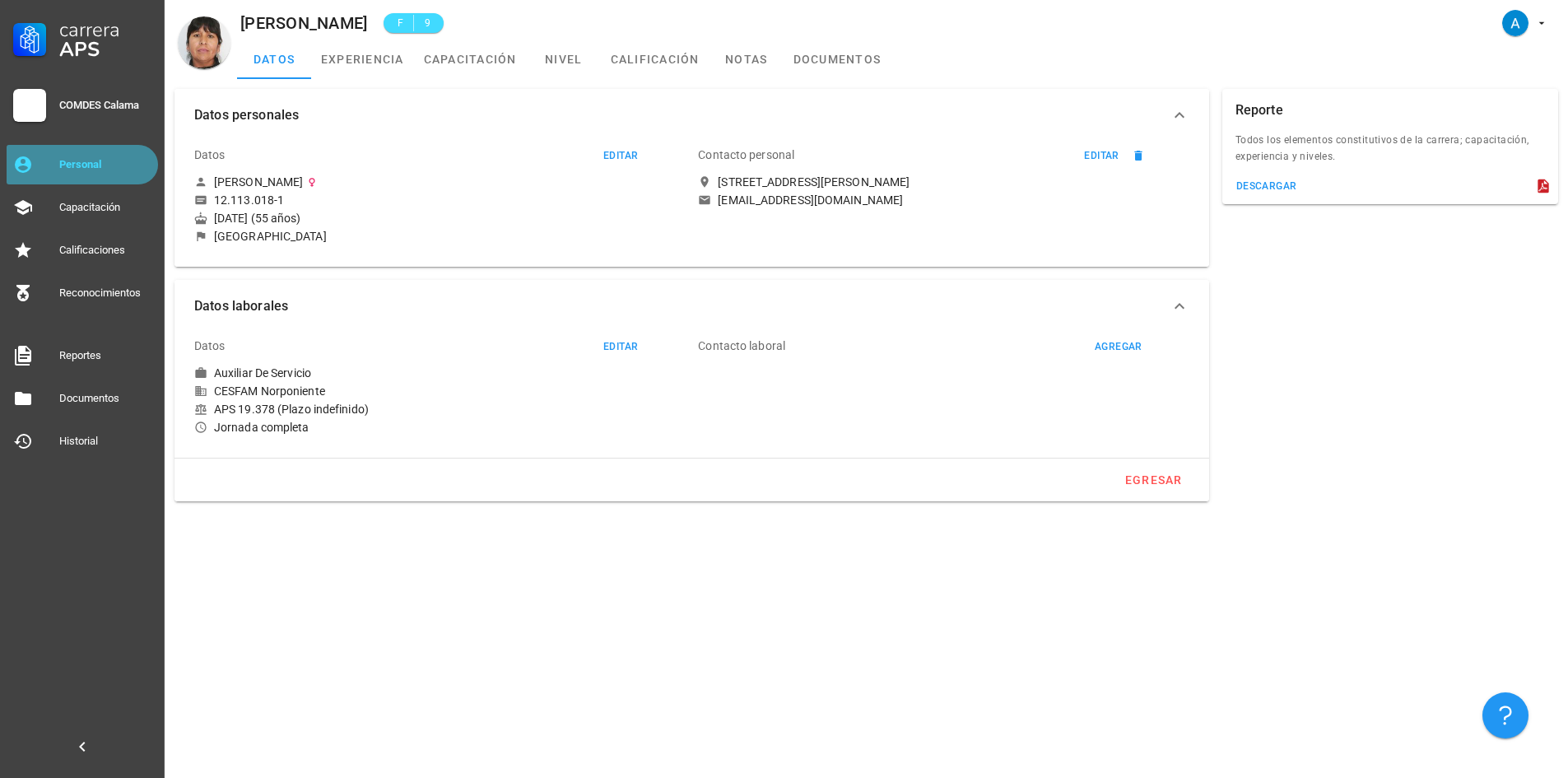
click at [102, 167] on div "Personal" at bounding box center [105, 164] width 92 height 13
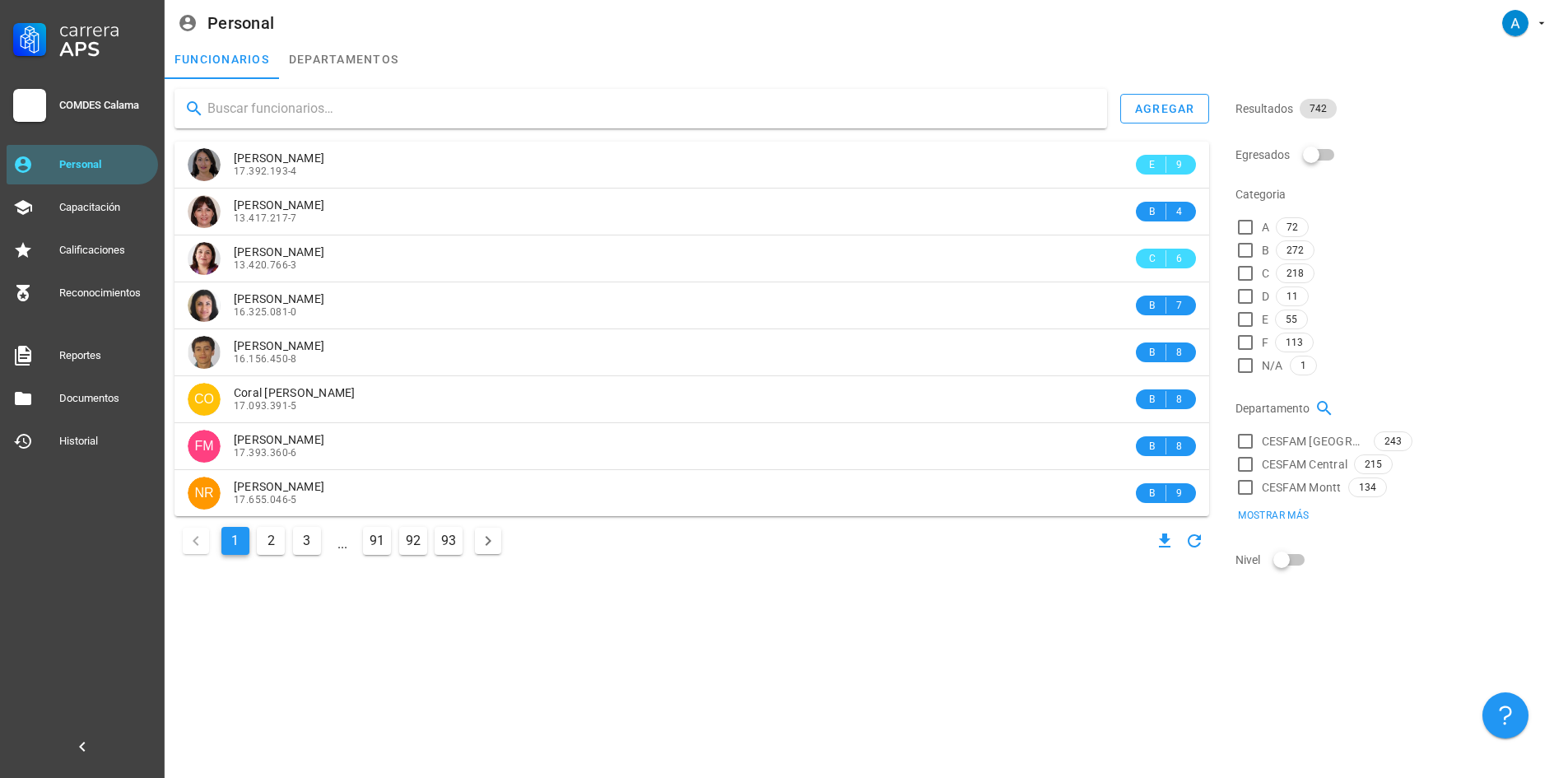
click at [280, 103] on input "text" at bounding box center [651, 109] width 887 height 26
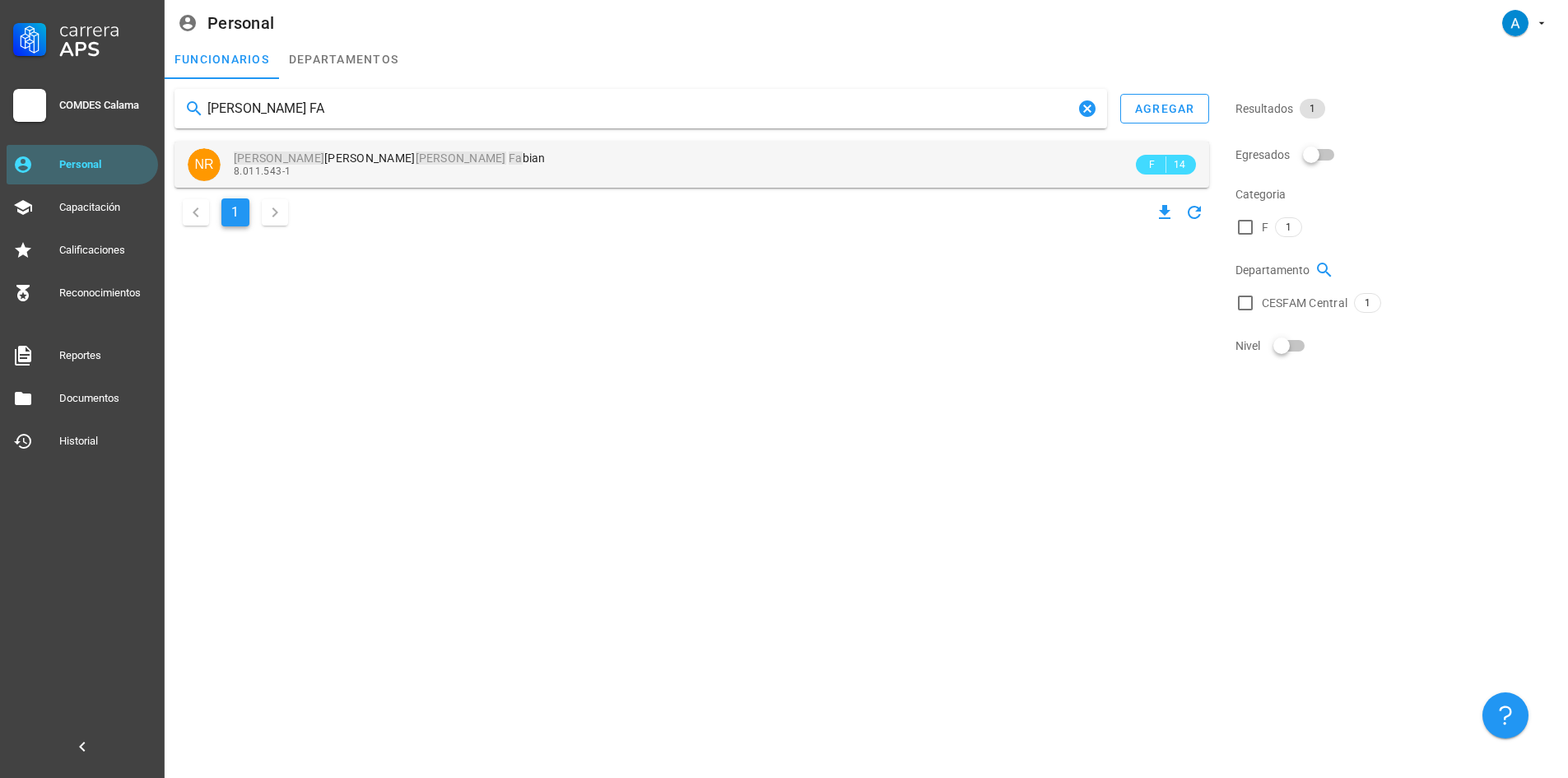
type input "[PERSON_NAME] FA"
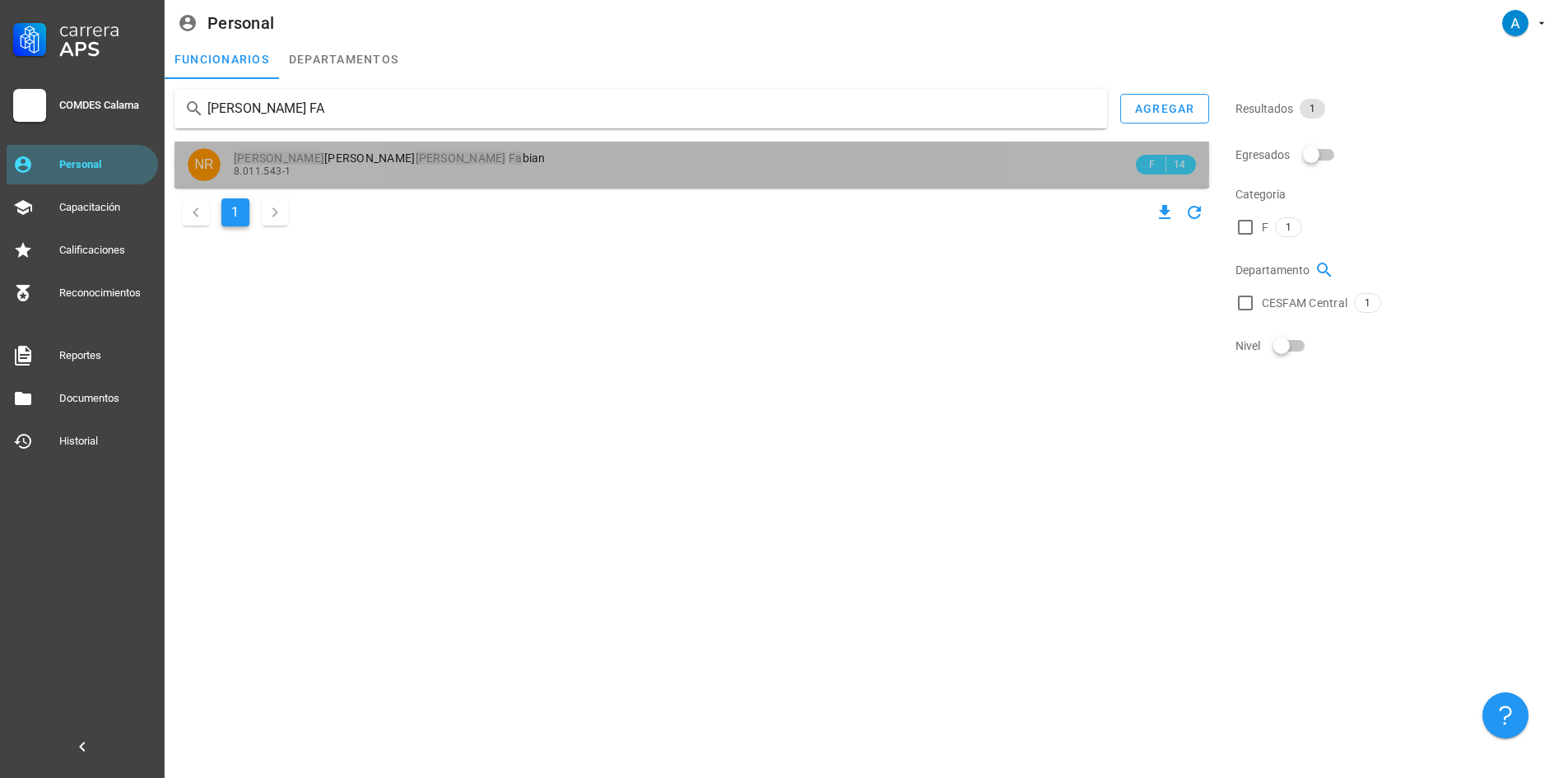
click at [351, 167] on div "8.011.543-1" at bounding box center [683, 170] width 899 height 11
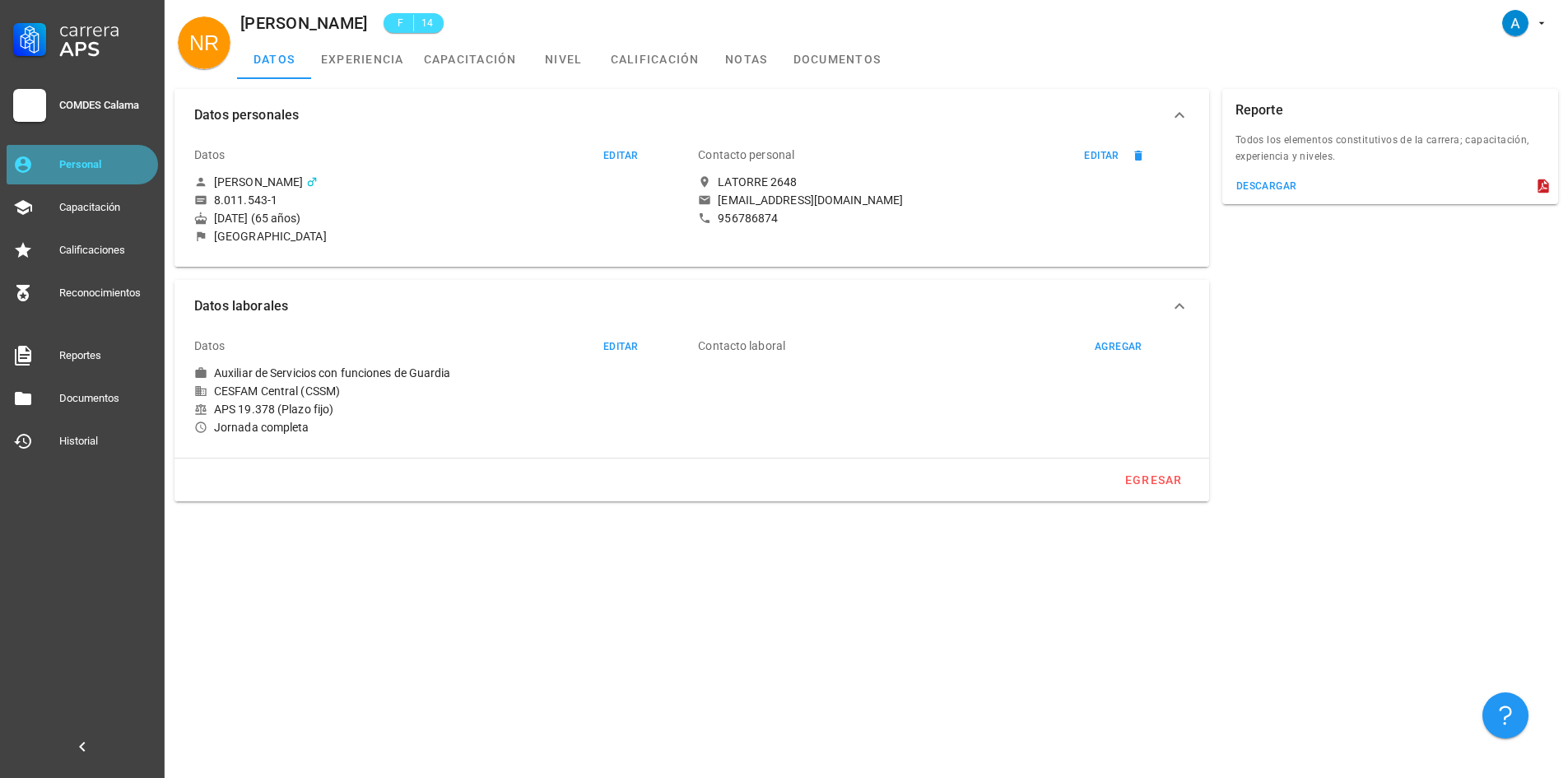
click at [94, 166] on div "Personal" at bounding box center [105, 164] width 92 height 13
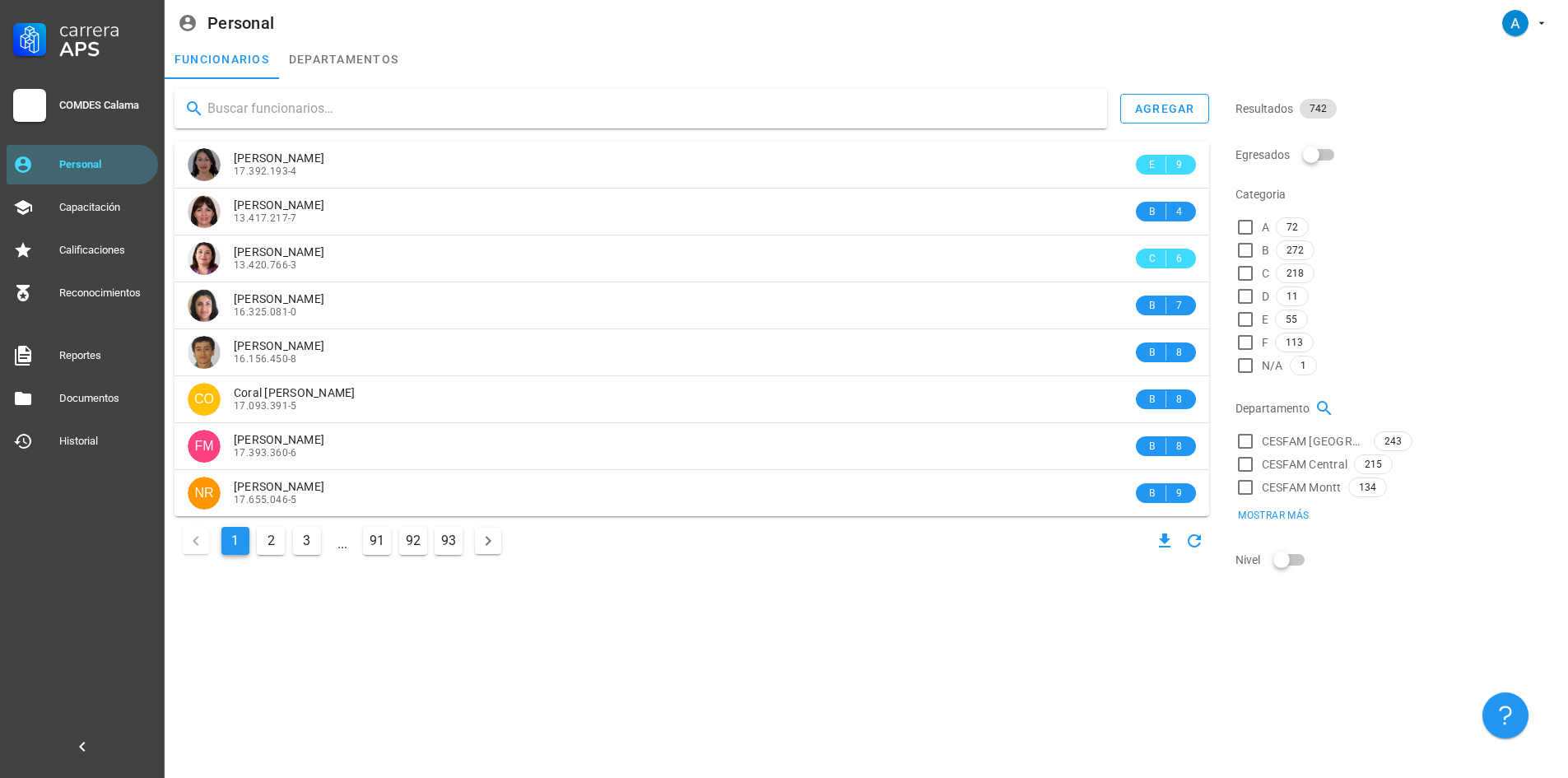
click at [271, 102] on input "text" at bounding box center [651, 109] width 887 height 26
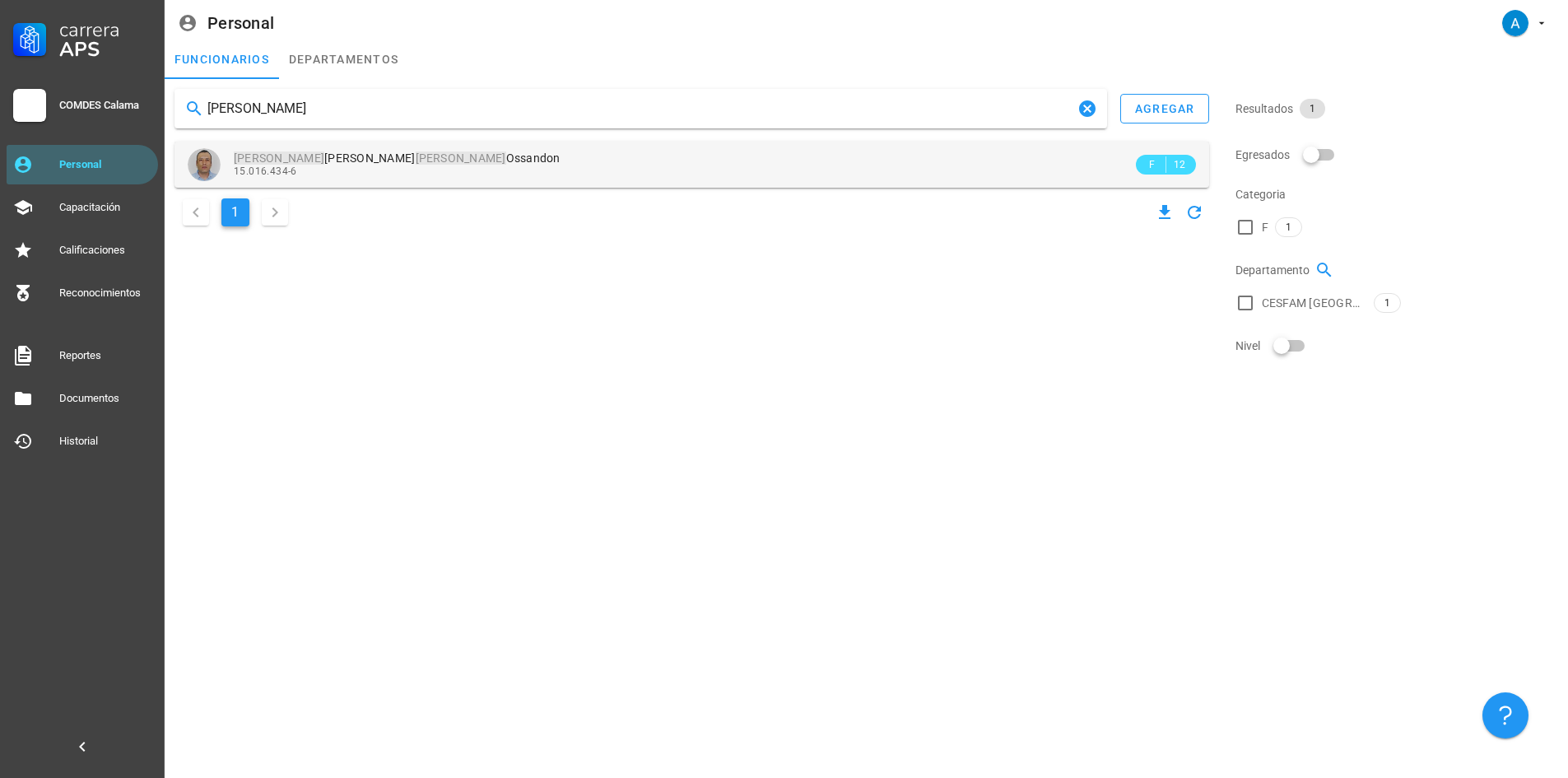
type input "[PERSON_NAME]"
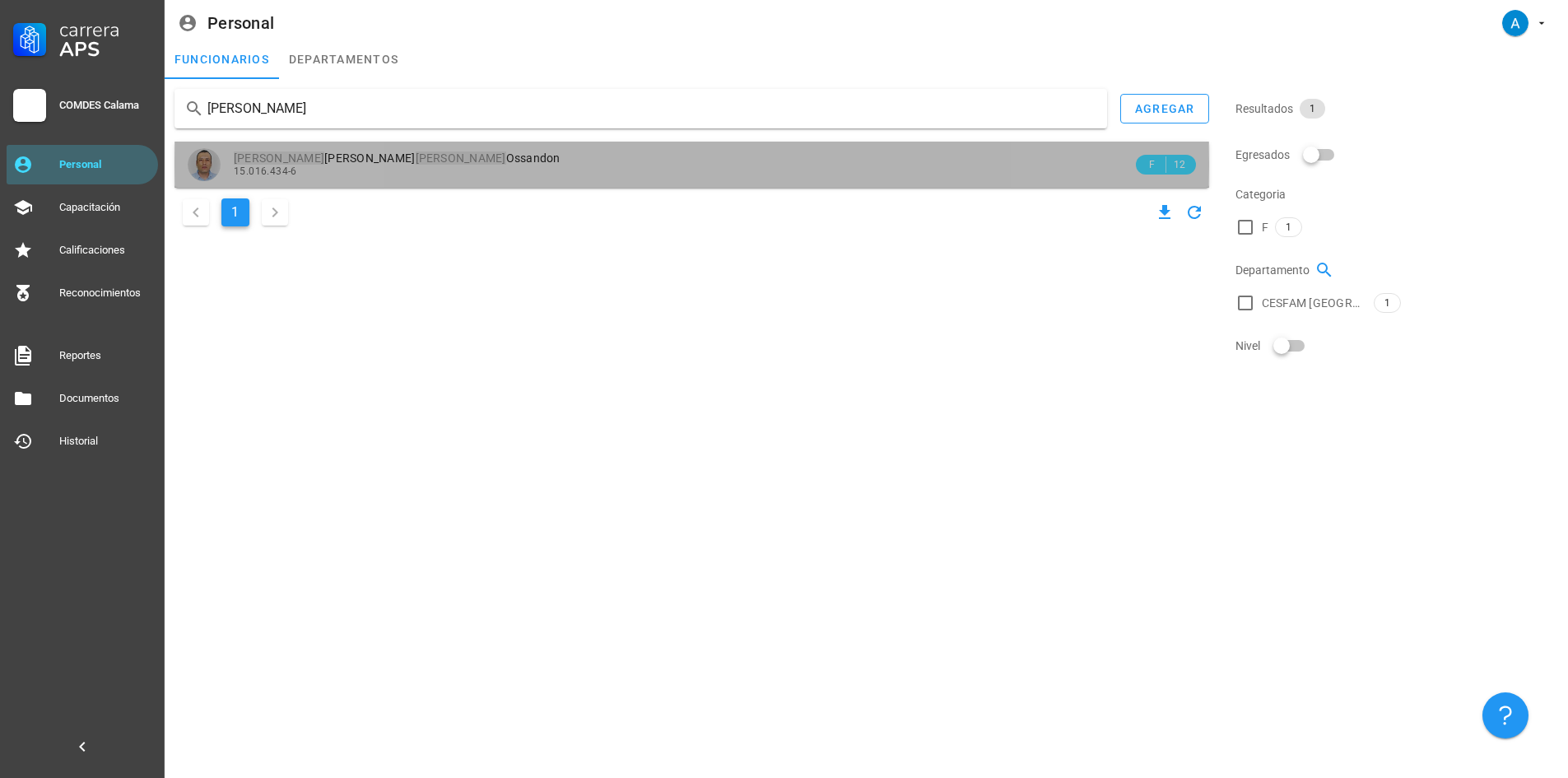
click at [363, 161] on span "[PERSON_NAME]" at bounding box center [397, 158] width 327 height 13
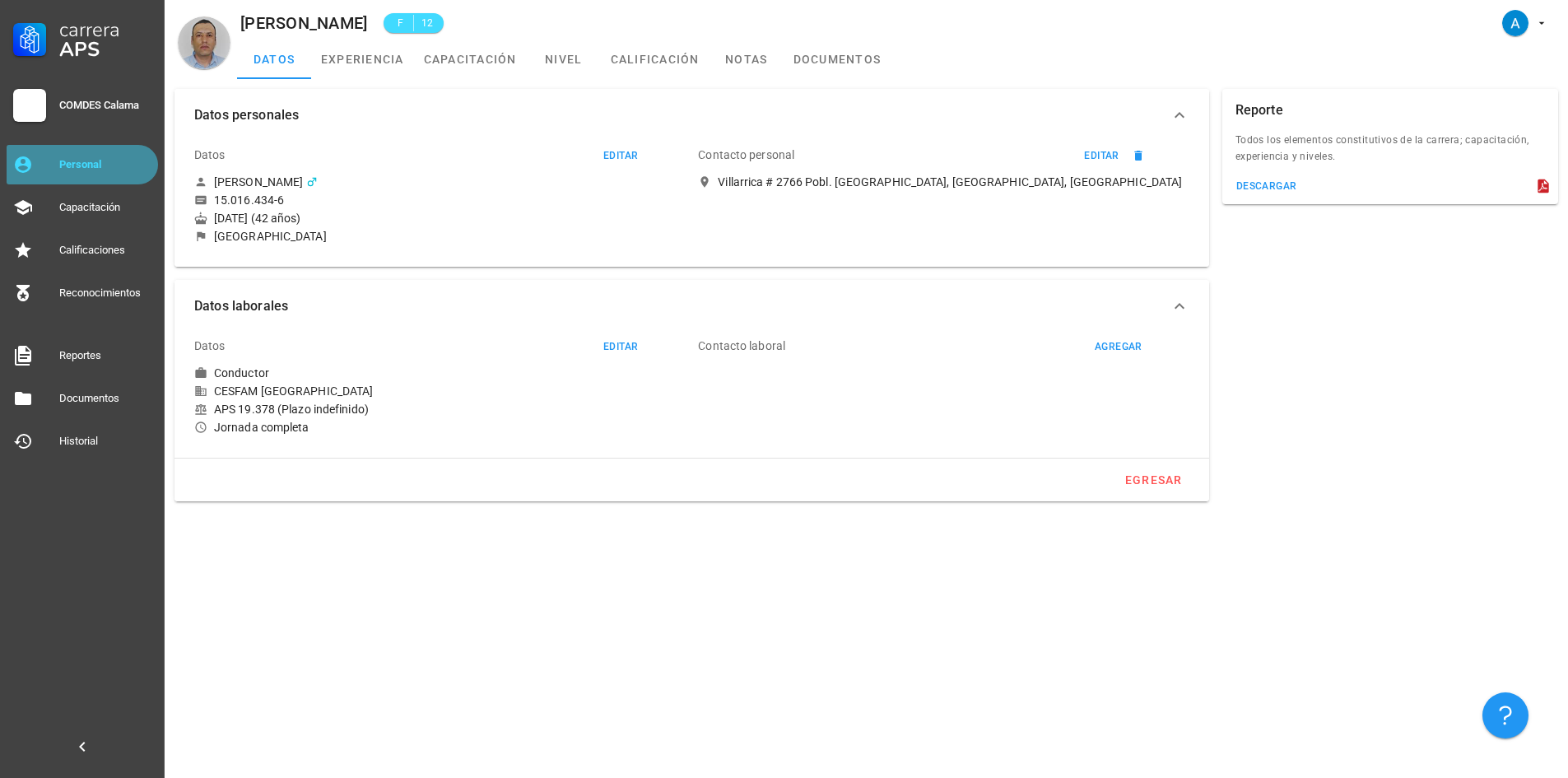
click at [119, 172] on div "Personal" at bounding box center [105, 165] width 92 height 26
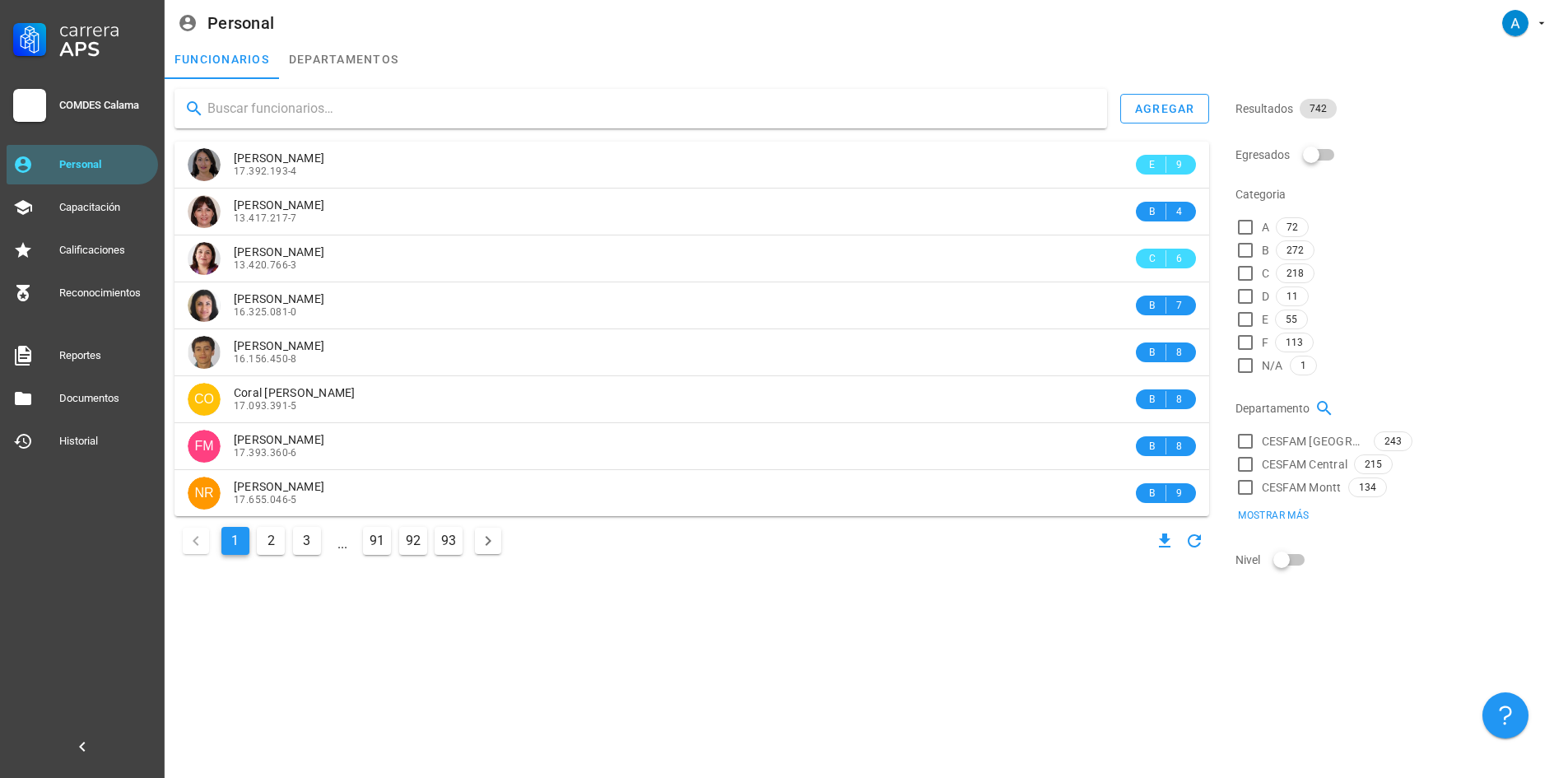
click at [271, 112] on input "text" at bounding box center [651, 109] width 887 height 26
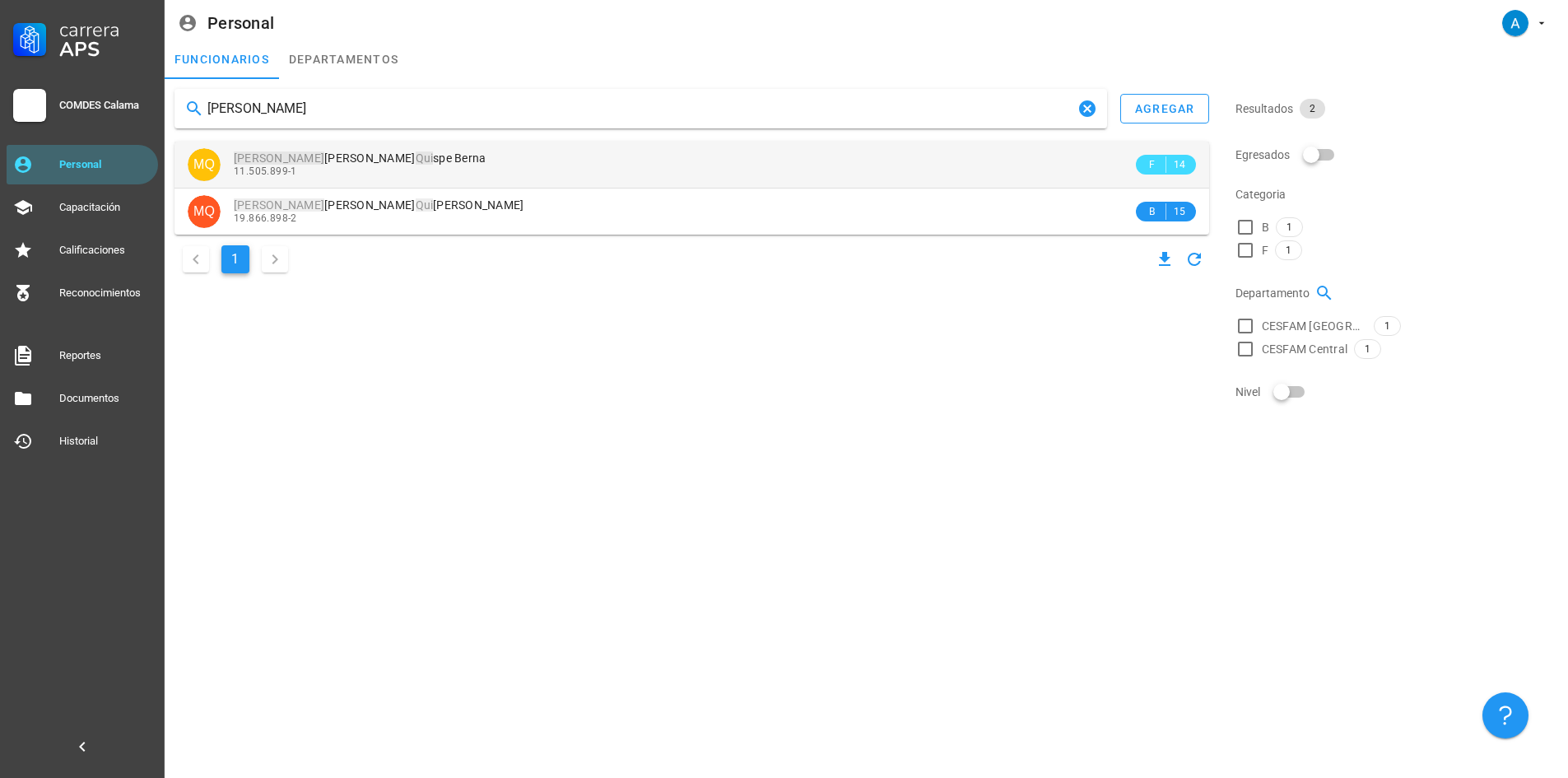
type input "[PERSON_NAME]"
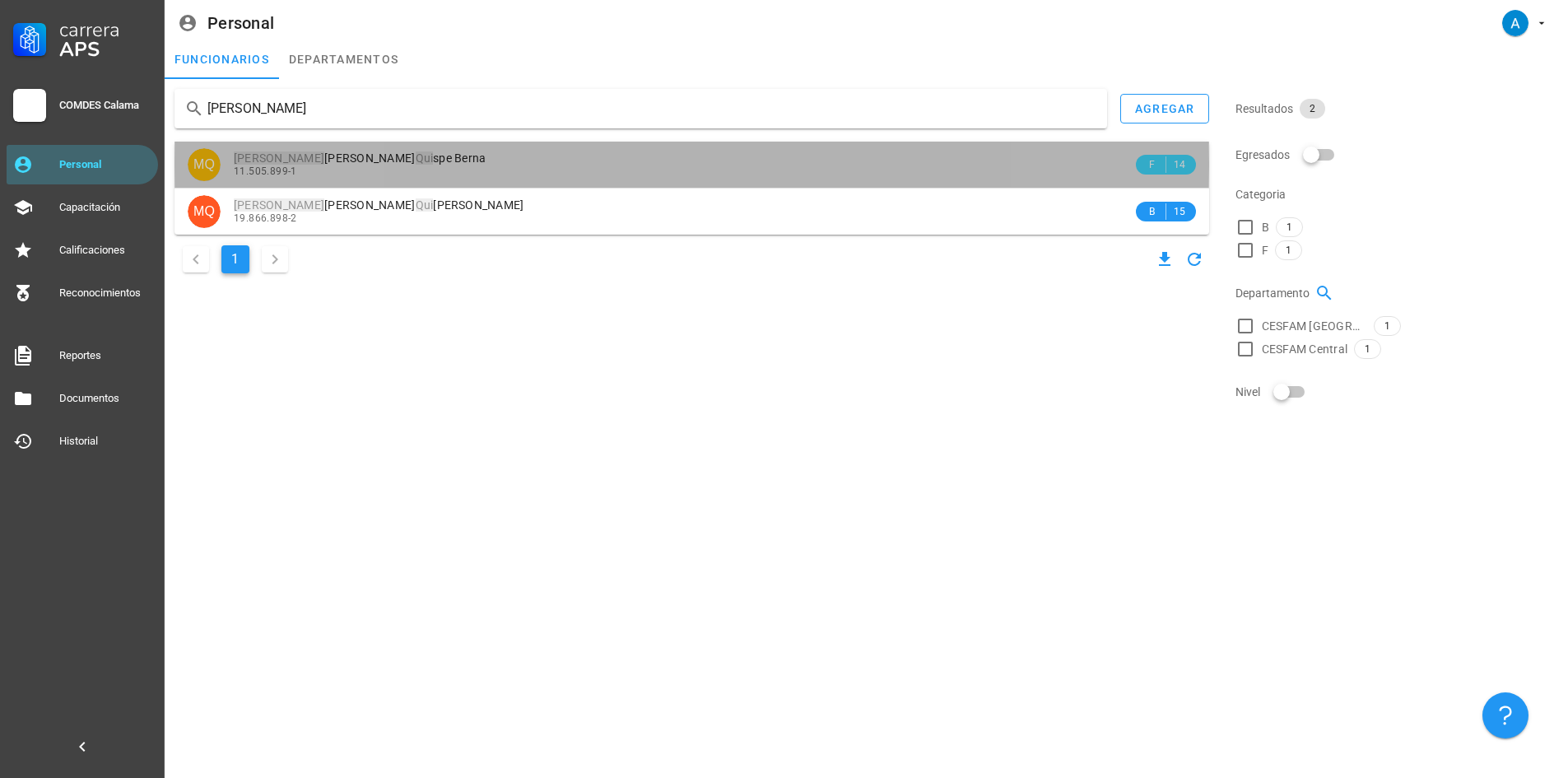
click at [361, 166] on div "11.505.899-1" at bounding box center [683, 170] width 899 height 11
